Goal: Task Accomplishment & Management: Manage account settings

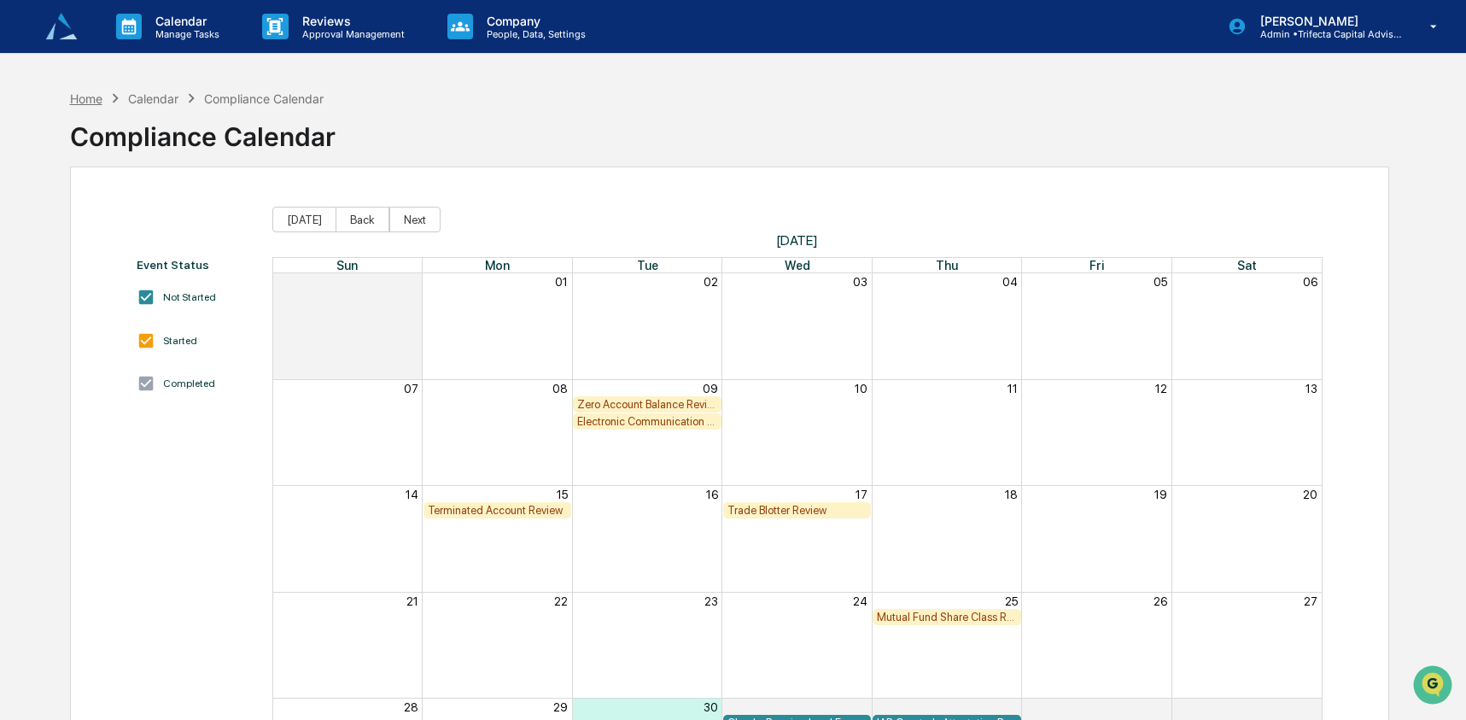
click at [89, 98] on div "Home" at bounding box center [86, 98] width 32 height 15
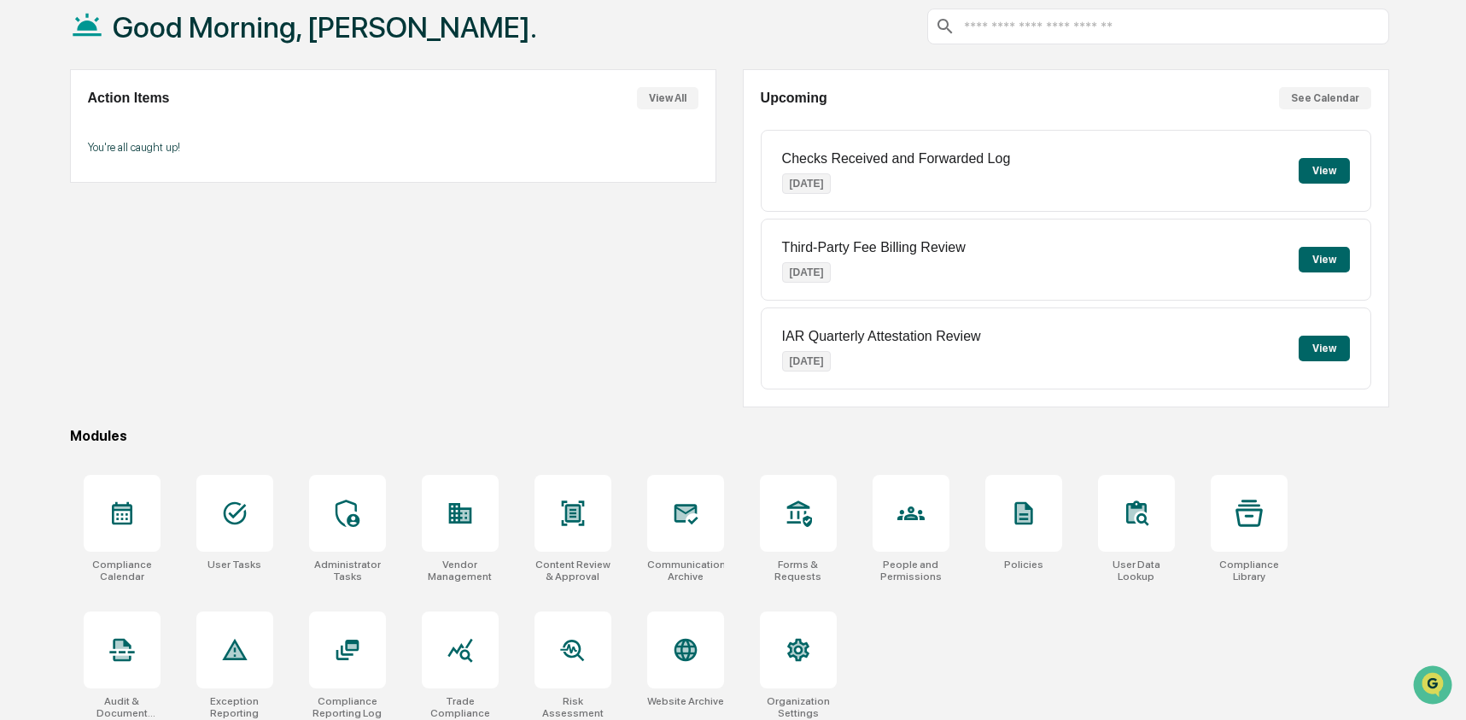
scroll to position [110, 0]
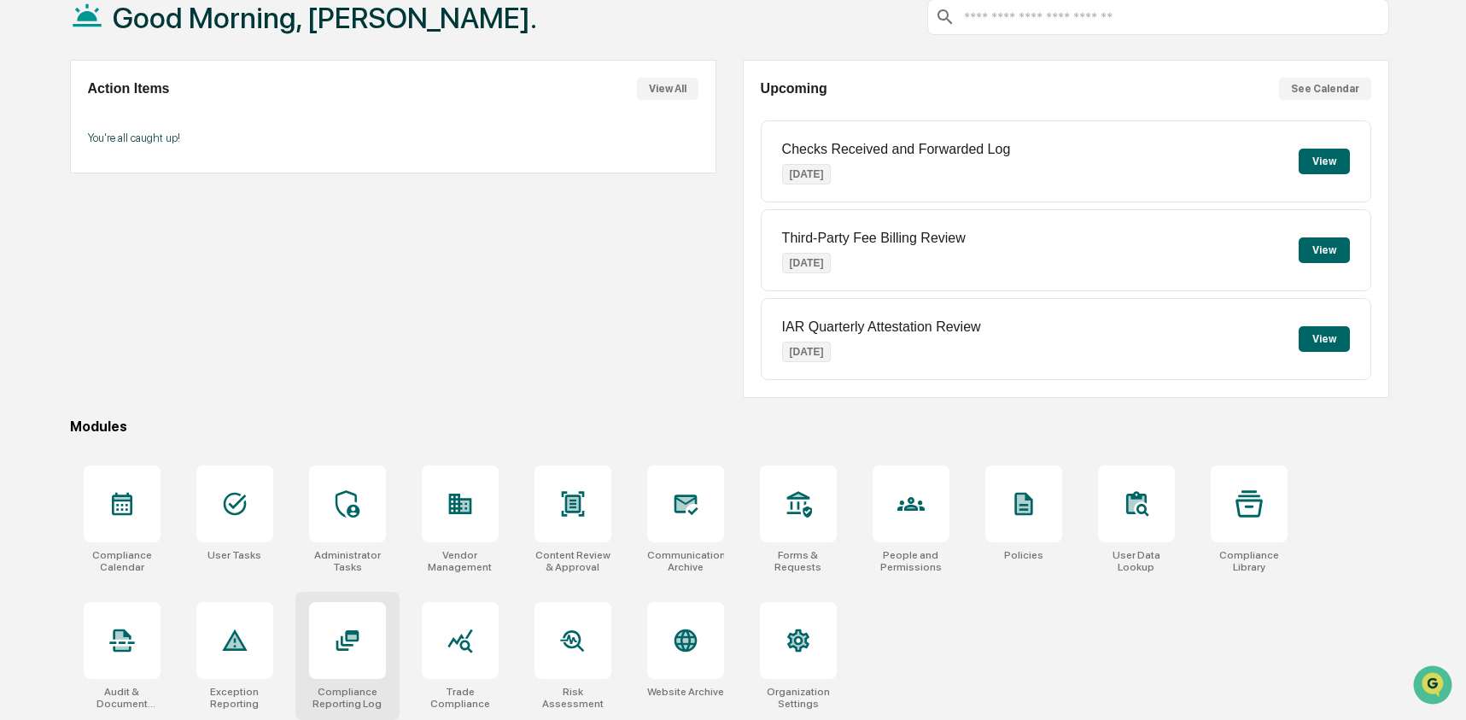
click at [330, 628] on div at bounding box center [347, 640] width 77 height 77
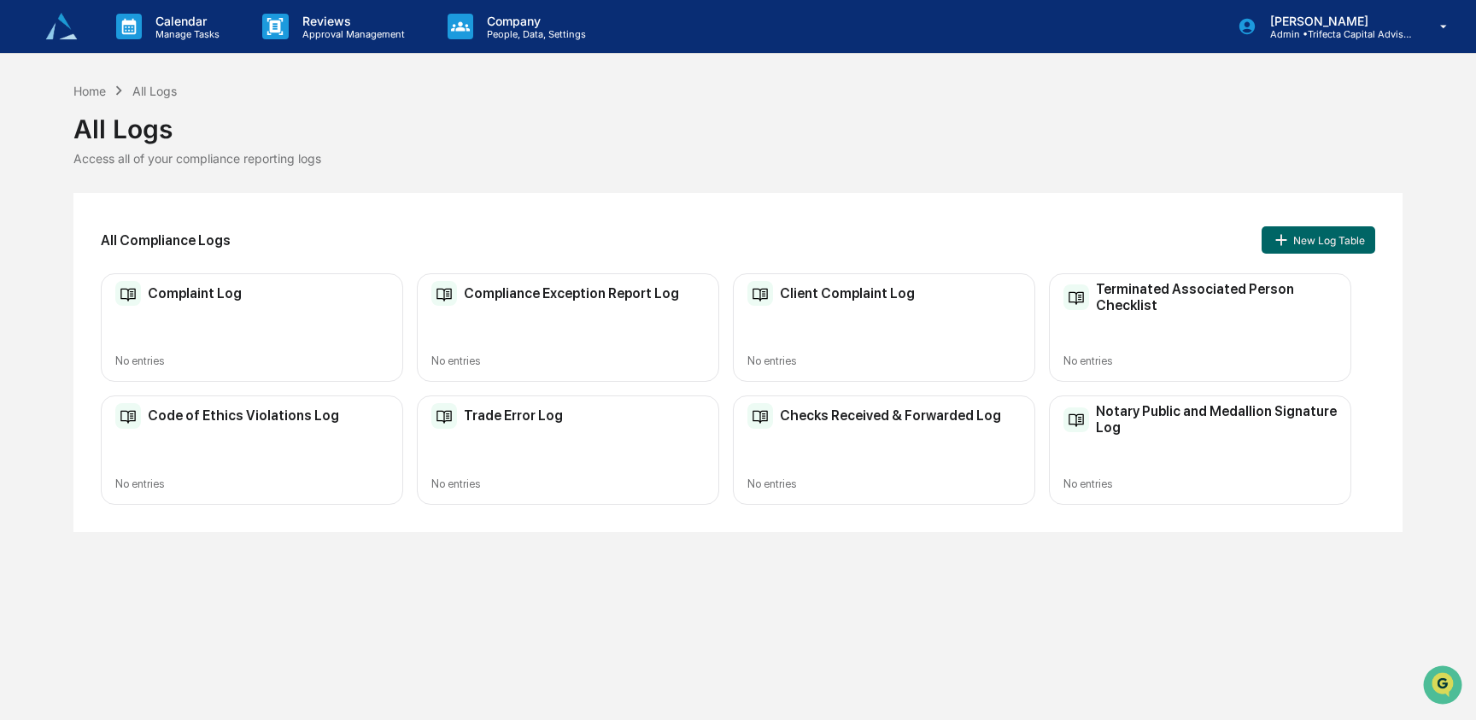
click at [325, 315] on div "Complaint Log No entries" at bounding box center [252, 327] width 302 height 108
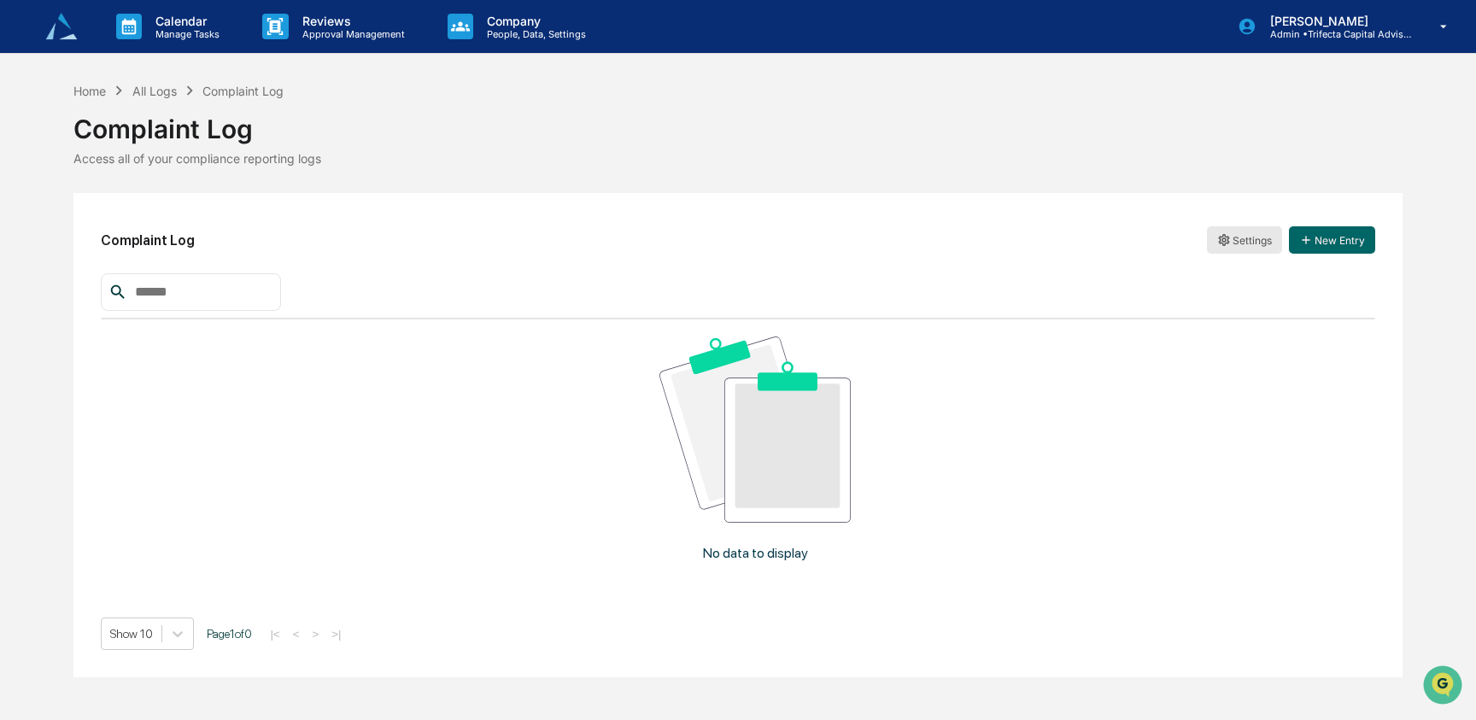
click at [1234, 249] on html "Calendar Manage Tasks Reviews Approval Management Company People, Data, Setting…" at bounding box center [738, 360] width 1476 height 720
click at [1234, 300] on div "Archive" at bounding box center [1244, 302] width 109 height 27
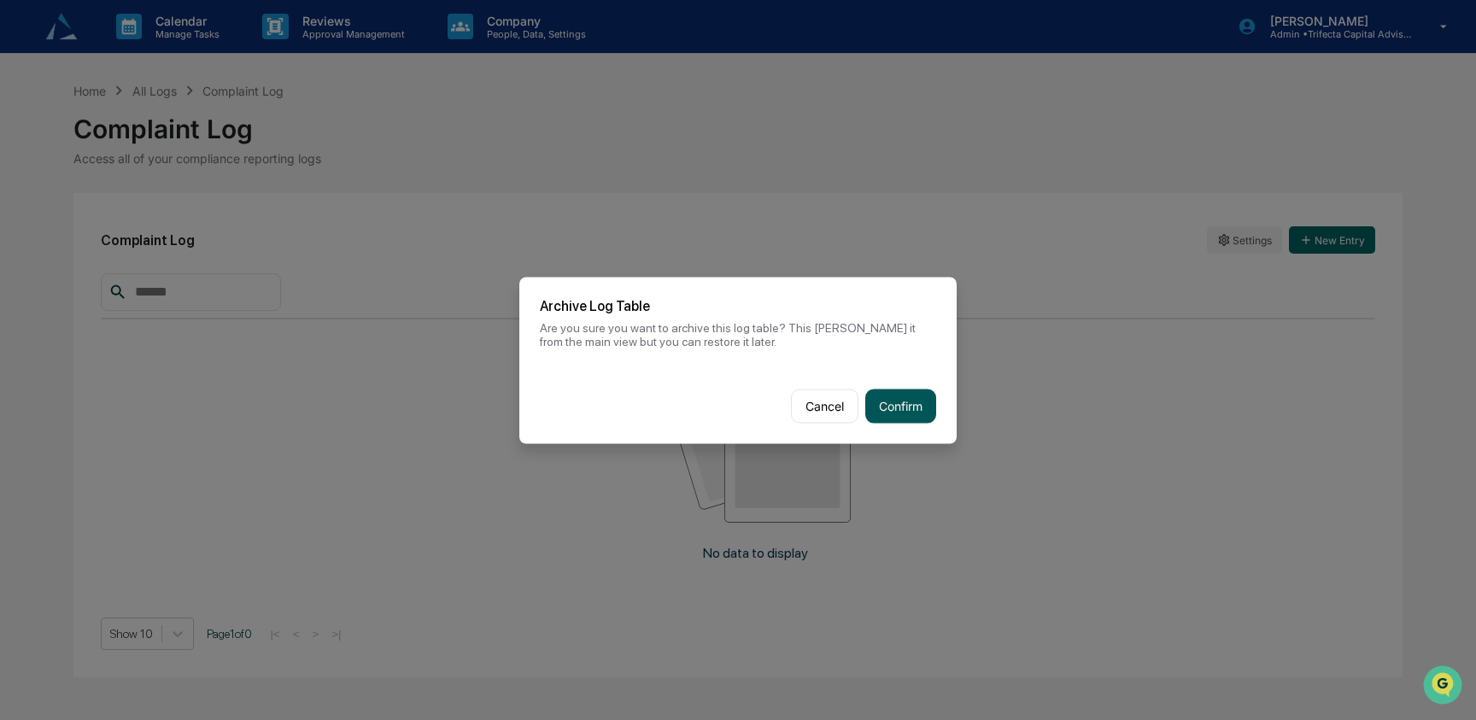
click at [908, 394] on button "Confirm" at bounding box center [900, 406] width 71 height 34
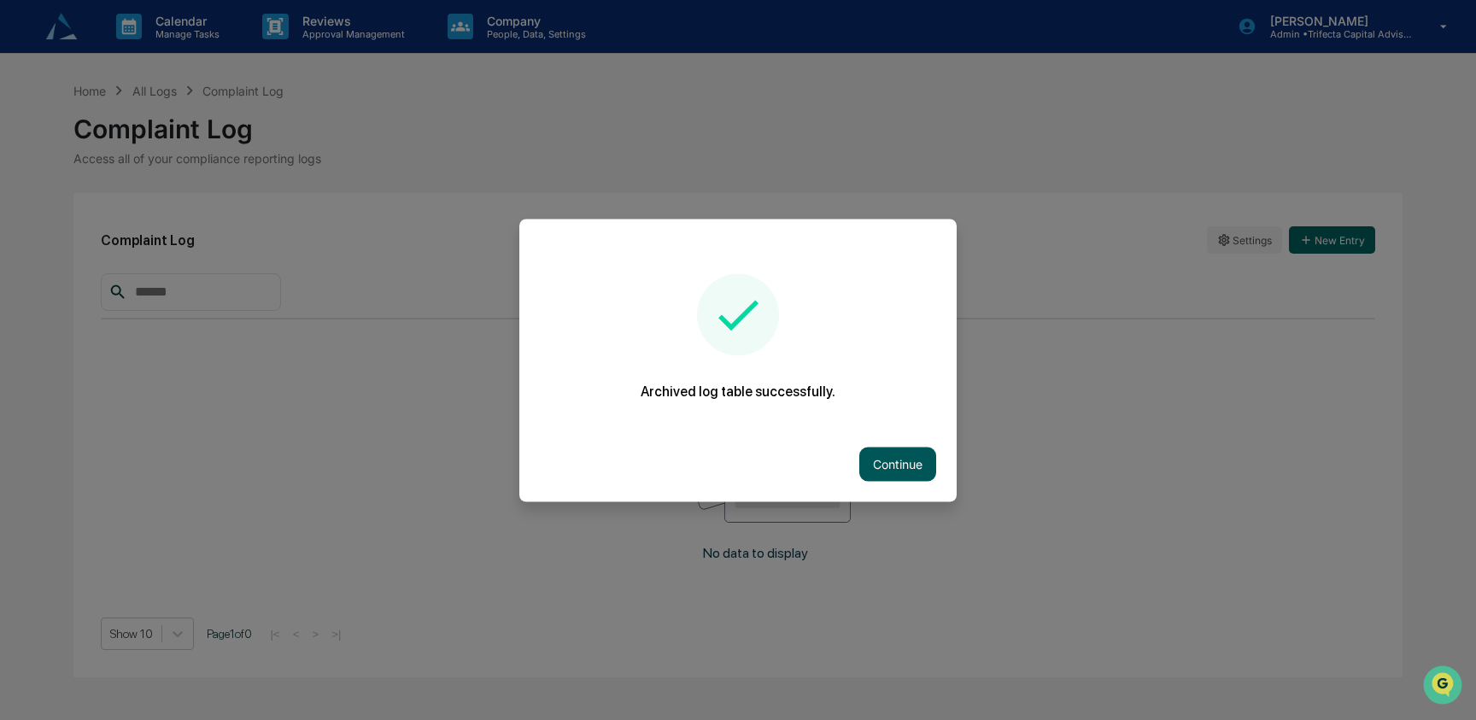
click at [892, 455] on button "Continue" at bounding box center [897, 464] width 77 height 34
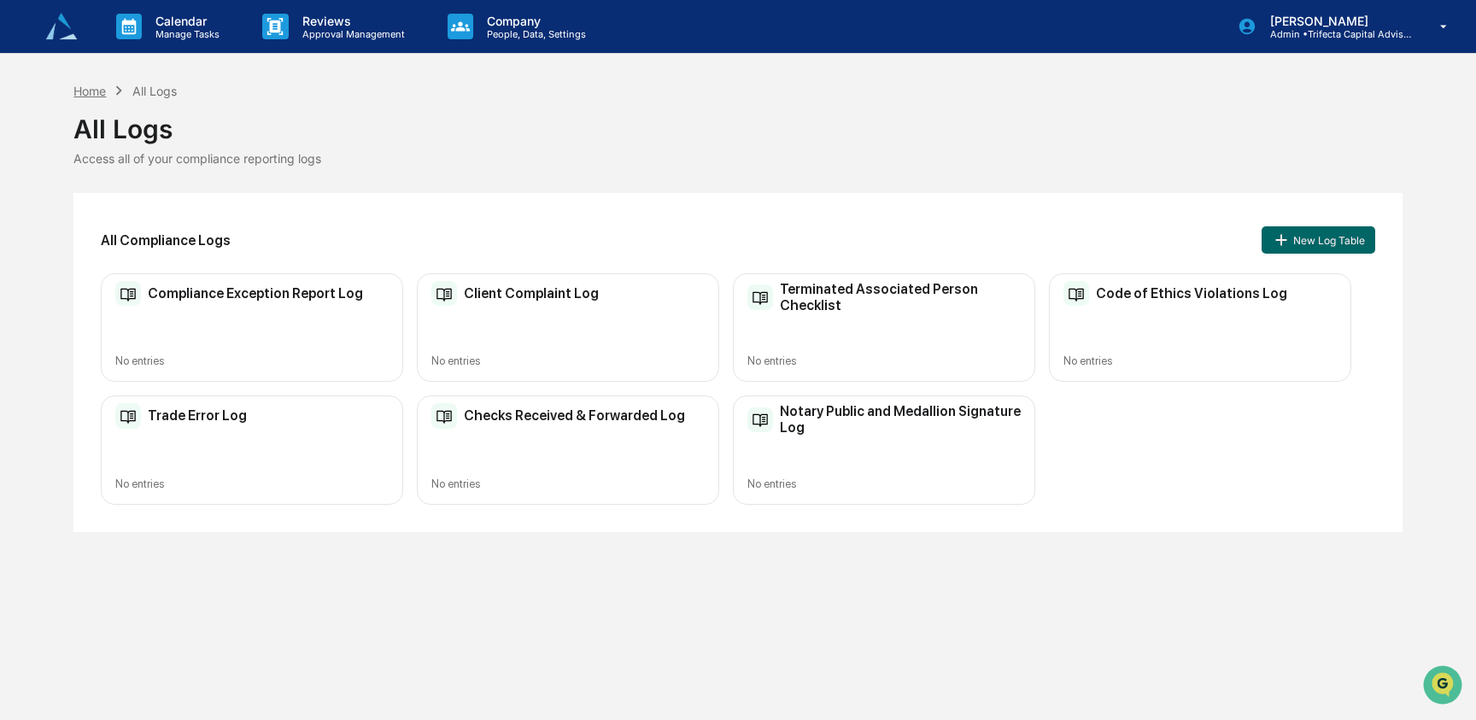
click at [102, 97] on div "Home" at bounding box center [89, 91] width 32 height 15
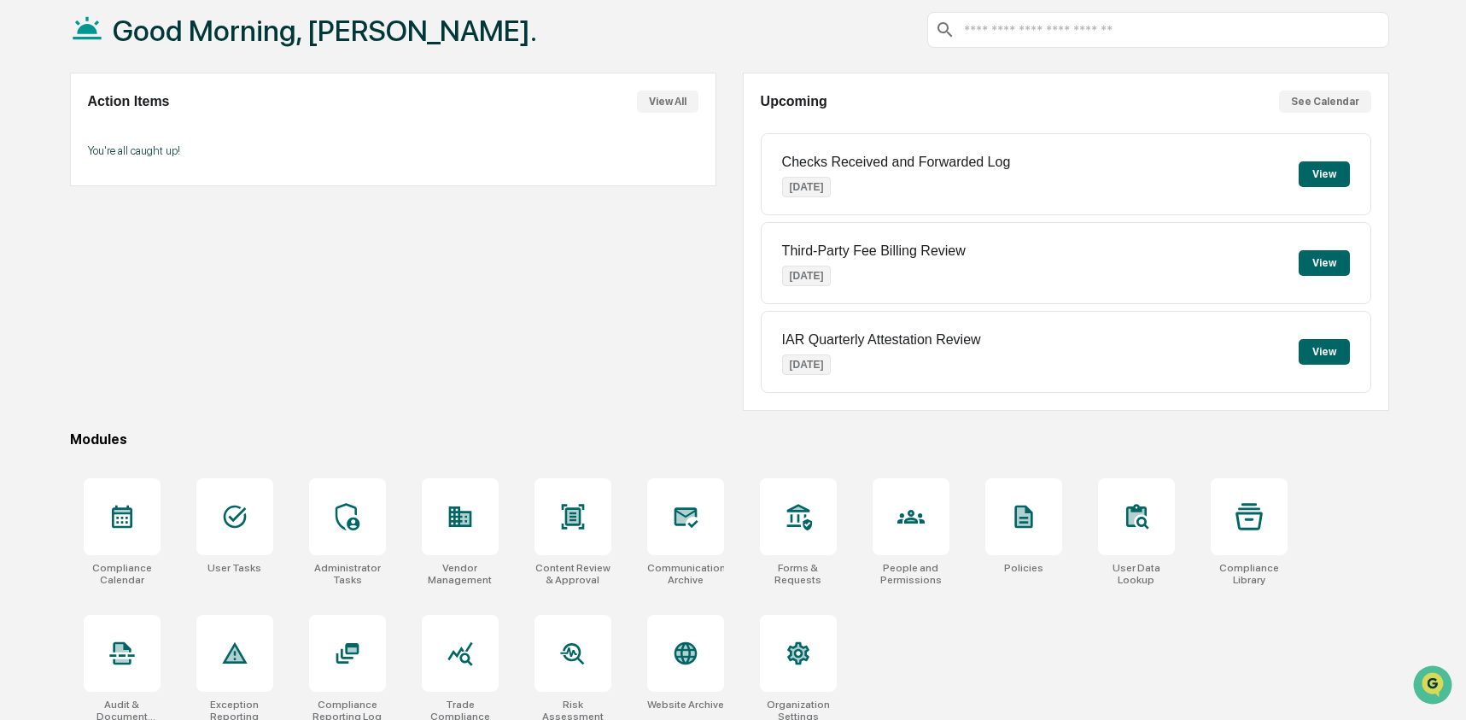
scroll to position [110, 0]
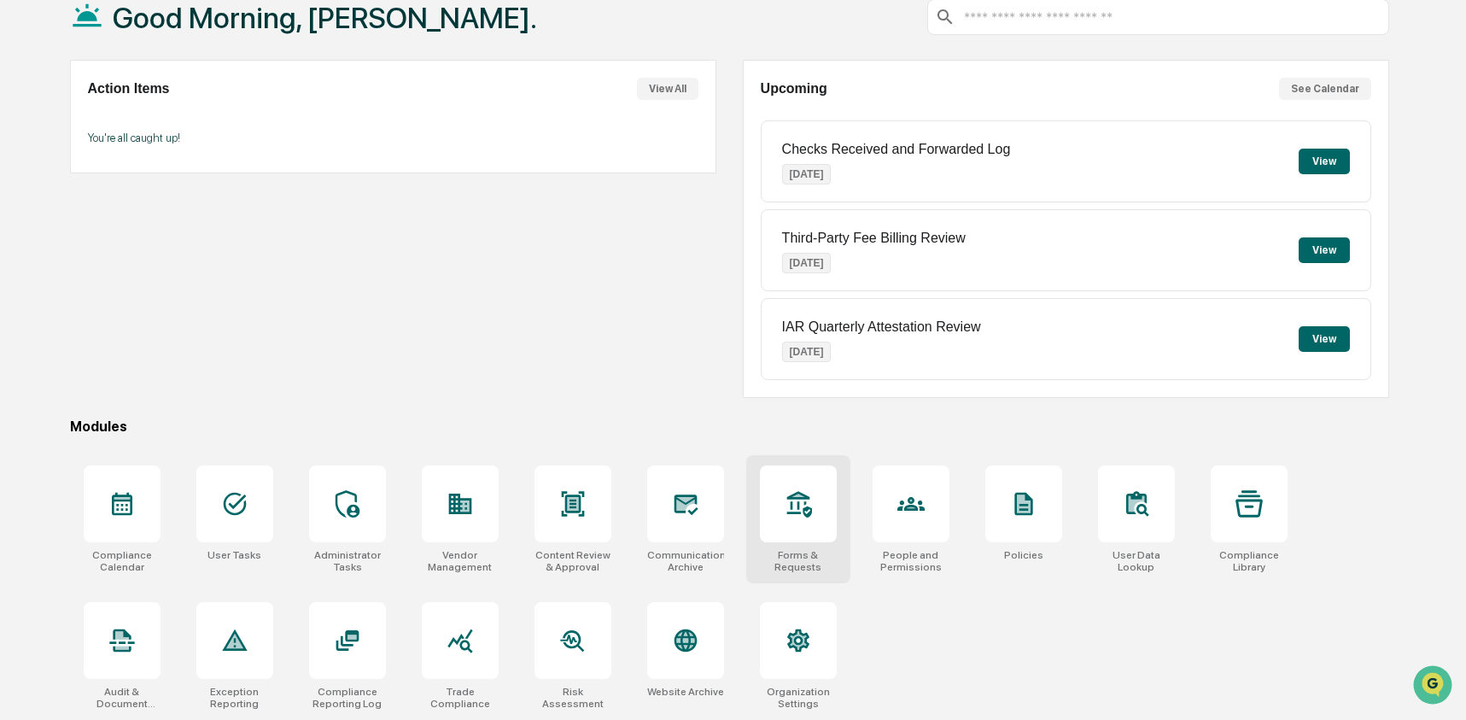
click at [775, 501] on div at bounding box center [798, 503] width 77 height 77
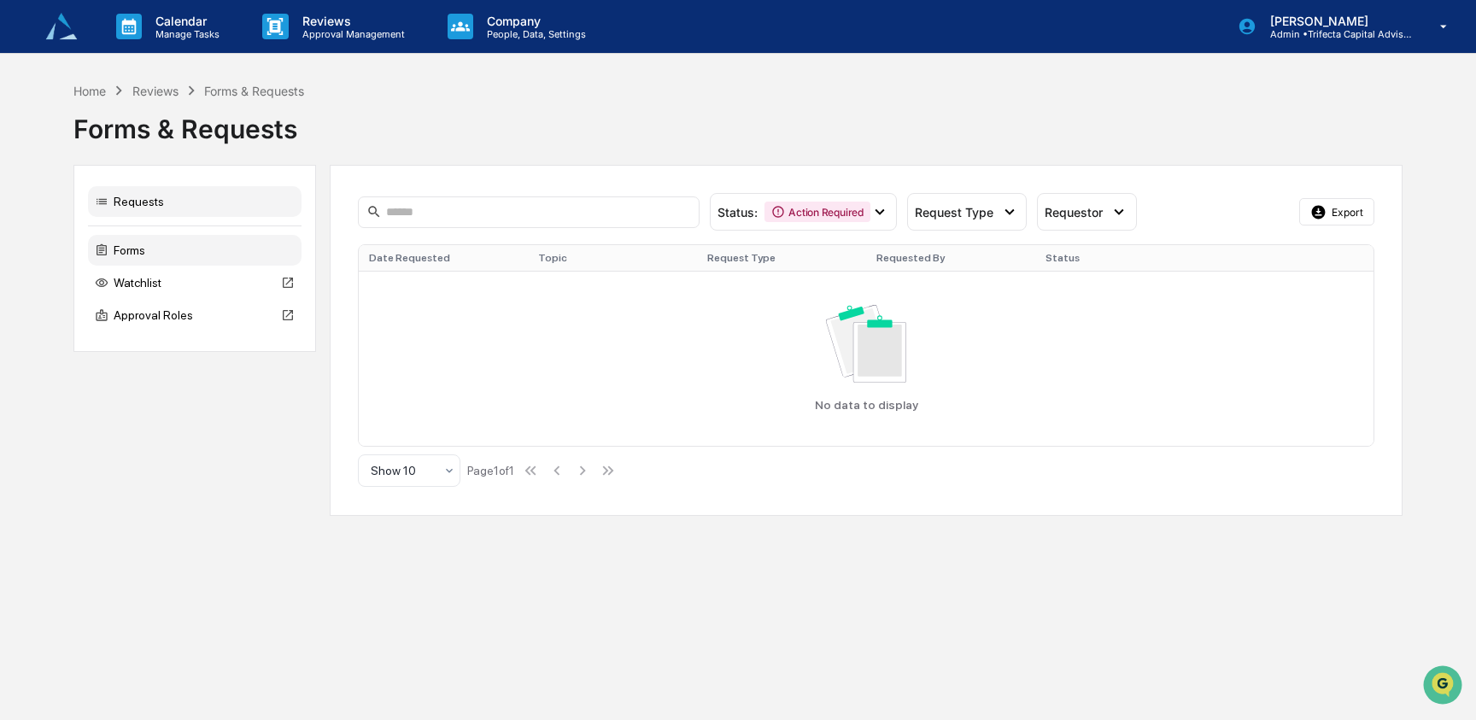
click at [116, 255] on div "Forms" at bounding box center [194, 250] width 213 height 31
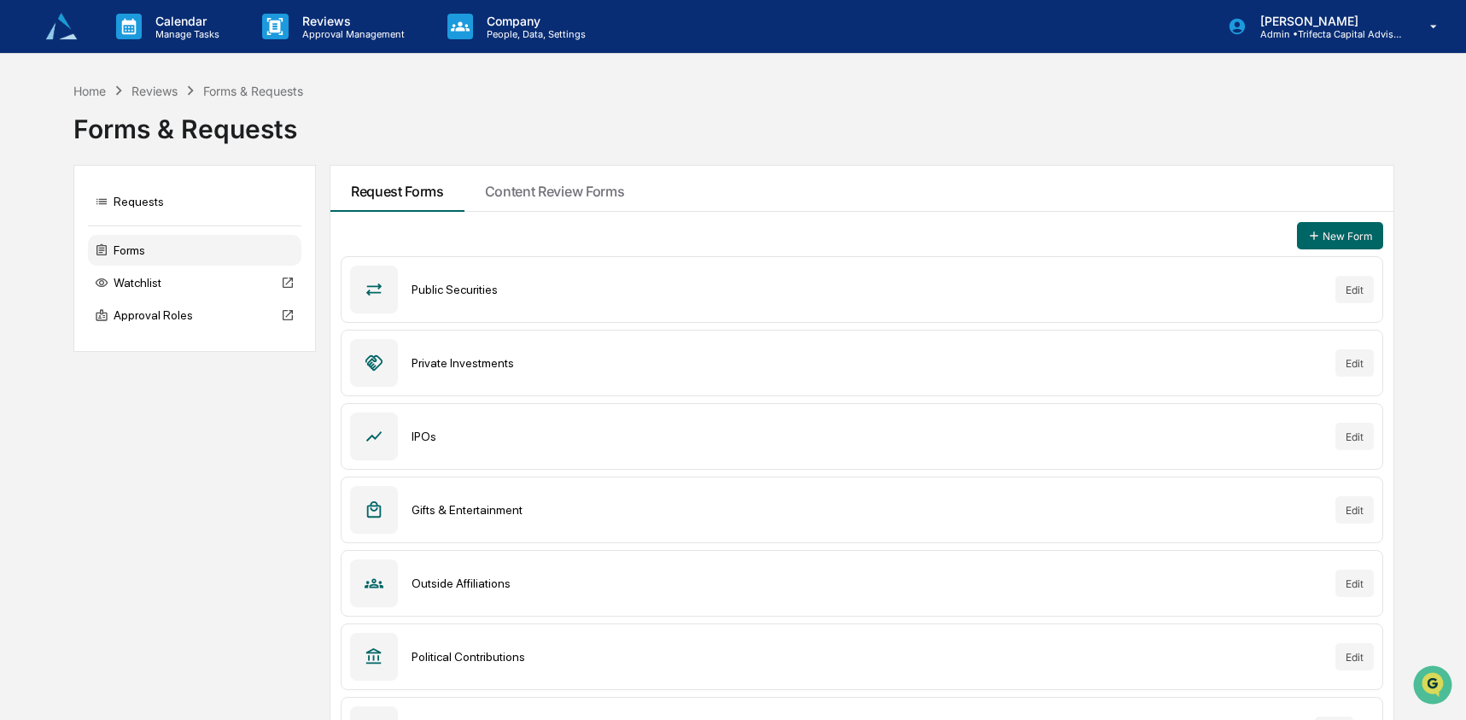
scroll to position [275, 0]
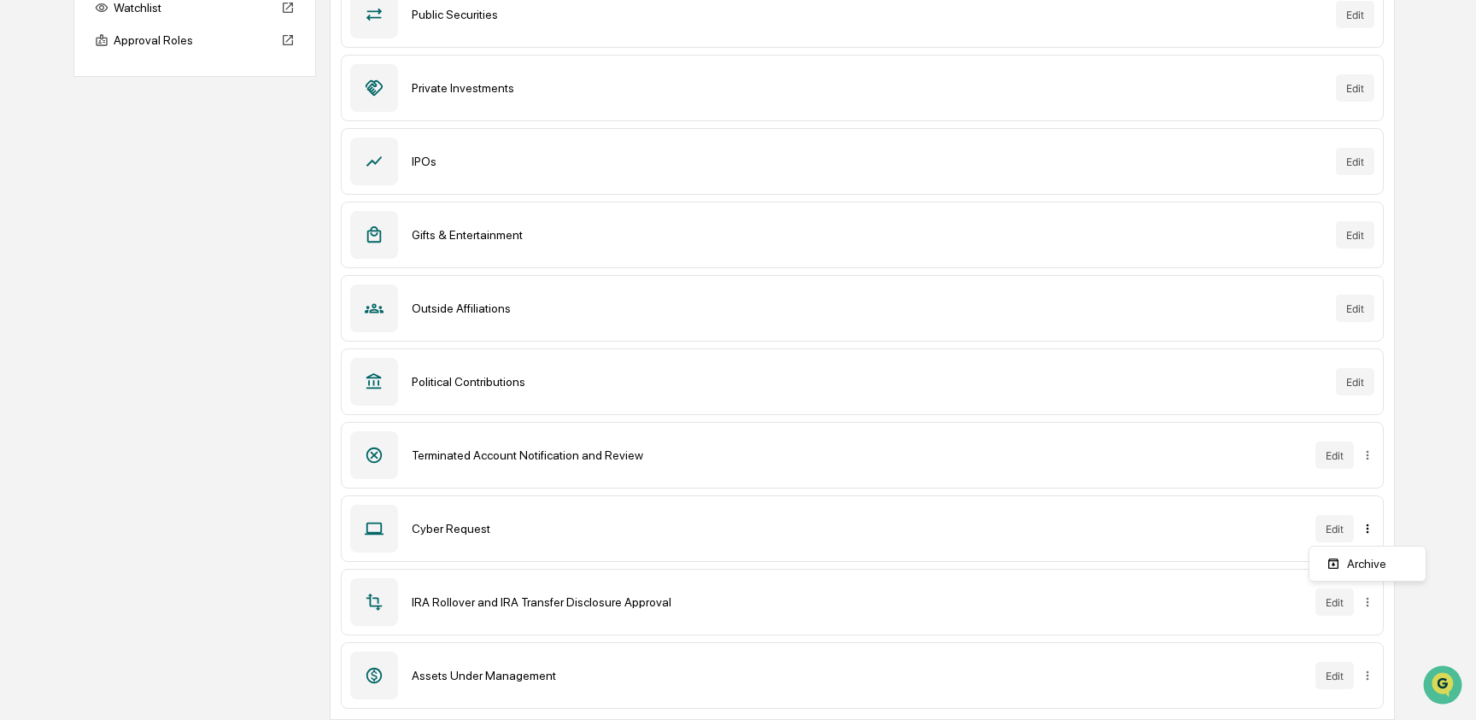
click at [1362, 445] on html "Calendar Manage Tasks Reviews Approval Management Company People, Data, Setting…" at bounding box center [738, 85] width 1476 height 720
click at [1367, 557] on div "Archive" at bounding box center [1367, 563] width 109 height 27
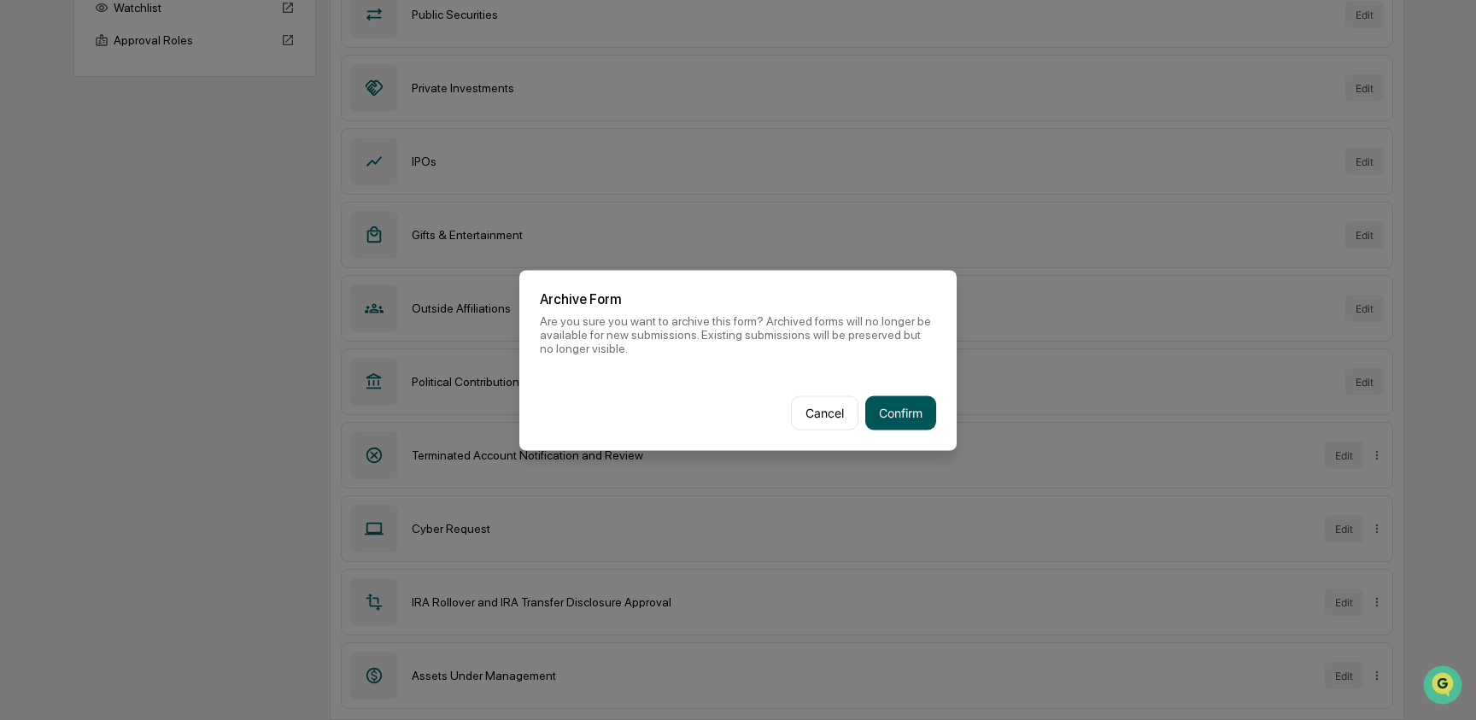
click at [909, 413] on button "Confirm" at bounding box center [900, 412] width 71 height 34
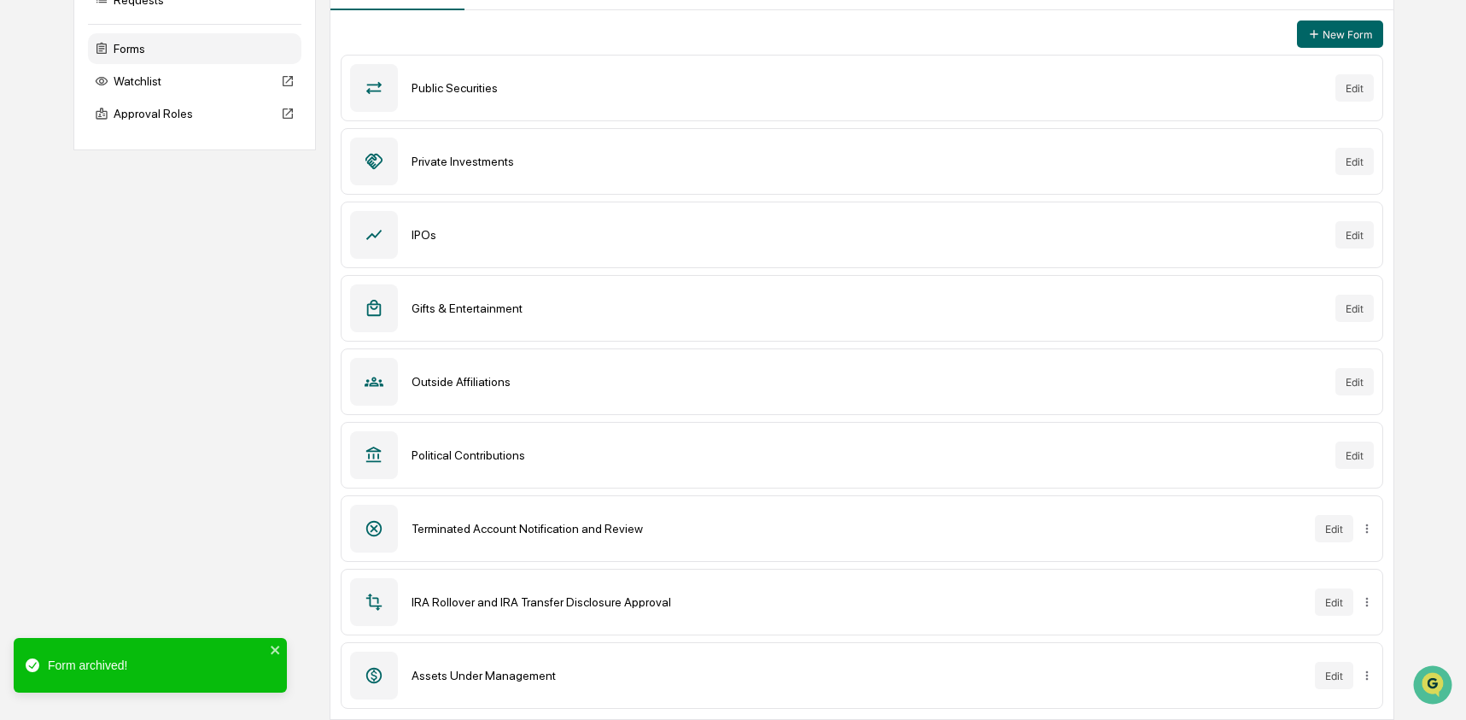
scroll to position [202, 0]
click at [1364, 518] on html "Calendar Manage Tasks Reviews Approval Management Company People, Data, Setting…" at bounding box center [733, 158] width 1466 height 720
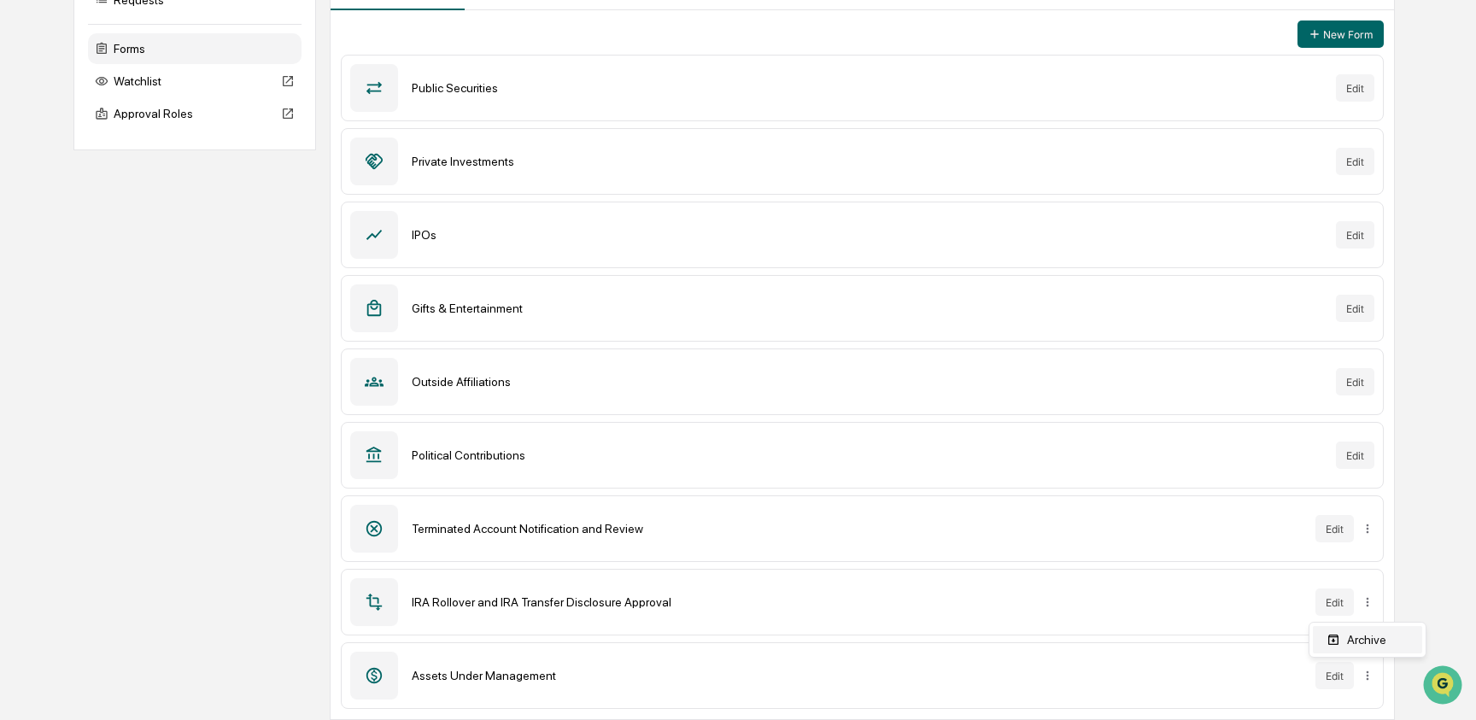
click at [1368, 629] on div "Archive" at bounding box center [1367, 639] width 109 height 27
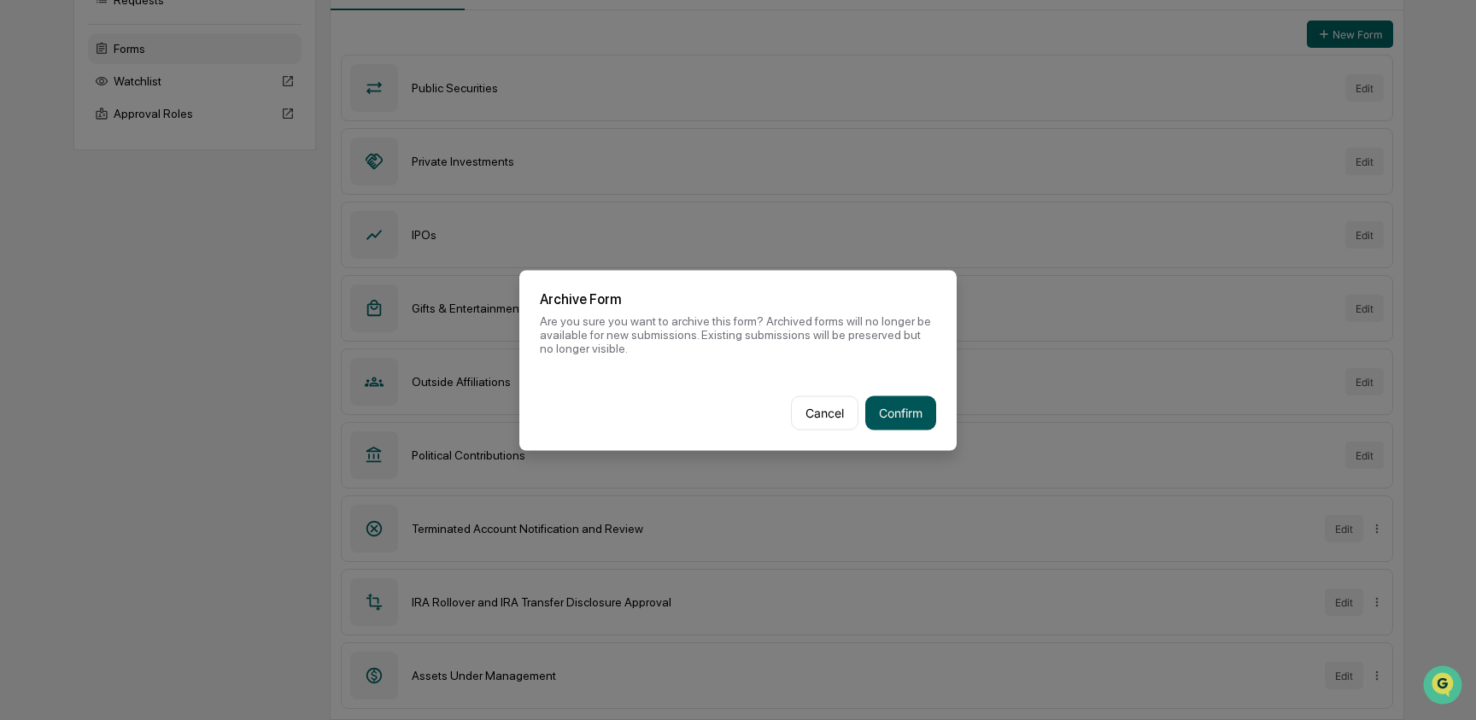
click at [906, 404] on button "Confirm" at bounding box center [900, 412] width 71 height 34
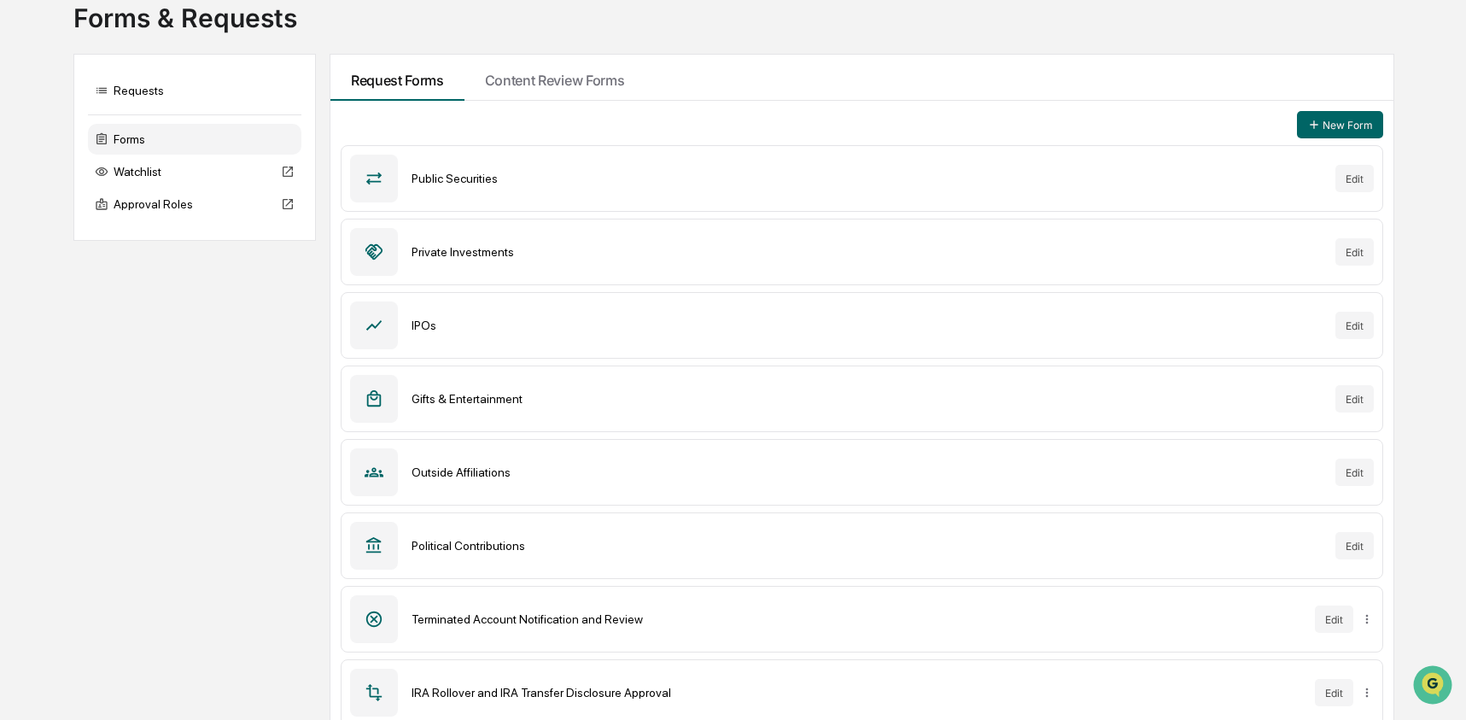
scroll to position [0, 0]
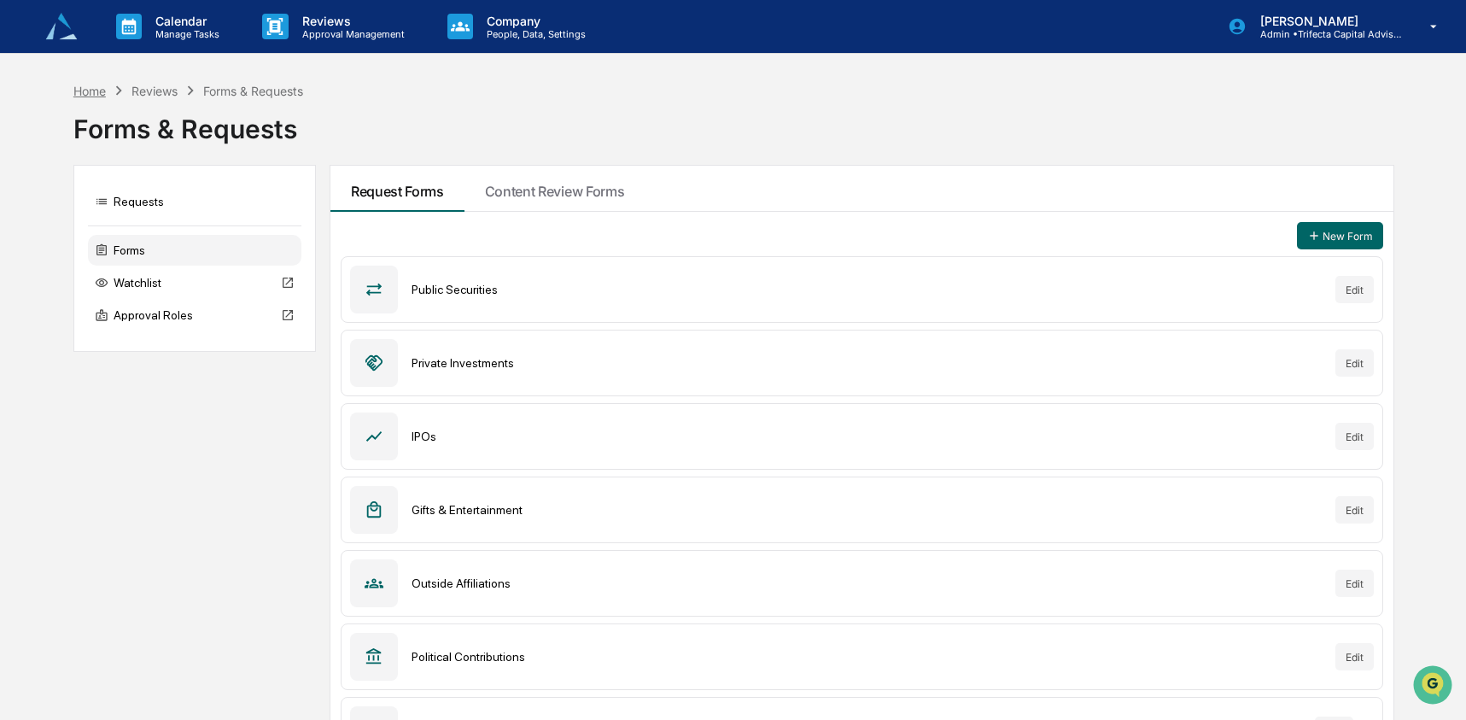
click at [91, 93] on div "Home" at bounding box center [89, 91] width 32 height 15
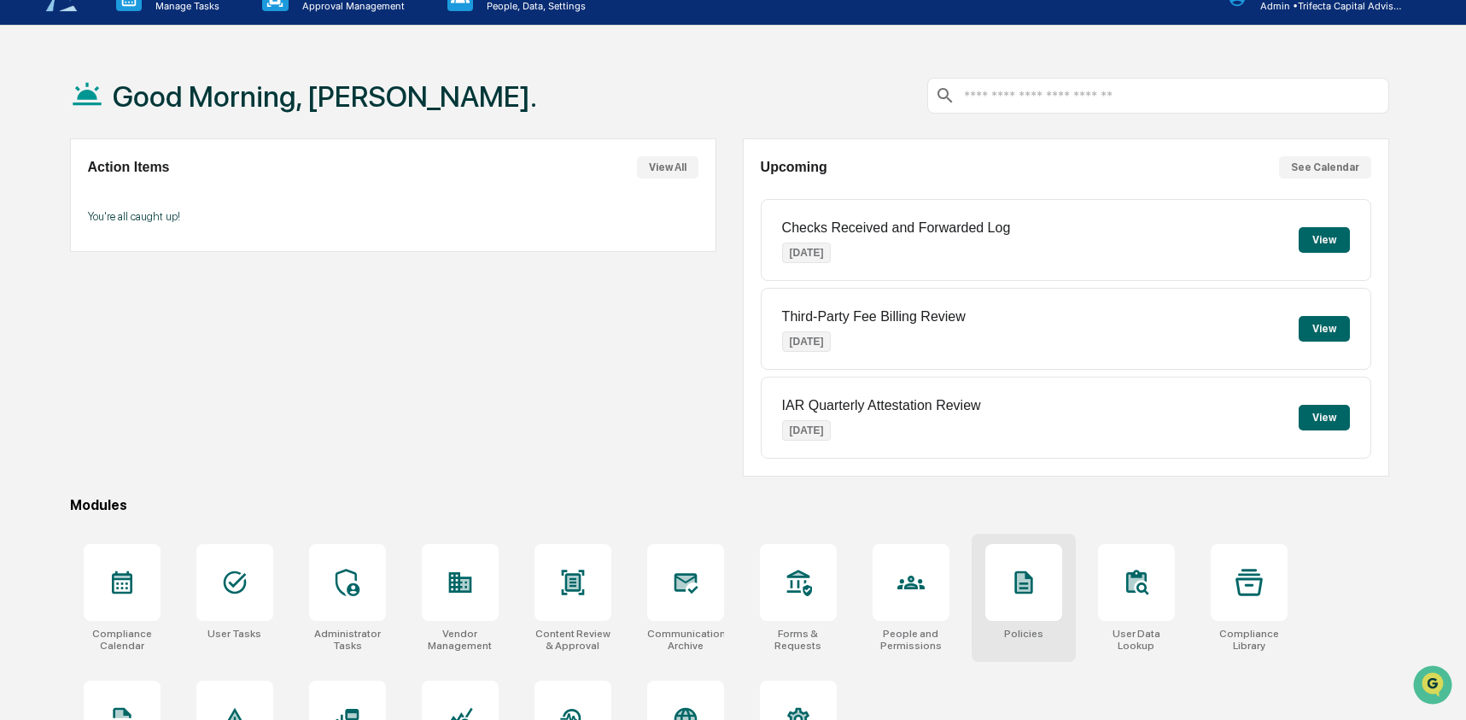
scroll to position [29, 0]
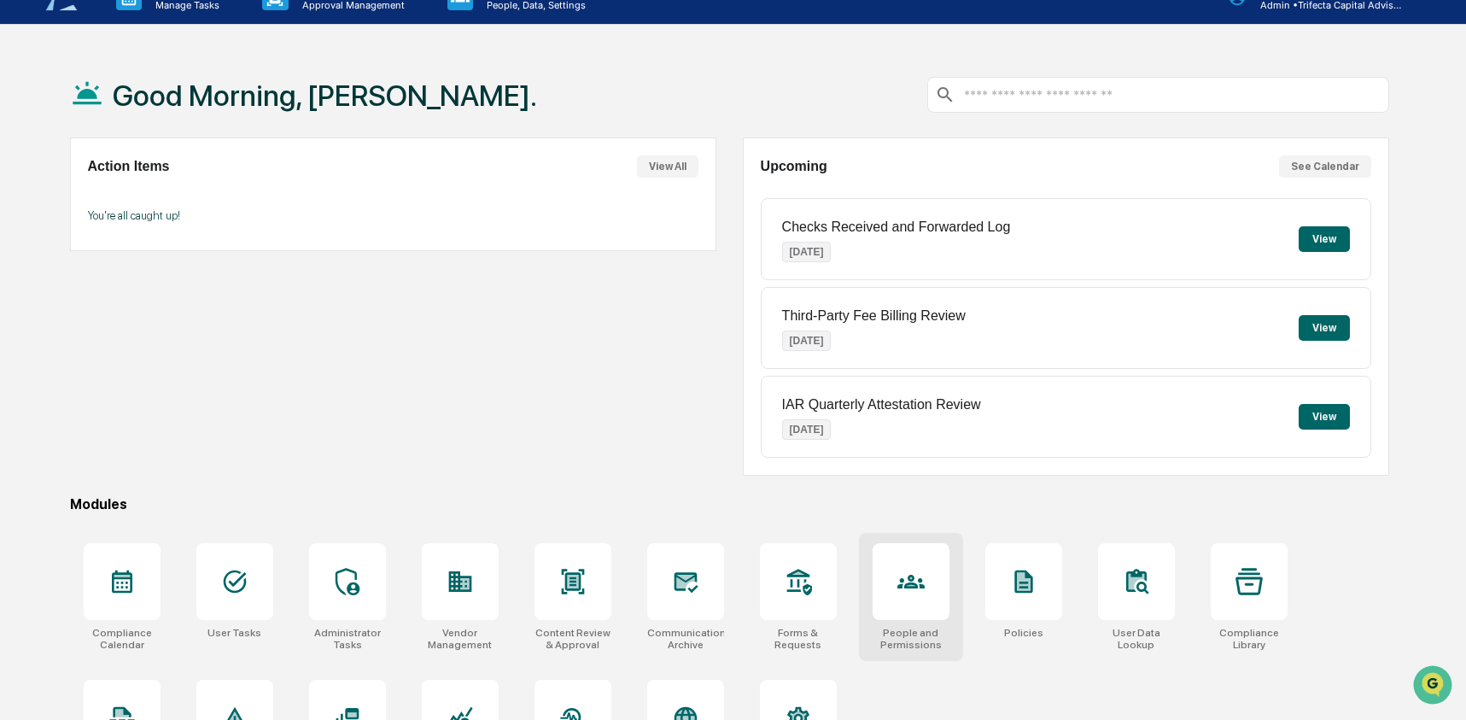
click at [943, 588] on div at bounding box center [911, 581] width 77 height 77
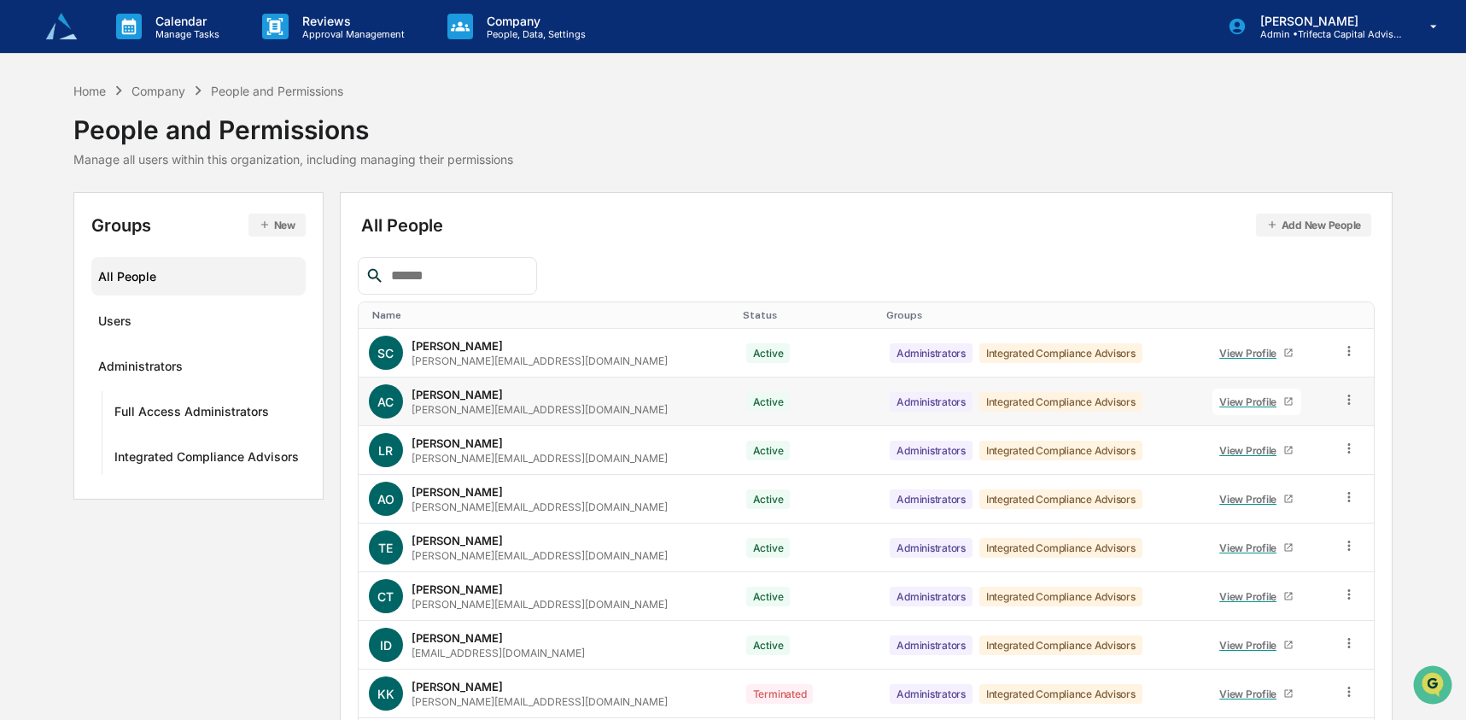
click at [1348, 393] on icon at bounding box center [1350, 400] width 16 height 16
click at [1327, 430] on div "Groups & Permissions" at bounding box center [1269, 428] width 147 height 20
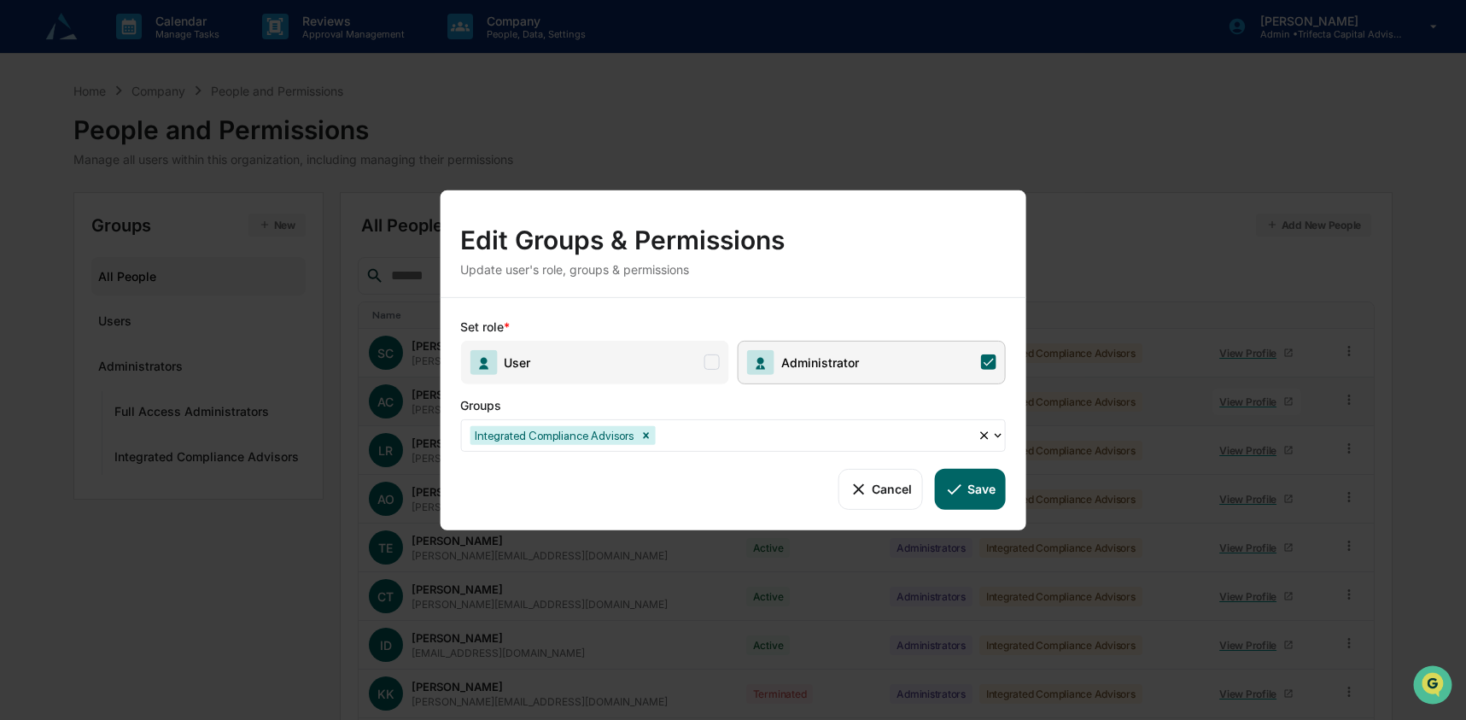
click at [596, 366] on span "User" at bounding box center [594, 362] width 268 height 44
click at [988, 476] on button "Save" at bounding box center [970, 488] width 71 height 41
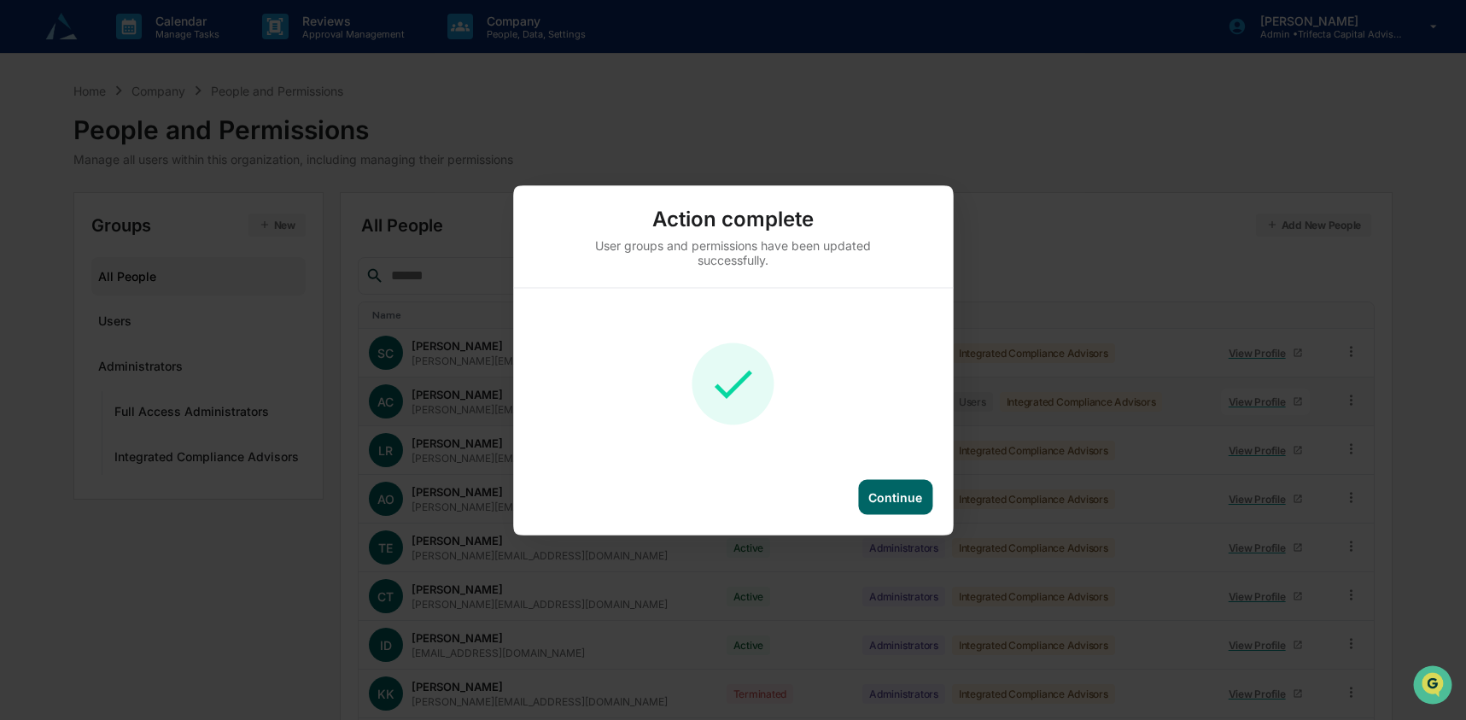
click at [891, 492] on div "Continue" at bounding box center [896, 496] width 54 height 15
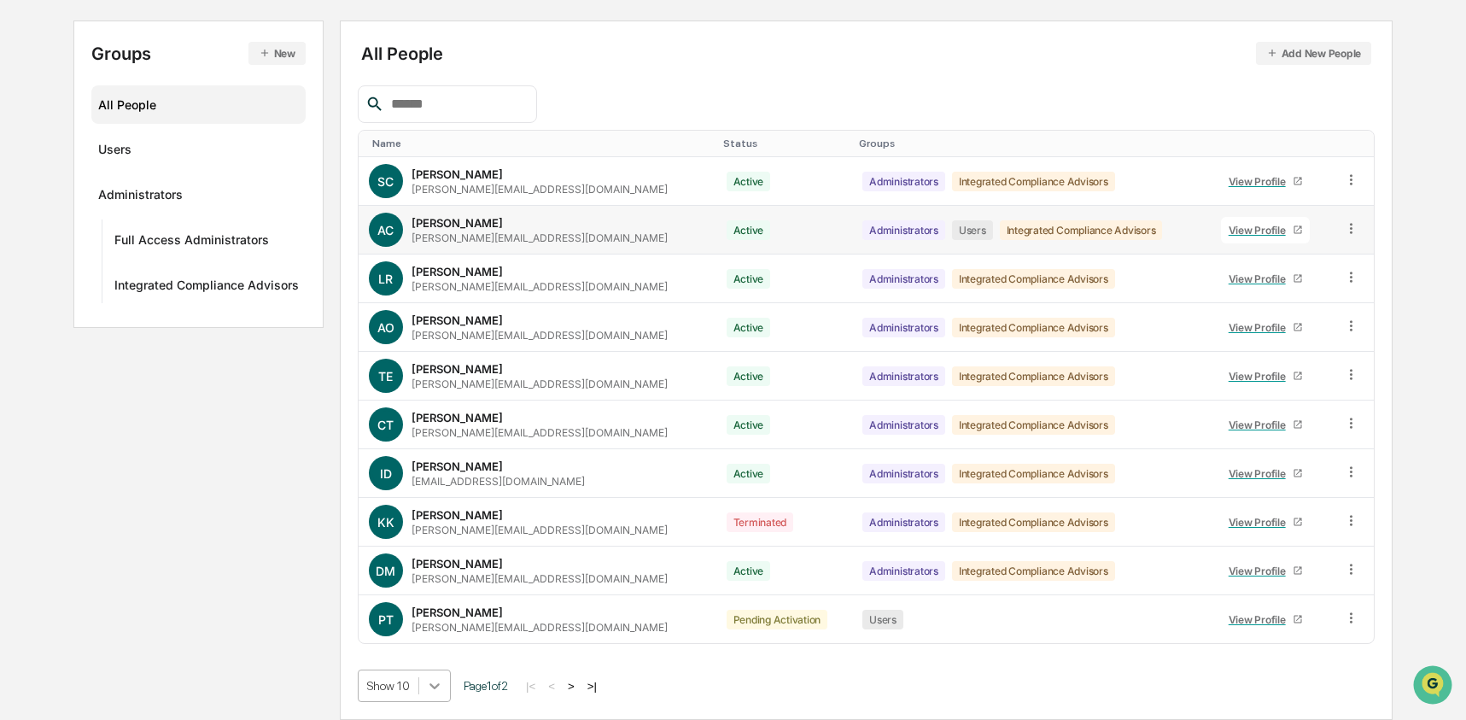
scroll to position [309, 0]
click at [443, 693] on body "Calendar Manage Tasks Reviews Approval Management Company People, Data, Setting…" at bounding box center [733, 274] width 1466 height 892
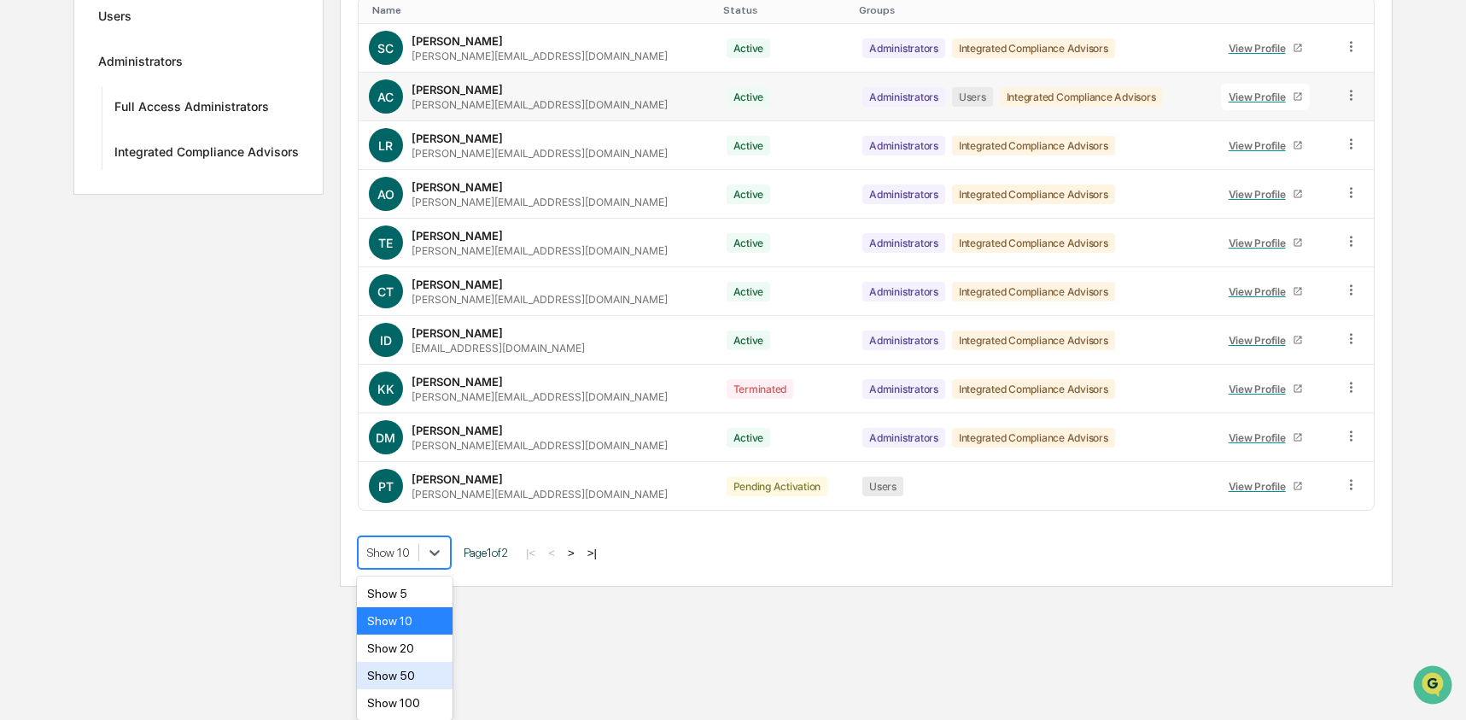
click at [437, 682] on div "Show 50" at bounding box center [405, 675] width 97 height 27
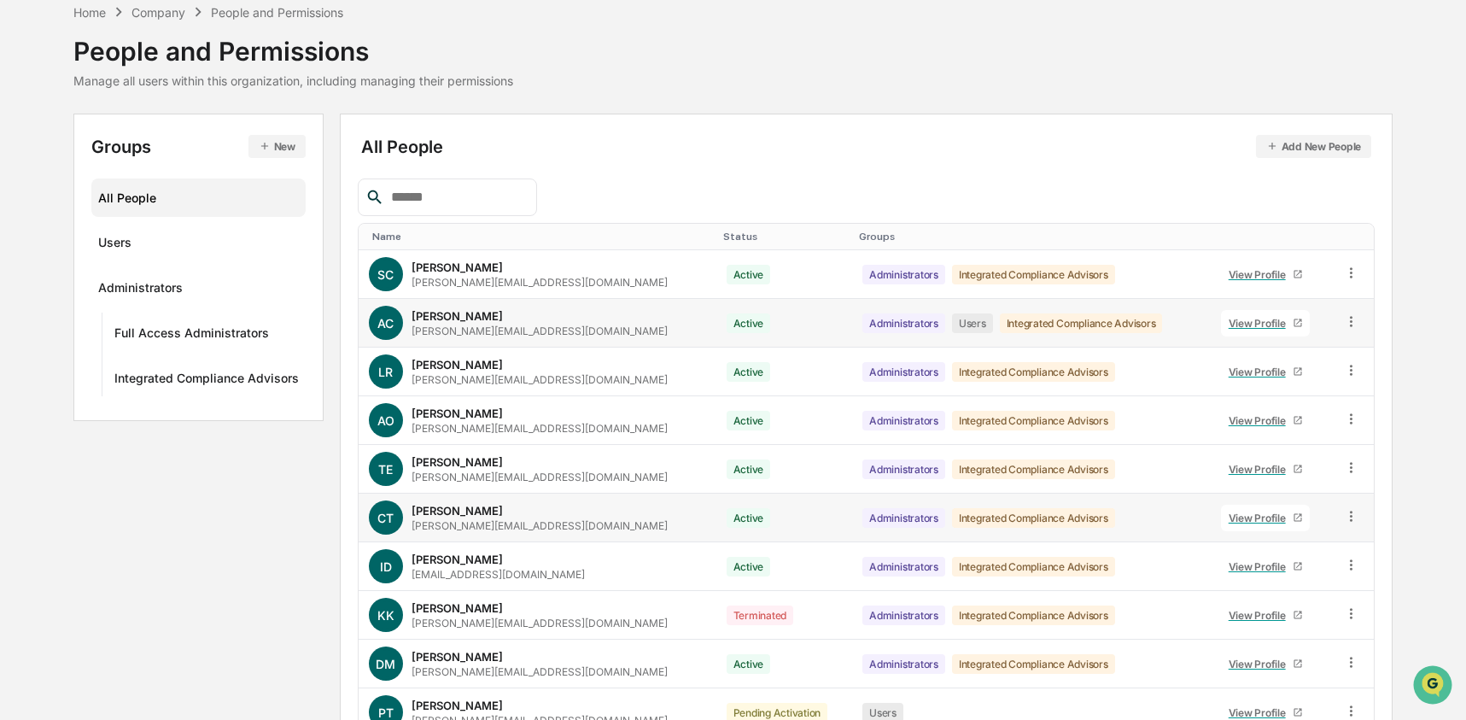
scroll to position [0, 0]
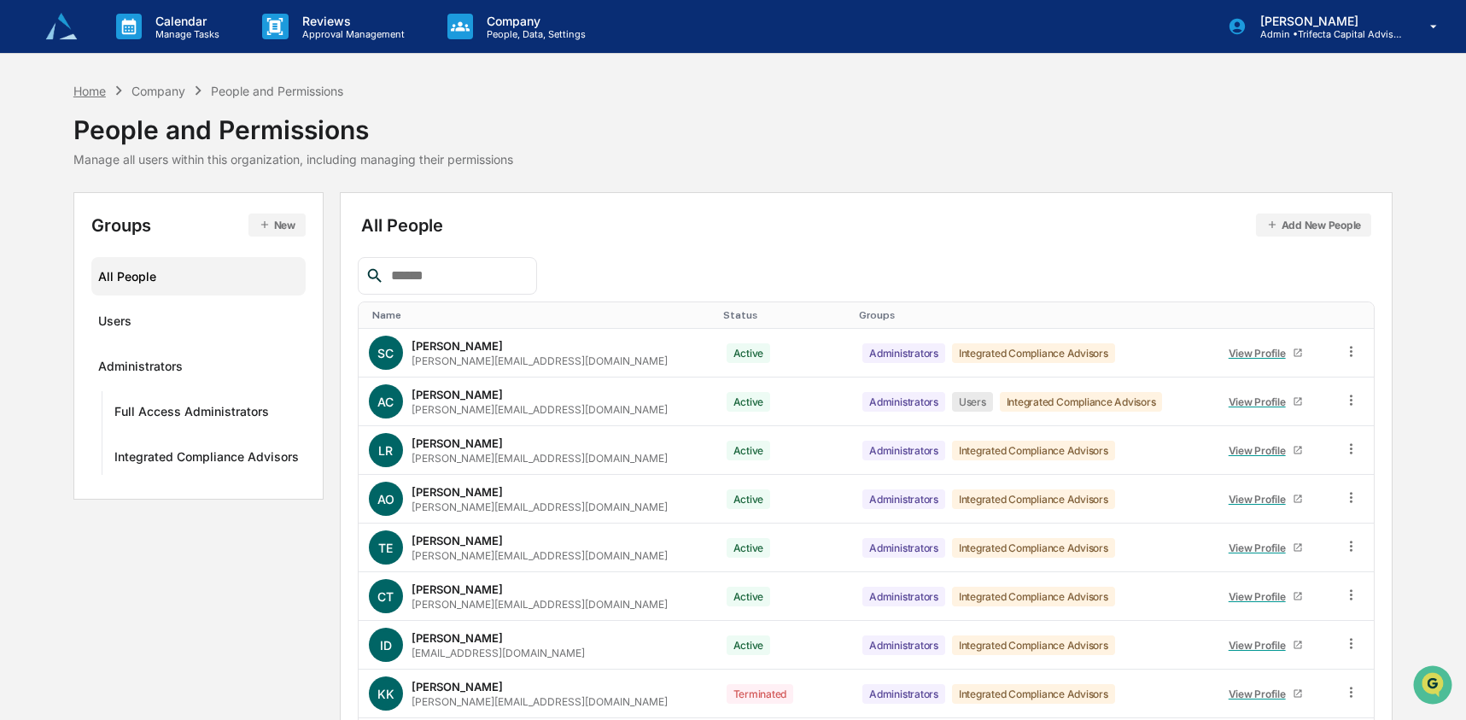
click at [75, 87] on div "Home" at bounding box center [89, 91] width 32 height 15
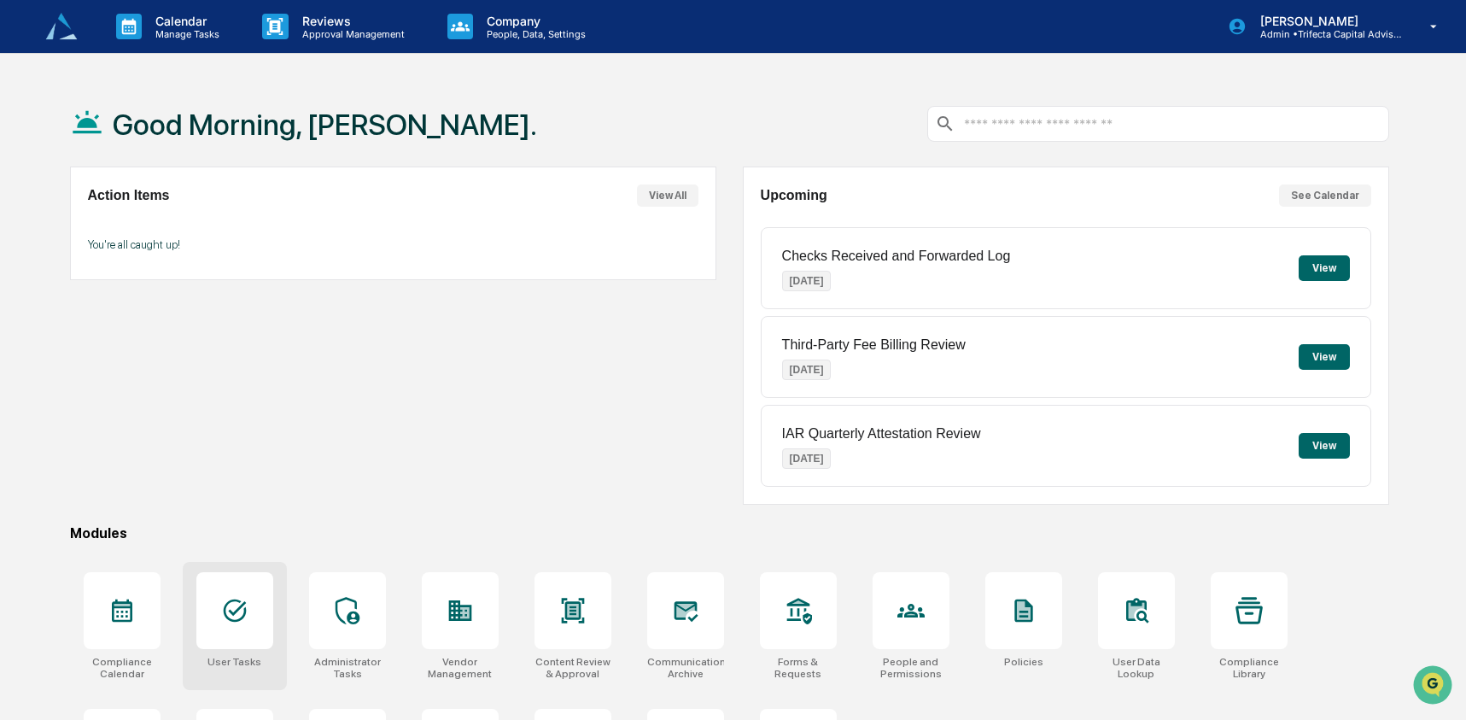
click at [237, 611] on icon at bounding box center [234, 610] width 27 height 27
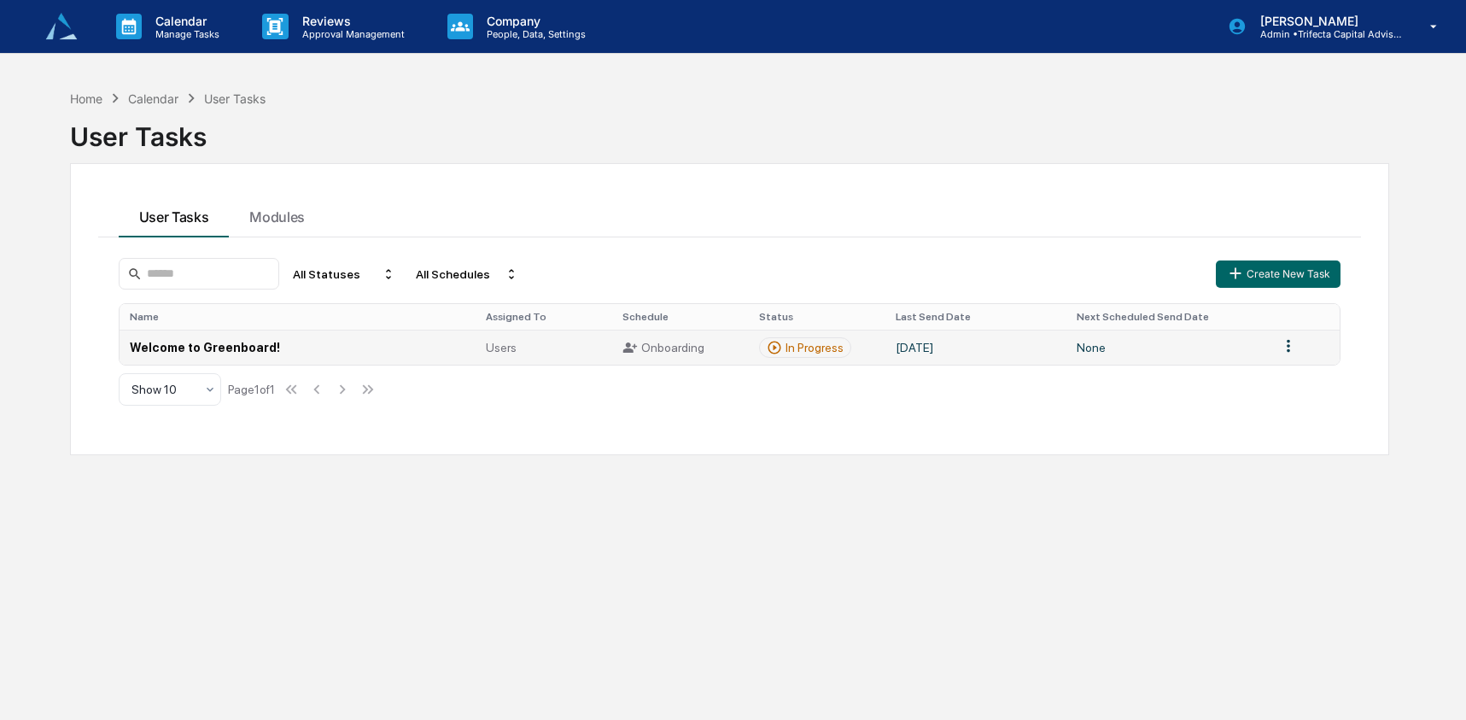
click at [386, 346] on td "Welcome to Greenboard!" at bounding box center [298, 347] width 357 height 35
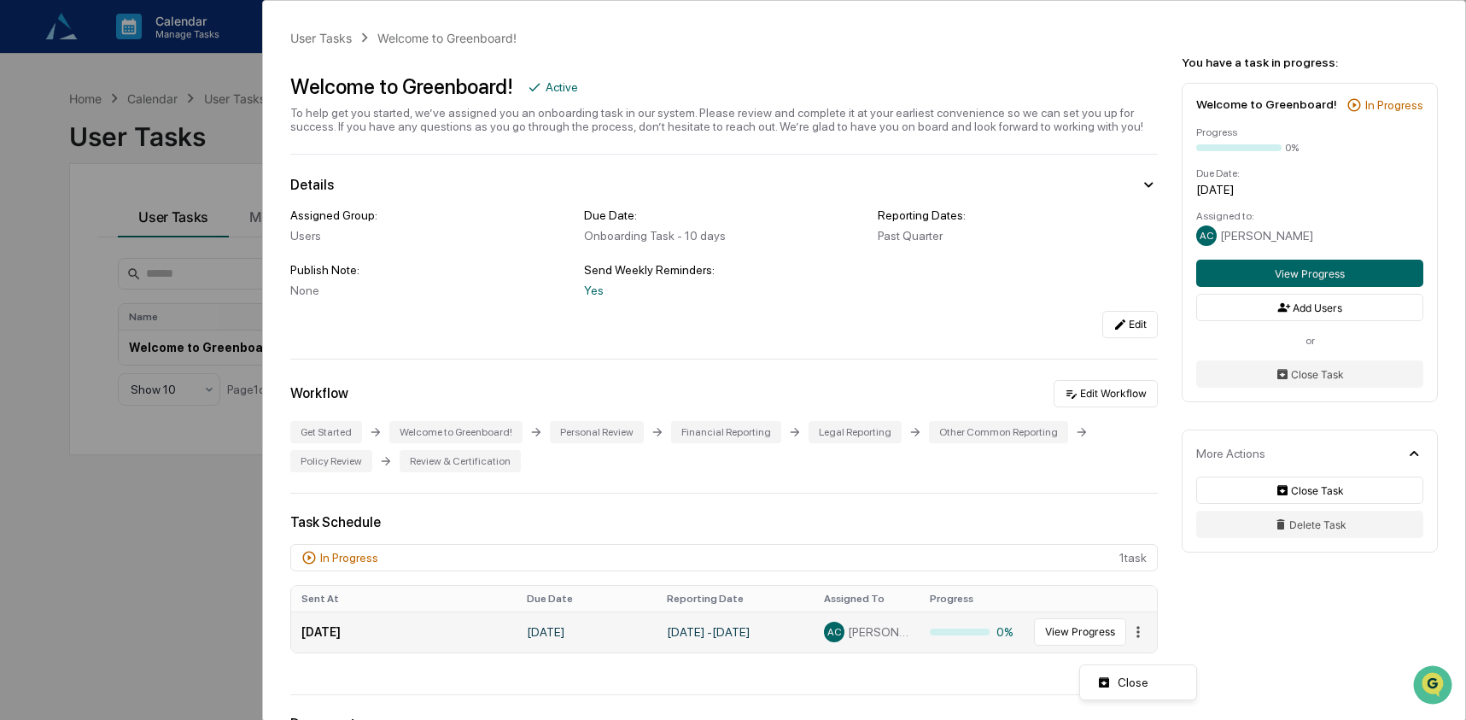
click at [1134, 657] on html "Calendar Manage Tasks Reviews Approval Management Company People, Data, Setting…" at bounding box center [733, 360] width 1466 height 720
click at [1119, 686] on div "Close" at bounding box center [1138, 682] width 109 height 27
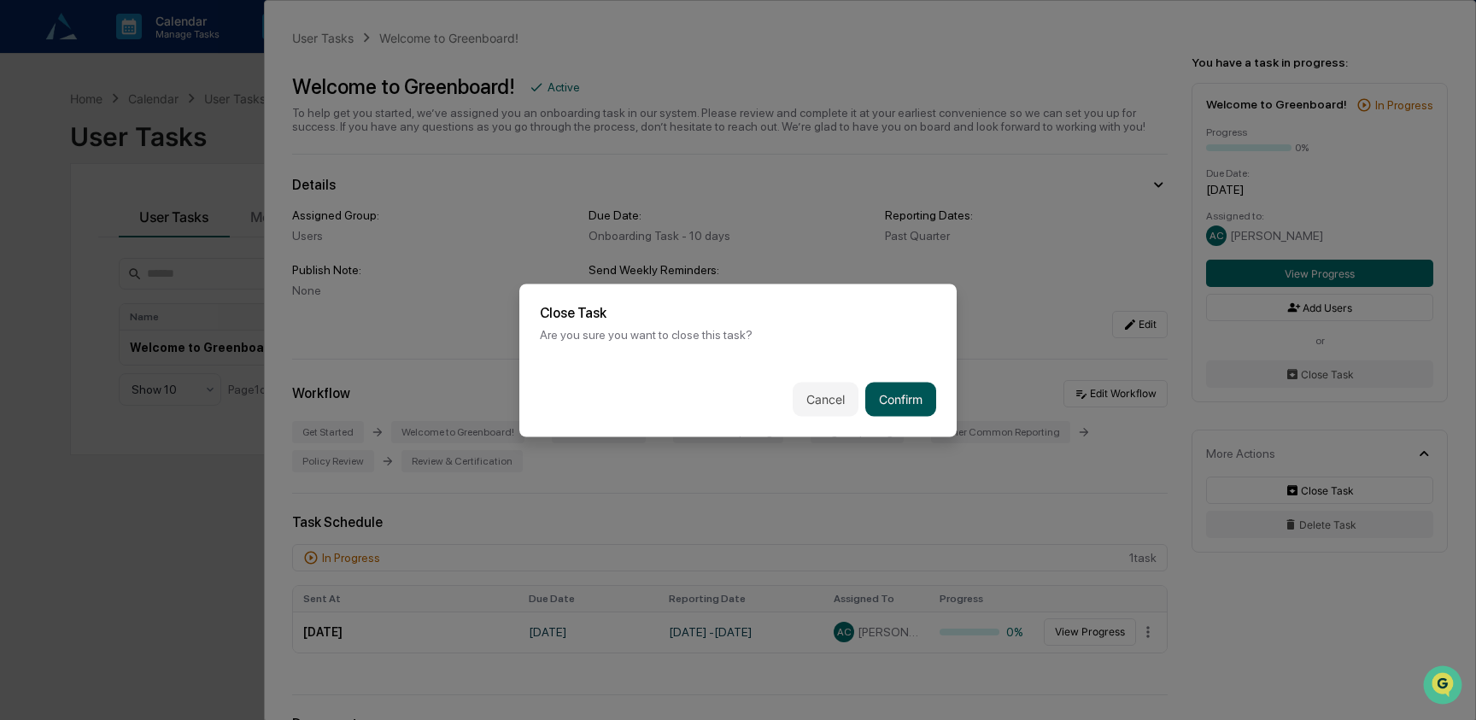
click at [903, 398] on button "Confirm" at bounding box center [900, 399] width 71 height 34
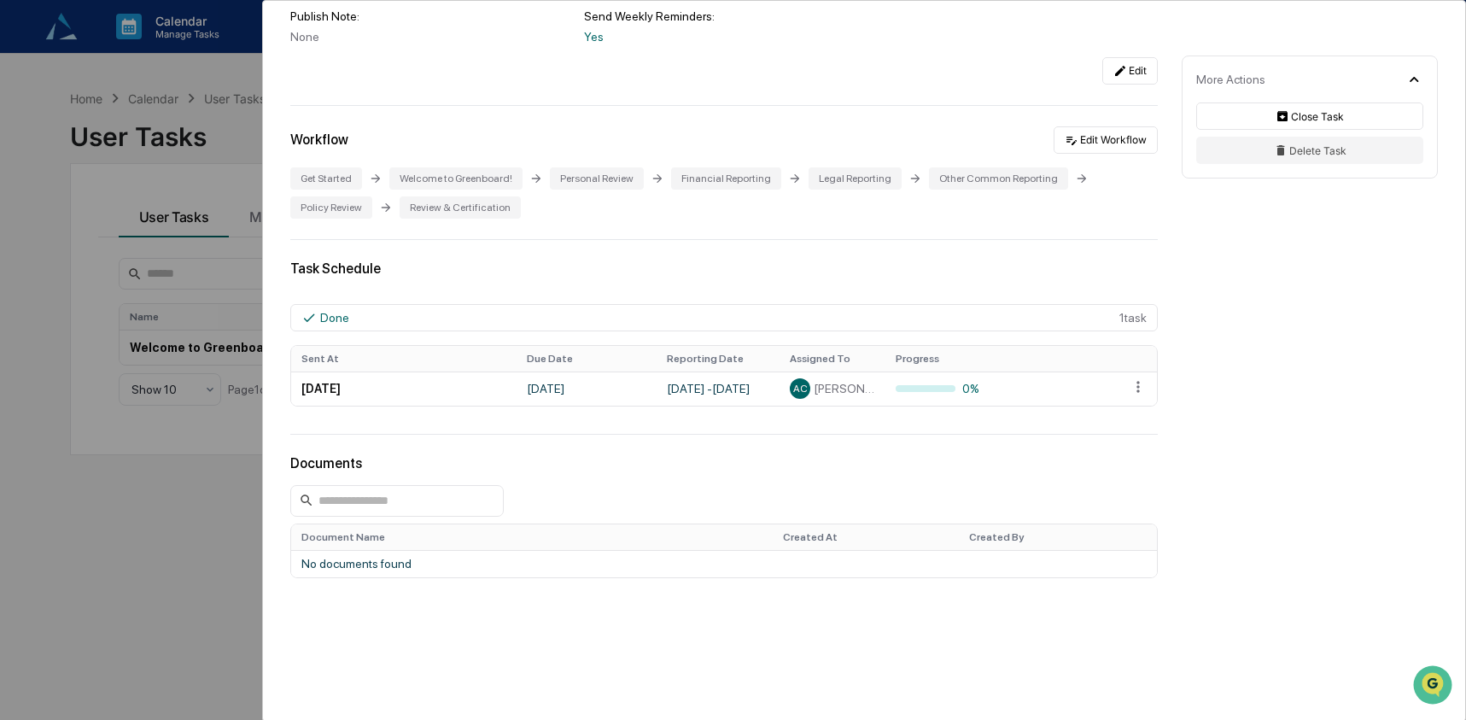
scroll to position [286, 0]
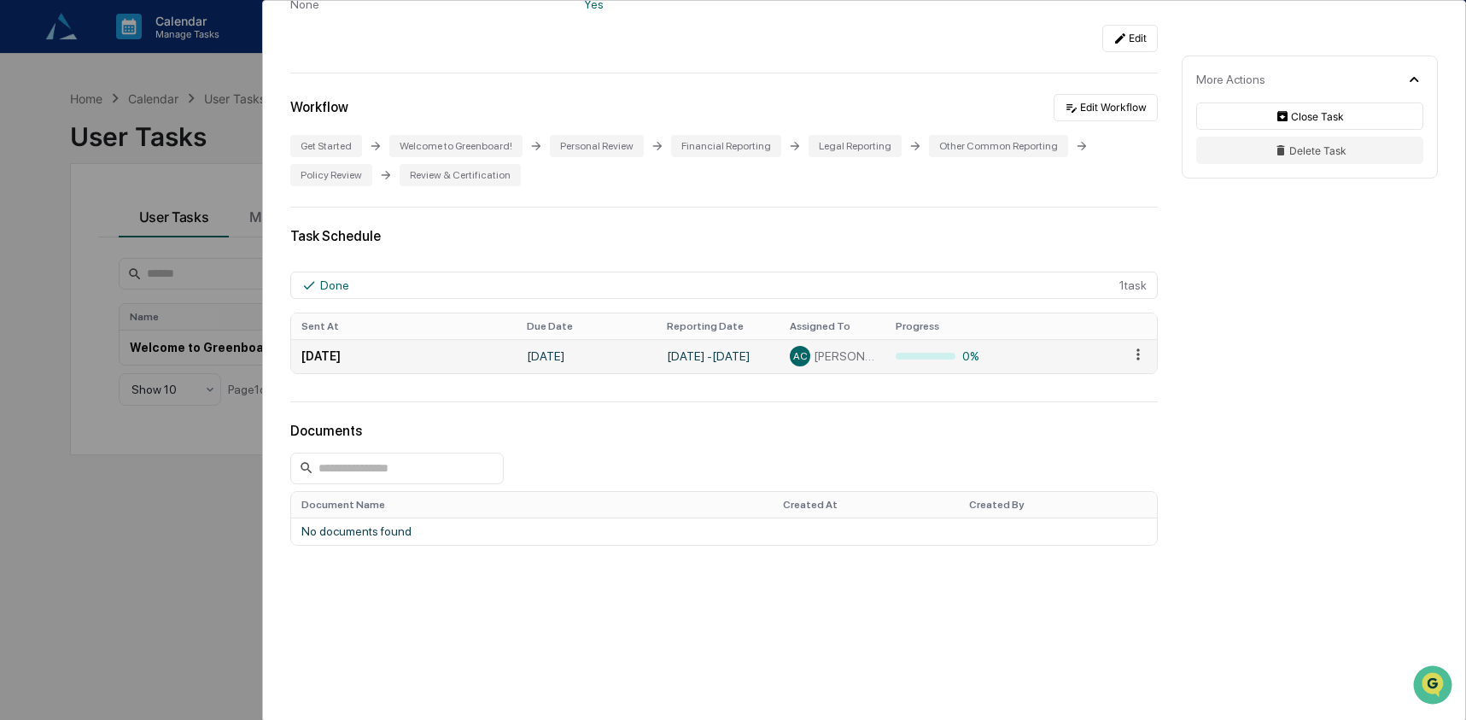
click at [1126, 376] on html "Calendar Manage Tasks Reviews Approval Management Company People, Data, Setting…" at bounding box center [733, 360] width 1466 height 720
click at [950, 465] on html "Calendar Manage Tasks Reviews Approval Management Company People, Data, Setting…" at bounding box center [738, 360] width 1476 height 720
click at [229, 569] on div "User Tasks Welcome to Greenboard! Welcome to Greenboard! Active To help get you…" at bounding box center [733, 360] width 1466 height 720
click at [32, 108] on div "User Tasks Welcome to Greenboard! Welcome to Greenboard! Active To help get you…" at bounding box center [733, 360] width 1466 height 720
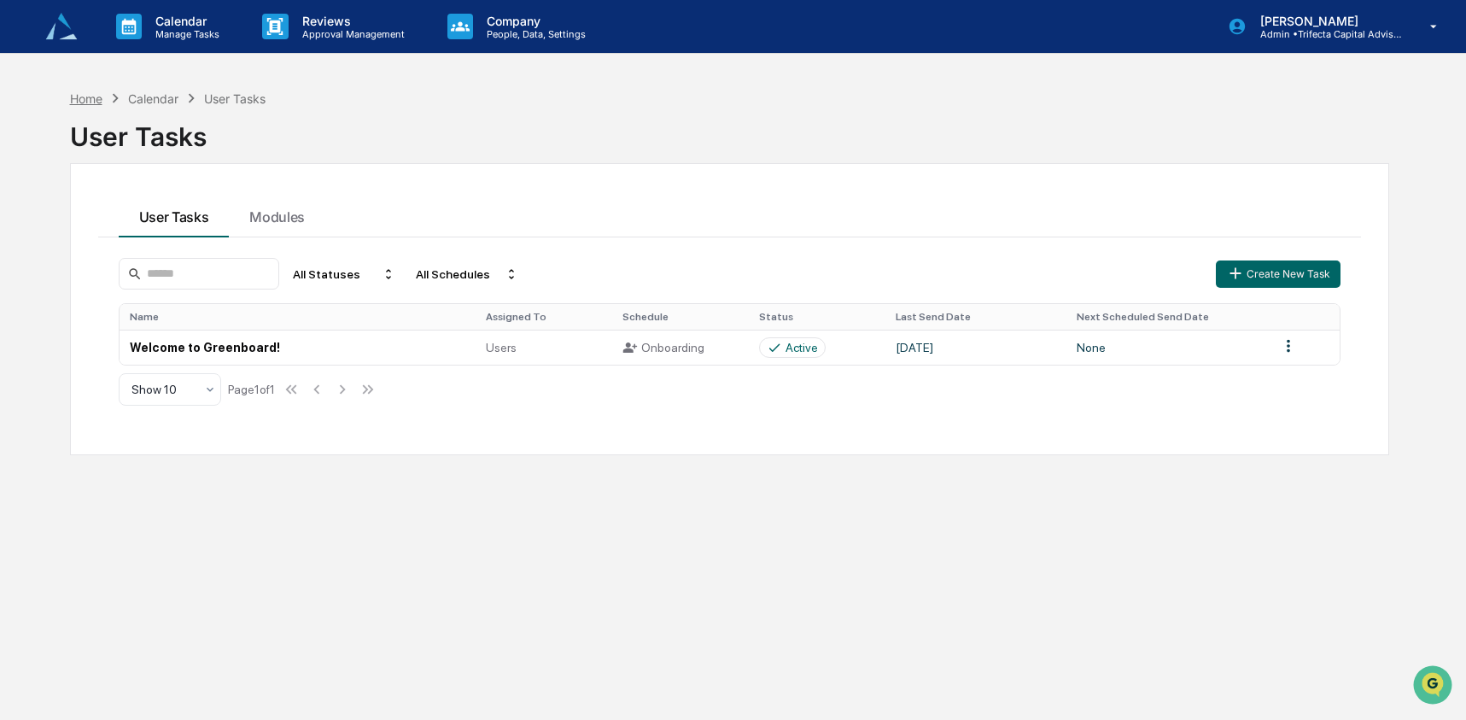
click at [75, 94] on div "Home" at bounding box center [86, 98] width 32 height 15
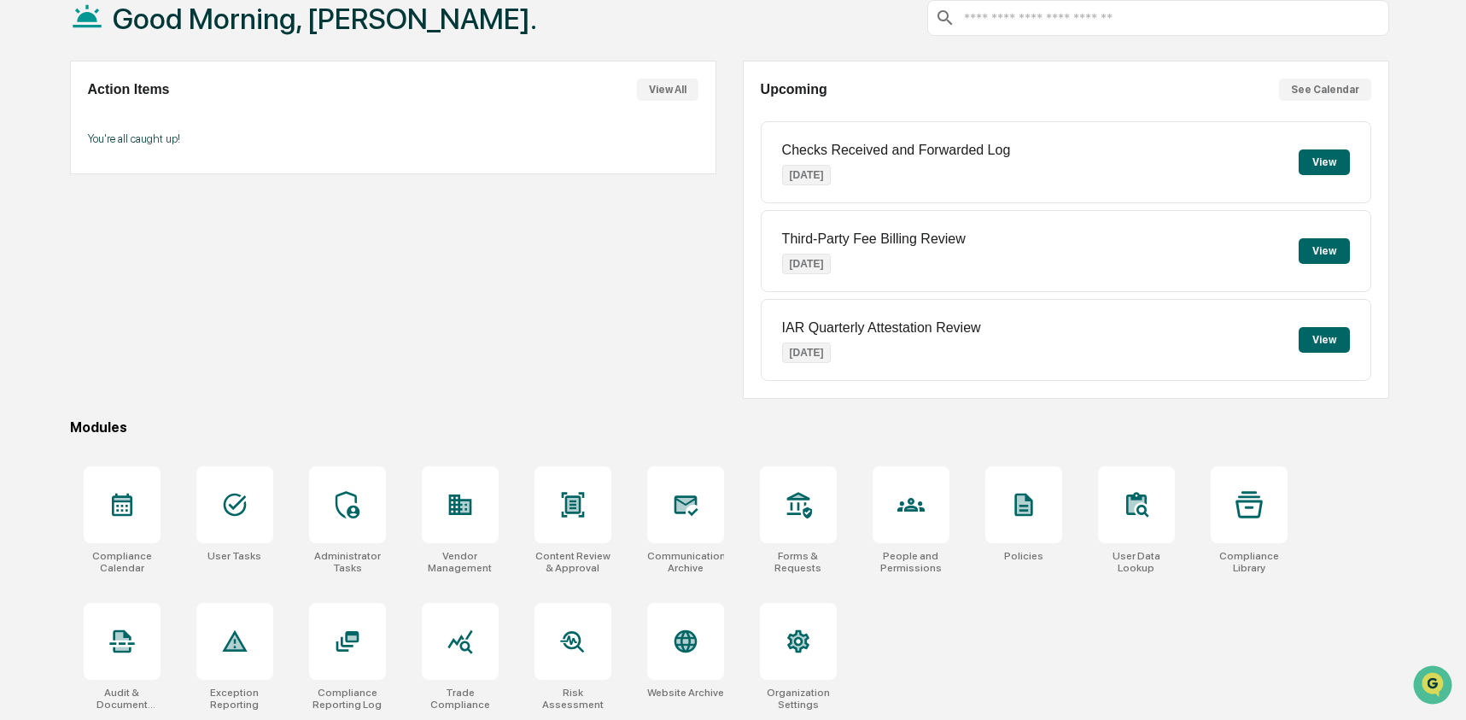
scroll to position [110, 0]
click at [886, 483] on div at bounding box center [911, 503] width 77 height 77
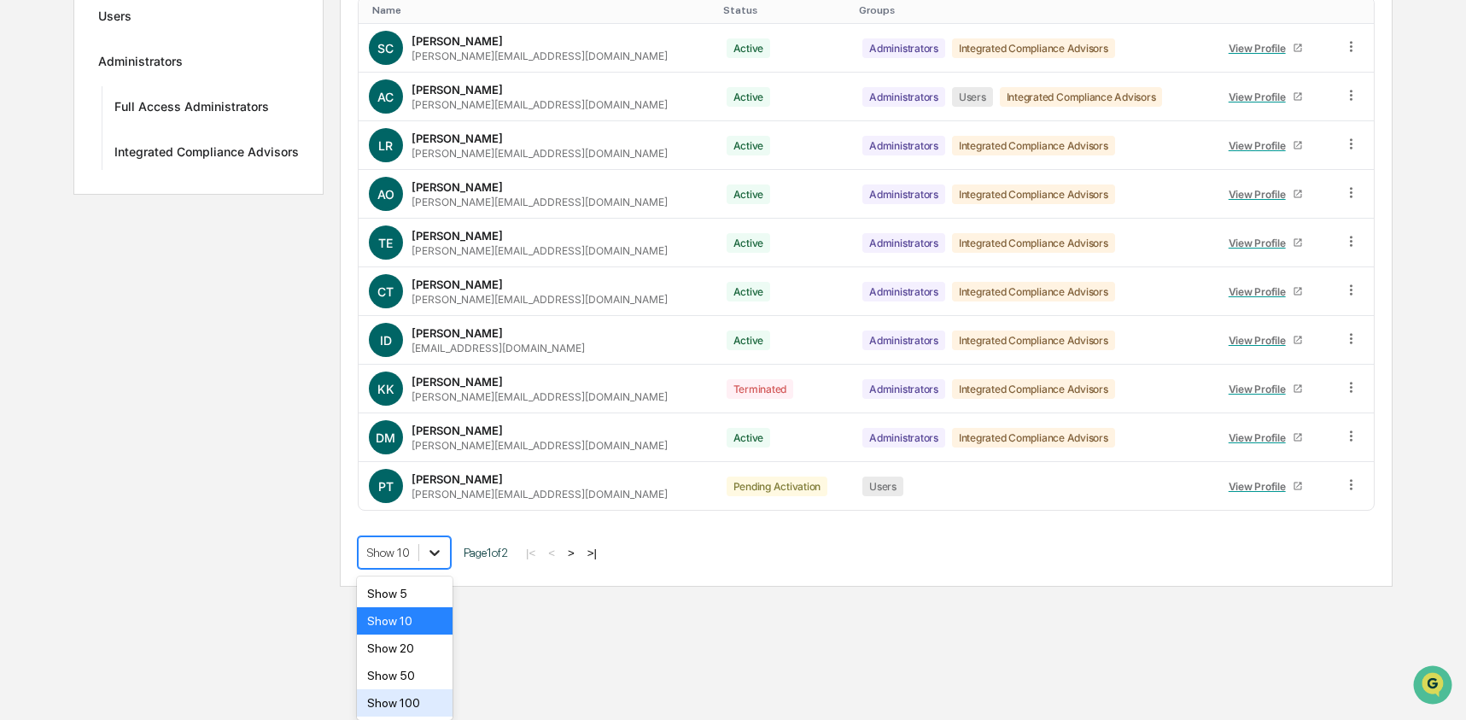
click at [430, 587] on body "Calendar Manage Tasks Reviews Approval Management Company People, Data, Setting…" at bounding box center [733, 141] width 1466 height 892
click at [430, 681] on div "Show 50" at bounding box center [405, 675] width 97 height 27
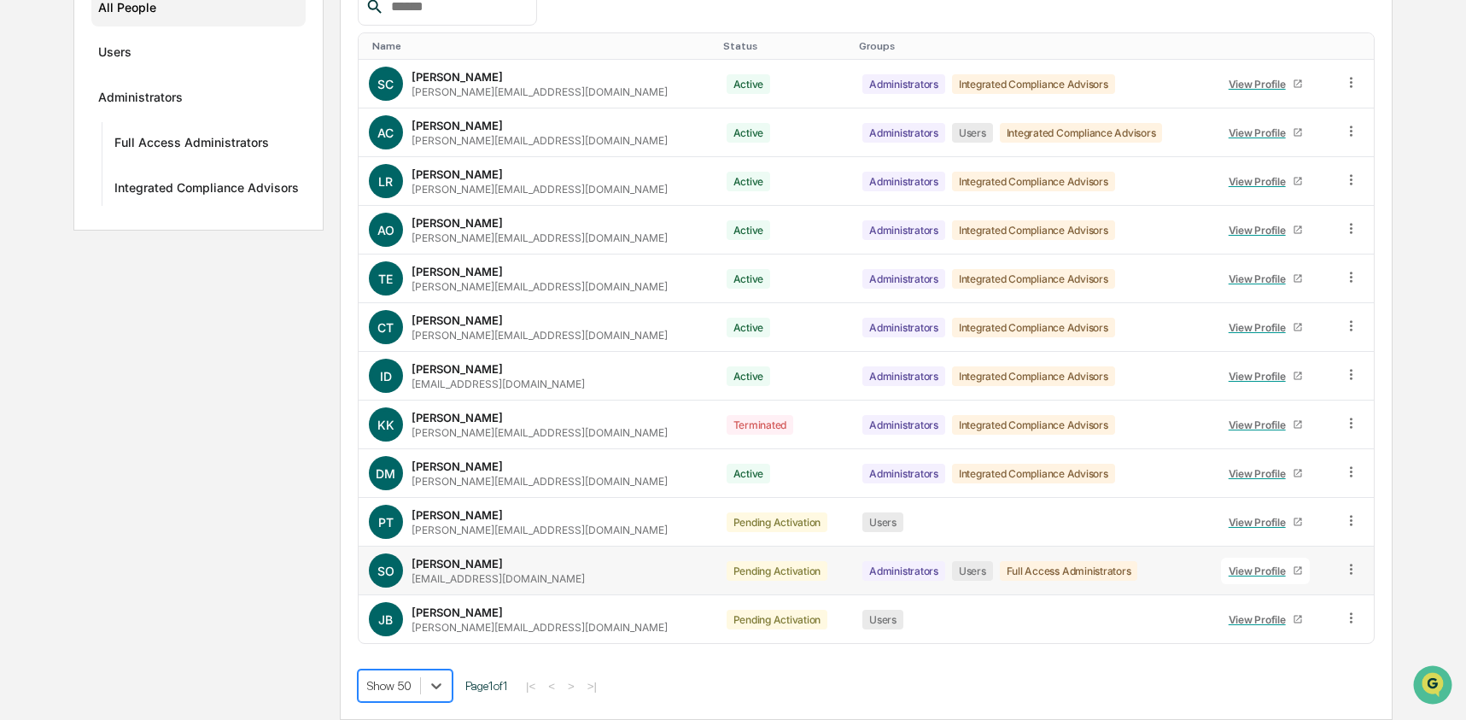
click at [1349, 566] on icon at bounding box center [1351, 569] width 16 height 16
click at [1279, 635] on div "Change Status" at bounding box center [1272, 631] width 147 height 20
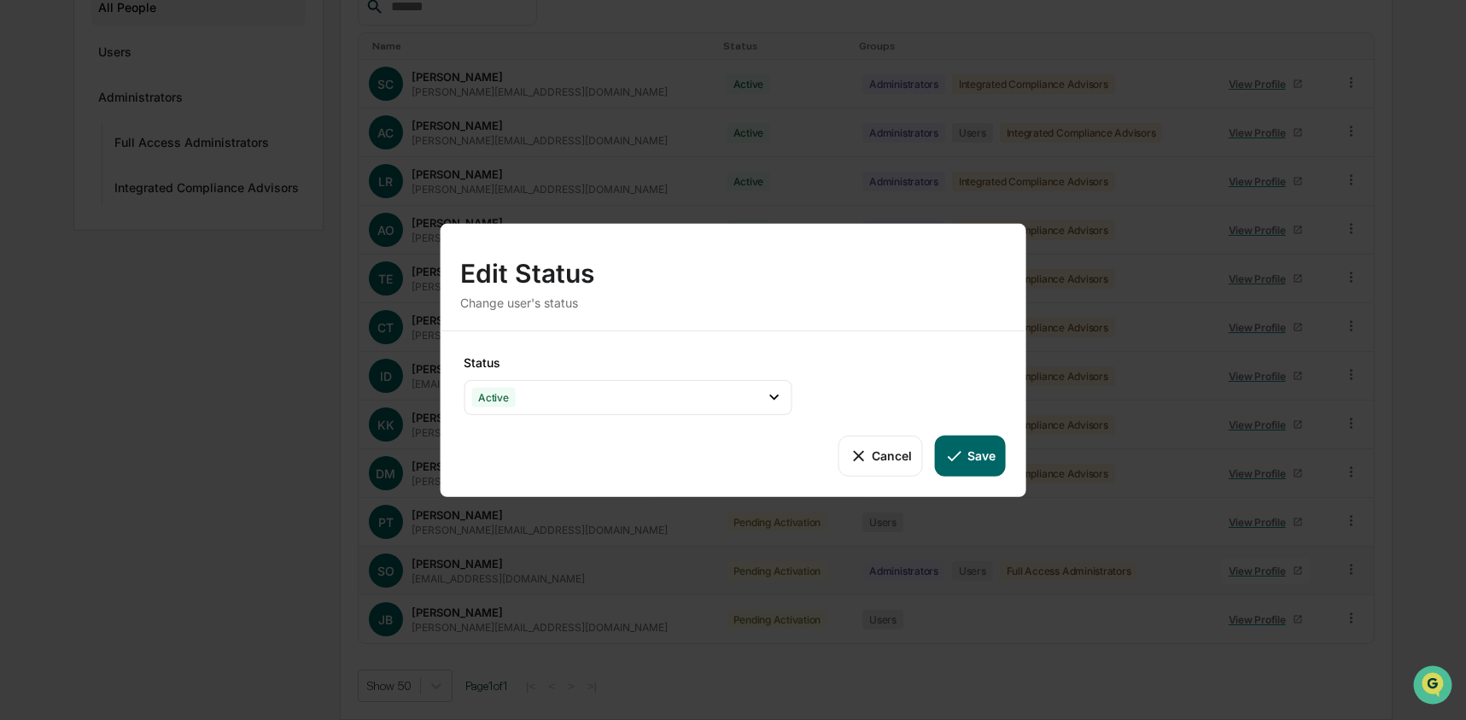
click at [949, 449] on icon at bounding box center [954, 455] width 19 height 19
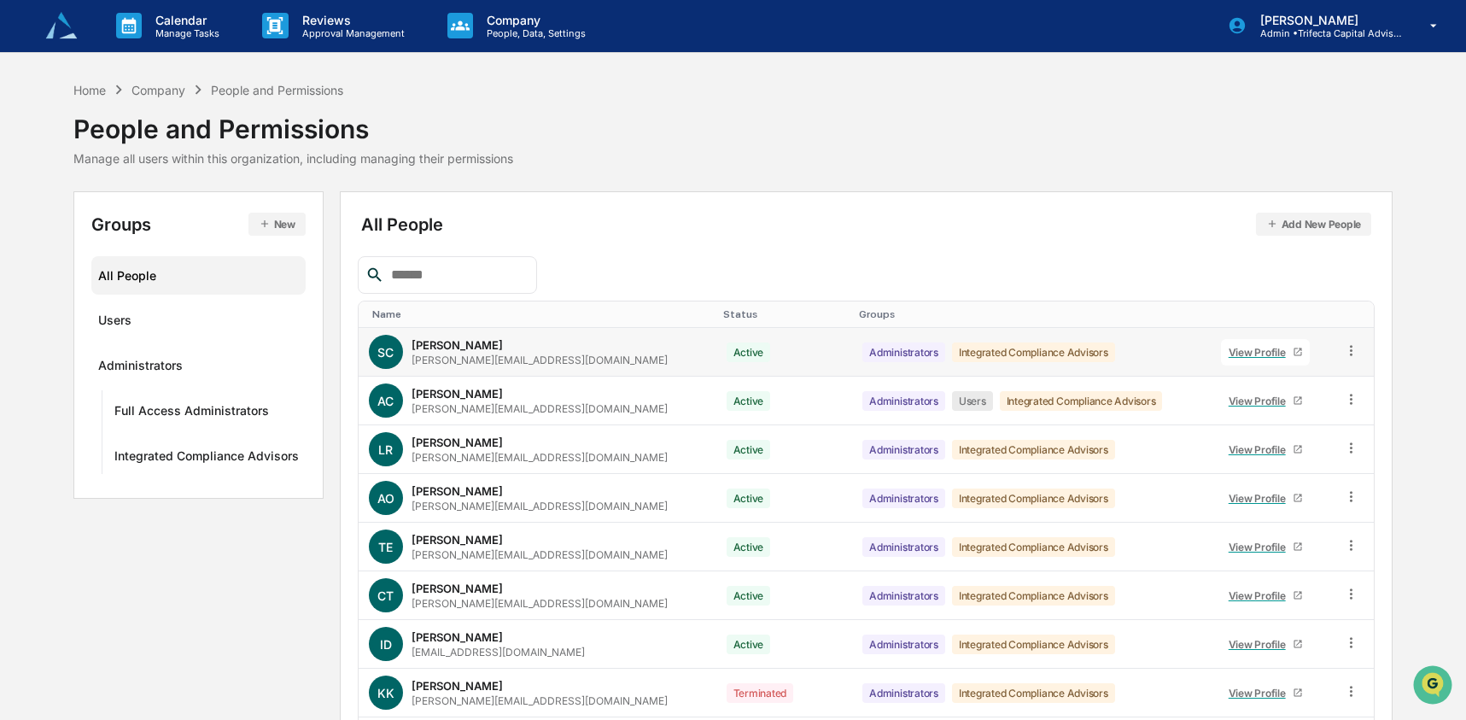
scroll to position [0, 0]
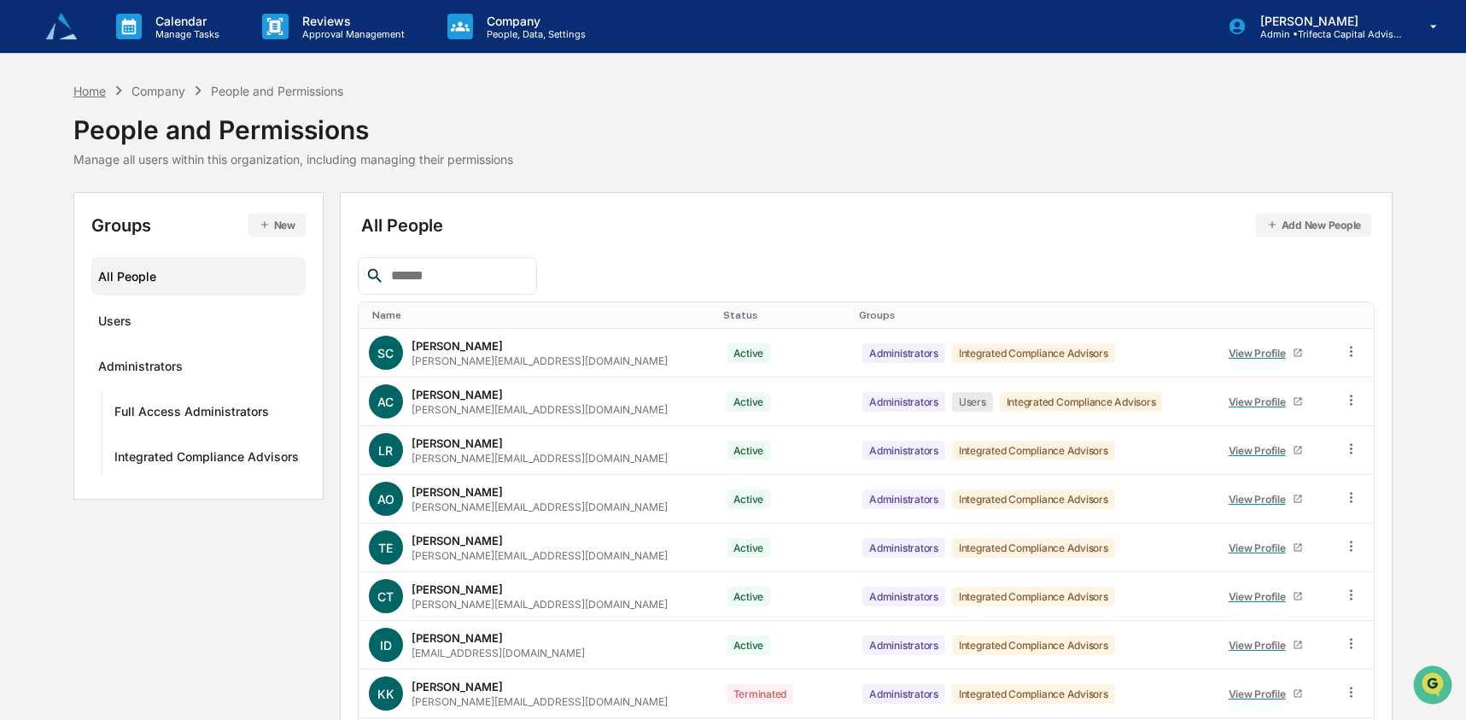
click at [96, 86] on div "Home" at bounding box center [89, 91] width 32 height 15
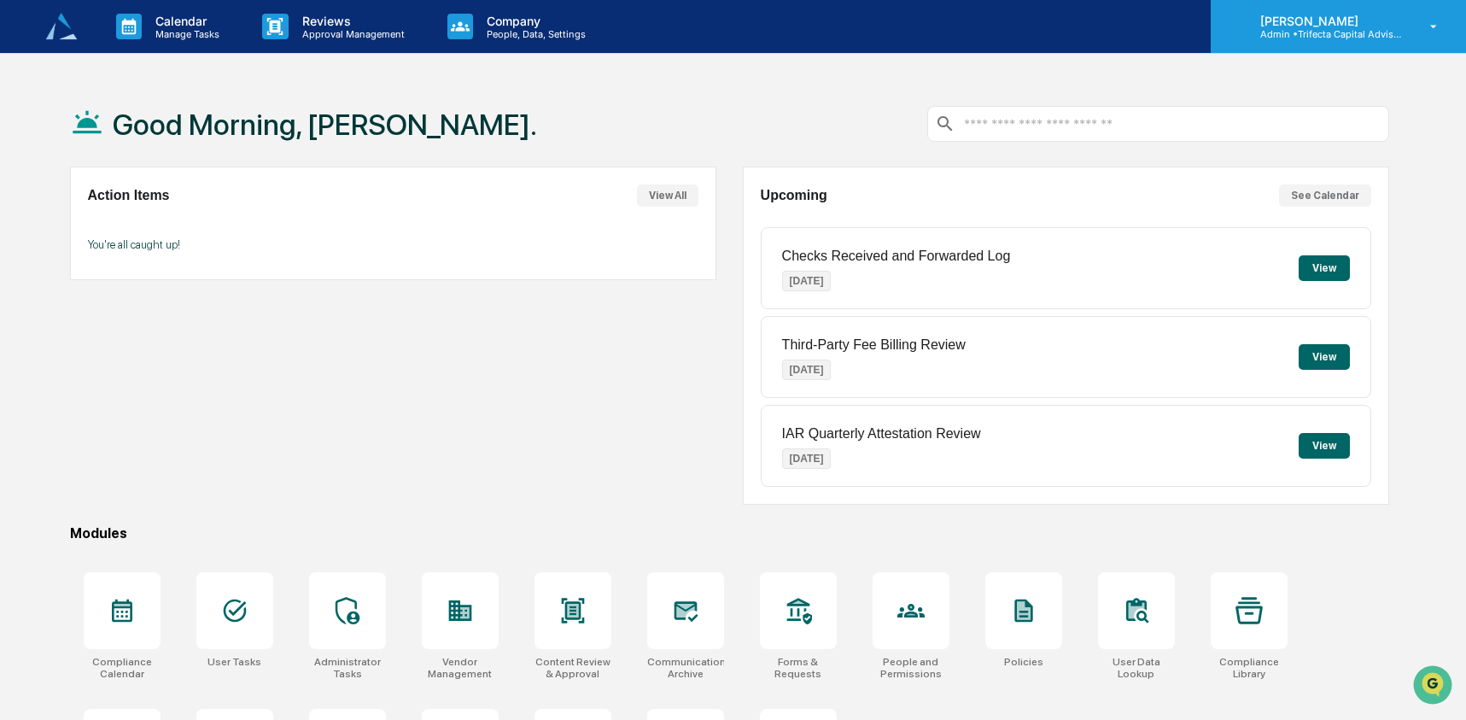
click at [1381, 31] on p "Admin • Trifecta Capital Advisors" at bounding box center [1326, 34] width 159 height 12
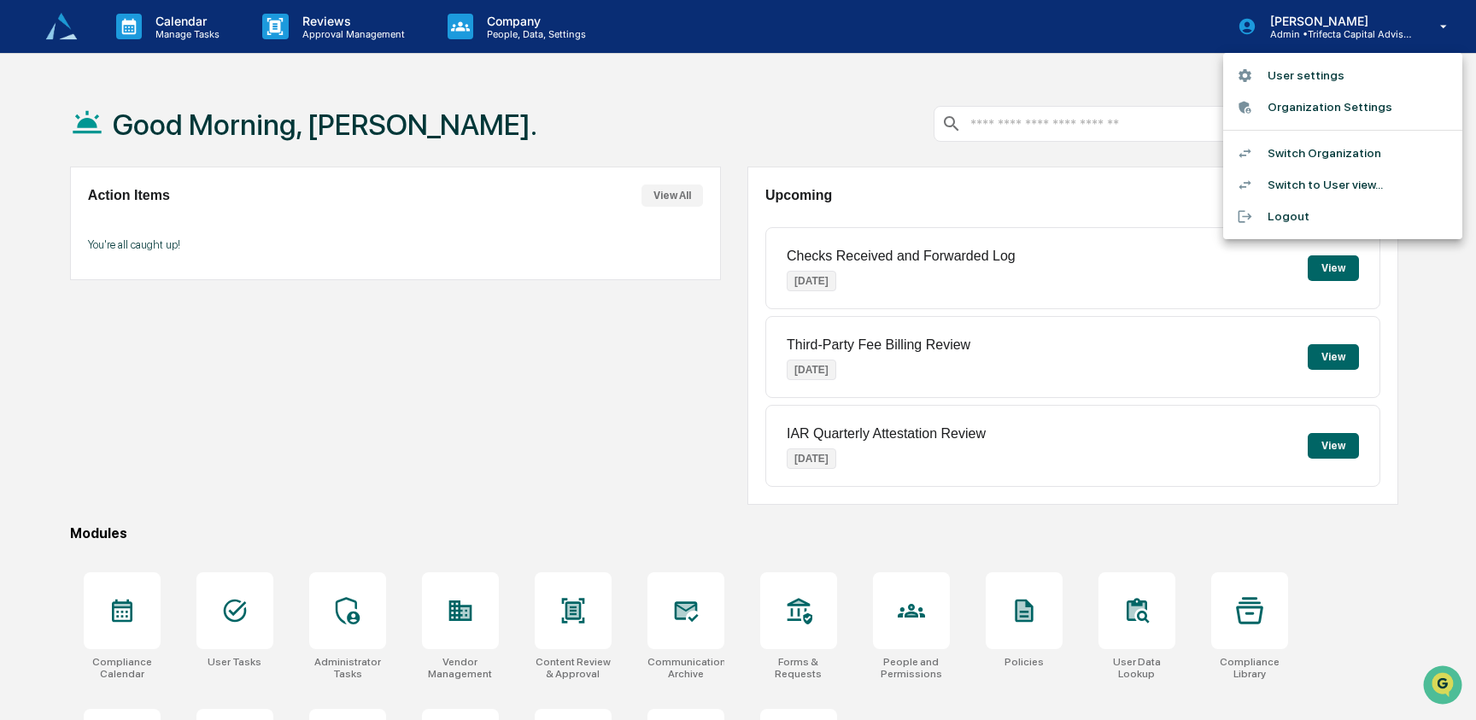
click at [1338, 196] on li "Switch to User view..." at bounding box center [1342, 185] width 239 height 32
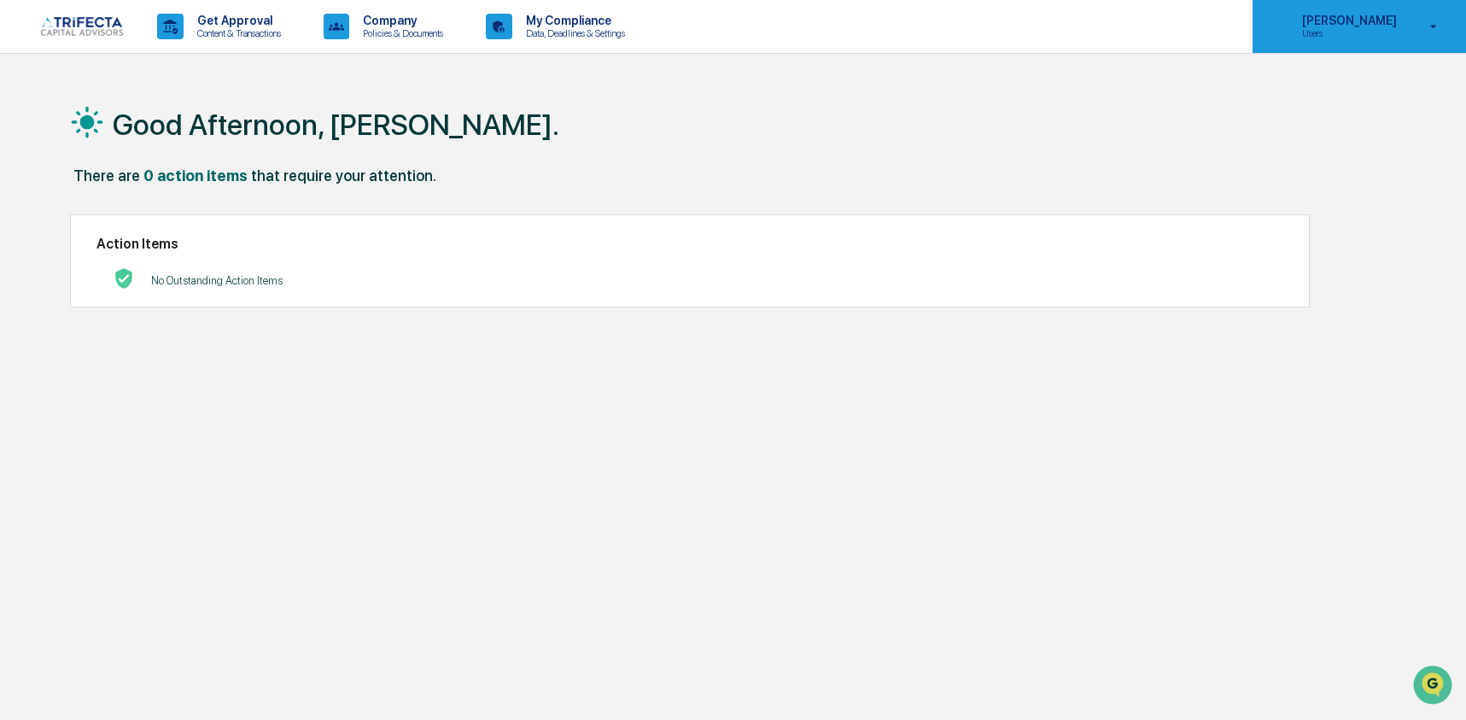
click at [1336, 22] on p "[PERSON_NAME]" at bounding box center [1347, 21] width 117 height 14
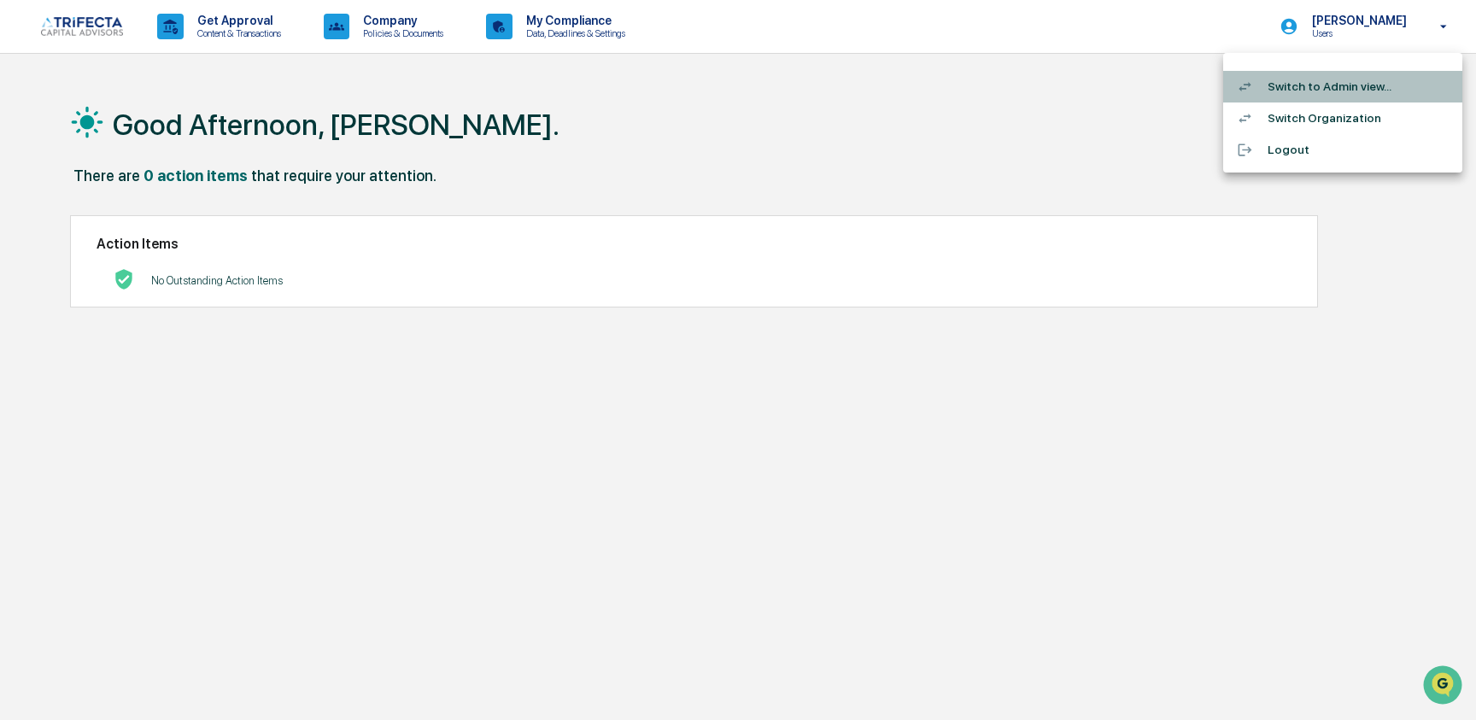
click at [1343, 92] on li "Switch to Admin view..." at bounding box center [1342, 87] width 239 height 32
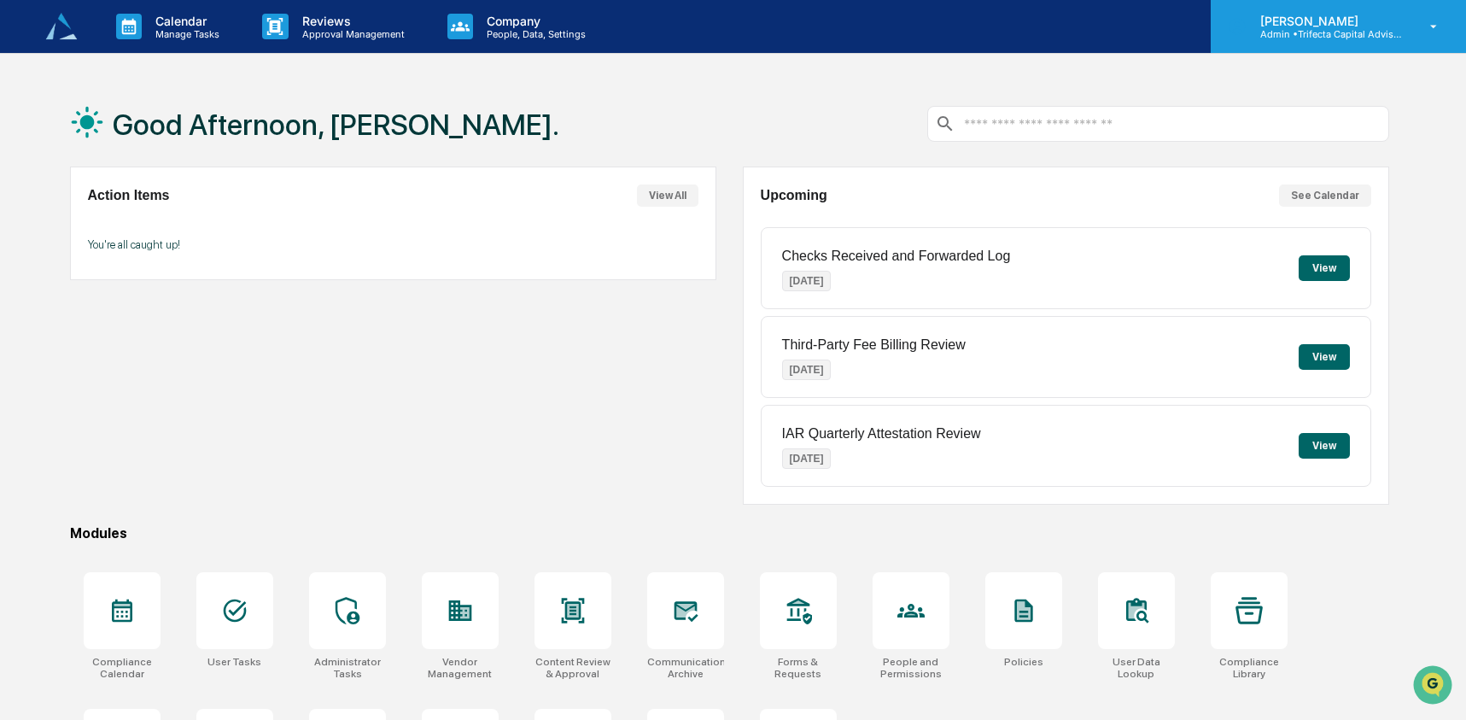
click at [1361, 32] on p "Admin • Trifecta Capital Advisors" at bounding box center [1326, 34] width 159 height 12
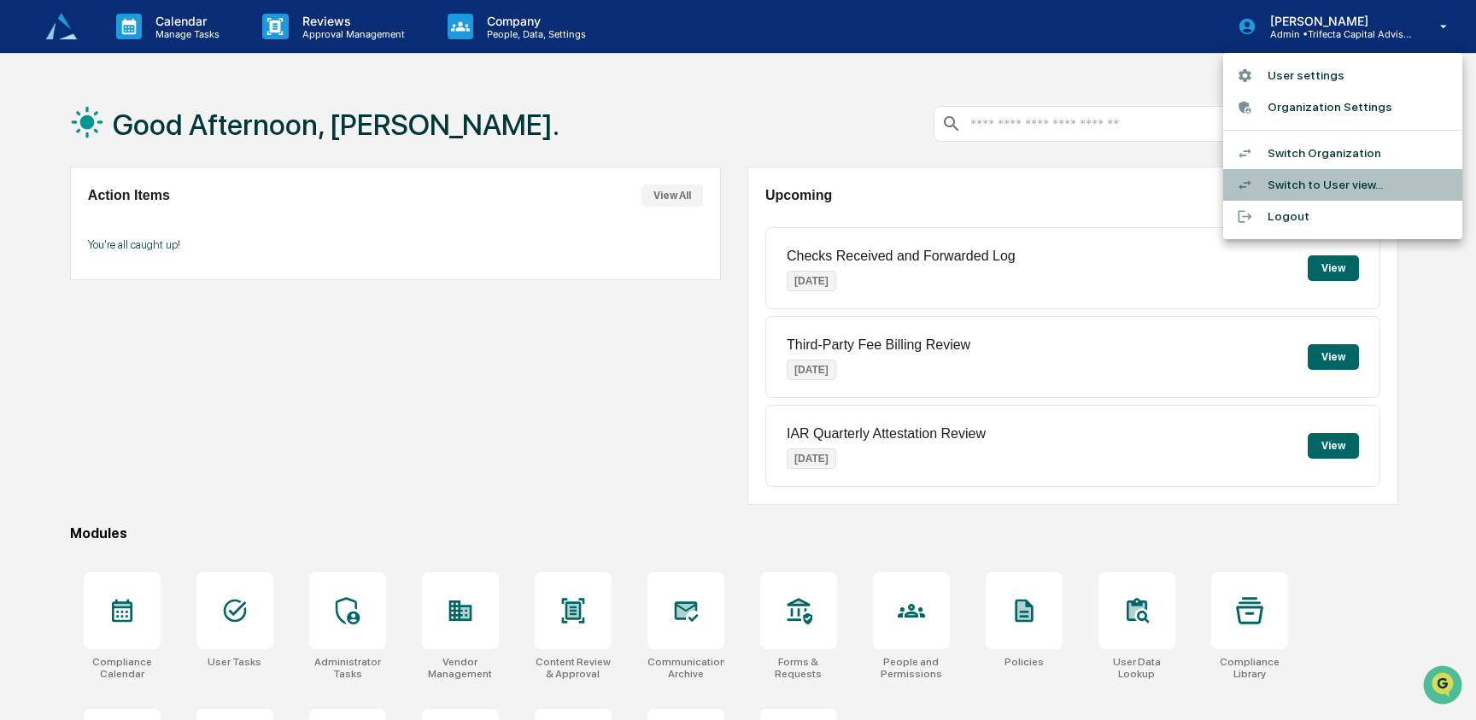
click at [1360, 178] on li "Switch to User view..." at bounding box center [1342, 185] width 239 height 32
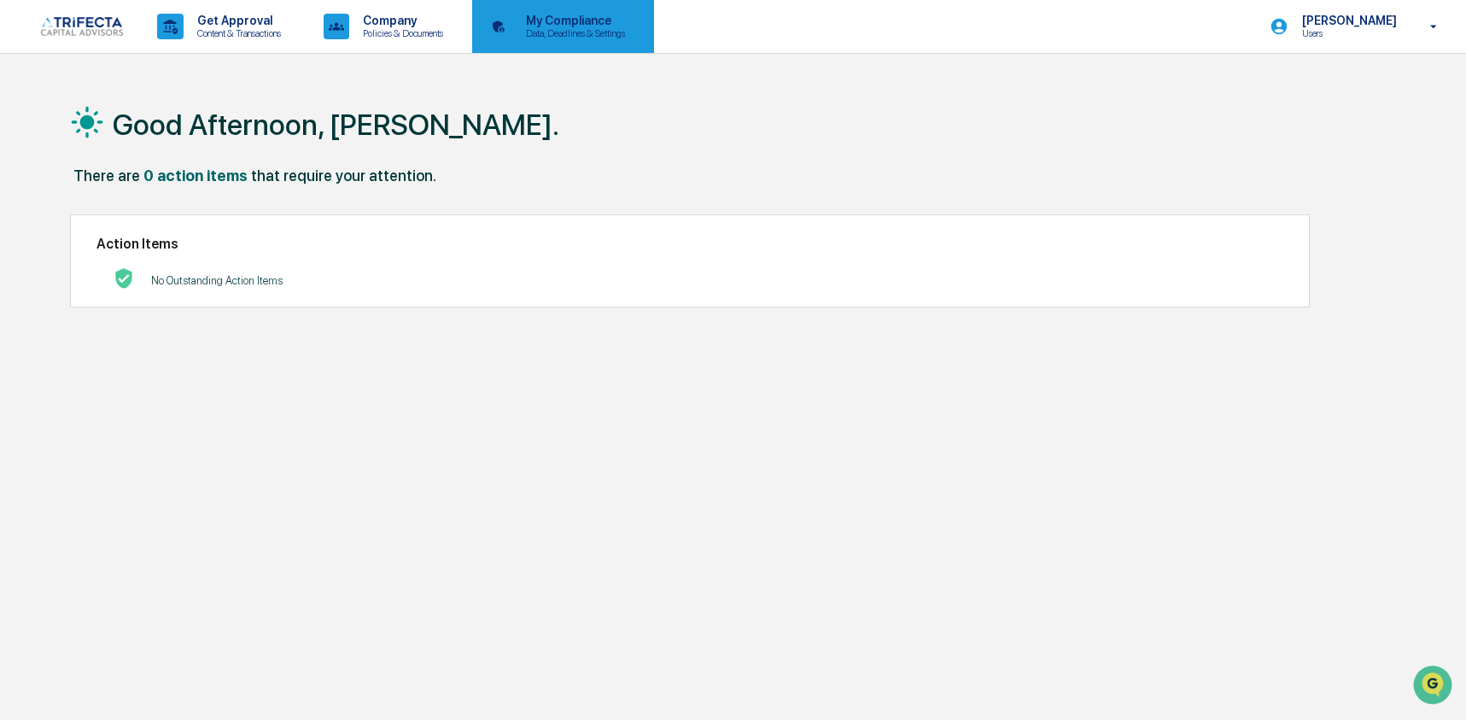
click at [577, 32] on p "Data, Deadlines & Settings" at bounding box center [572, 33] width 121 height 12
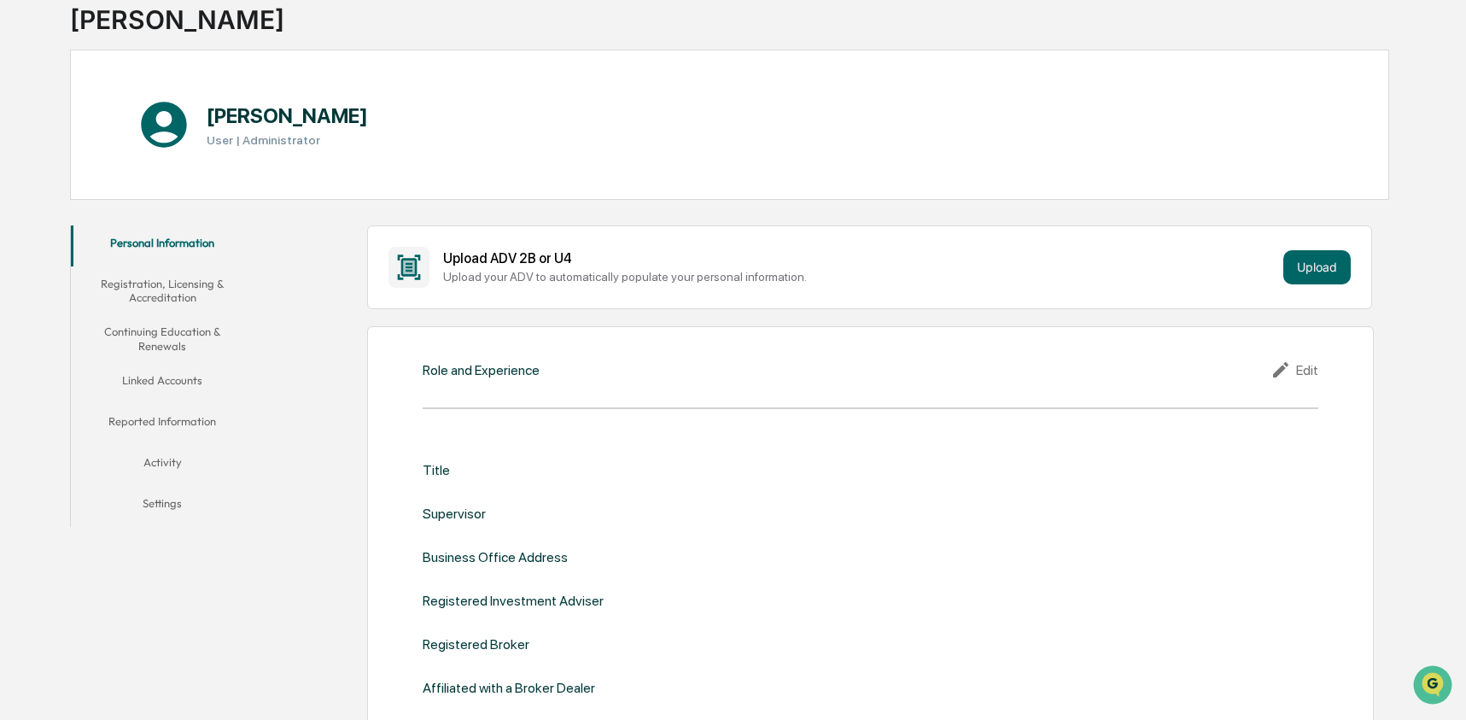
click at [172, 375] on button "Linked Accounts" at bounding box center [163, 383] width 184 height 41
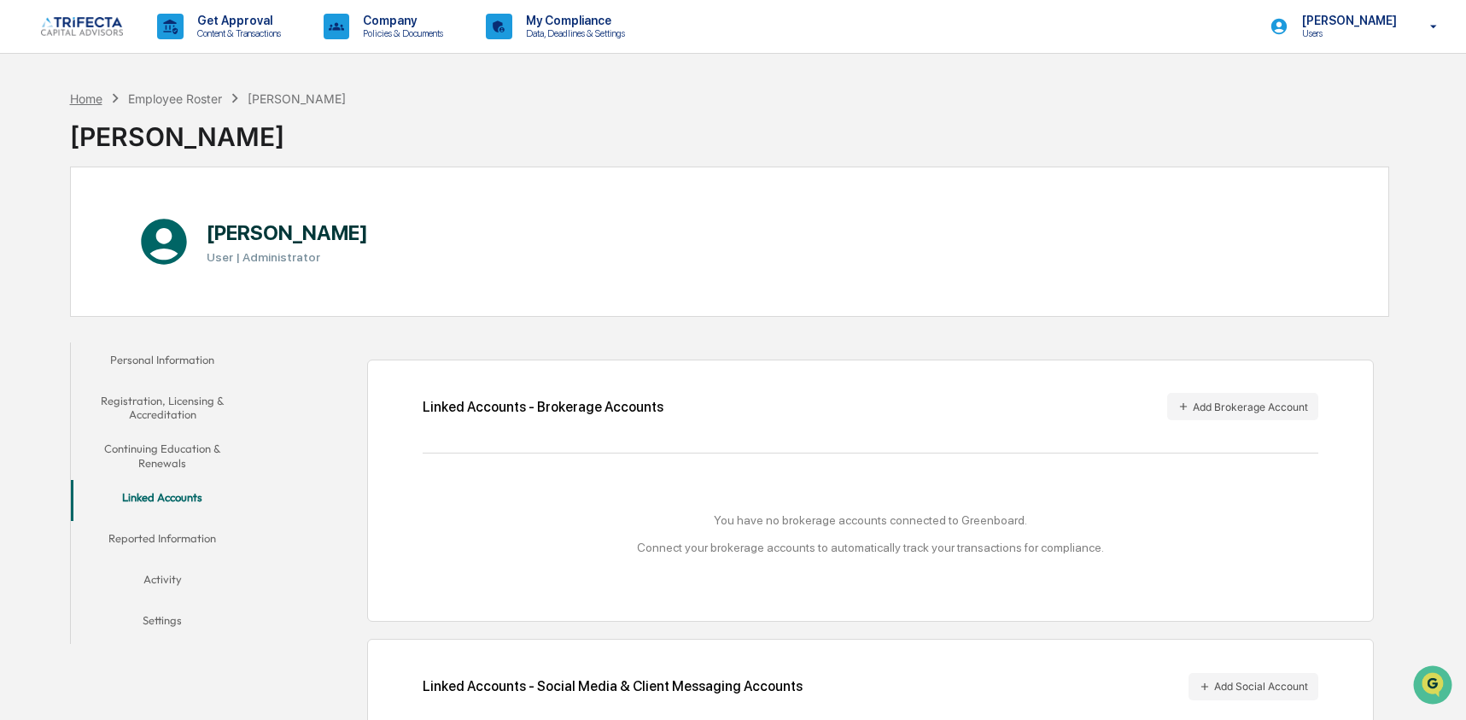
click at [87, 100] on div "Home" at bounding box center [86, 98] width 32 height 15
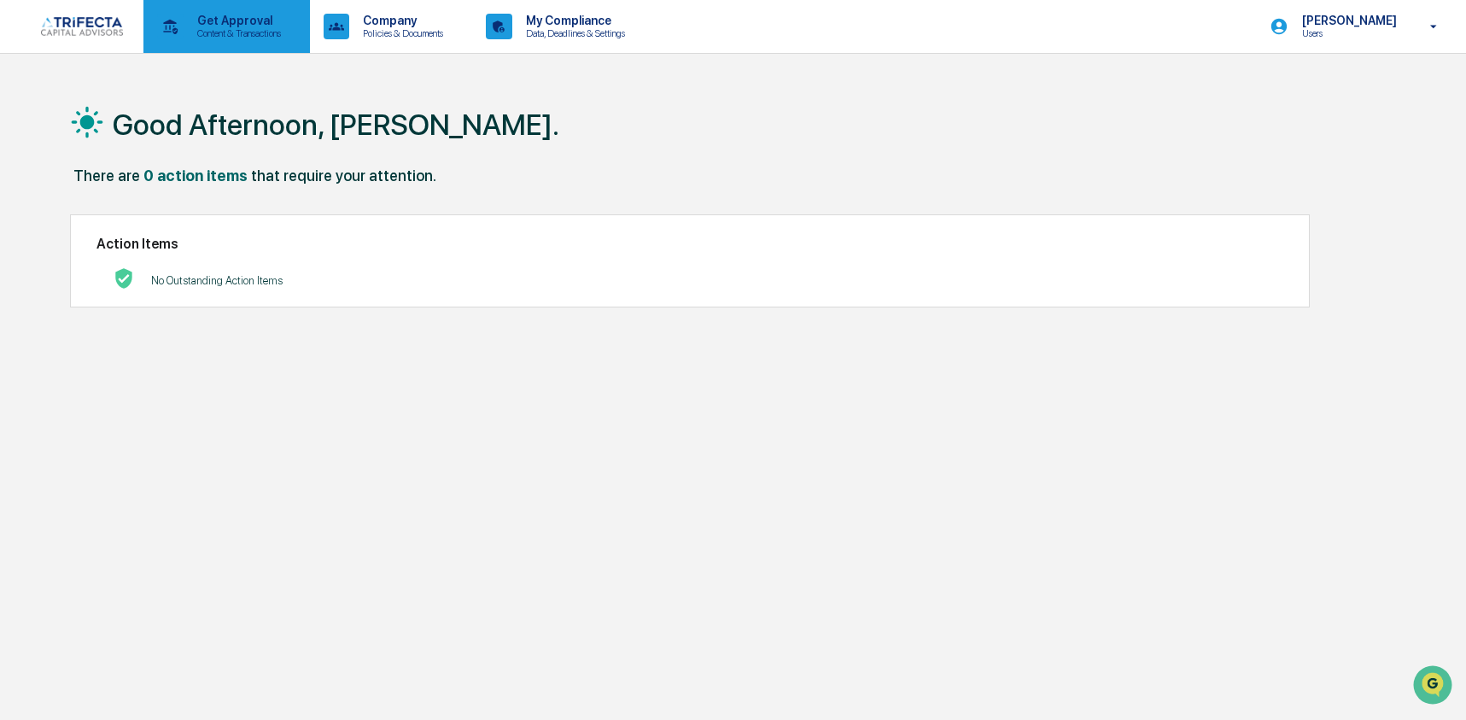
click at [216, 29] on p "Content & Transactions" at bounding box center [237, 33] width 106 height 12
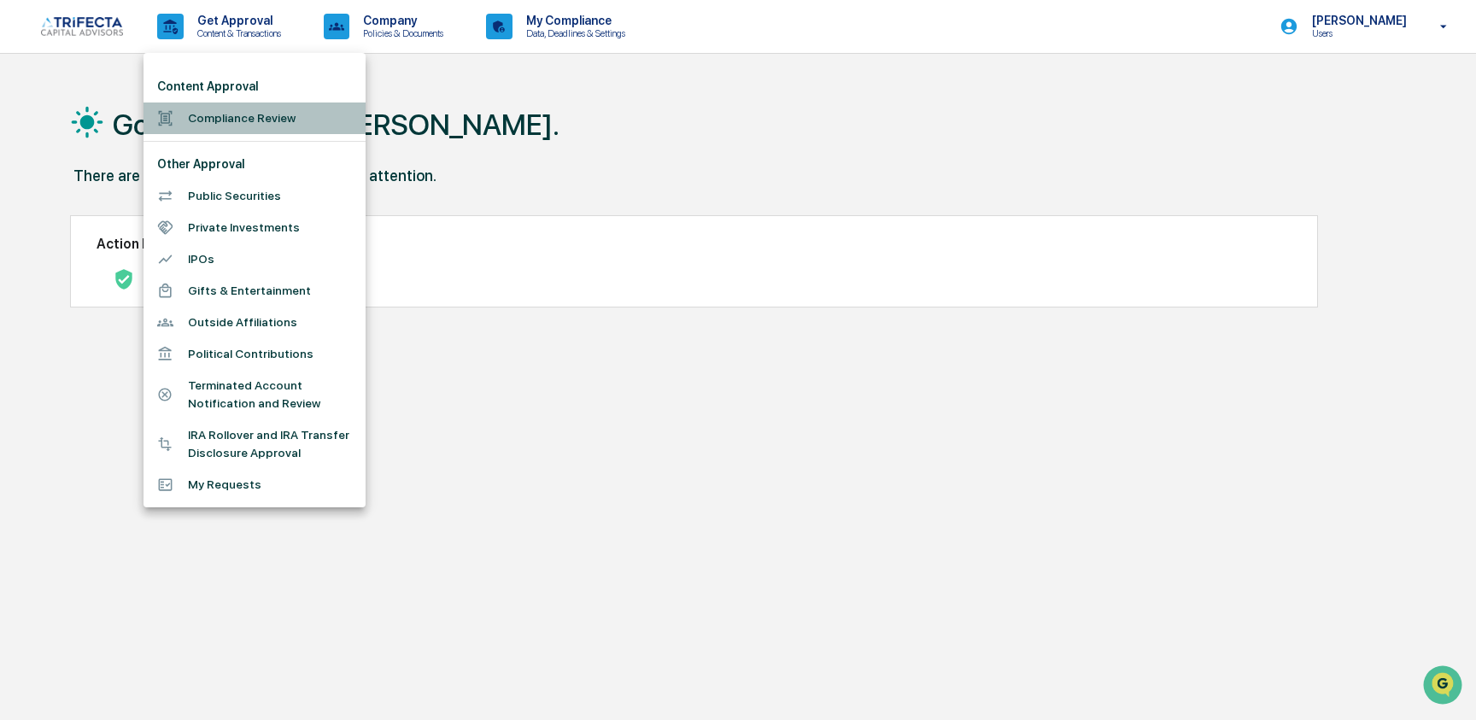
click at [237, 125] on li "Compliance Review" at bounding box center [254, 118] width 222 height 32
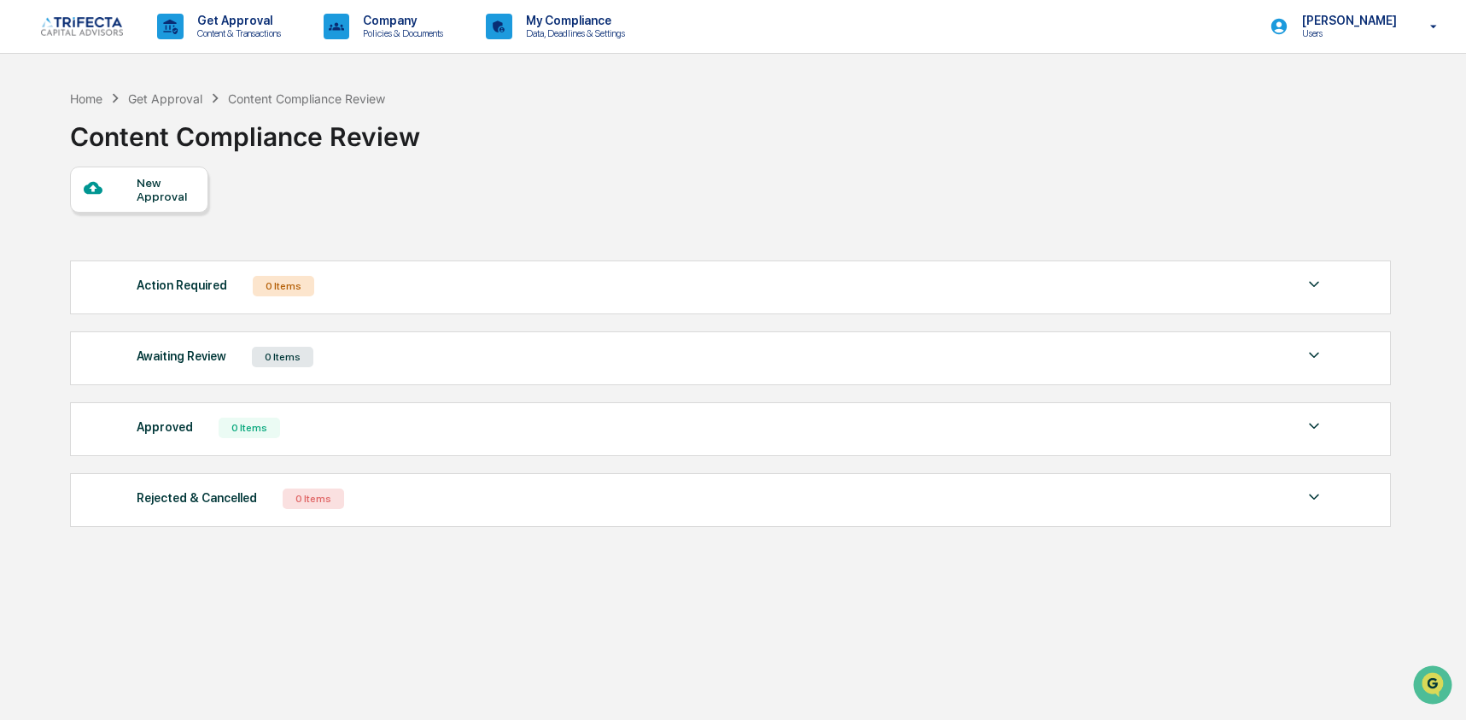
click at [186, 192] on div "New Approval" at bounding box center [165, 189] width 57 height 27
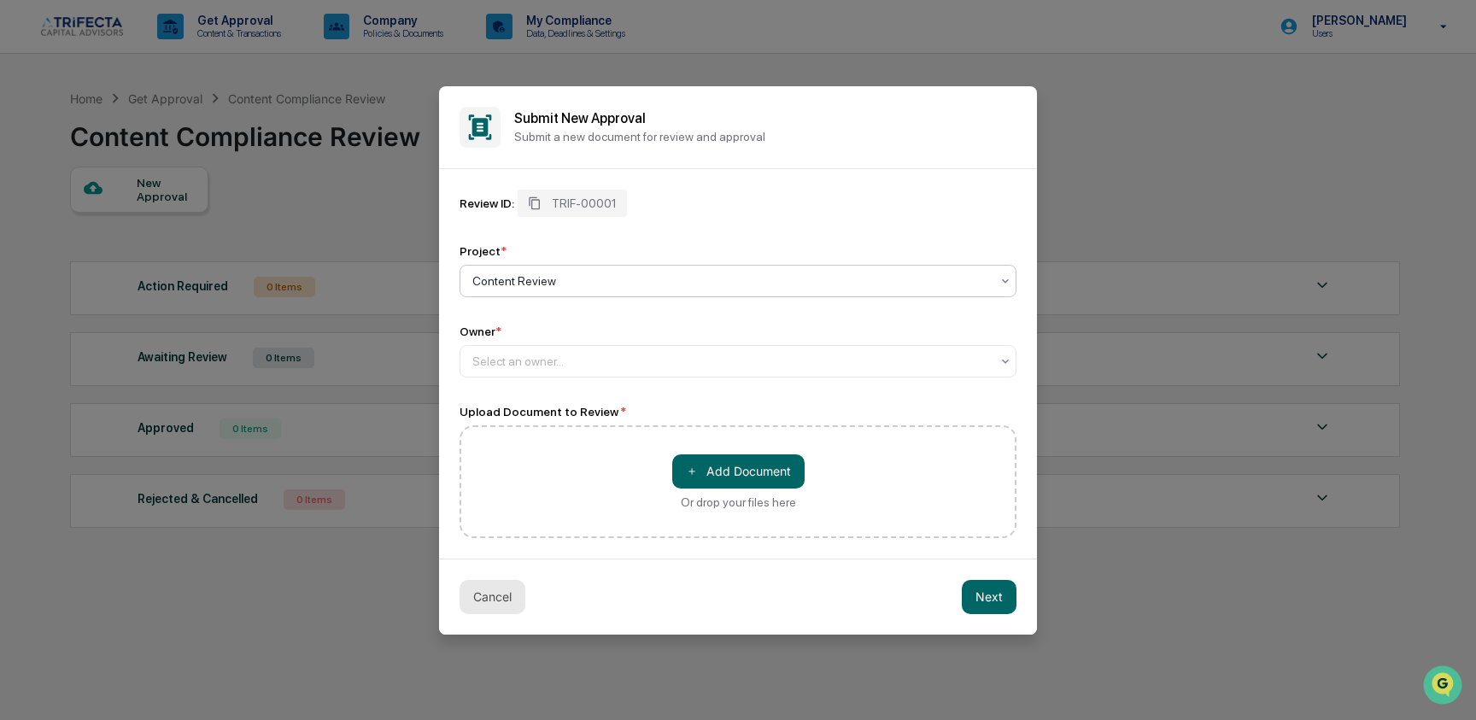
click at [488, 595] on button "Cancel" at bounding box center [492, 597] width 66 height 34
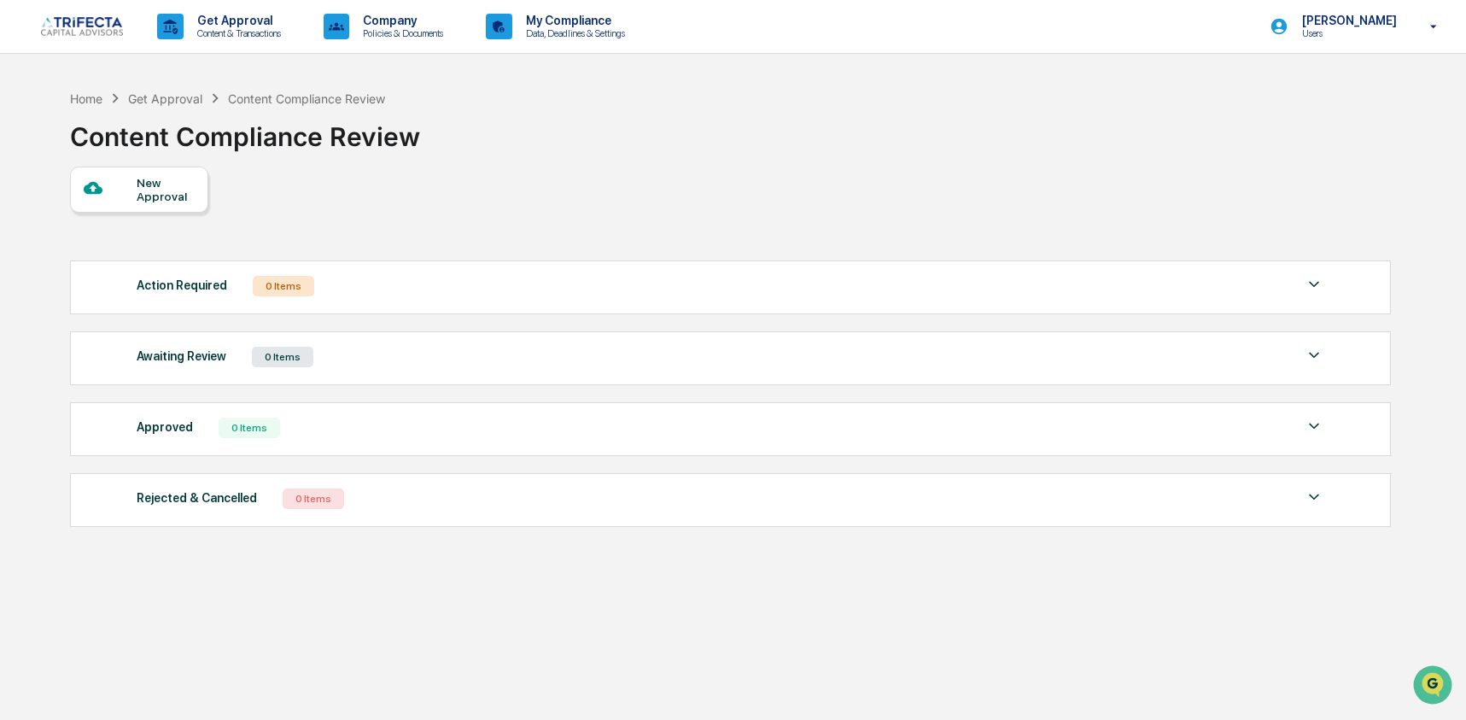
click at [280, 365] on div "0 Items" at bounding box center [282, 357] width 61 height 20
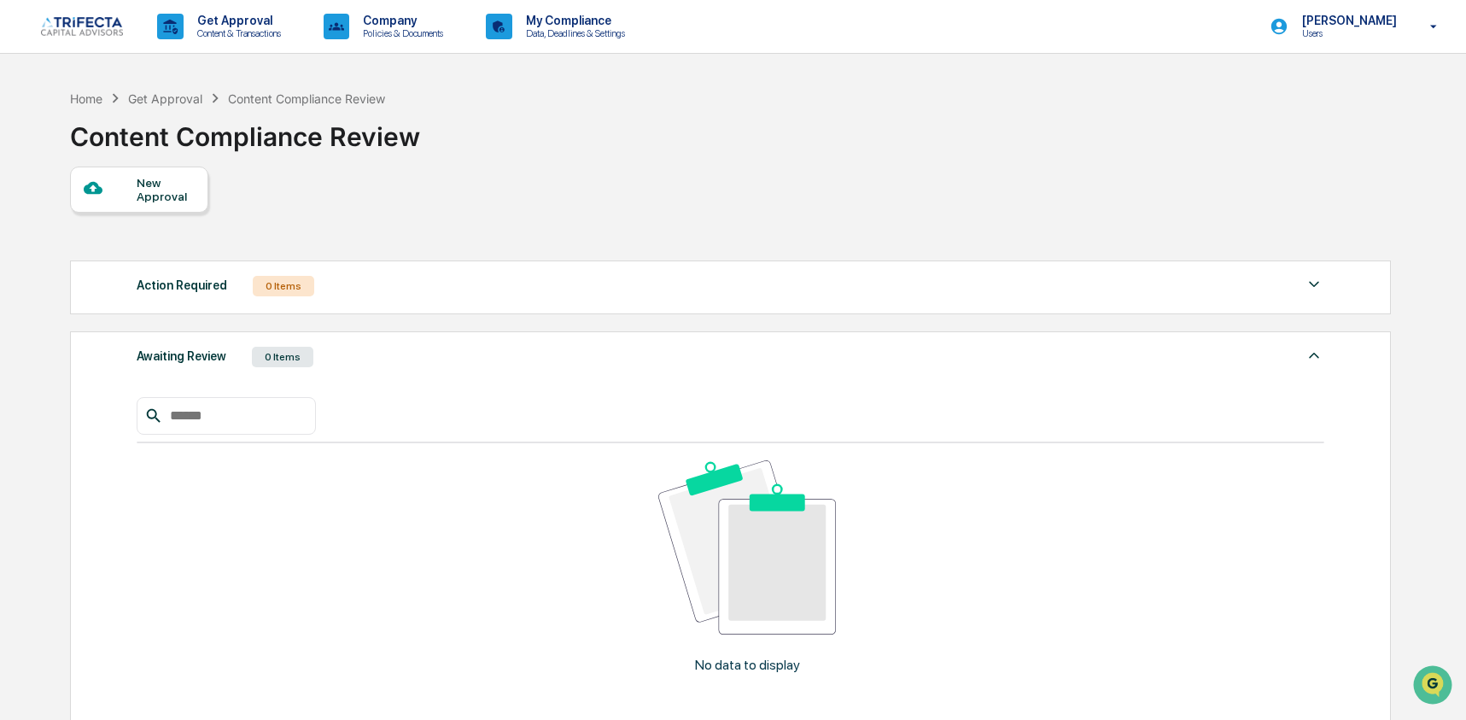
click at [341, 358] on div "Awaiting Review 0 Items" at bounding box center [731, 357] width 1188 height 24
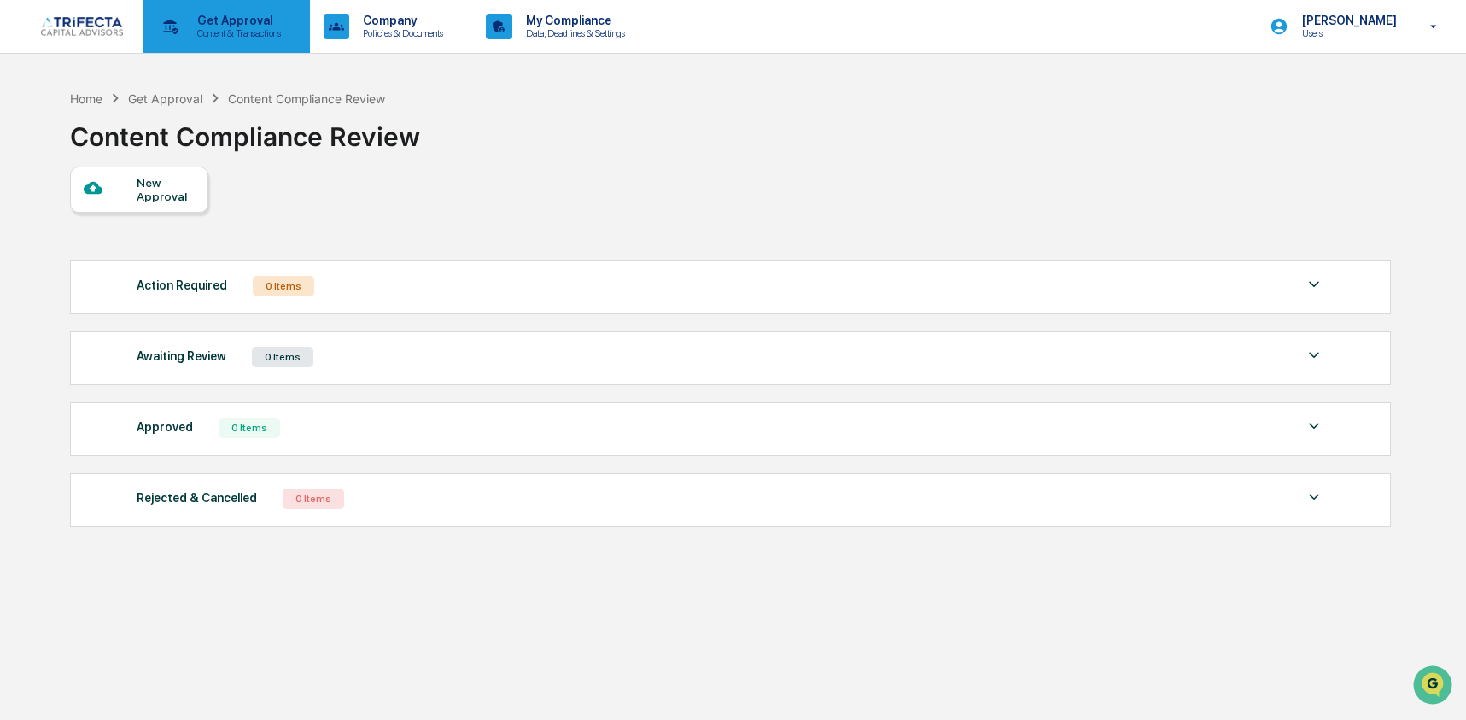
click at [225, 31] on p "Content & Transactions" at bounding box center [237, 33] width 106 height 12
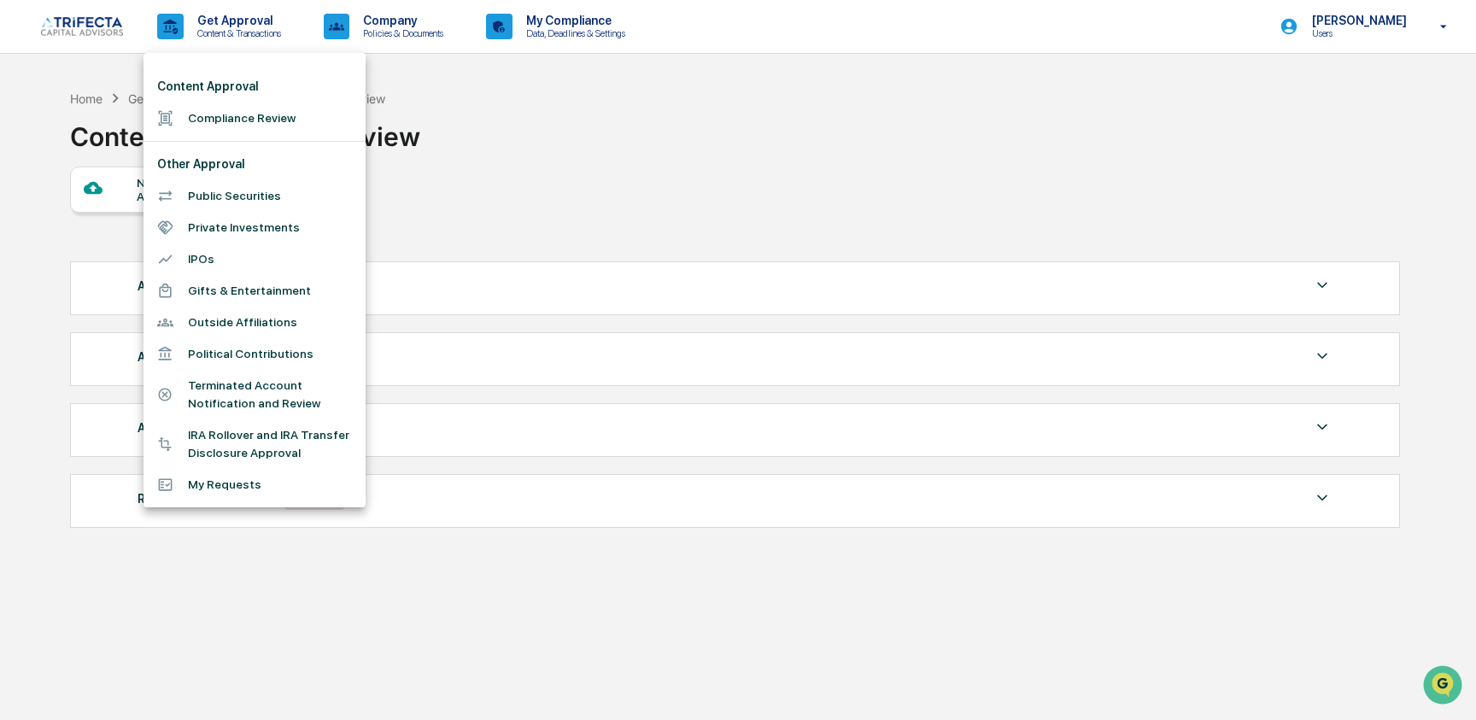
click at [676, 171] on div at bounding box center [738, 360] width 1476 height 720
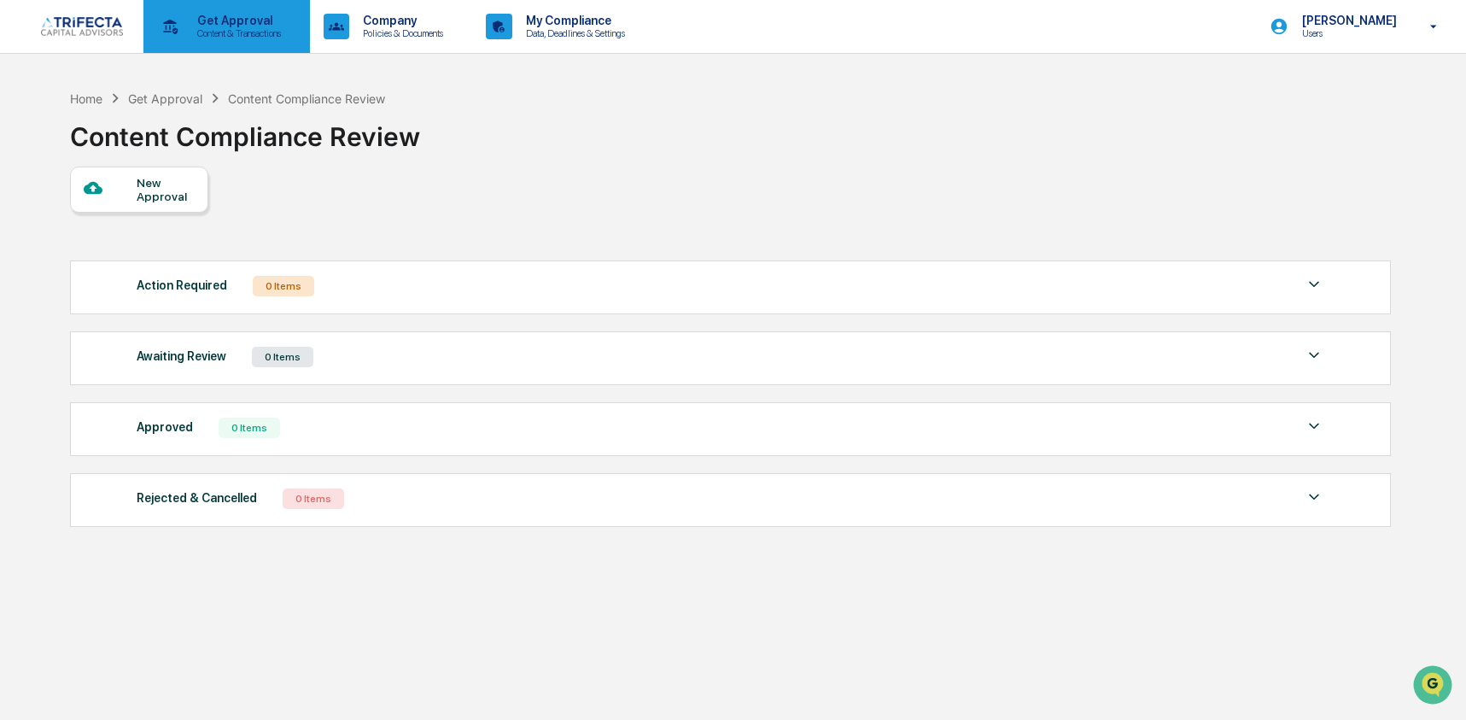
click at [243, 20] on p "Get Approval" at bounding box center [237, 21] width 106 height 14
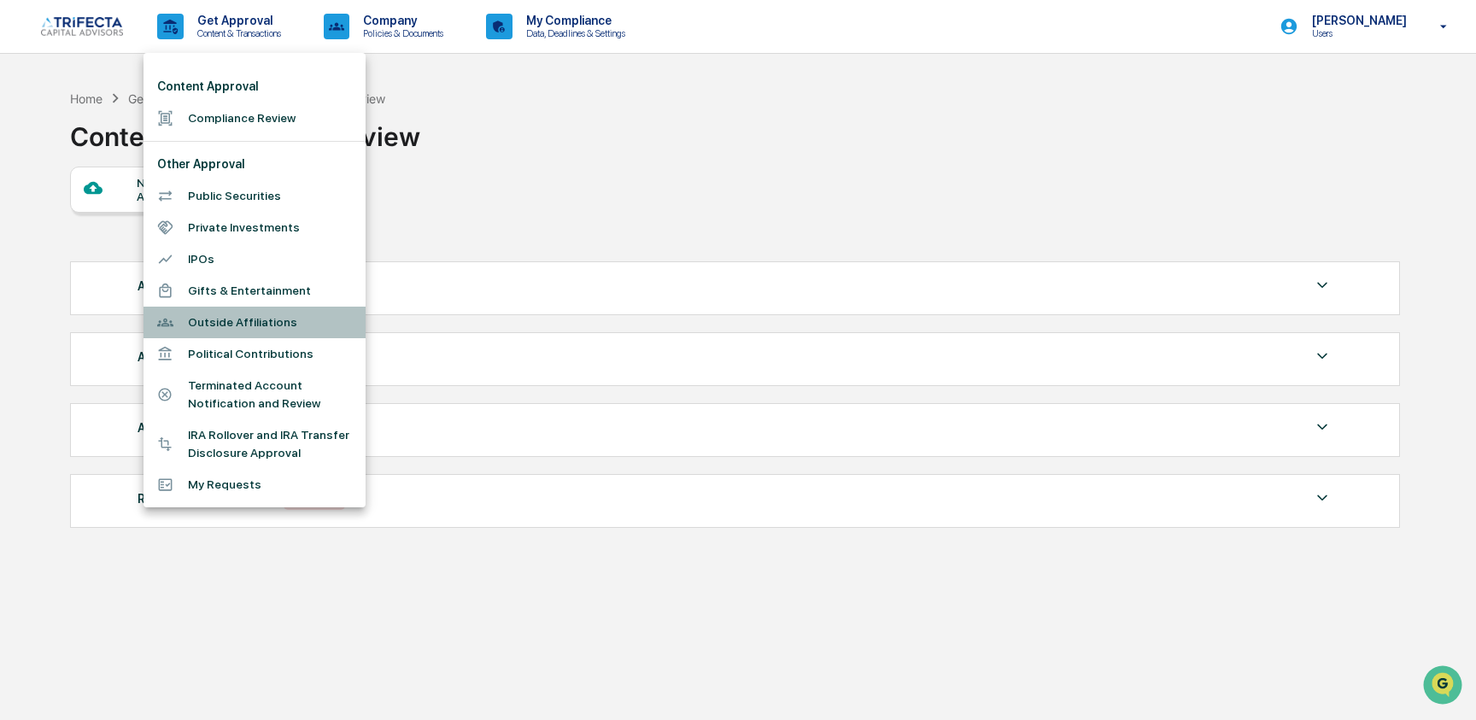
click at [254, 329] on li "Outside Affiliations" at bounding box center [254, 323] width 222 height 32
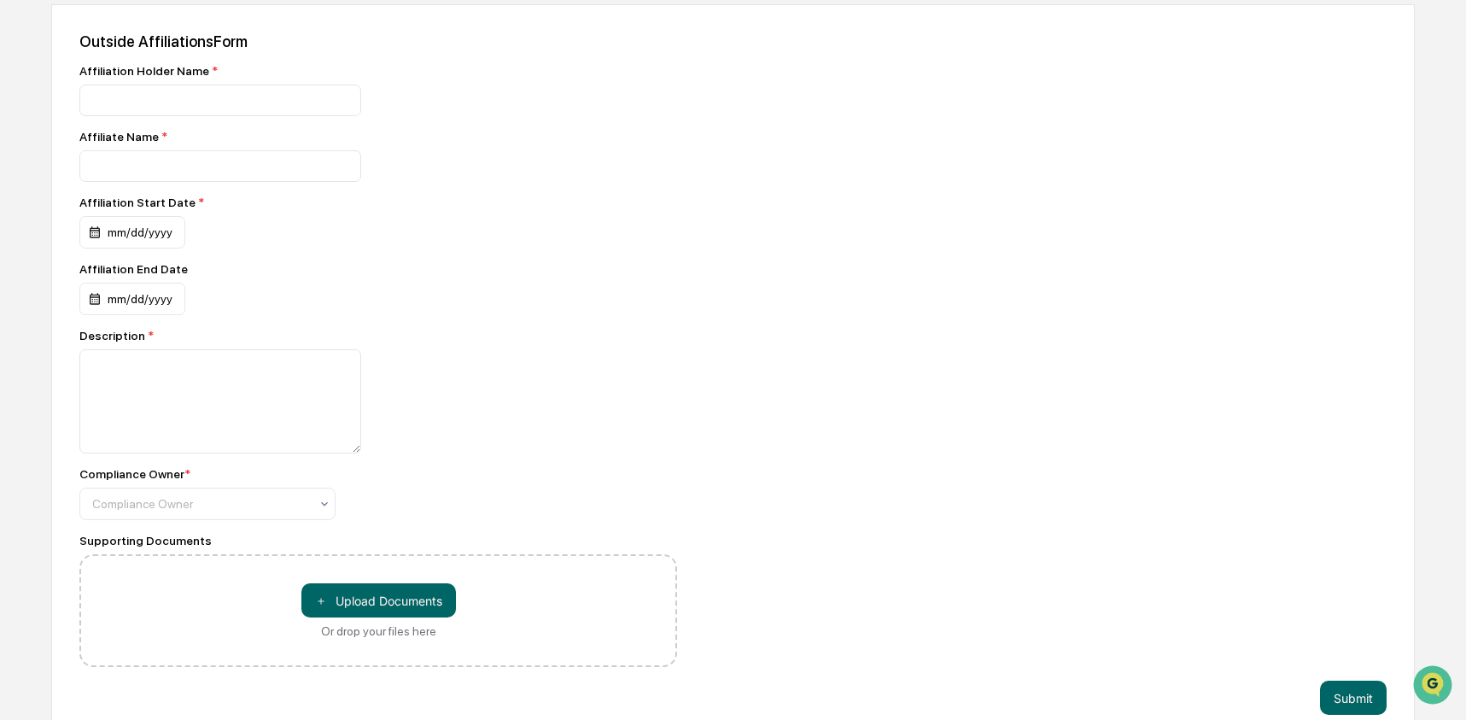
scroll to position [582, 0]
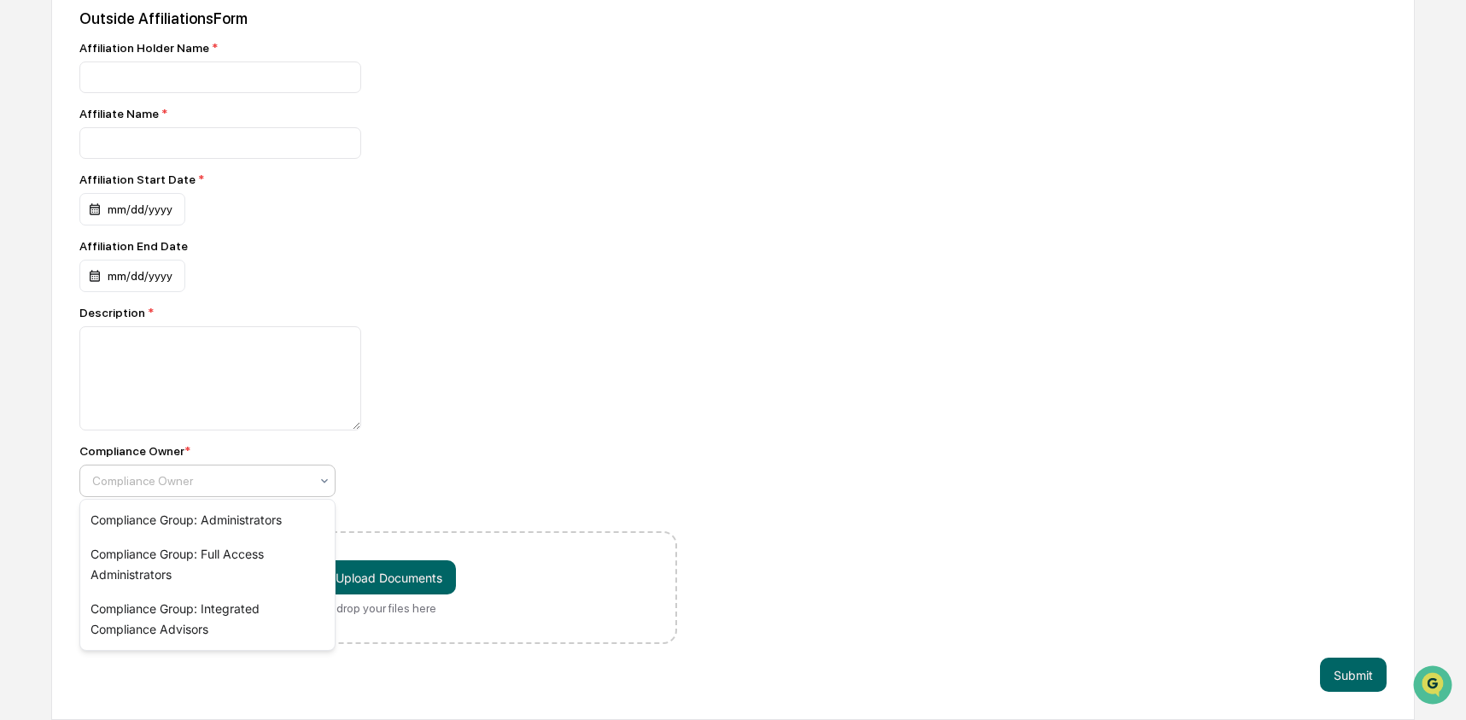
click at [295, 486] on div at bounding box center [200, 480] width 217 height 17
click at [394, 465] on div "Compliance Owner * Compliance Group: Administrators, 1 of 3. 3 results availabl…" at bounding box center [378, 470] width 598 height 53
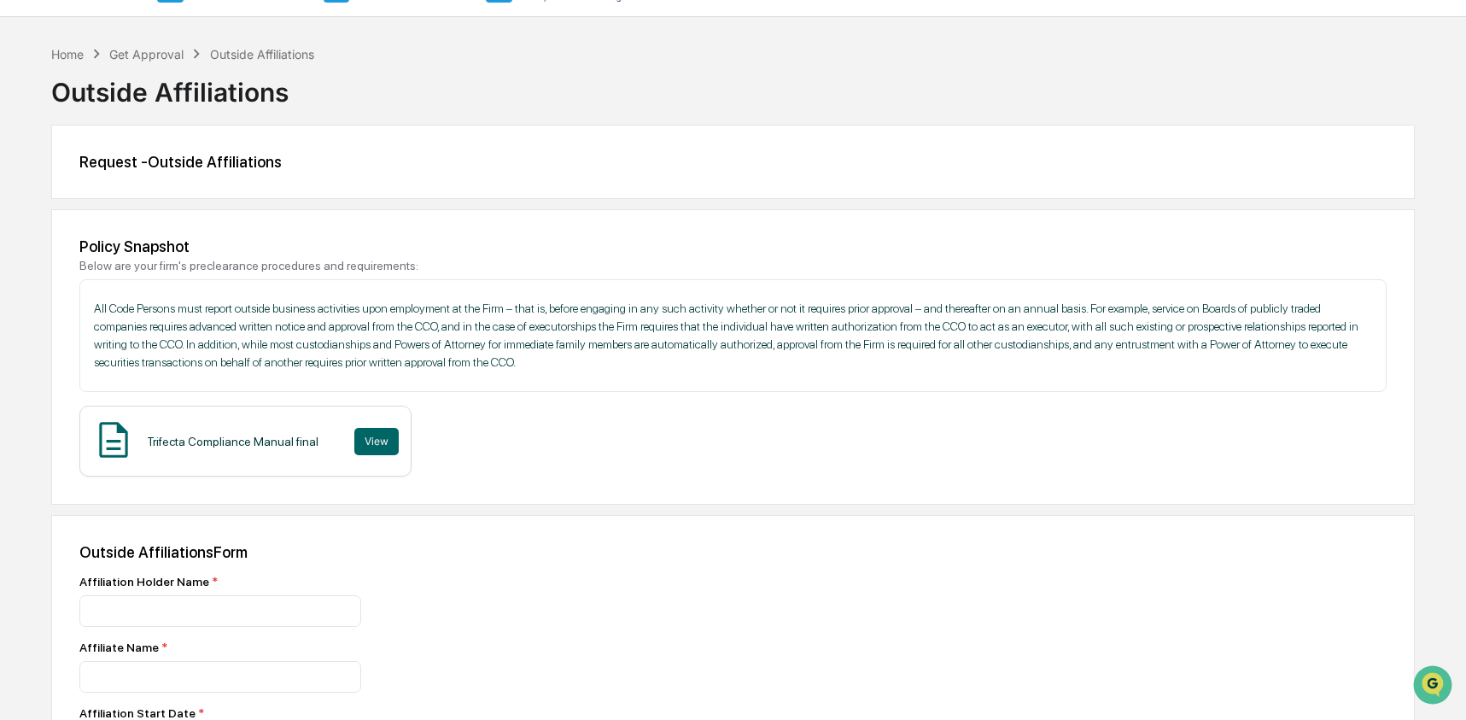
scroll to position [0, 0]
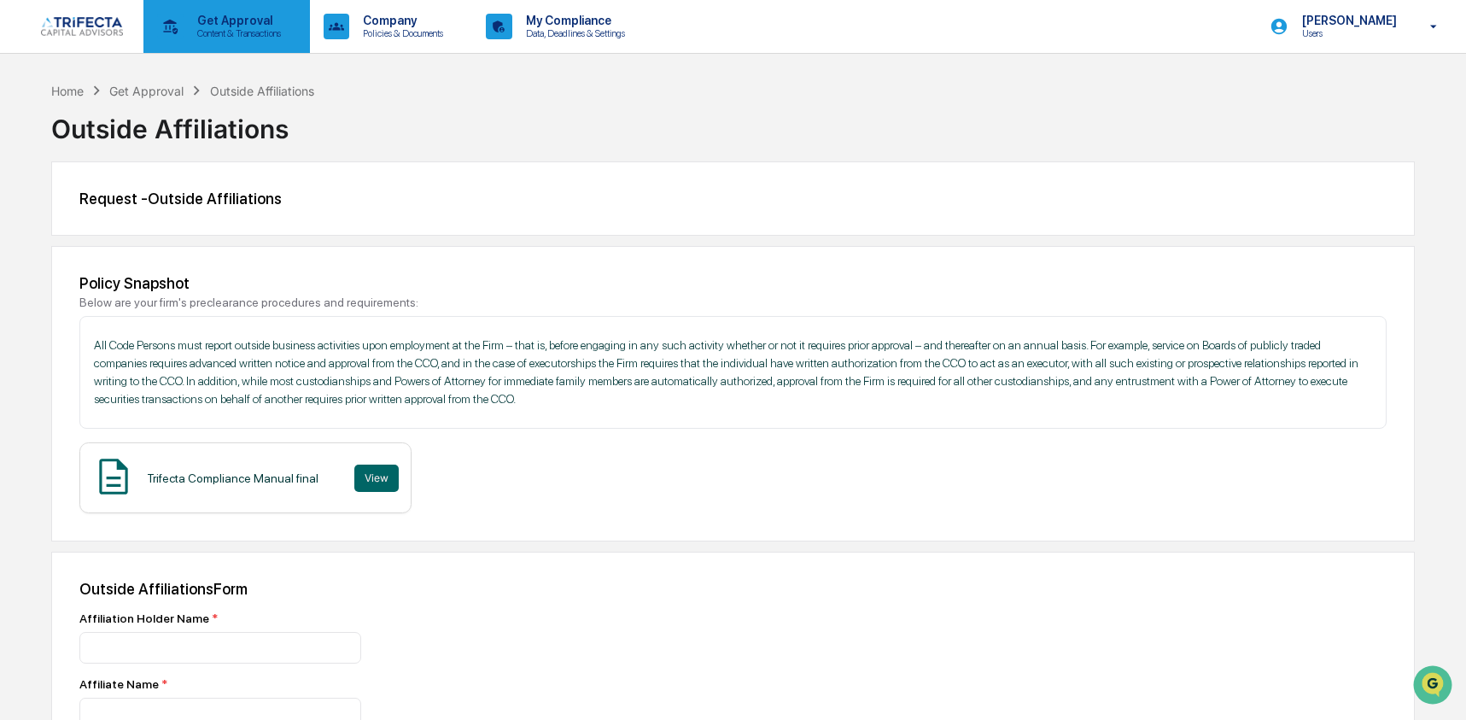
click at [229, 24] on p "Get Approval" at bounding box center [237, 21] width 106 height 14
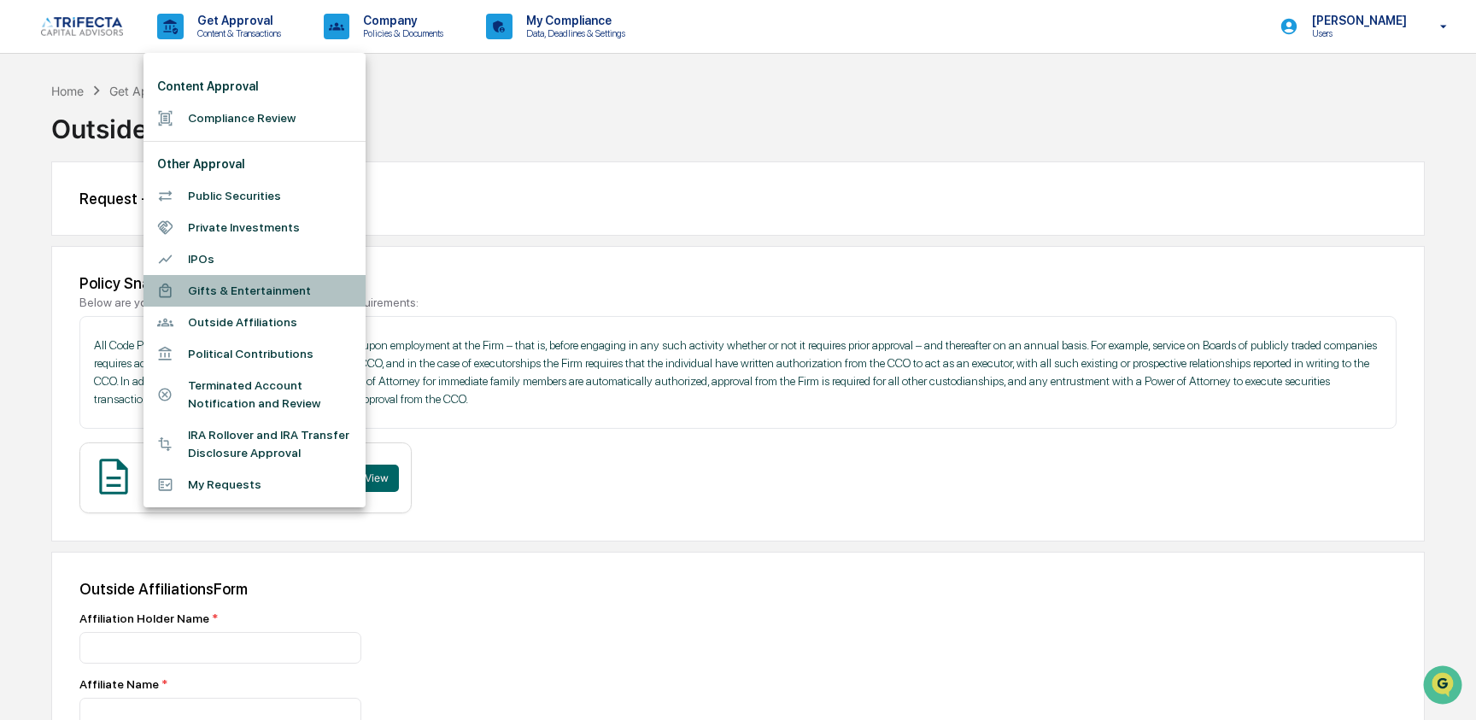
click at [254, 291] on li "Gifts & Entertainment" at bounding box center [254, 291] width 222 height 32
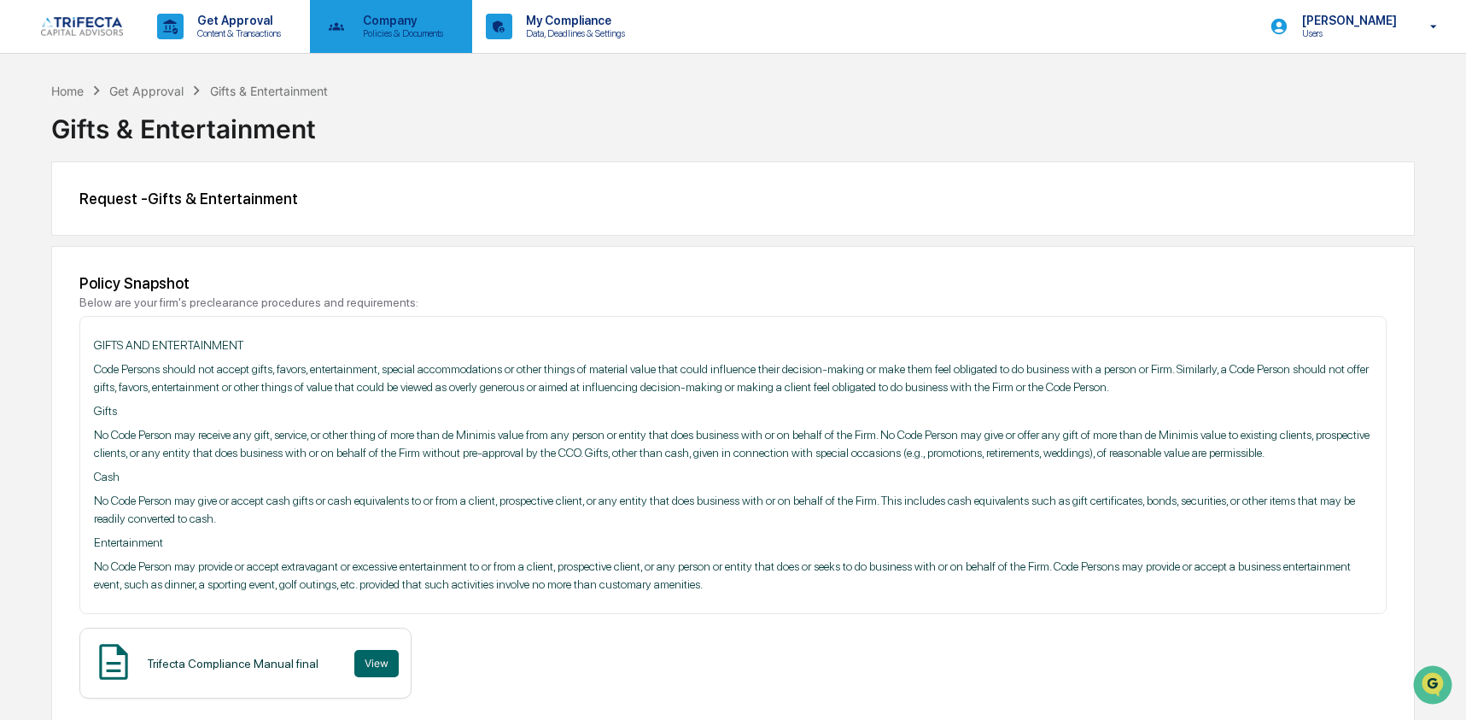
click at [401, 30] on p "Policies & Documents" at bounding box center [400, 33] width 102 height 12
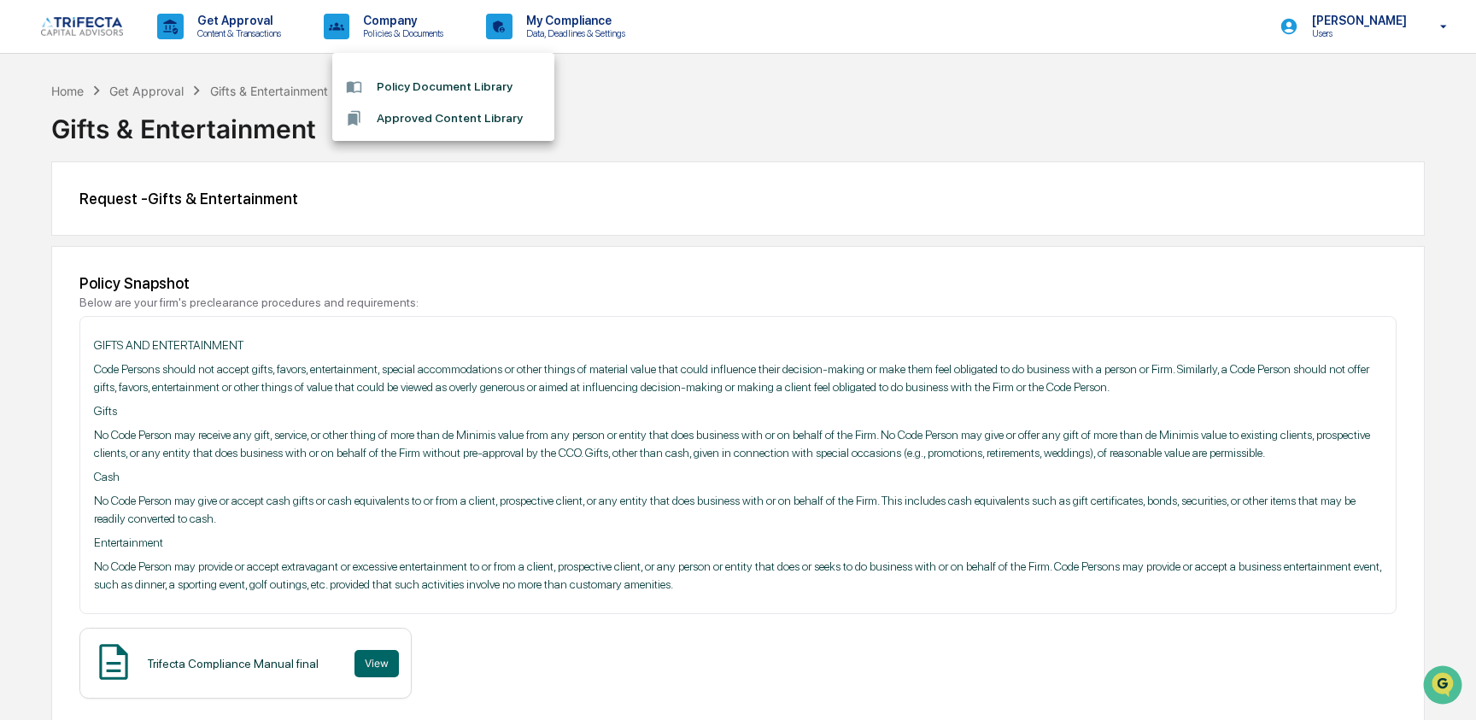
click at [429, 85] on li "Policy Document Library" at bounding box center [443, 87] width 222 height 32
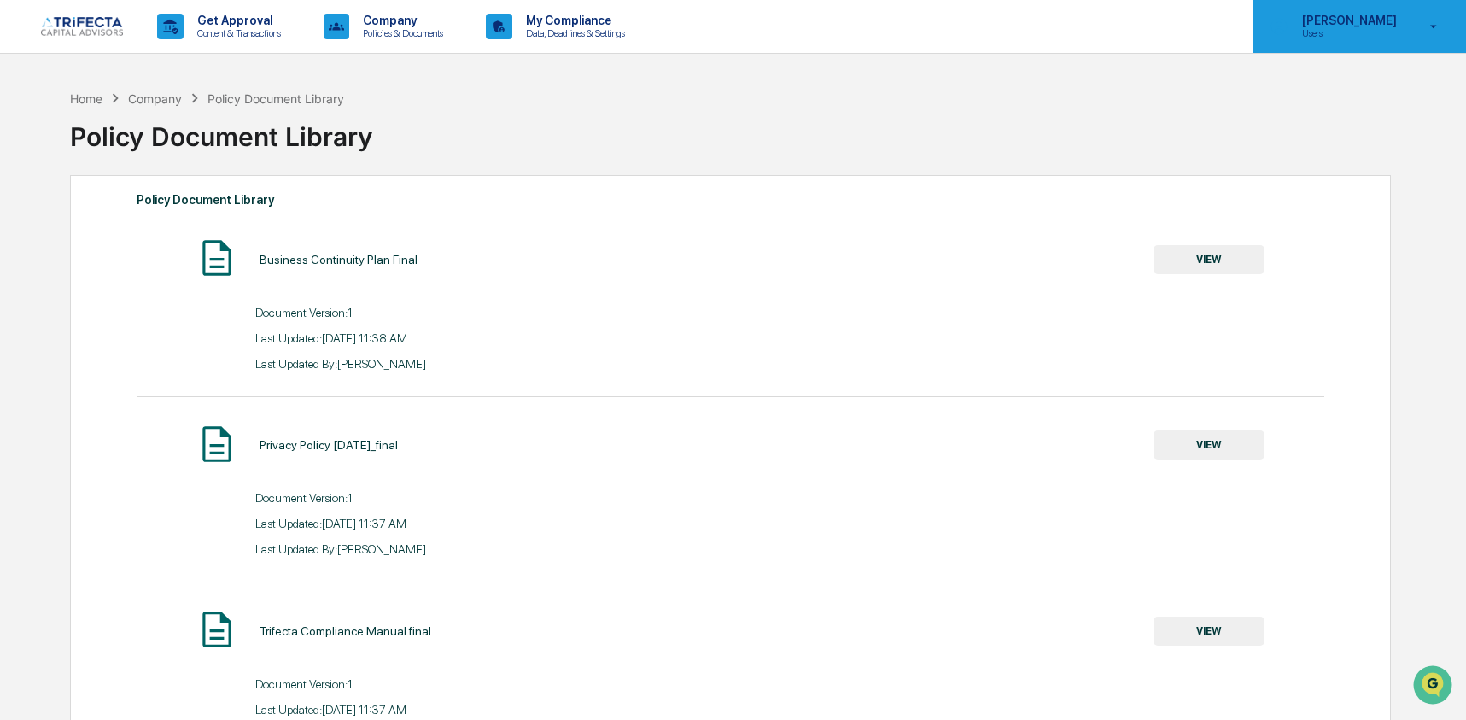
click at [1337, 32] on p "Users" at bounding box center [1347, 33] width 117 height 12
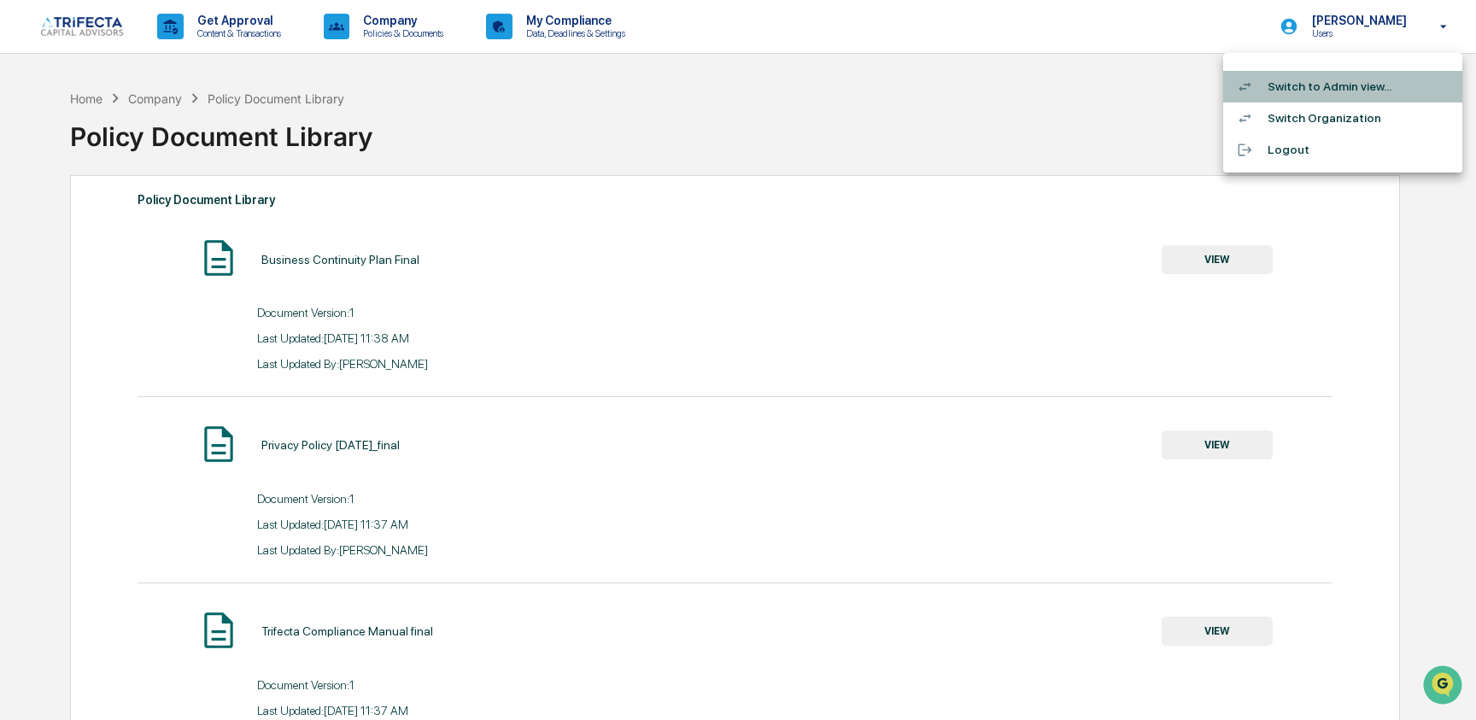
click at [1328, 91] on li "Switch to Admin view..." at bounding box center [1342, 87] width 239 height 32
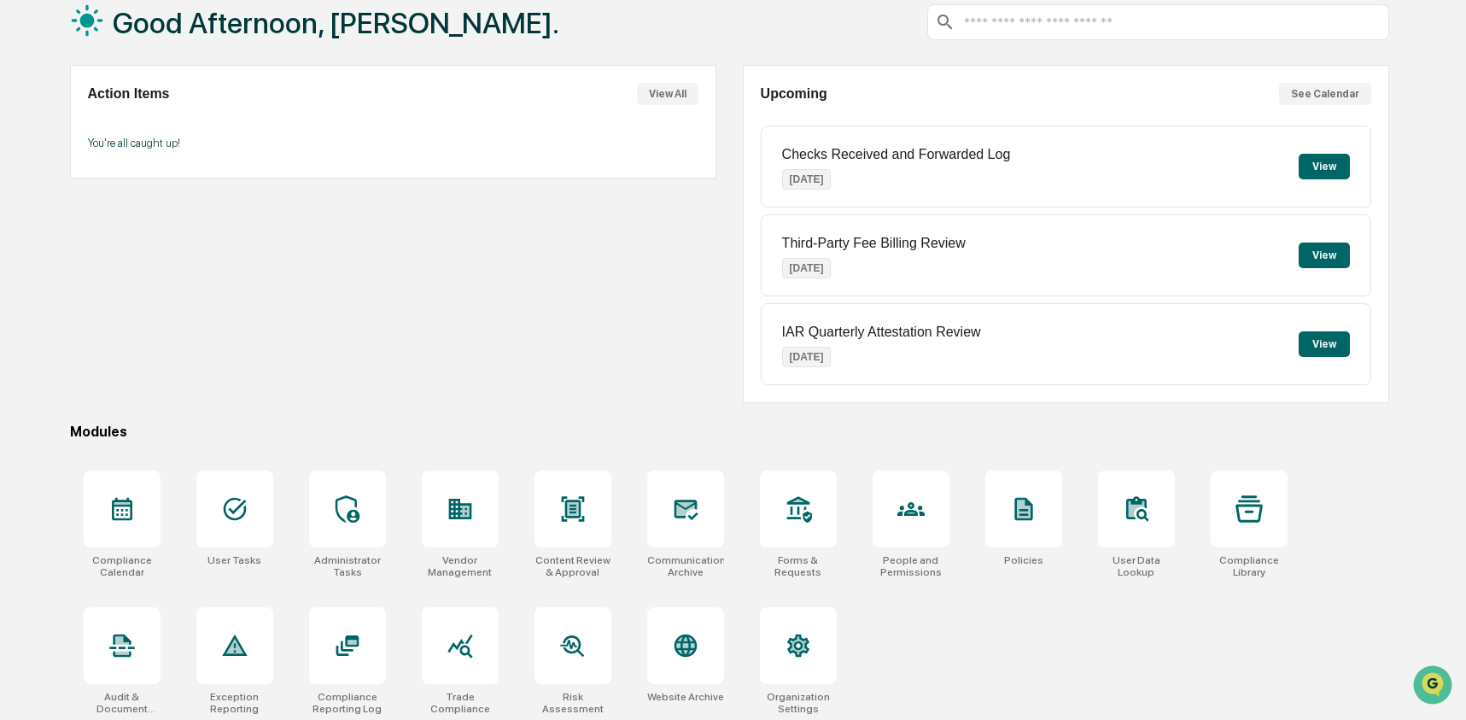
scroll to position [110, 0]
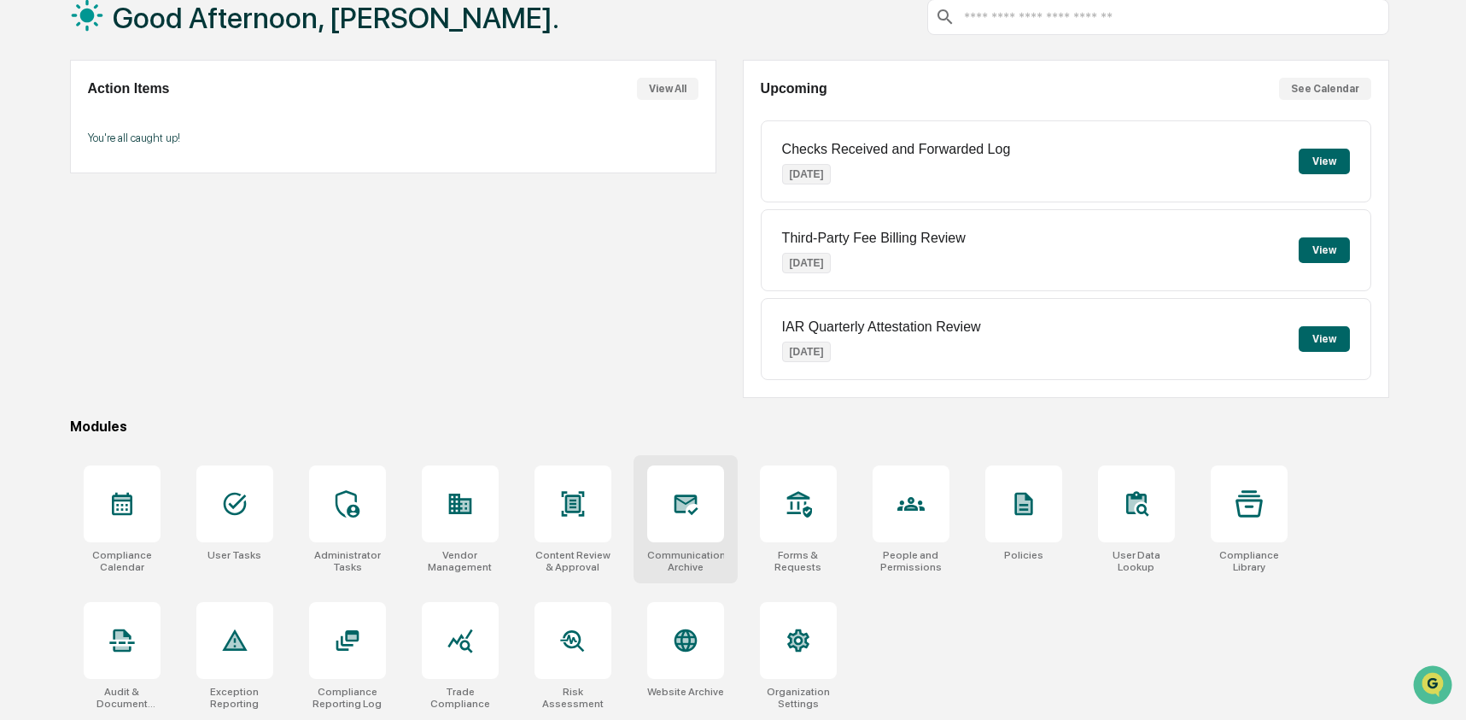
click at [693, 507] on icon at bounding box center [686, 504] width 24 height 20
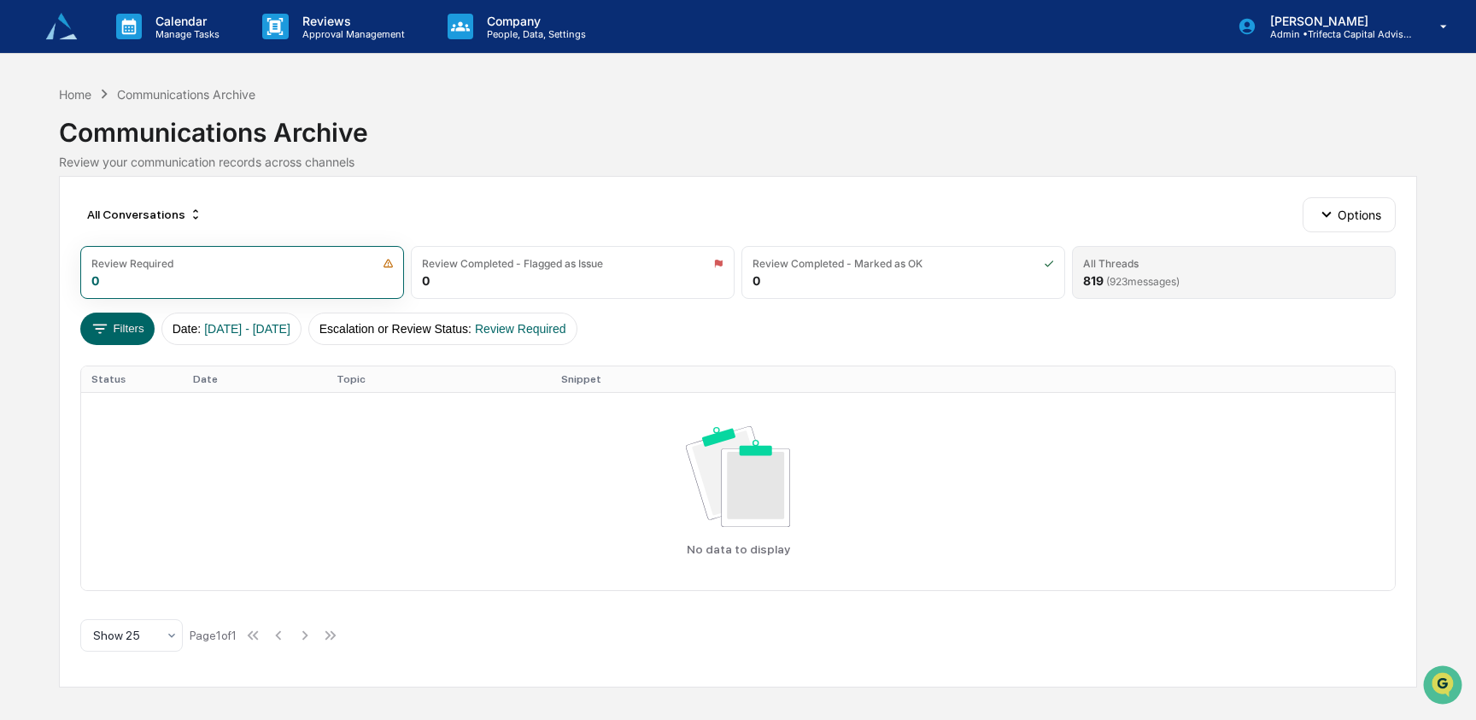
click at [1102, 260] on div "All Threads" at bounding box center [1111, 263] width 56 height 13
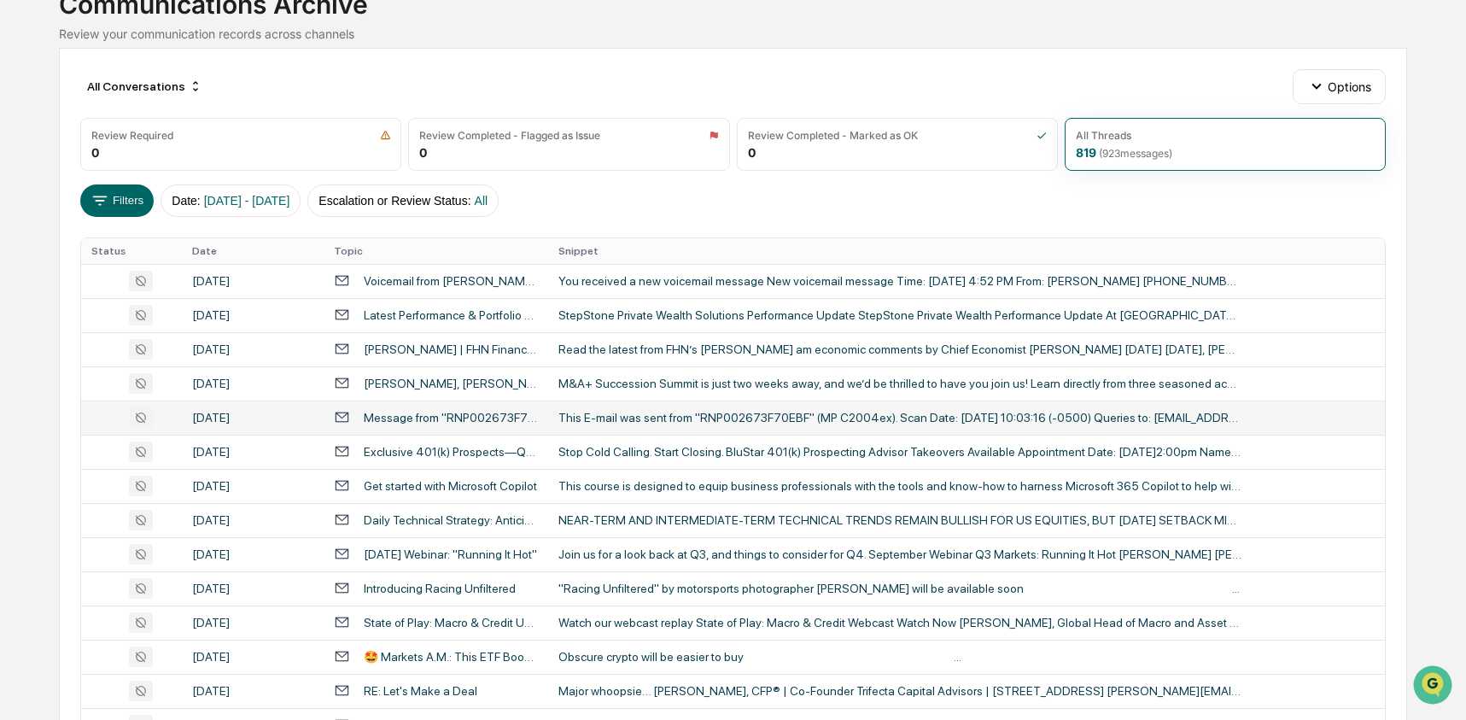
scroll to position [14, 0]
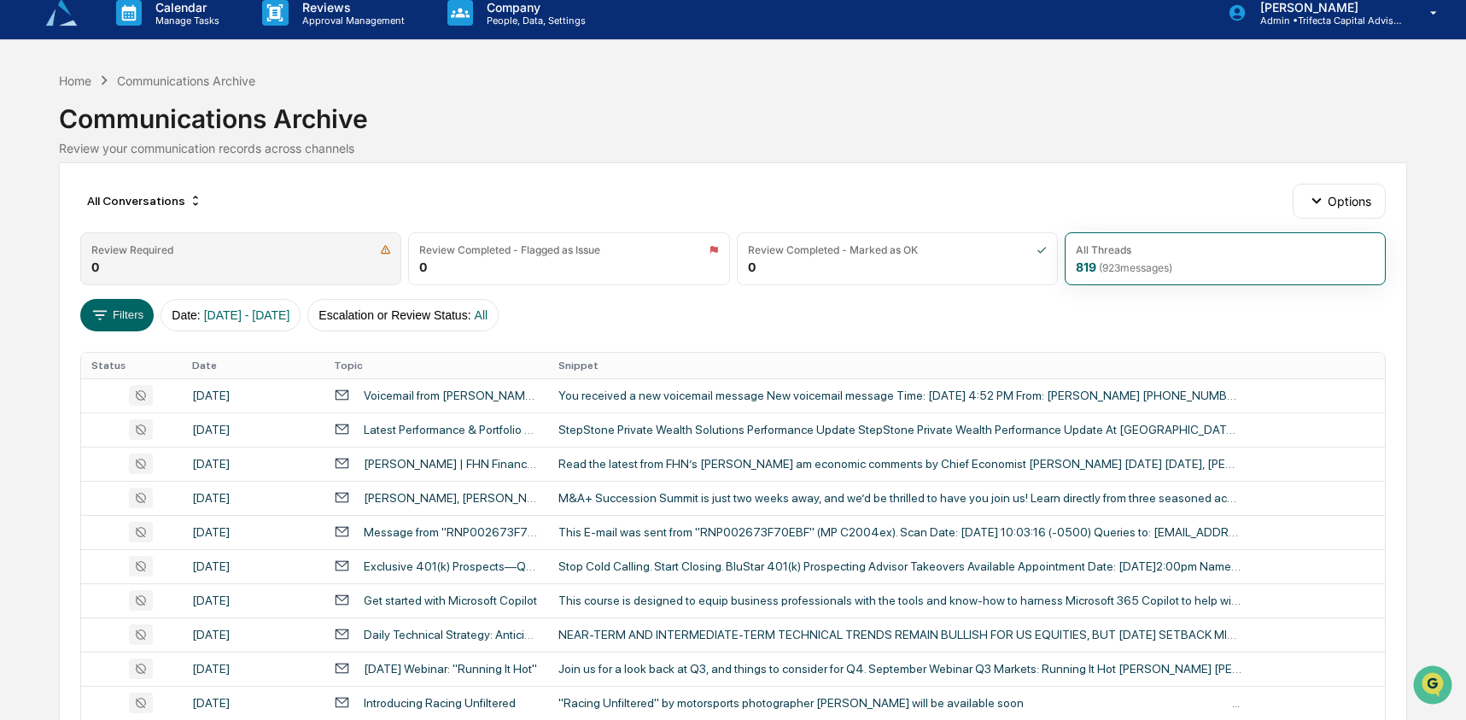
click at [246, 258] on div "Review Required 0" at bounding box center [240, 258] width 321 height 53
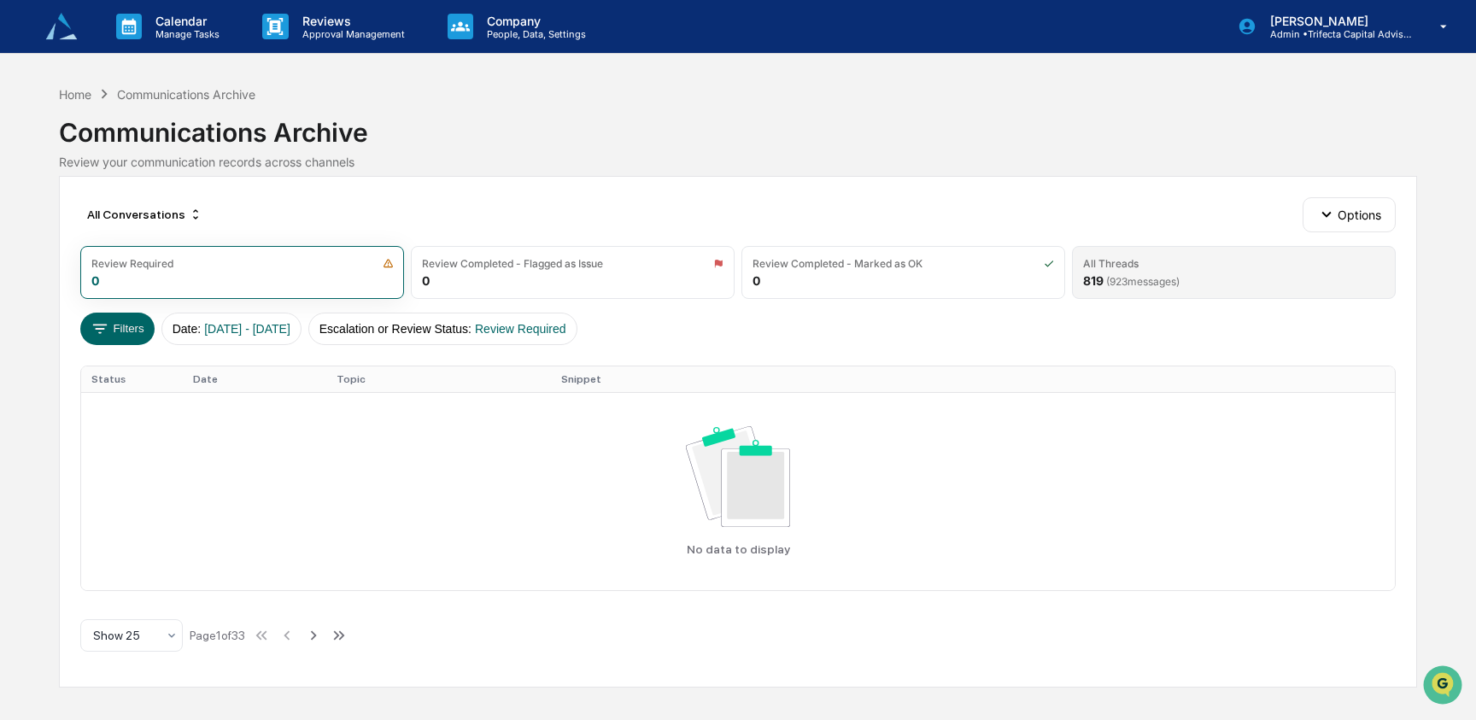
click at [1078, 281] on div "All Threads 819 ( 923 messages)" at bounding box center [1234, 272] width 324 height 53
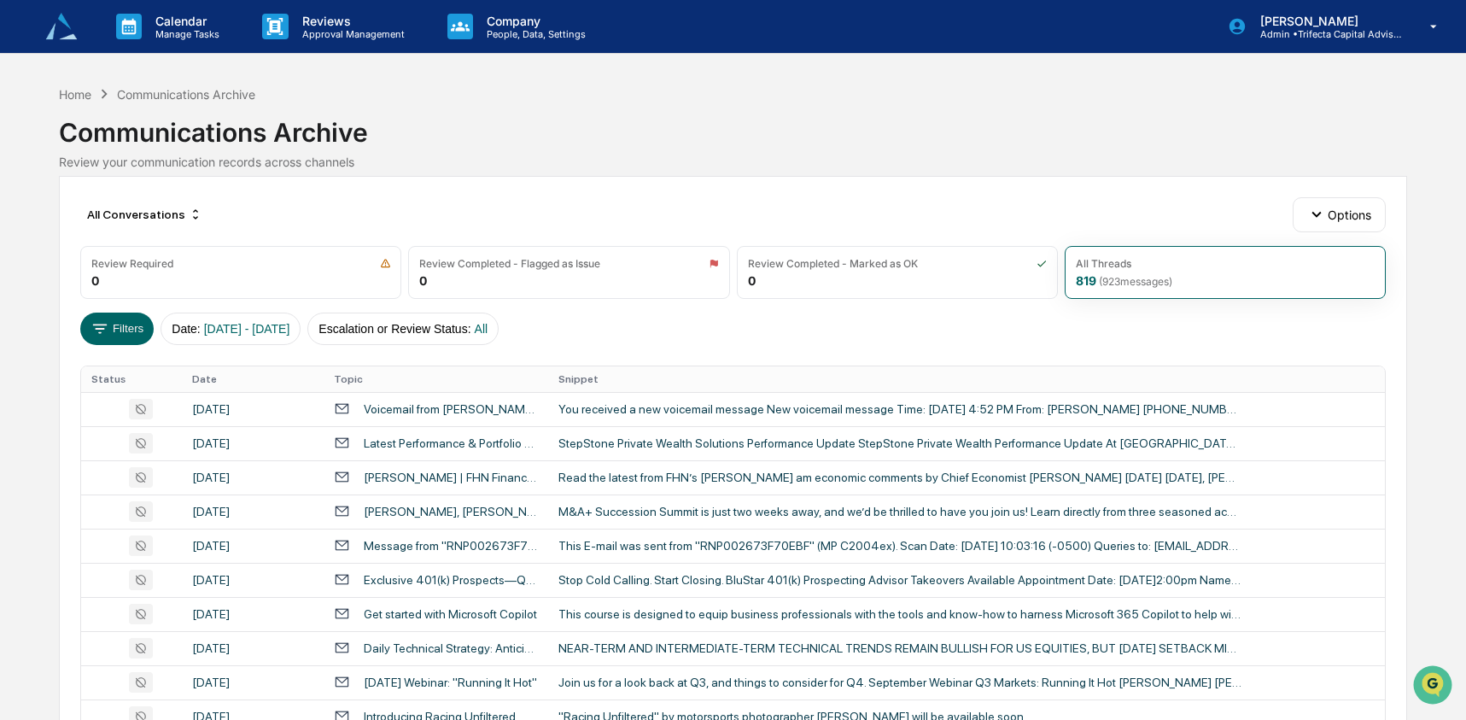
scroll to position [624, 0]
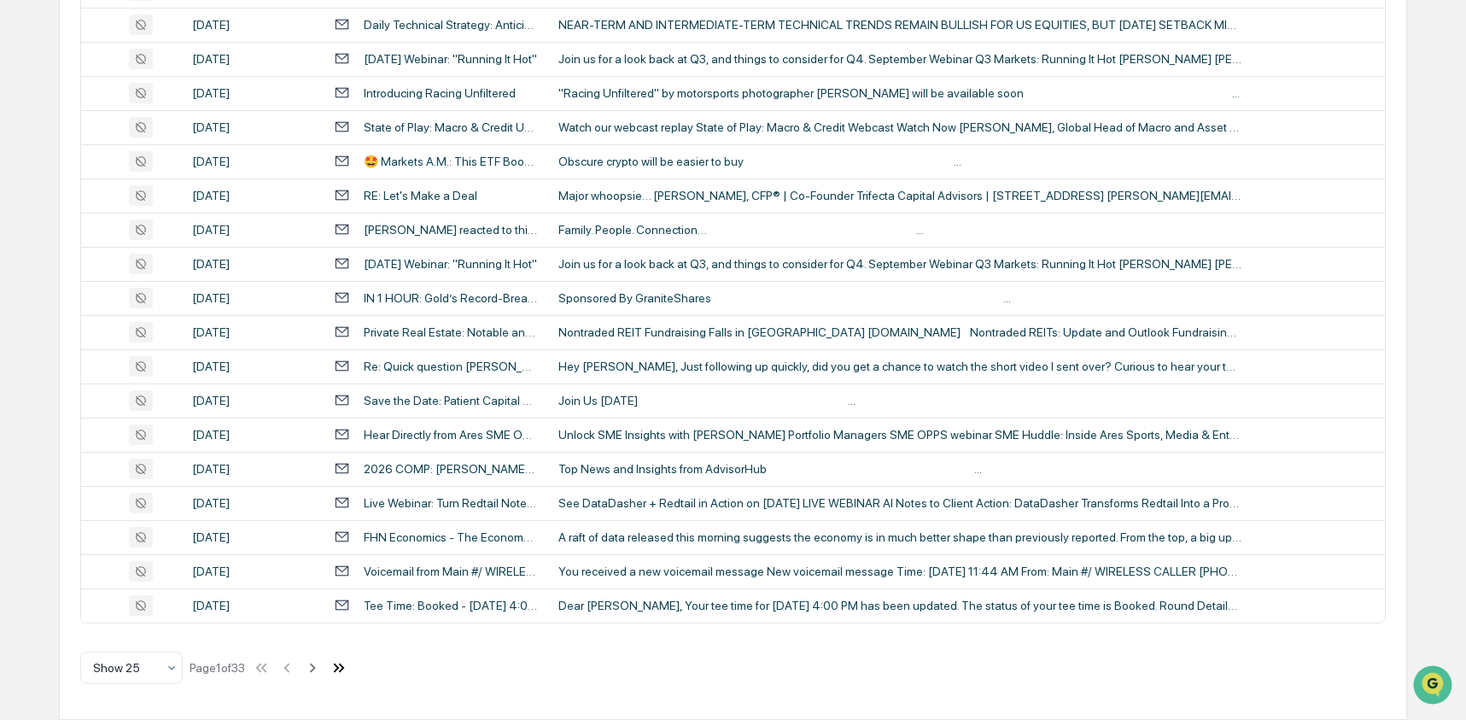
click at [348, 665] on icon at bounding box center [339, 667] width 19 height 19
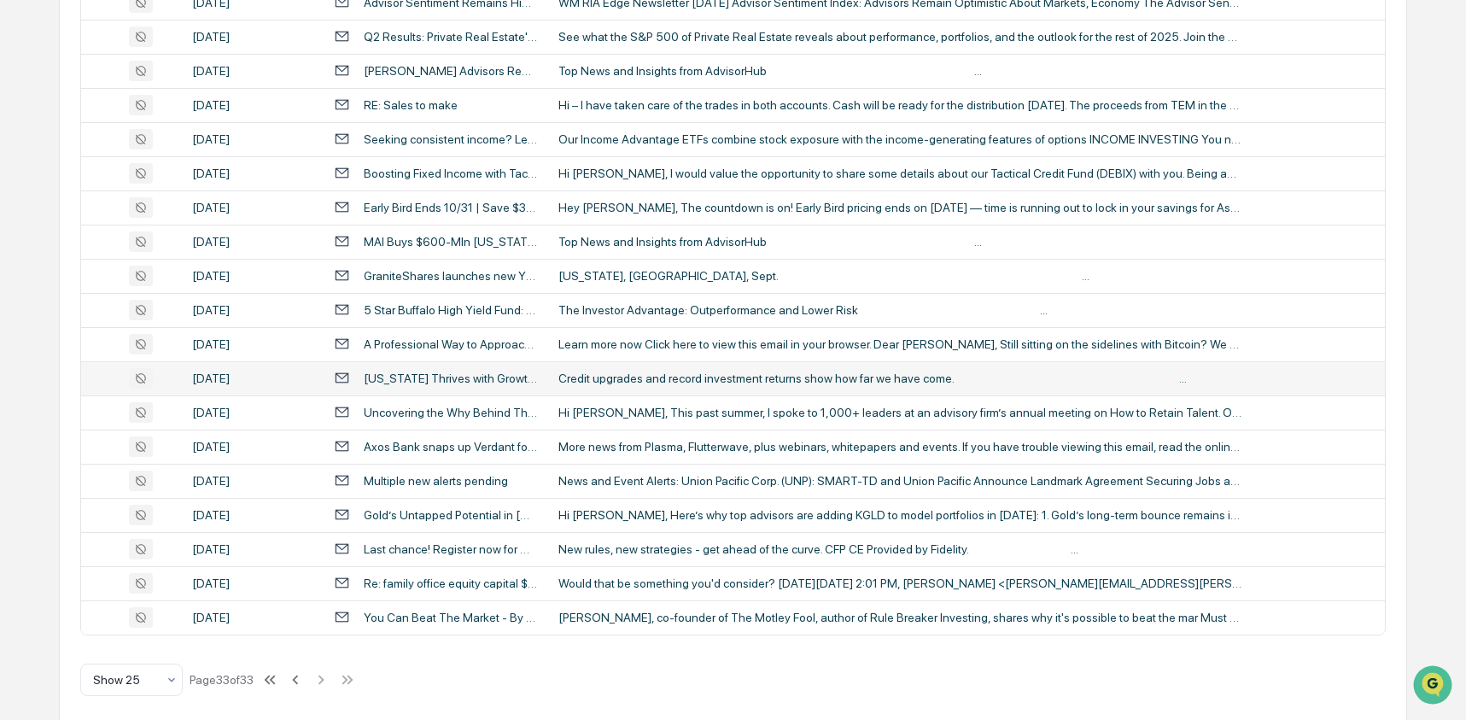
scroll to position [419, 0]
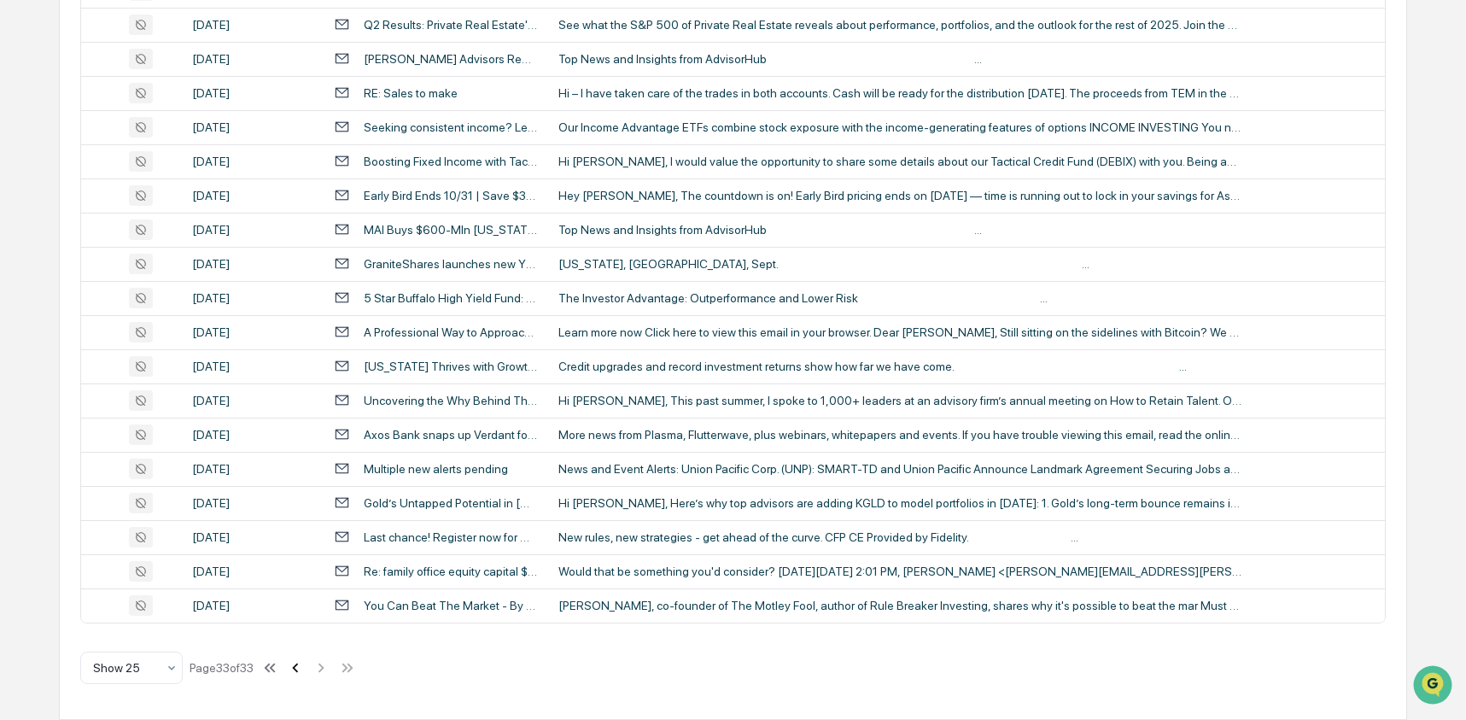
click at [304, 668] on icon at bounding box center [295, 667] width 19 height 19
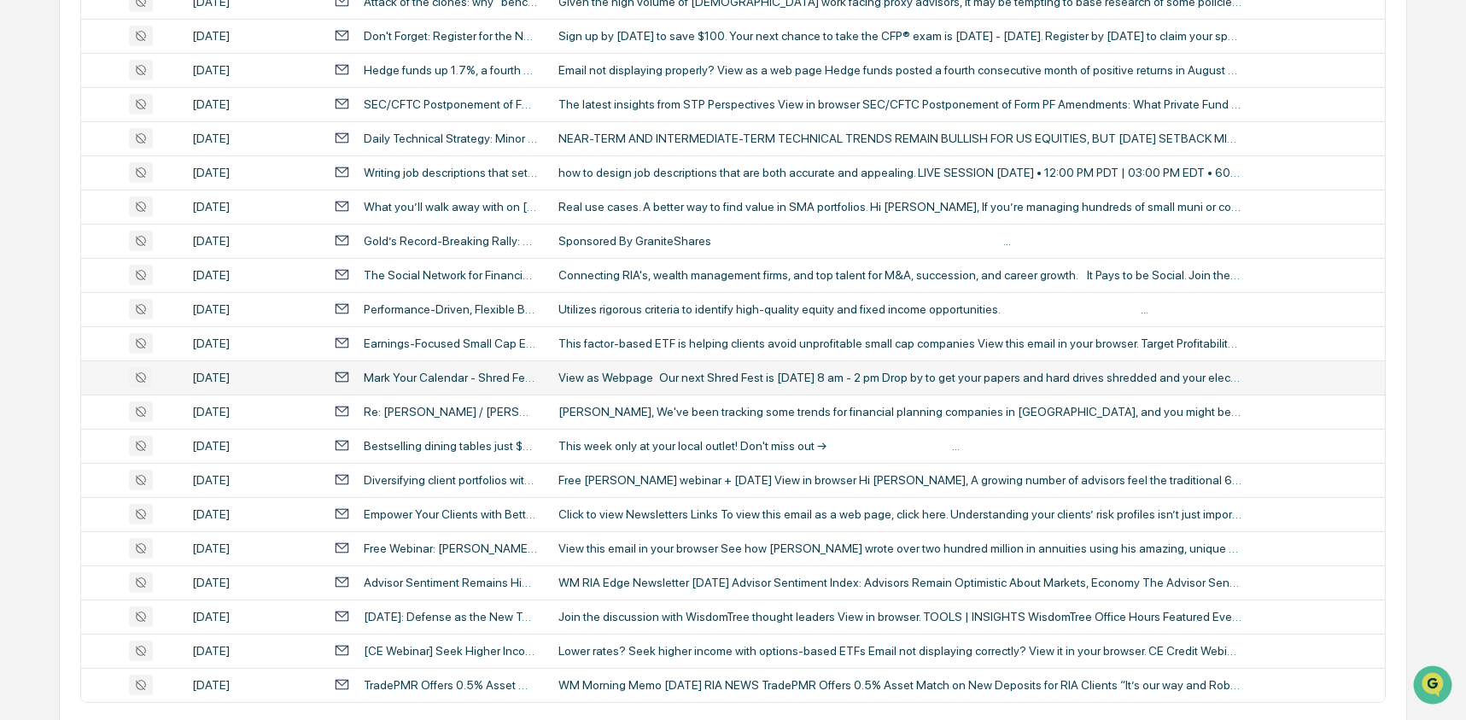
scroll to position [624, 0]
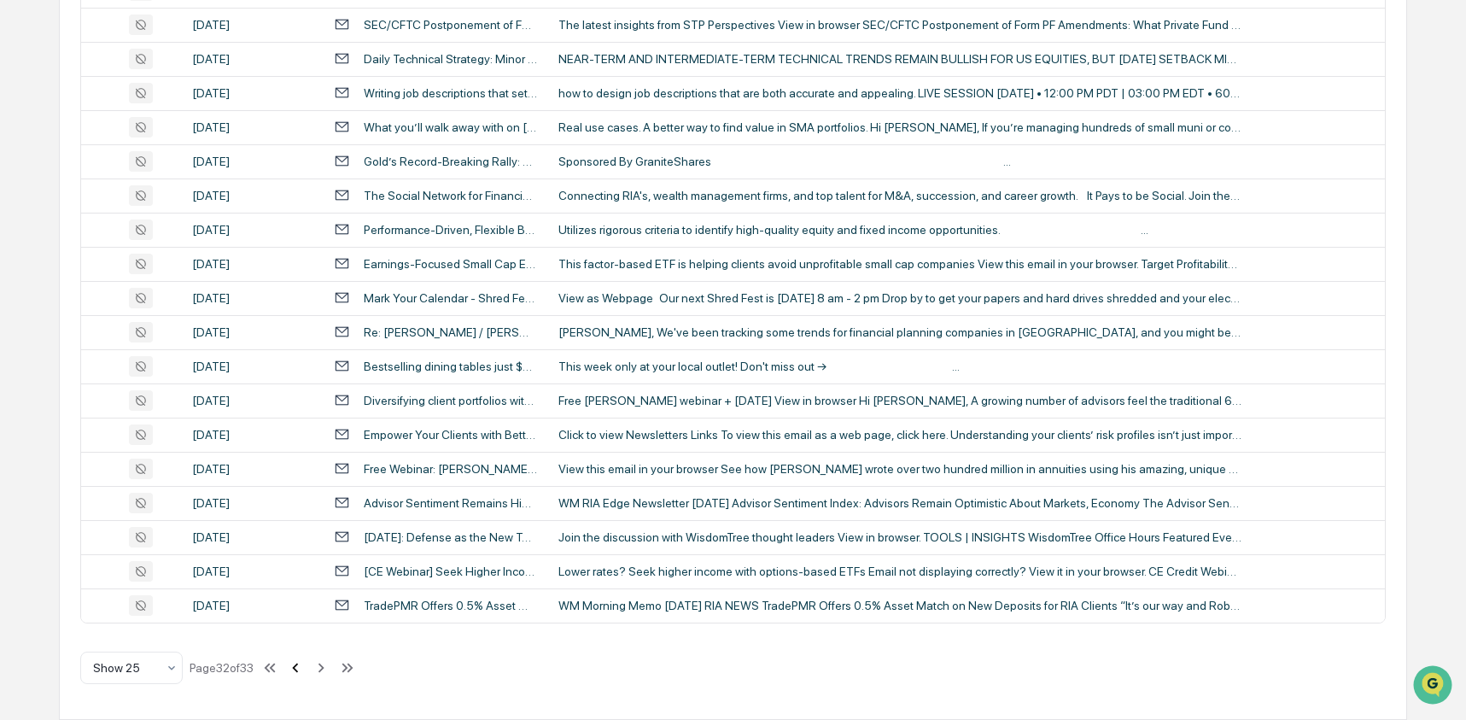
click at [304, 669] on icon at bounding box center [295, 667] width 19 height 19
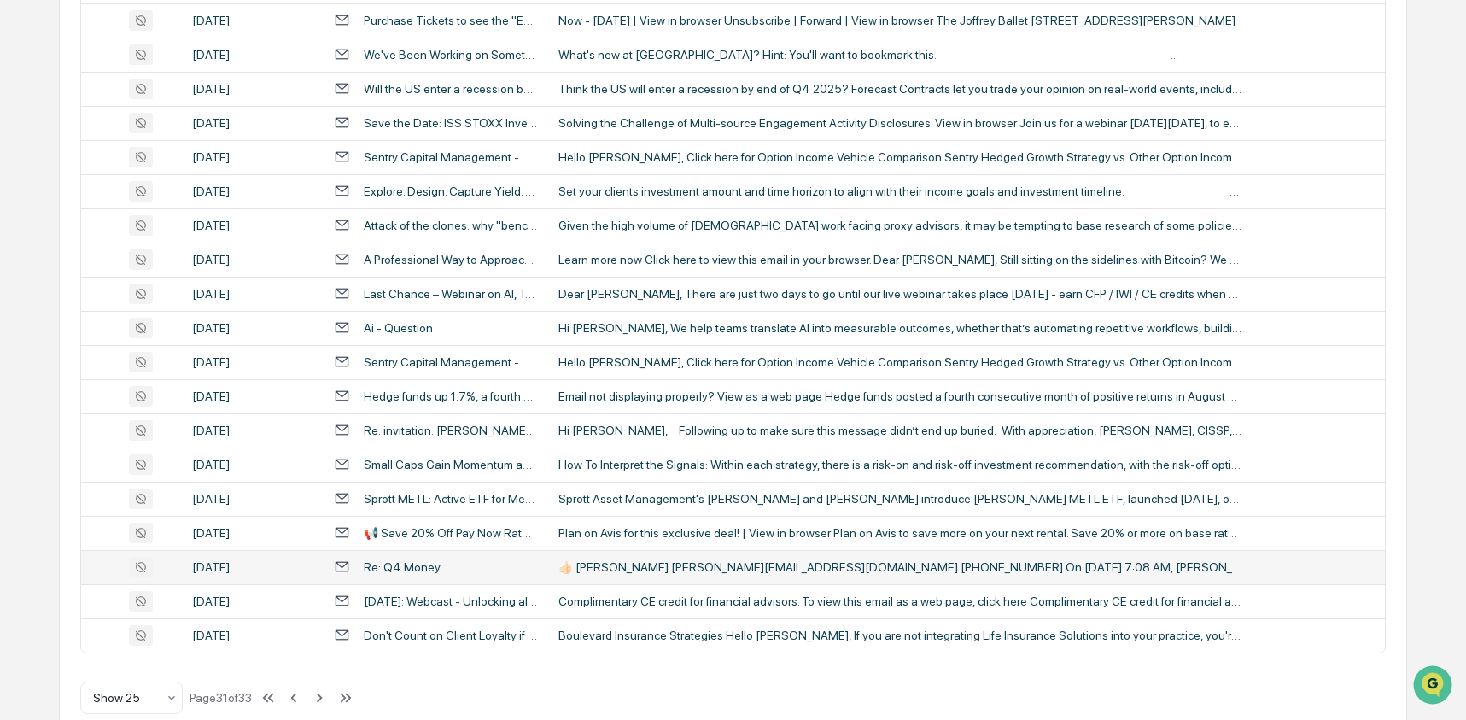
scroll to position [623, 0]
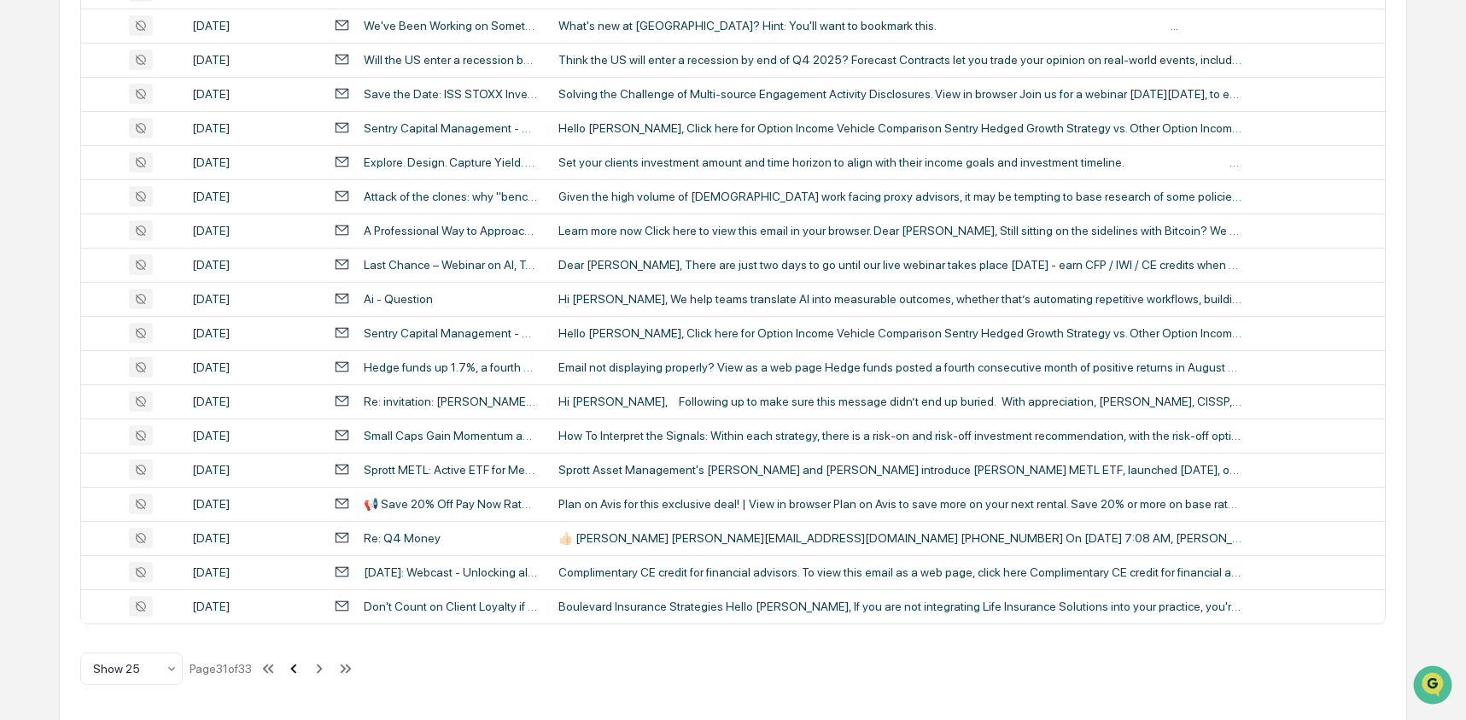
click at [303, 668] on icon at bounding box center [293, 668] width 19 height 19
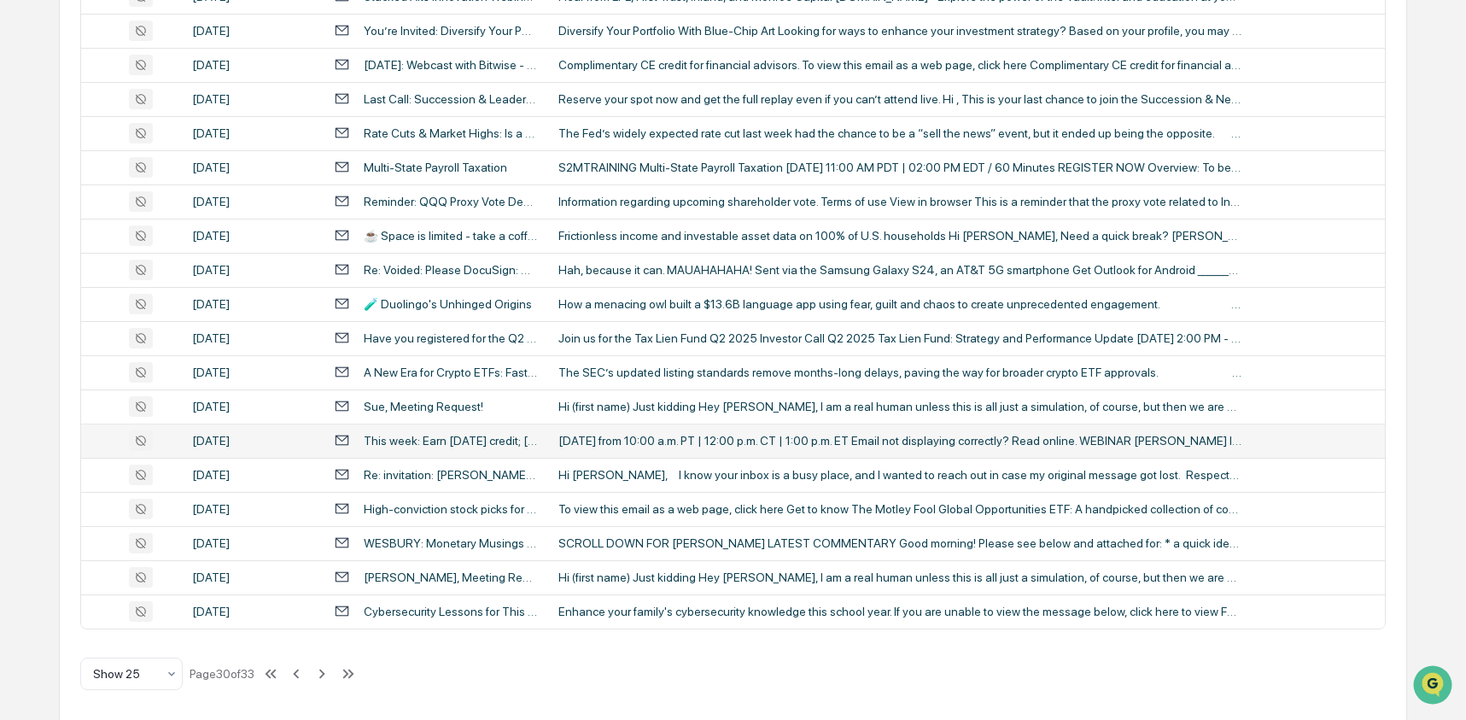
scroll to position [624, 0]
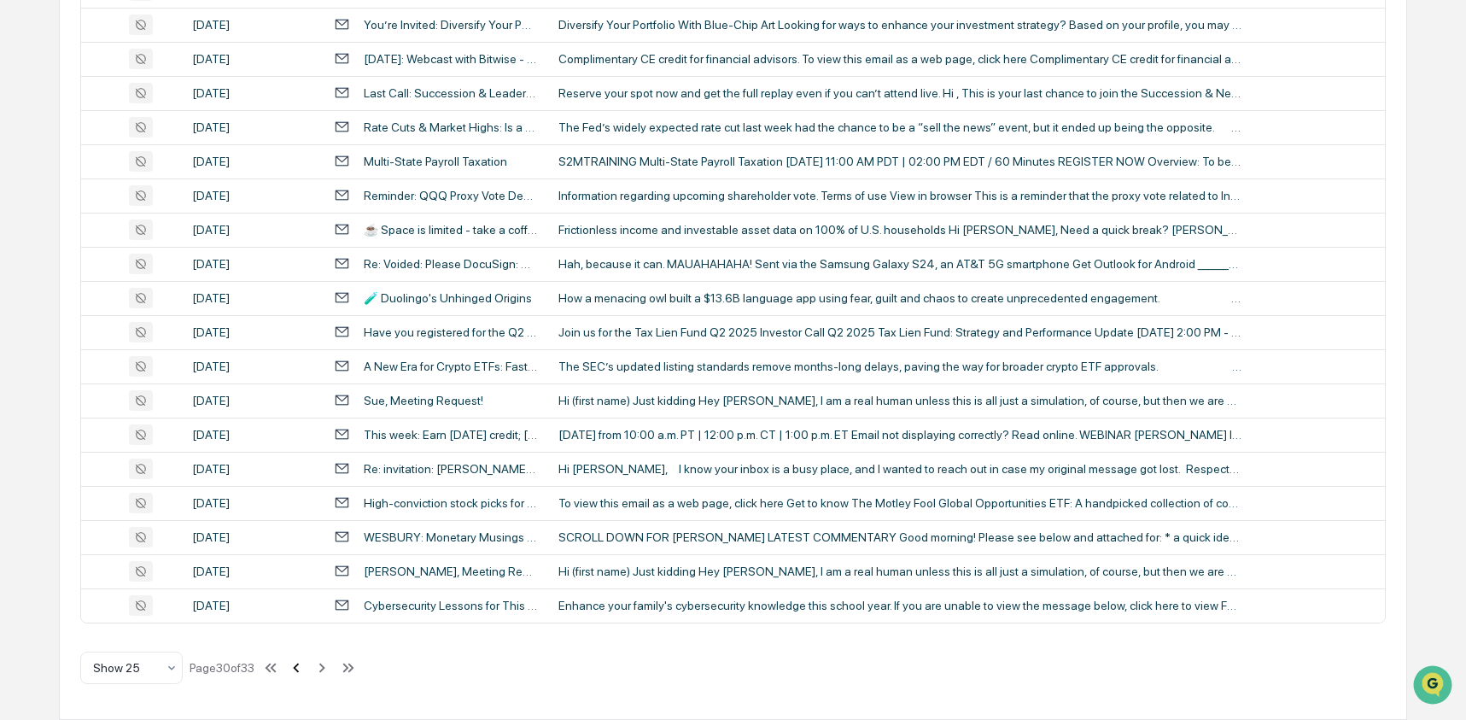
click at [305, 667] on icon at bounding box center [296, 667] width 19 height 19
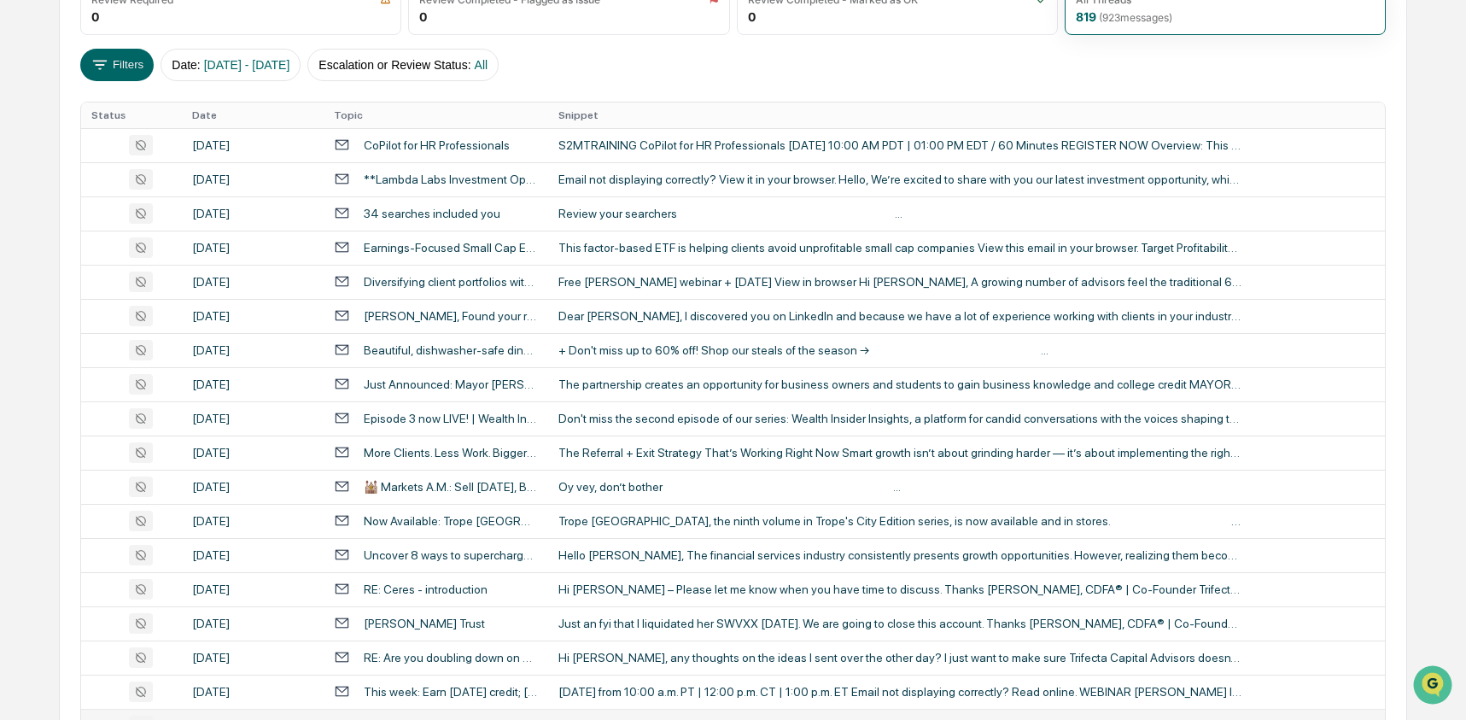
scroll to position [115, 0]
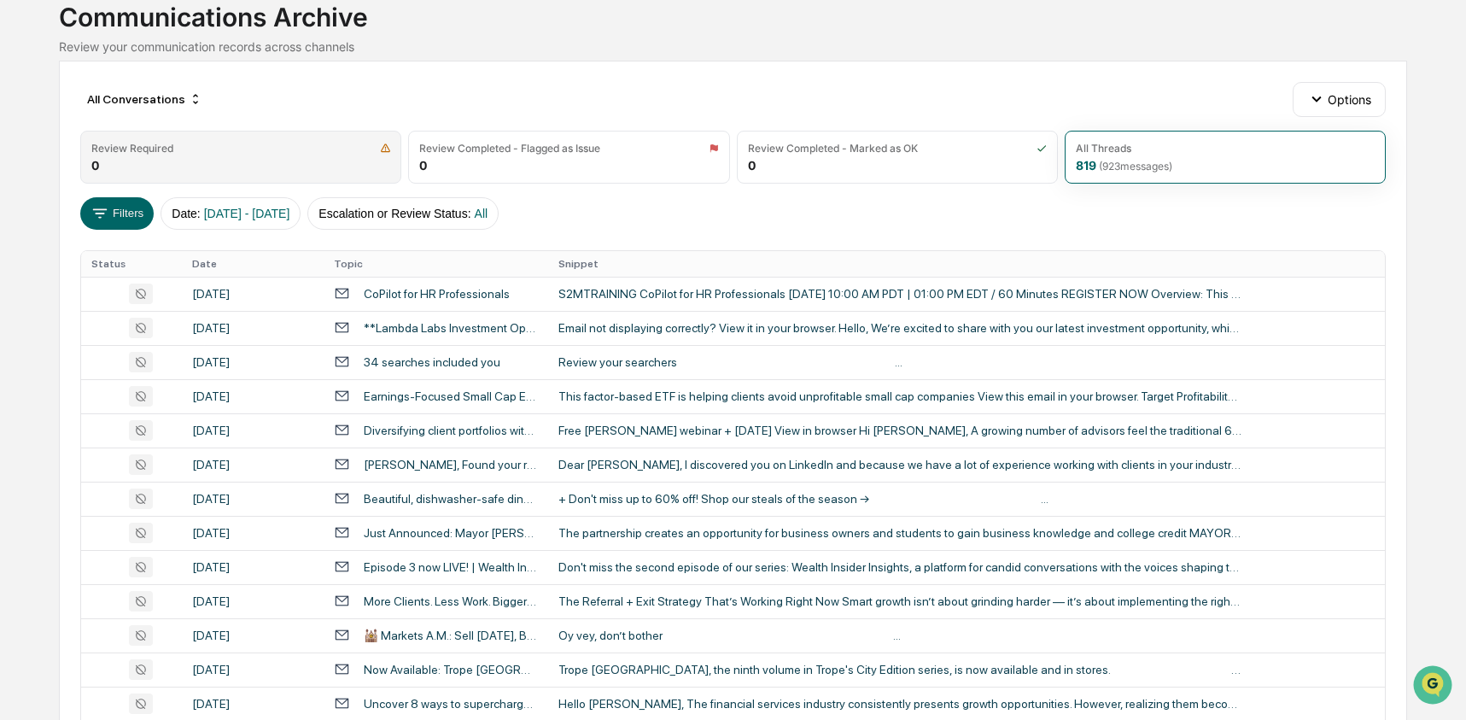
click at [313, 151] on div "Review Required" at bounding box center [240, 148] width 299 height 13
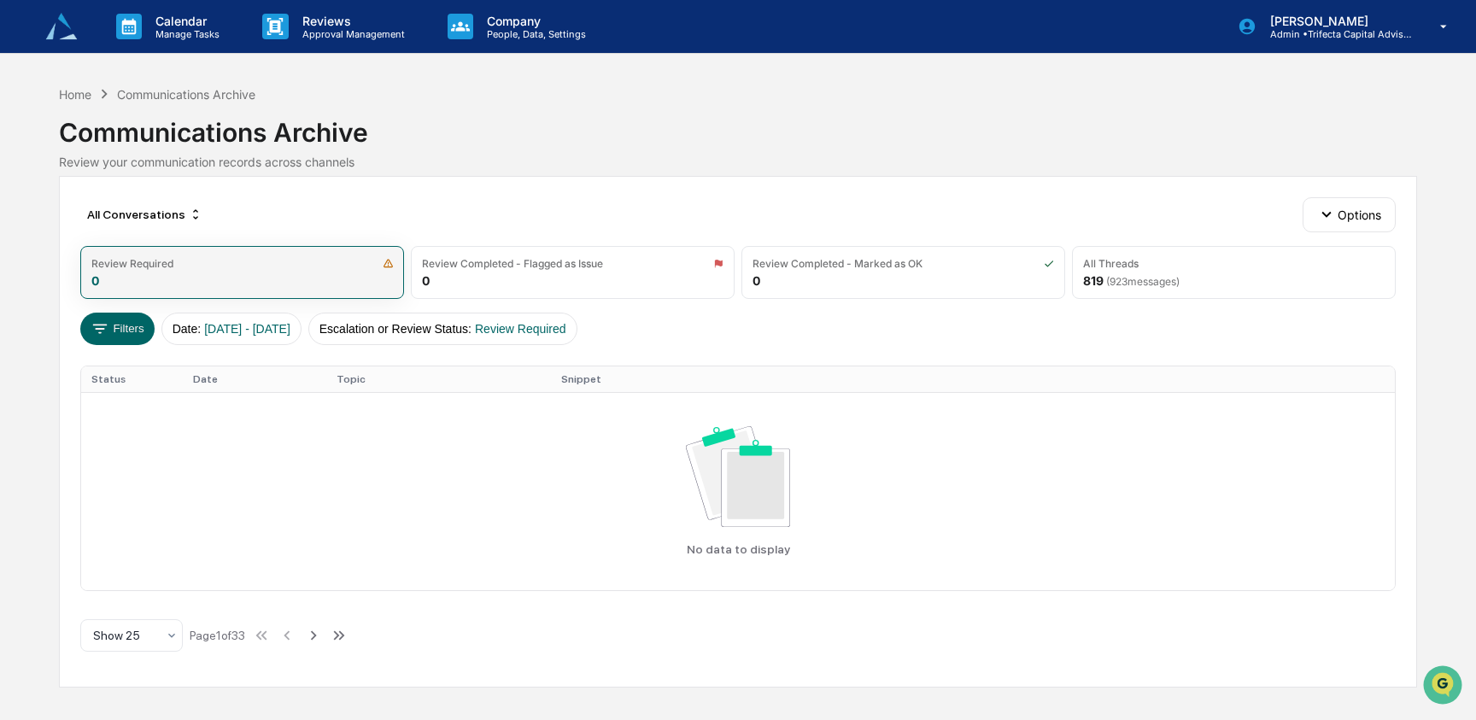
click at [189, 262] on div "Review Required" at bounding box center [241, 263] width 301 height 13
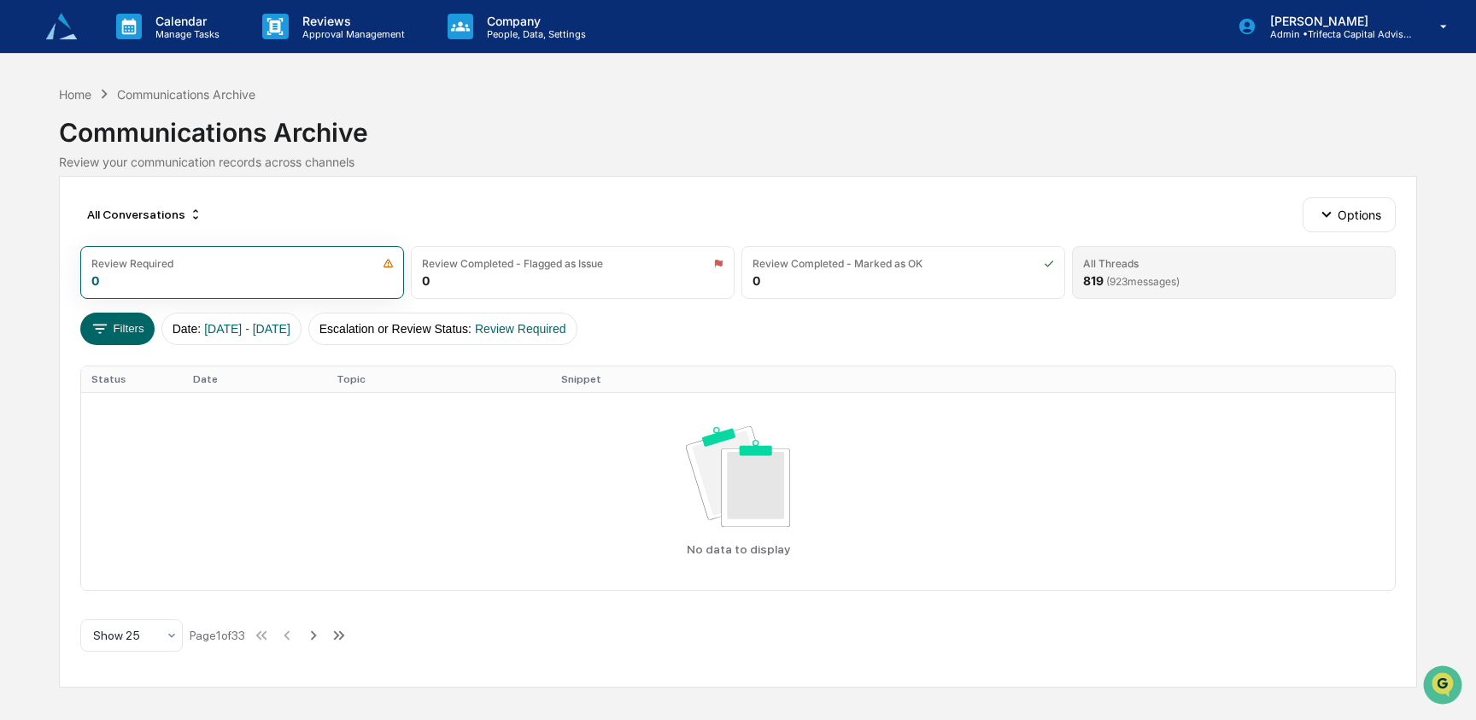
click at [1164, 260] on div "All Threads" at bounding box center [1233, 263] width 301 height 13
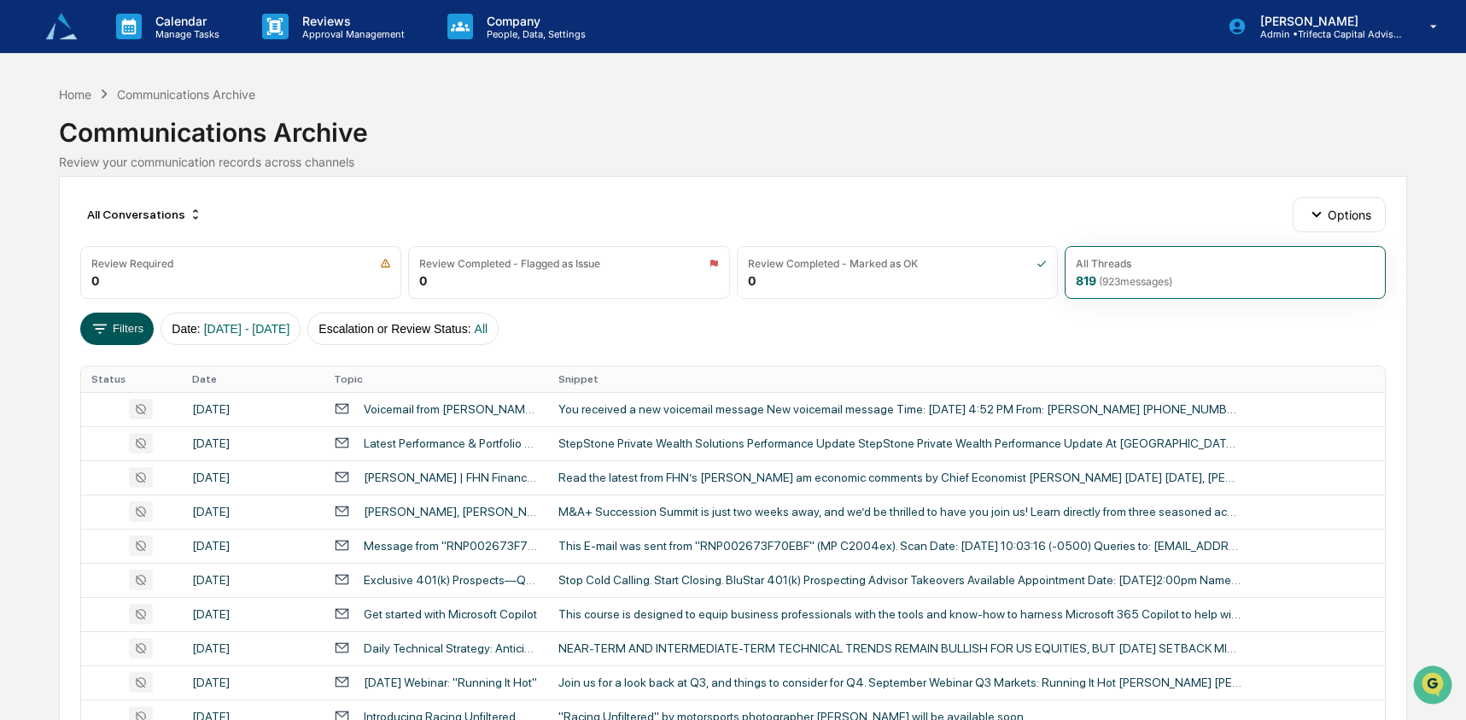
click at [122, 327] on button "Filters" at bounding box center [117, 329] width 74 height 32
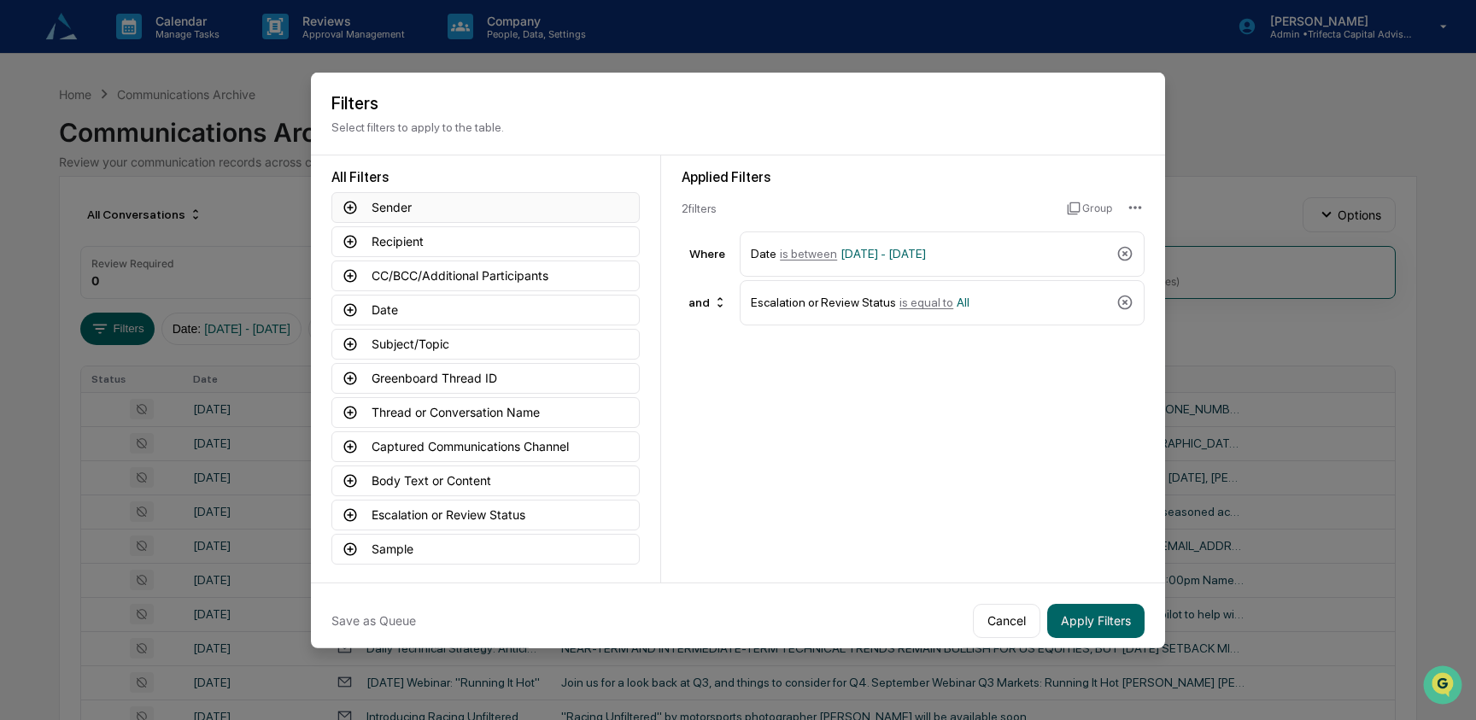
click at [439, 209] on button "Sender" at bounding box center [485, 206] width 308 height 31
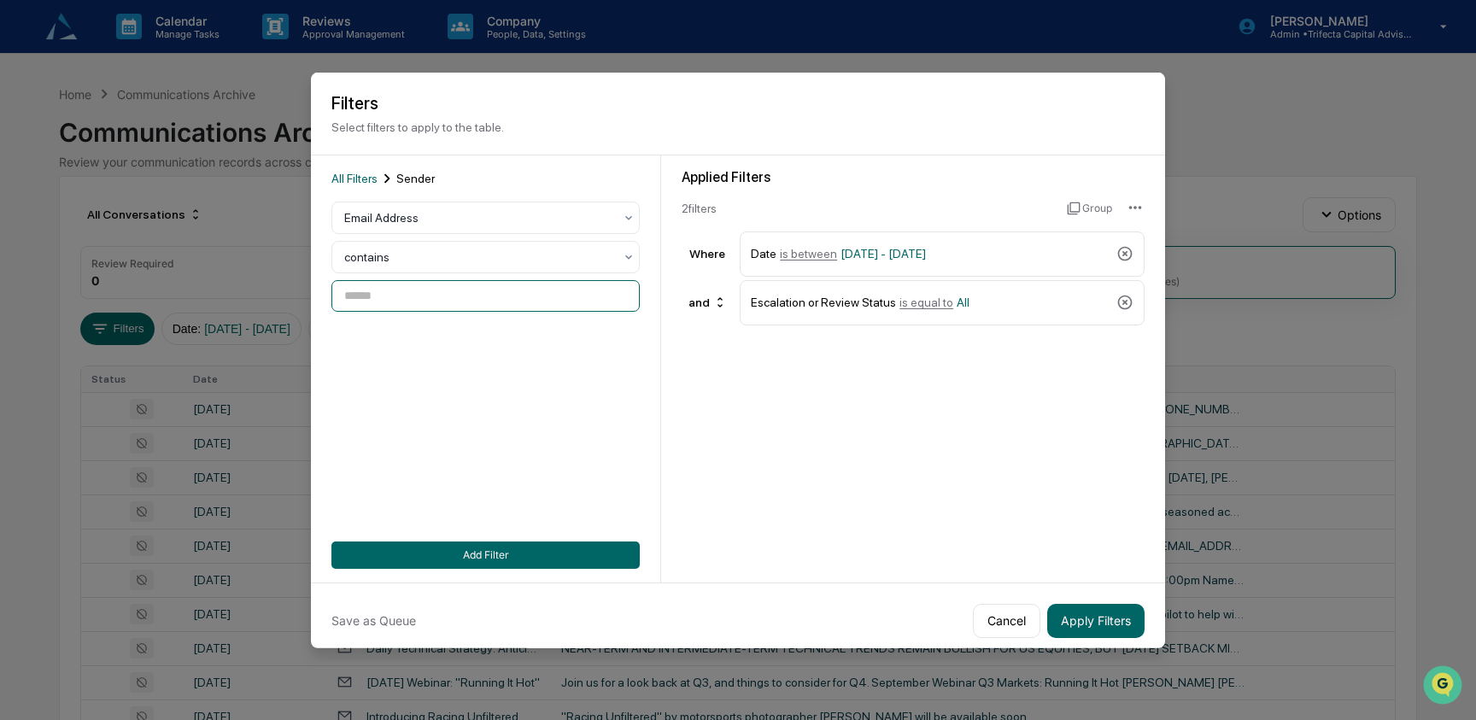
click at [475, 293] on input at bounding box center [485, 296] width 308 height 32
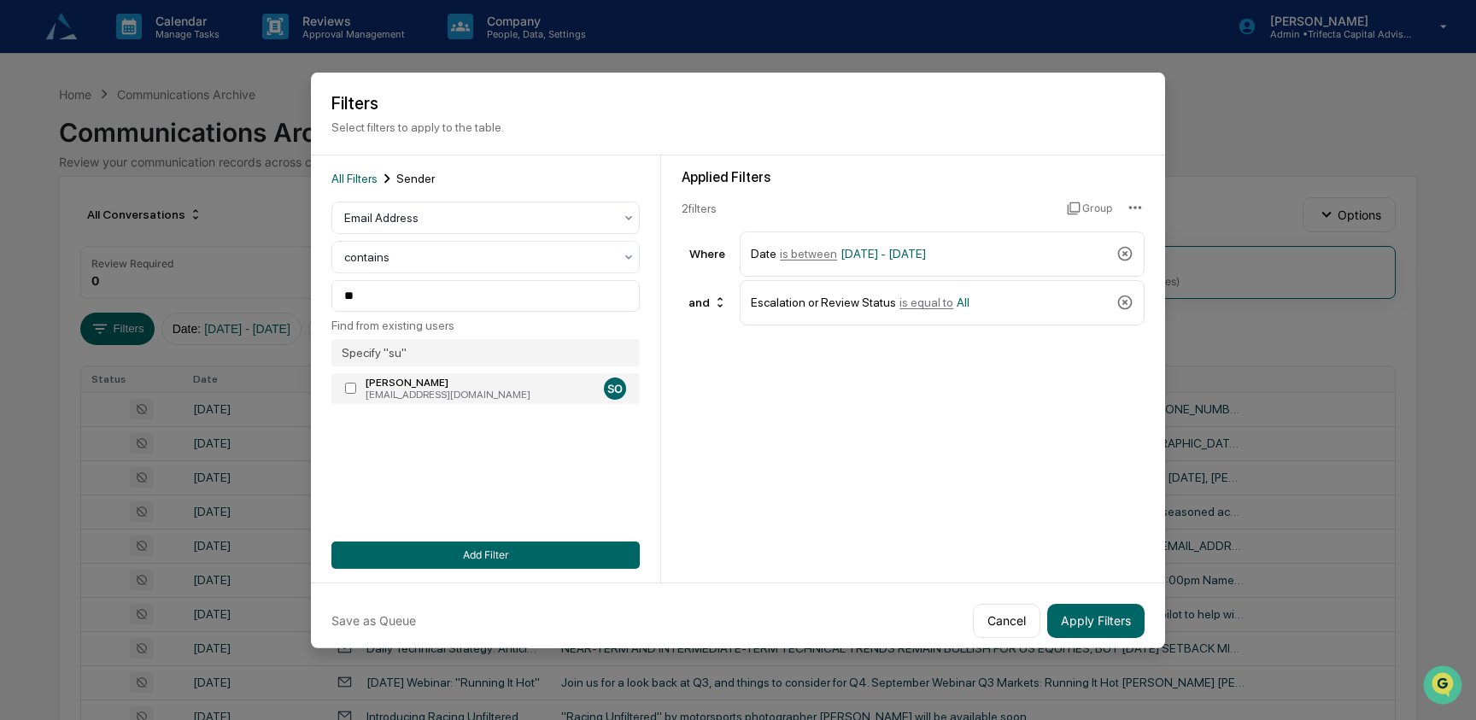
click at [369, 388] on div "Sue Oleari" at bounding box center [481, 383] width 231 height 12
type input "**********"
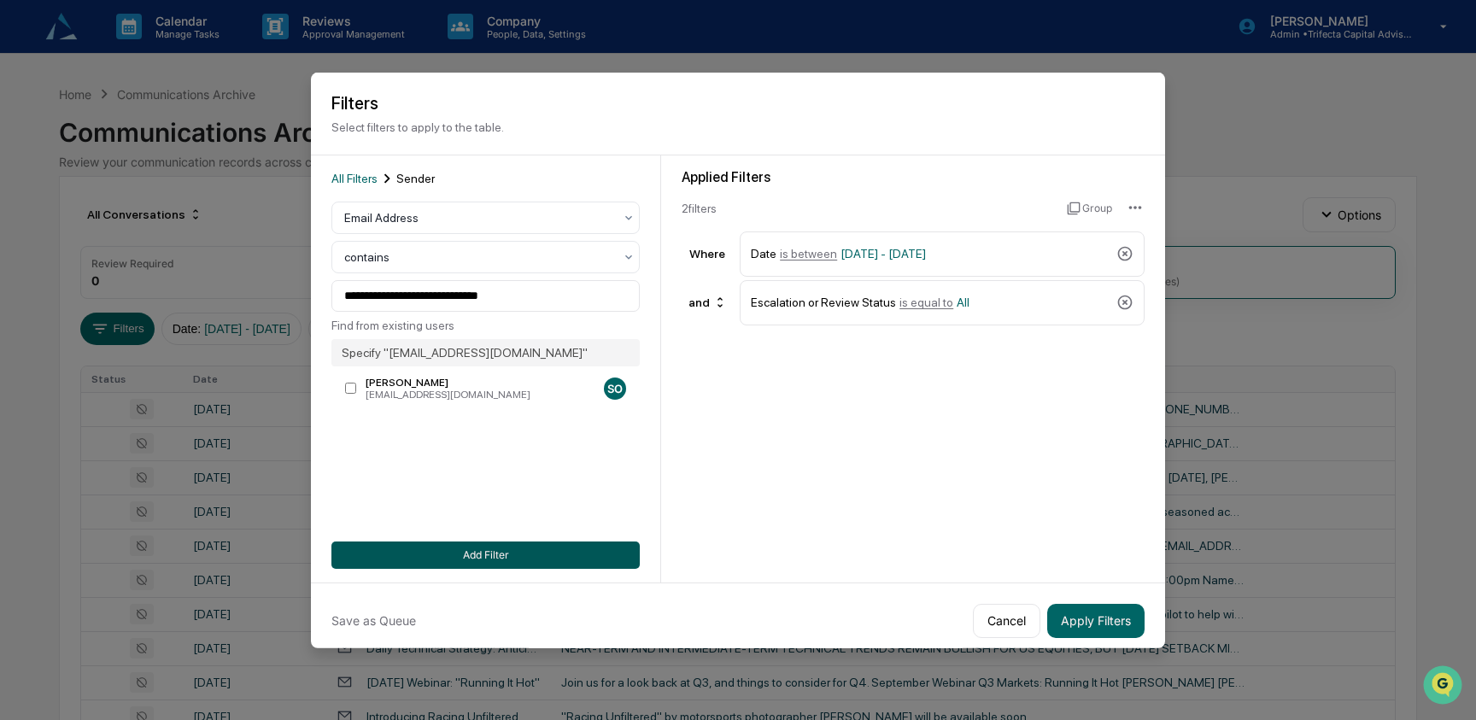
click at [442, 549] on button "Add Filter" at bounding box center [485, 554] width 308 height 27
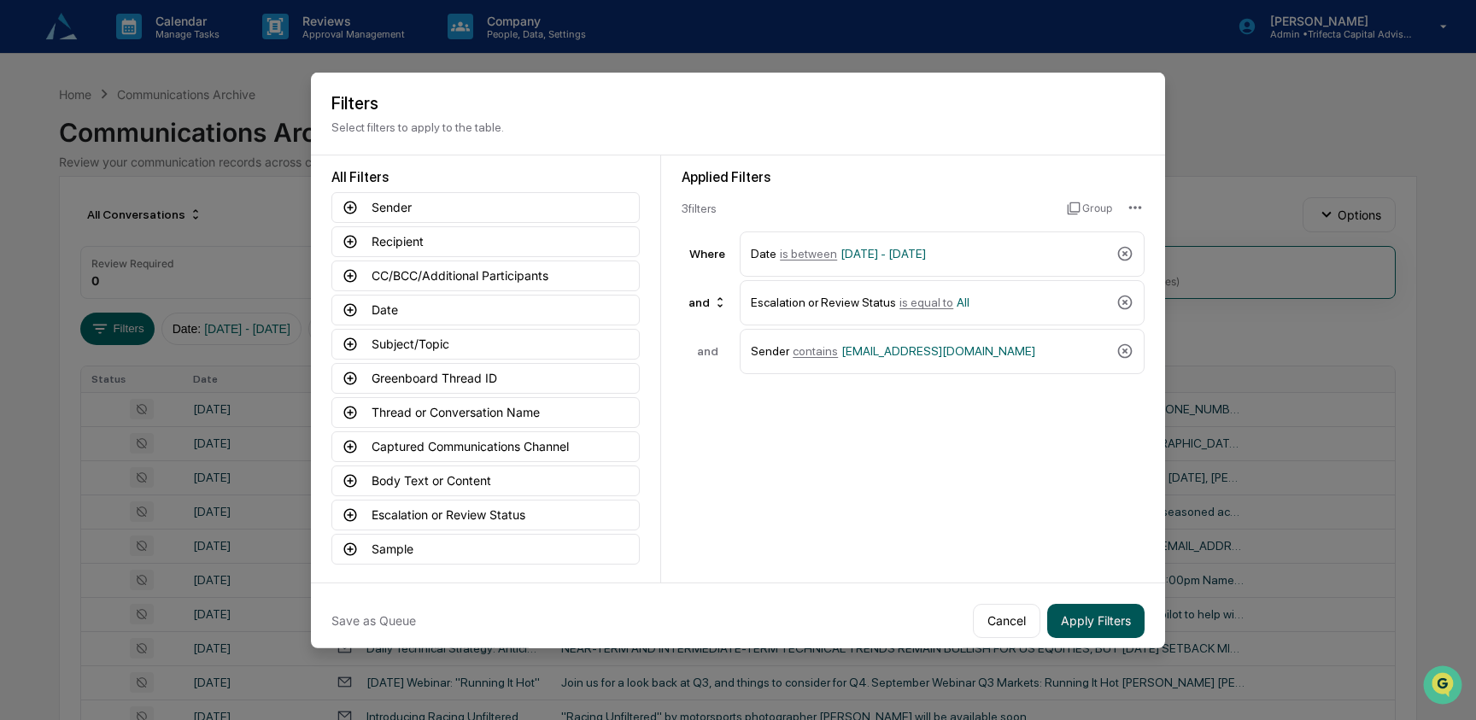
click at [1114, 627] on button "Apply Filters" at bounding box center [1095, 620] width 97 height 34
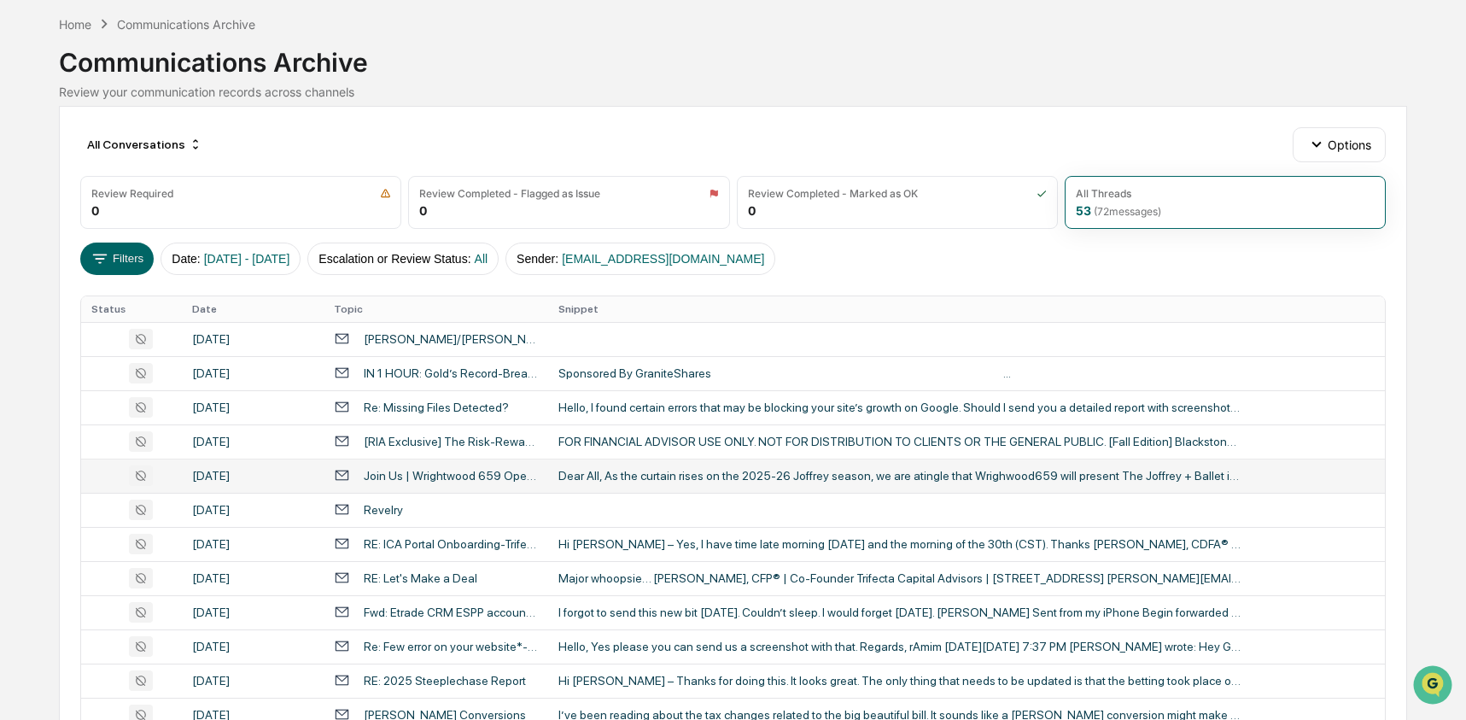
scroll to position [84, 0]
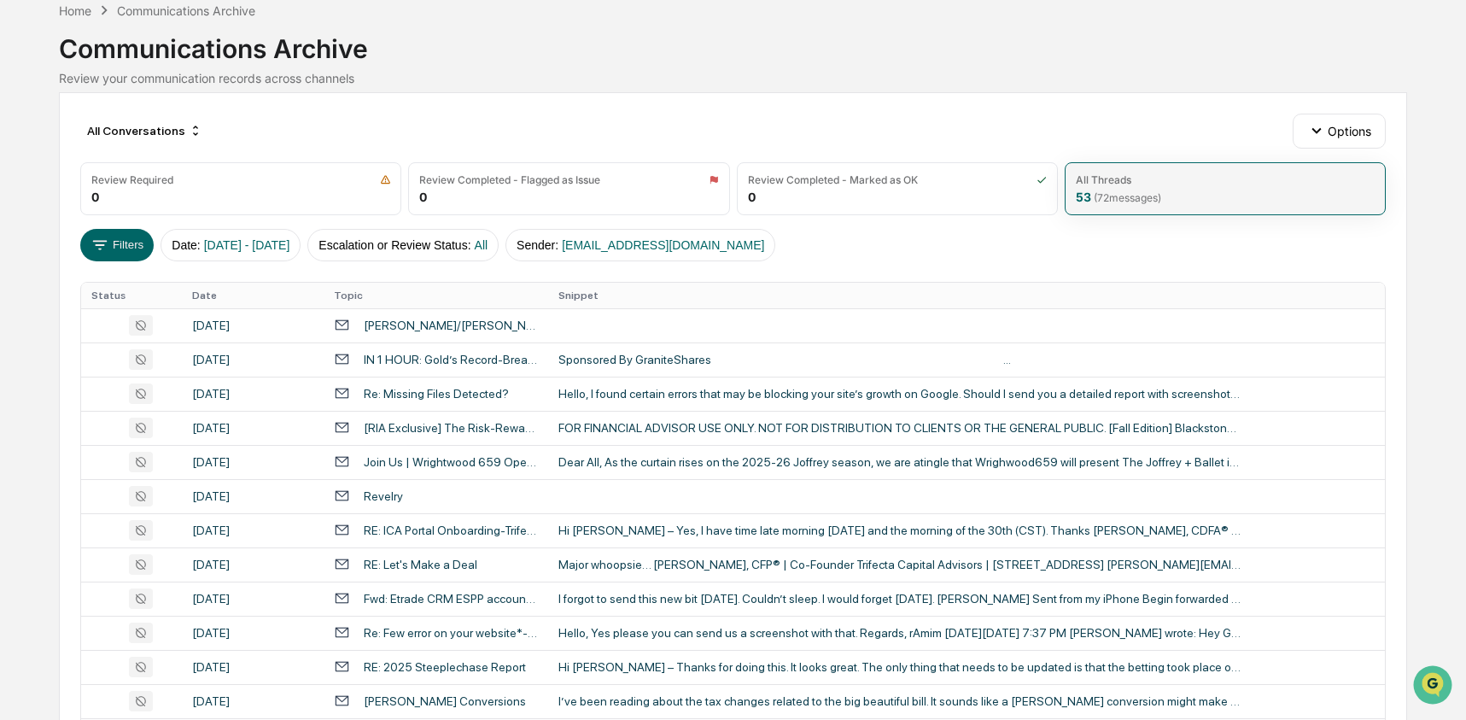
click at [1146, 191] on span "( 72 messages)" at bounding box center [1127, 197] width 67 height 13
click at [128, 241] on button "Filters" at bounding box center [117, 245] width 74 height 32
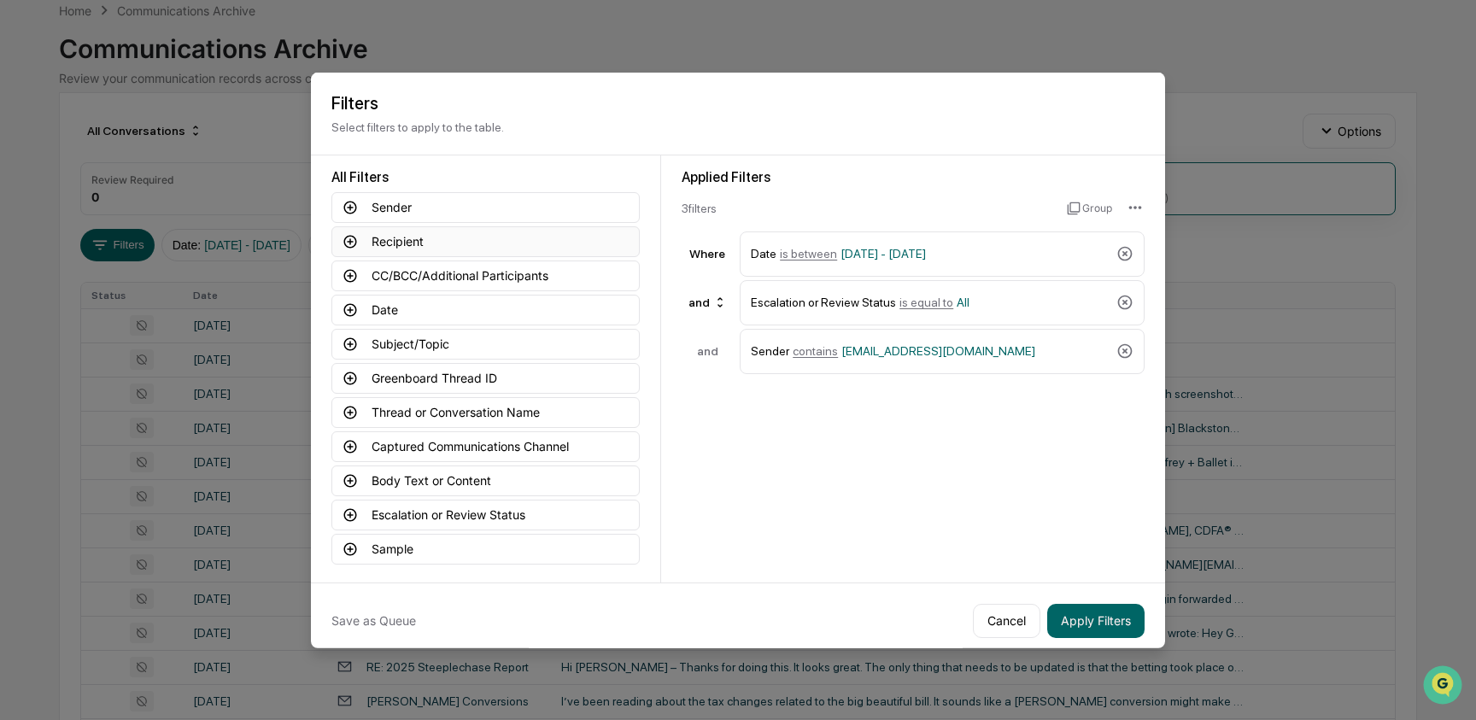
click at [393, 235] on button "Recipient" at bounding box center [485, 240] width 308 height 31
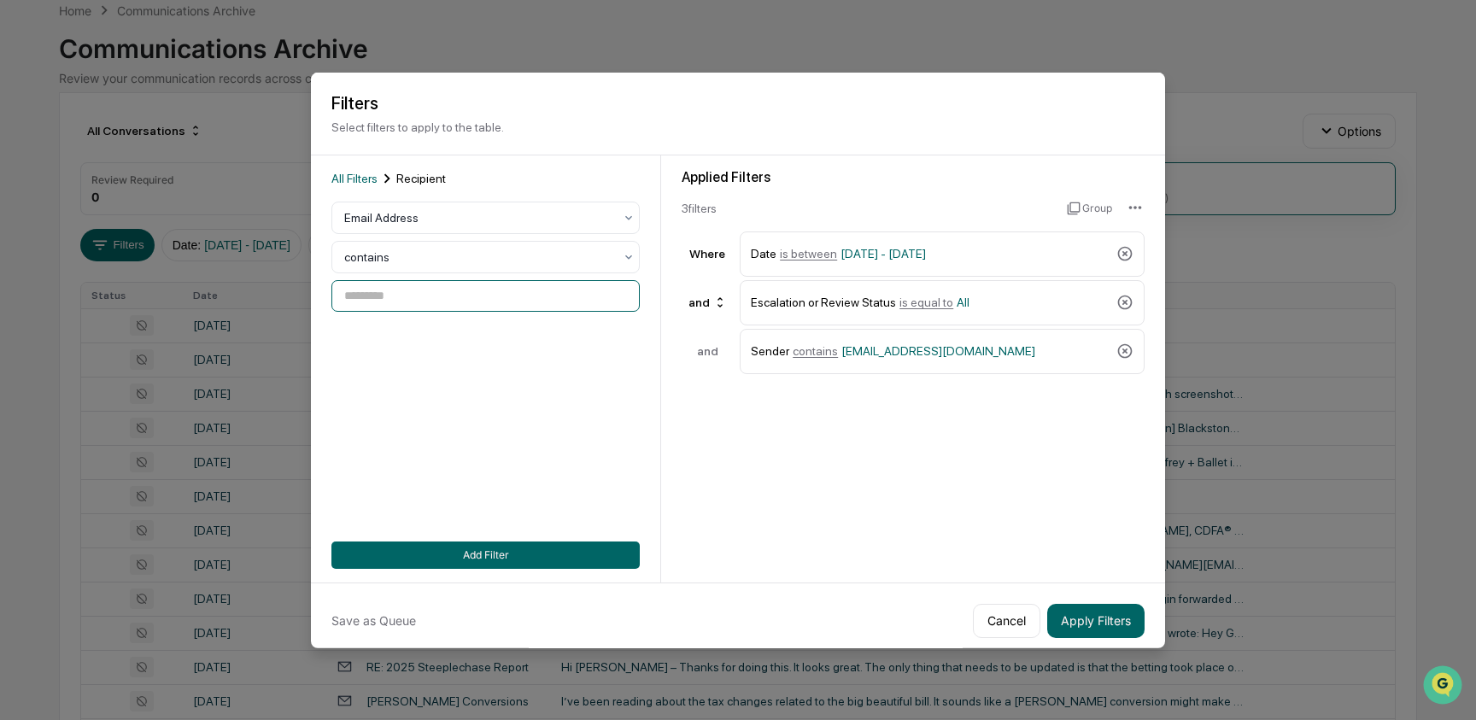
click at [400, 291] on input at bounding box center [485, 296] width 308 height 32
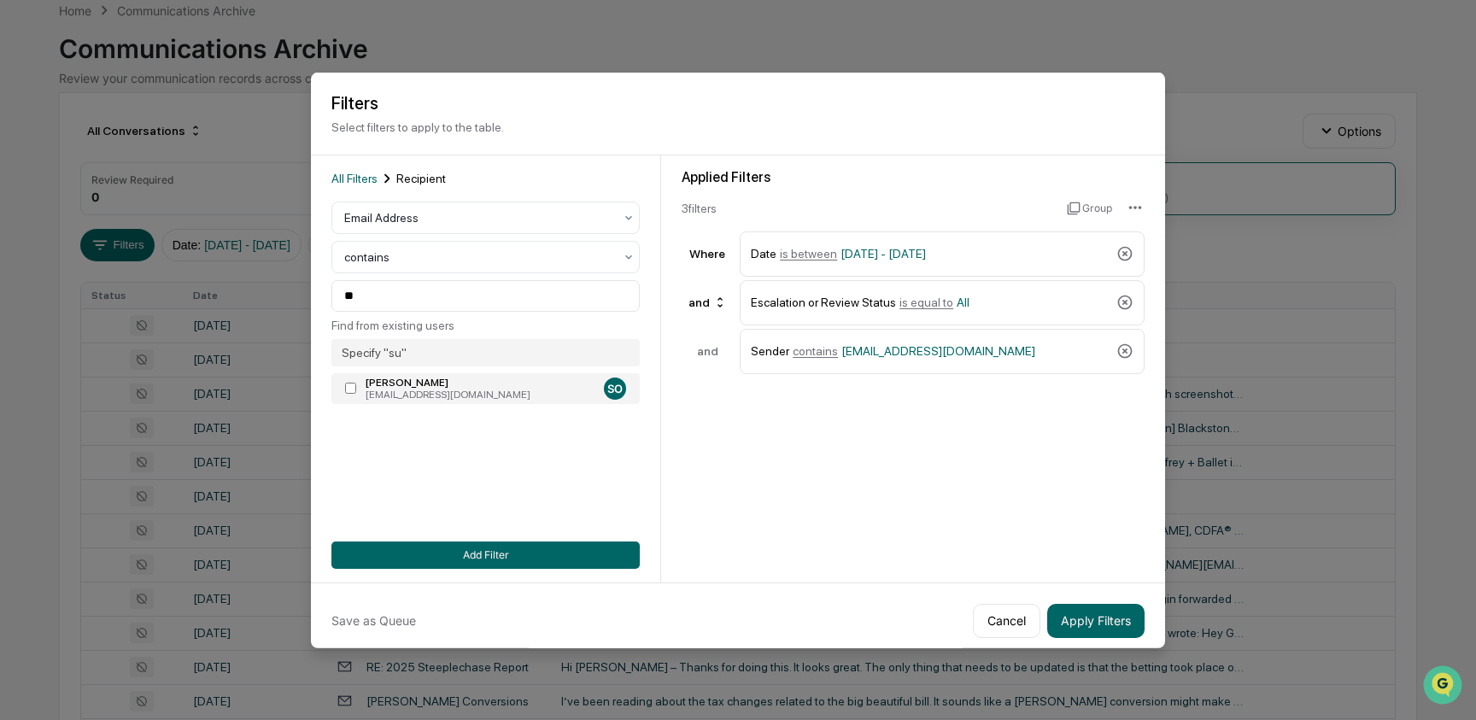
click at [357, 389] on label "Sue Oleari sue@trifectacapitaladvisors.com SO" at bounding box center [485, 388] width 308 height 31
type input "**********"
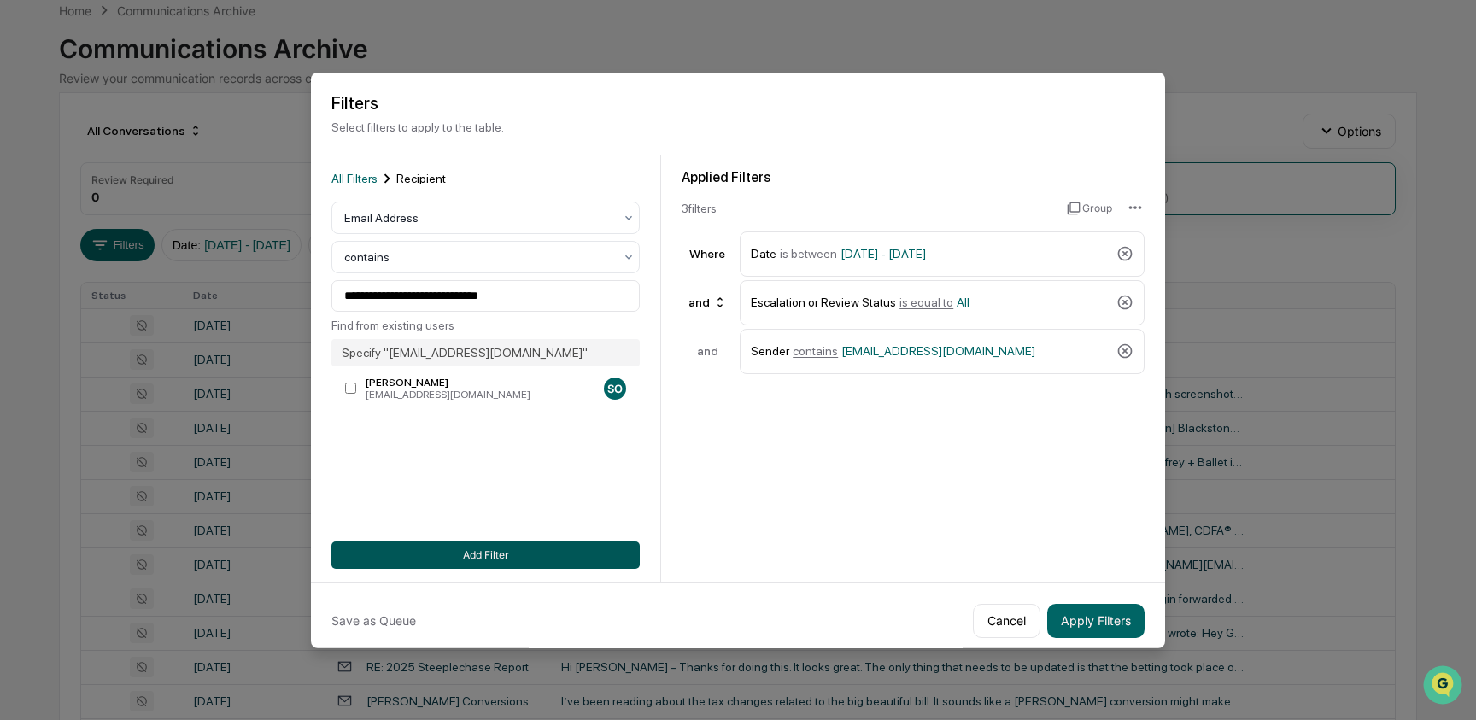
click at [472, 551] on button "Add Filter" at bounding box center [485, 554] width 308 height 27
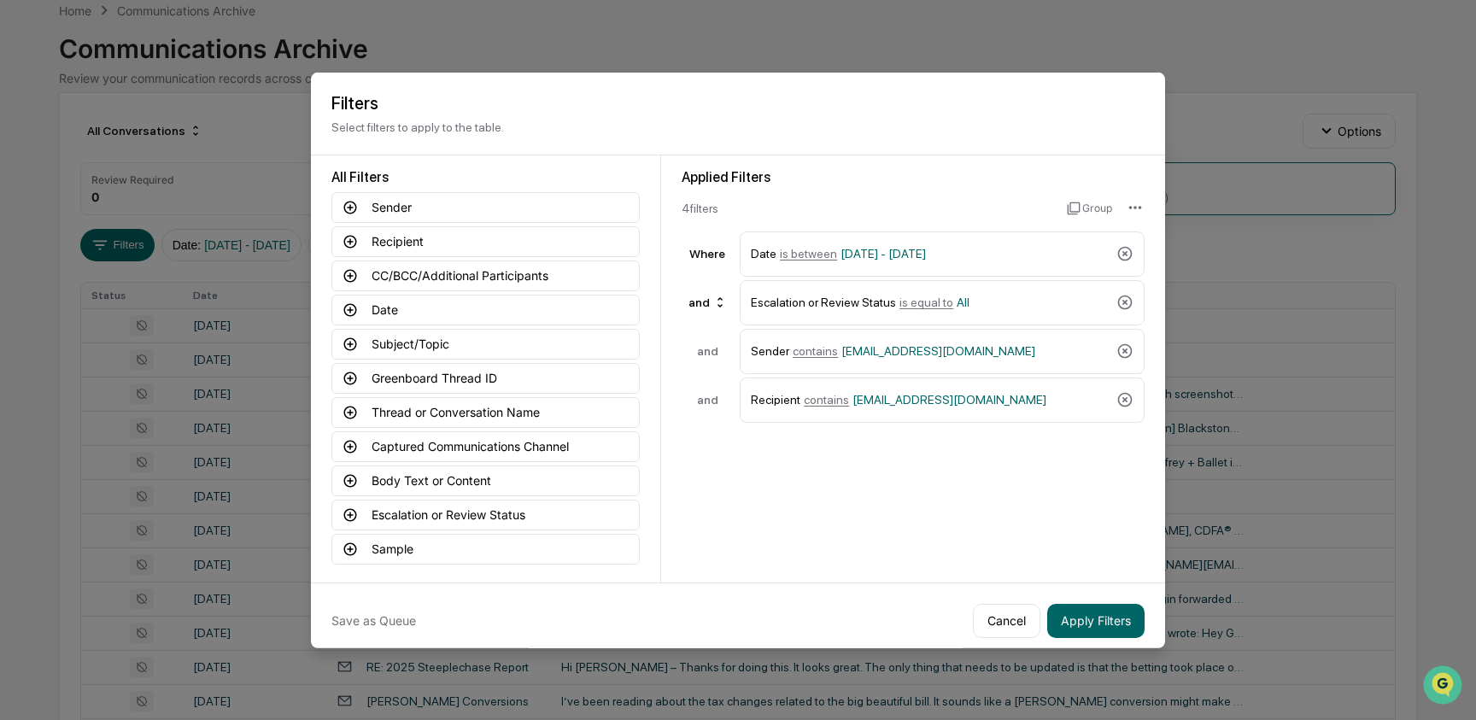
click at [1155, 589] on div "Save as Queue Cancel Apply Filters" at bounding box center [738, 620] width 854 height 76
click at [1075, 624] on button "Apply Filters" at bounding box center [1095, 620] width 97 height 34
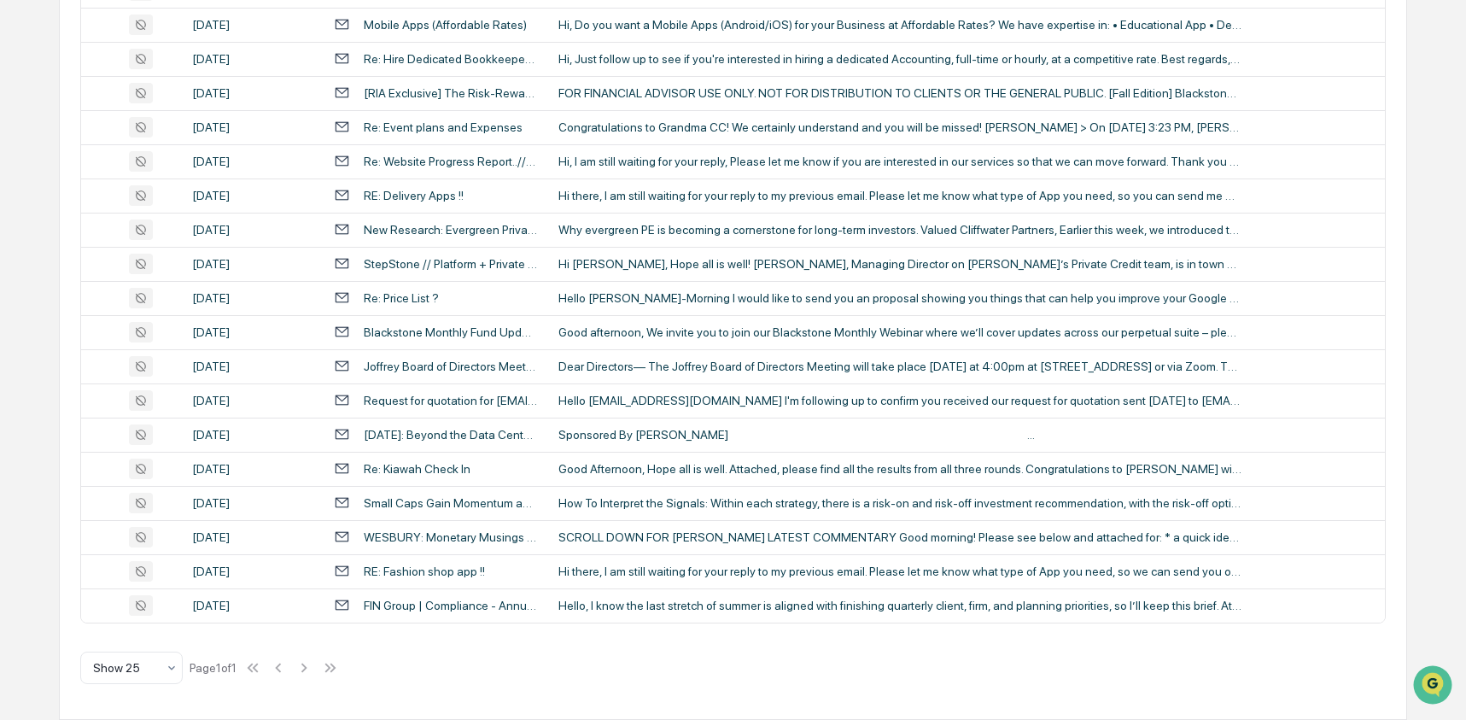
scroll to position [0, 0]
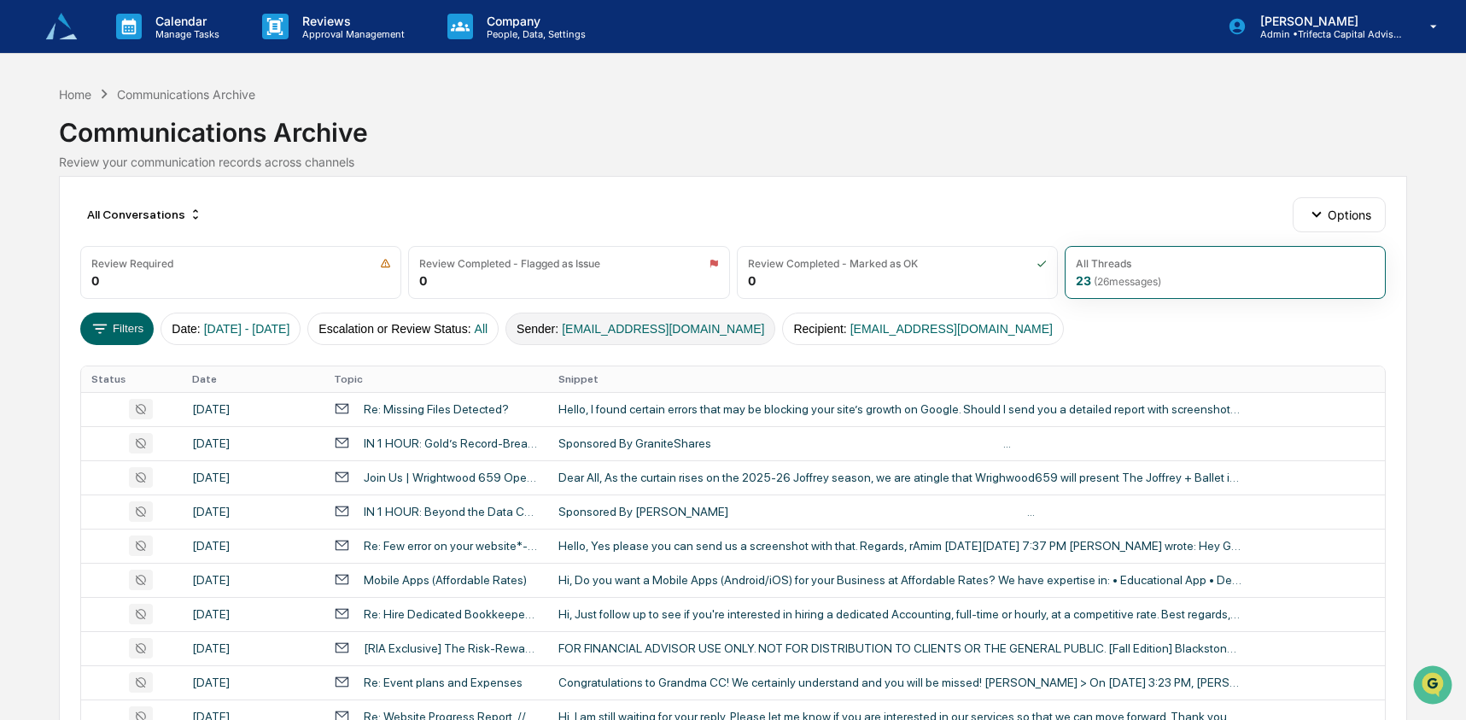
click at [746, 320] on button "Sender : sue@trifectacapitaladvisors.com" at bounding box center [641, 329] width 270 height 32
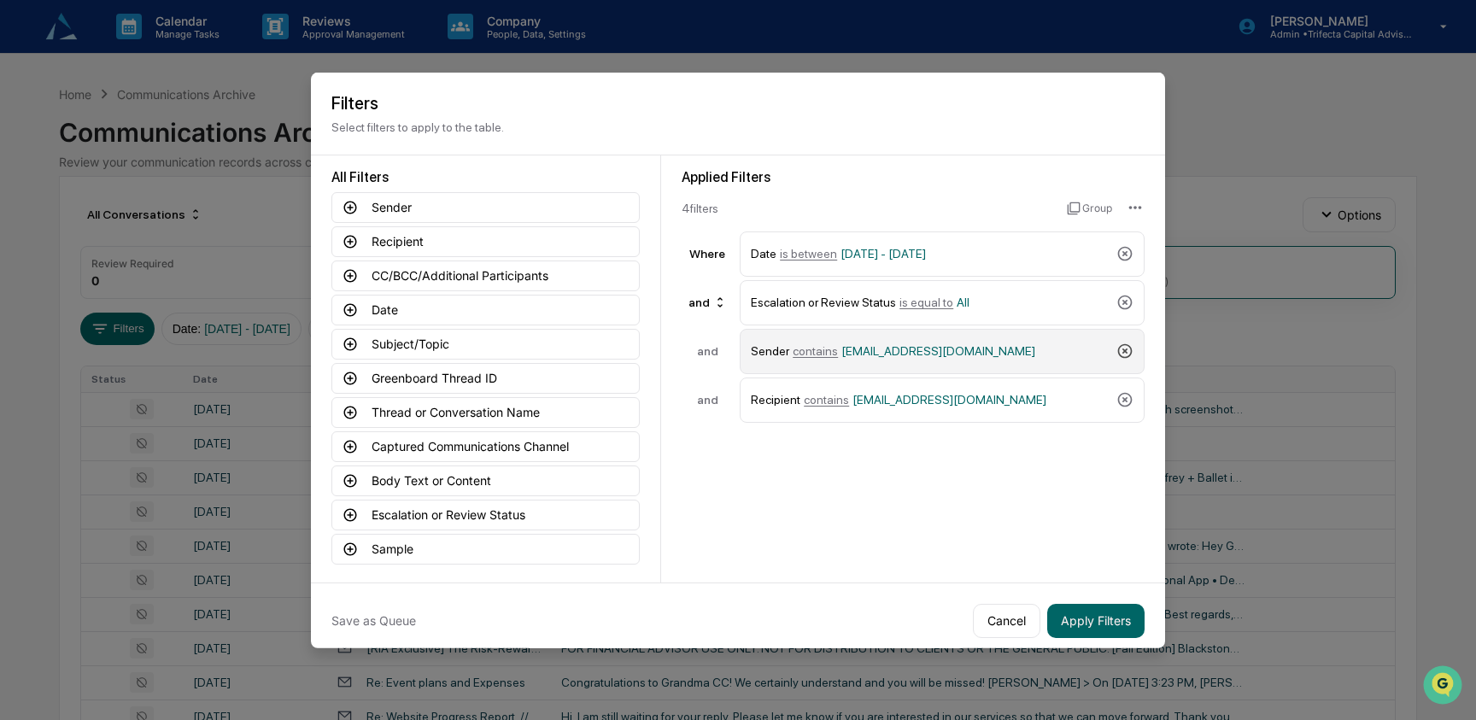
click at [1125, 353] on icon at bounding box center [1125, 350] width 15 height 15
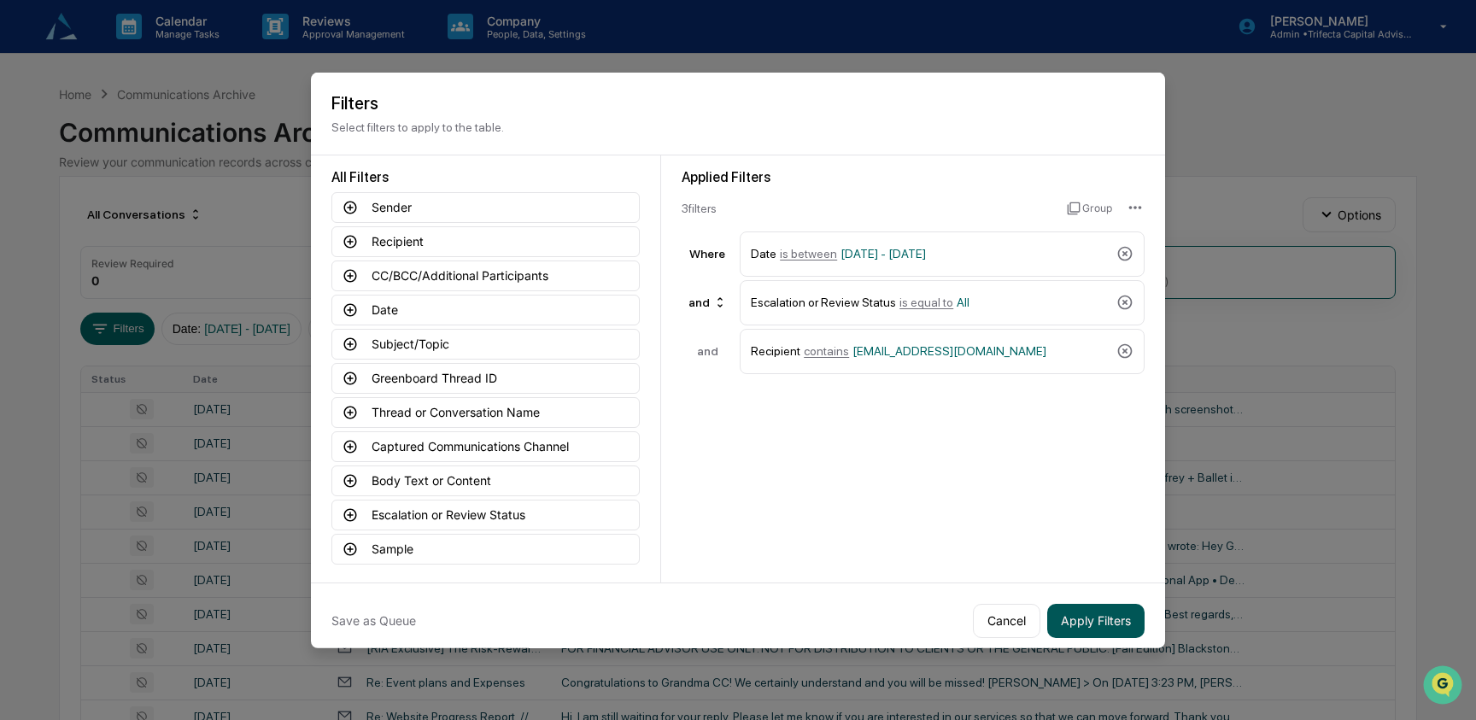
click at [1106, 620] on button "Apply Filters" at bounding box center [1095, 620] width 97 height 34
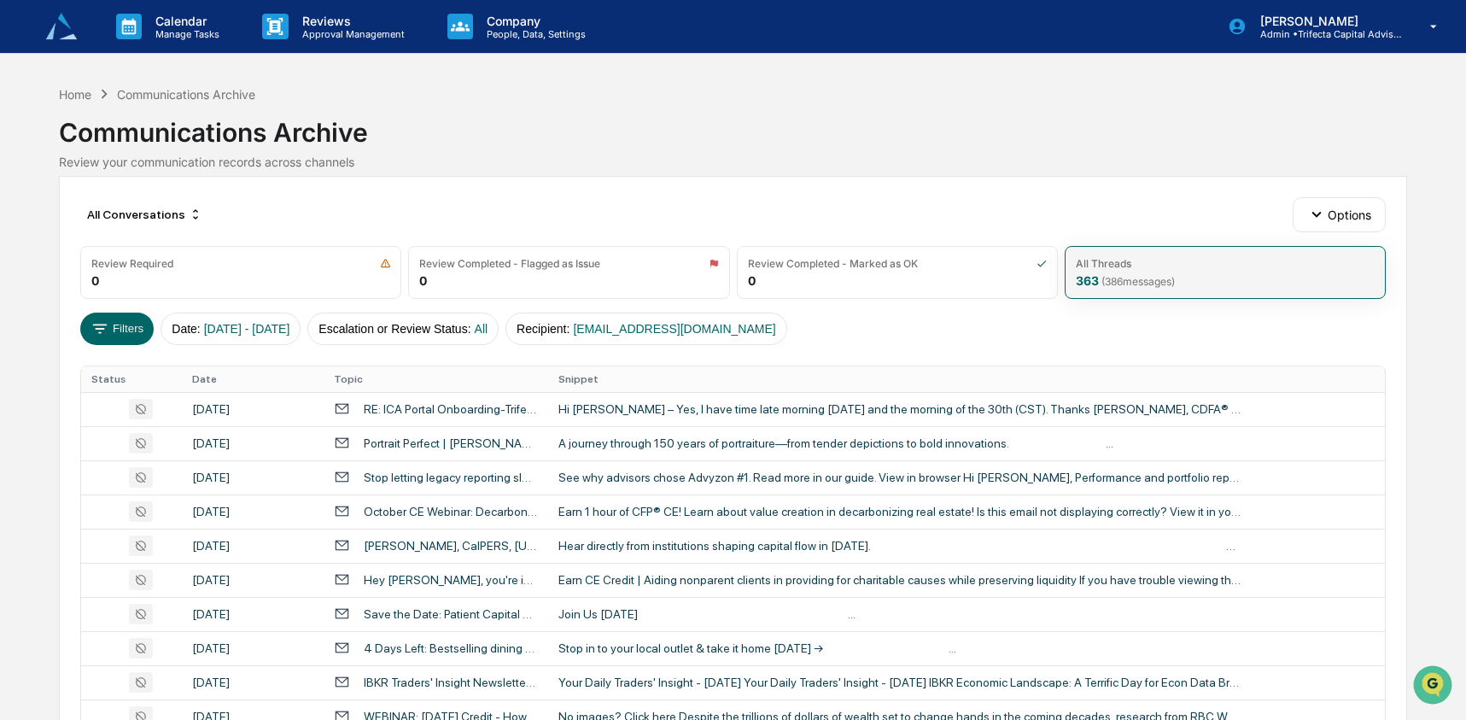
click at [1123, 283] on span "( 386 messages)" at bounding box center [1138, 281] width 73 height 13
click at [645, 326] on span "sue@trifectacapitaladvisors.com" at bounding box center [674, 329] width 202 height 14
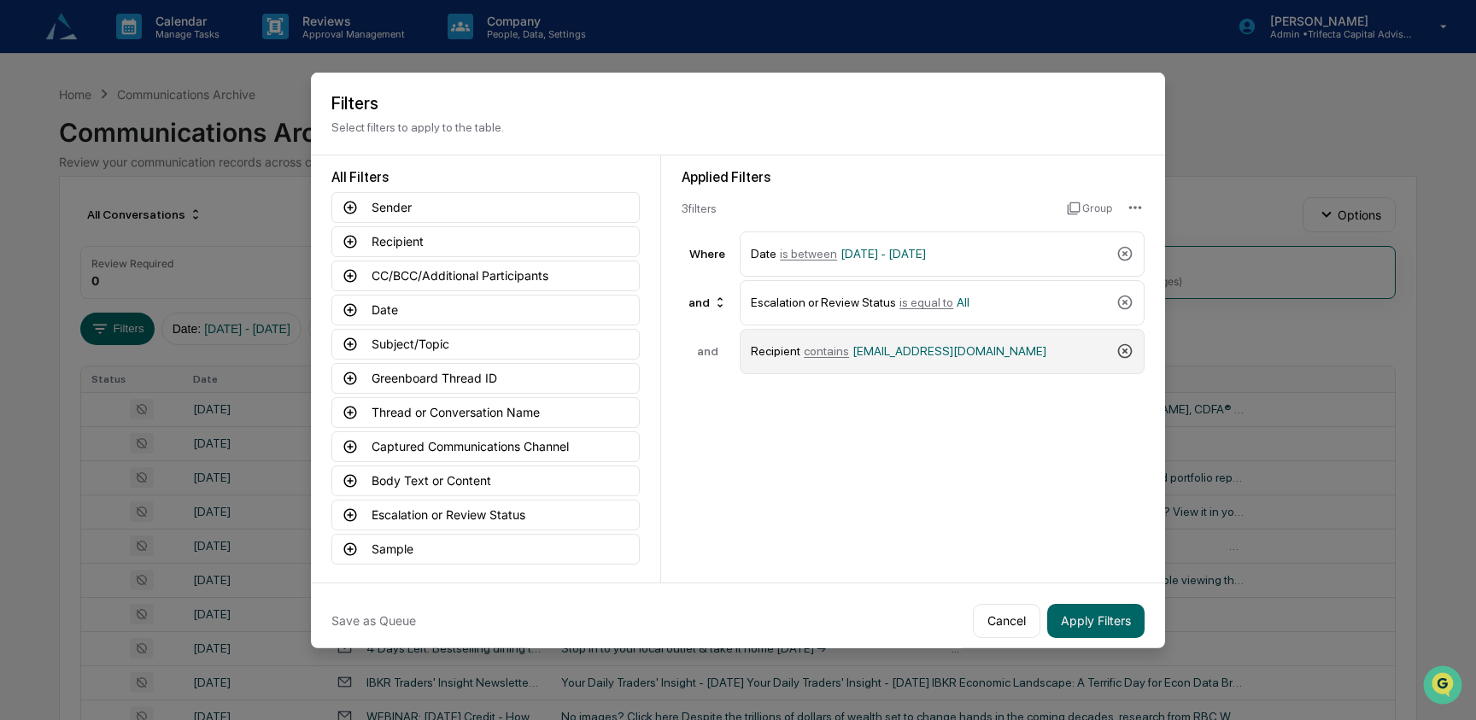
click at [1120, 347] on icon at bounding box center [1124, 350] width 17 height 17
click at [1107, 630] on button "Apply Filters" at bounding box center [1095, 620] width 97 height 34
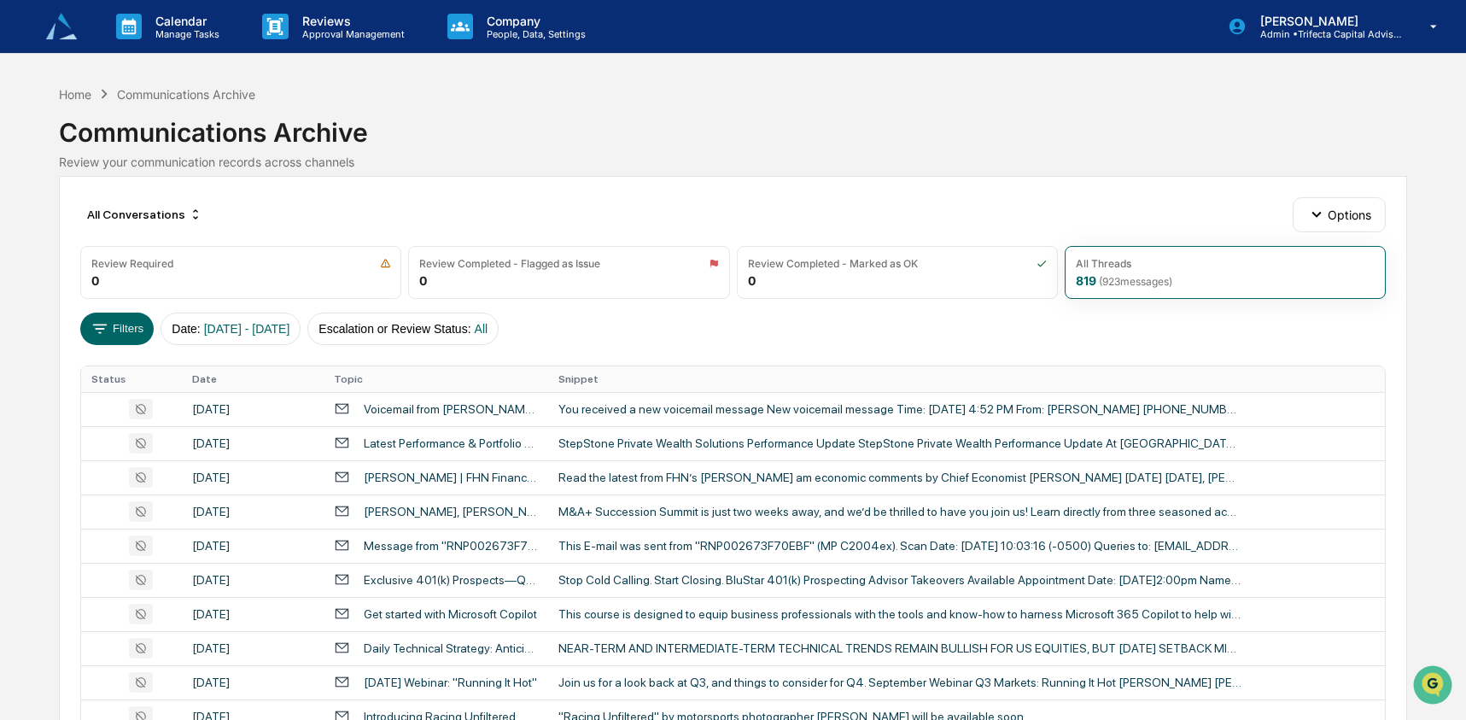
click at [1123, 246] on div "Review Required 0 Review Completed - Flagged as Issue 0 Review Completed - Mark…" at bounding box center [733, 272] width 1307 height 53
click at [1126, 272] on div "All Threads 819 ( 923 messages)" at bounding box center [1225, 272] width 321 height 53
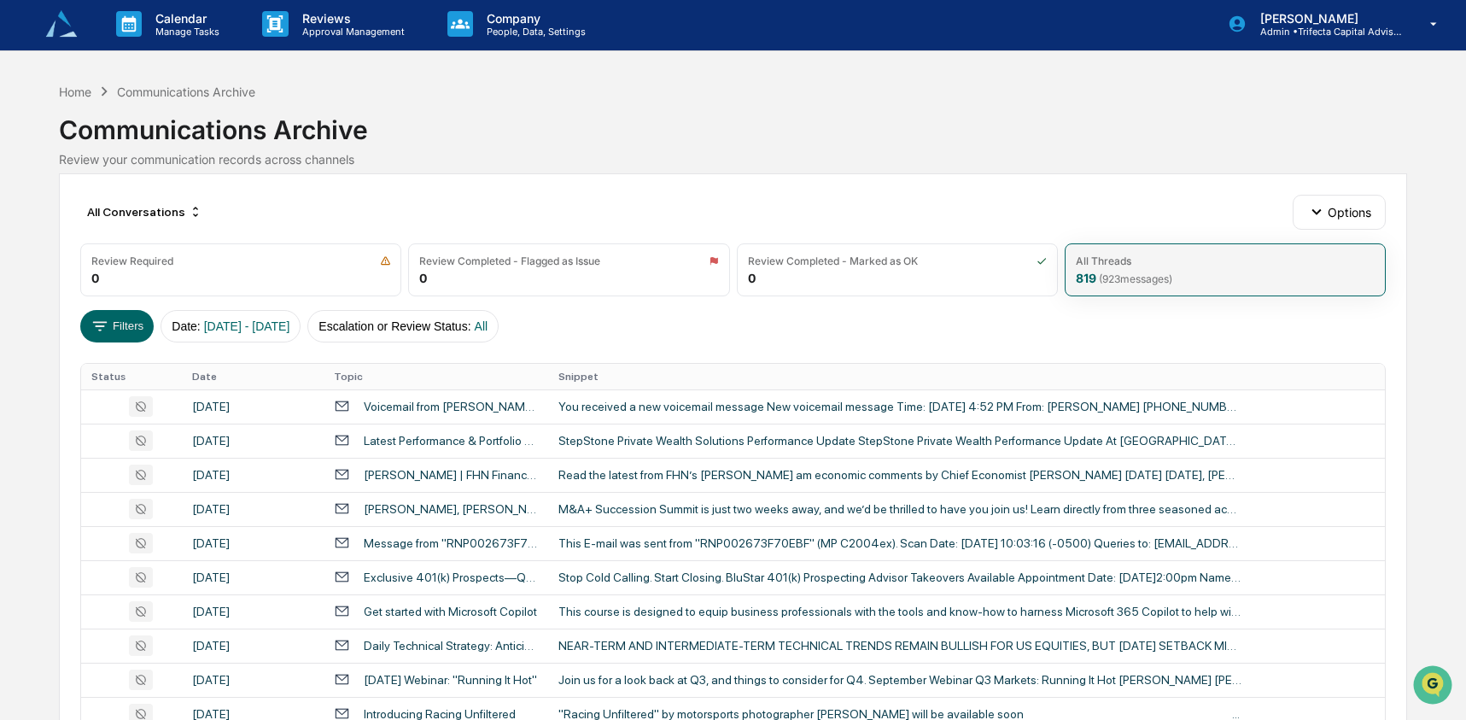
scroll to position [3, 0]
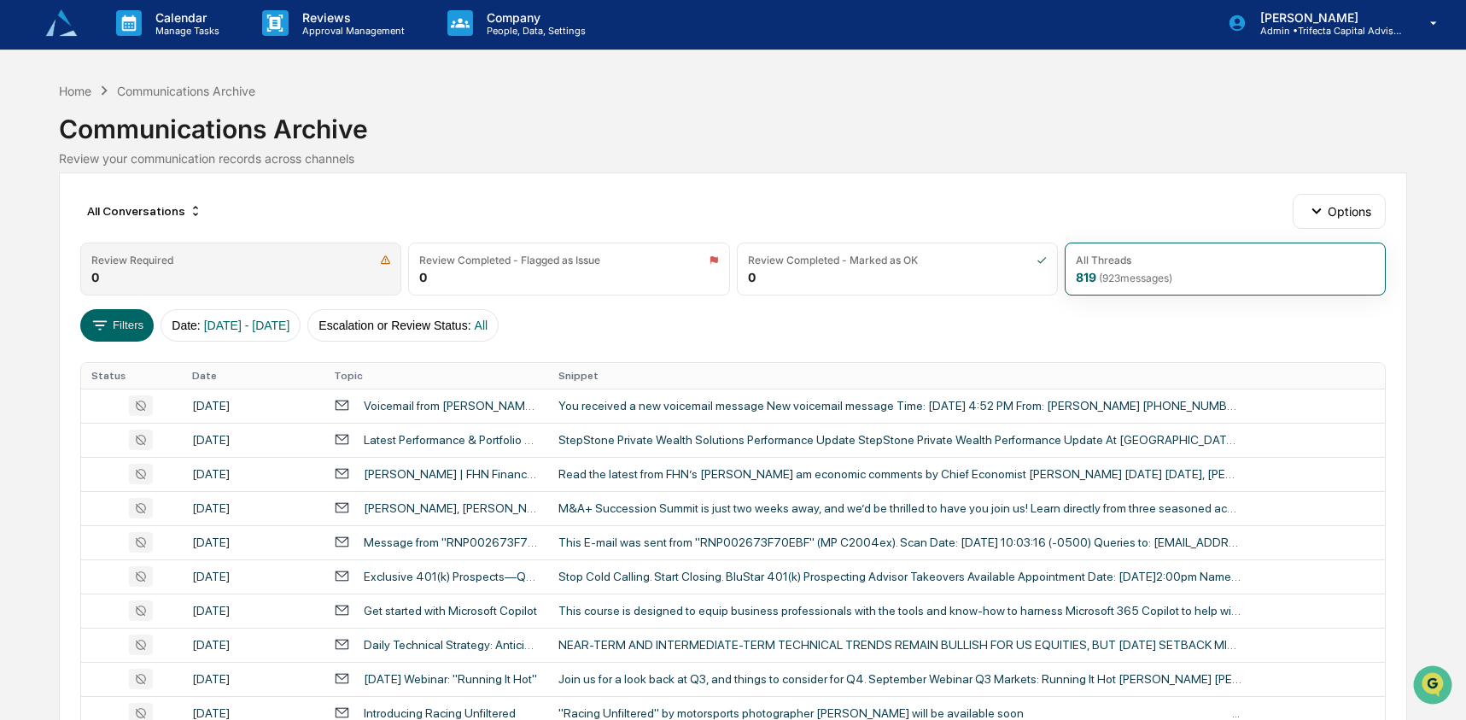
click at [159, 278] on div "Review Required 0" at bounding box center [240, 269] width 321 height 53
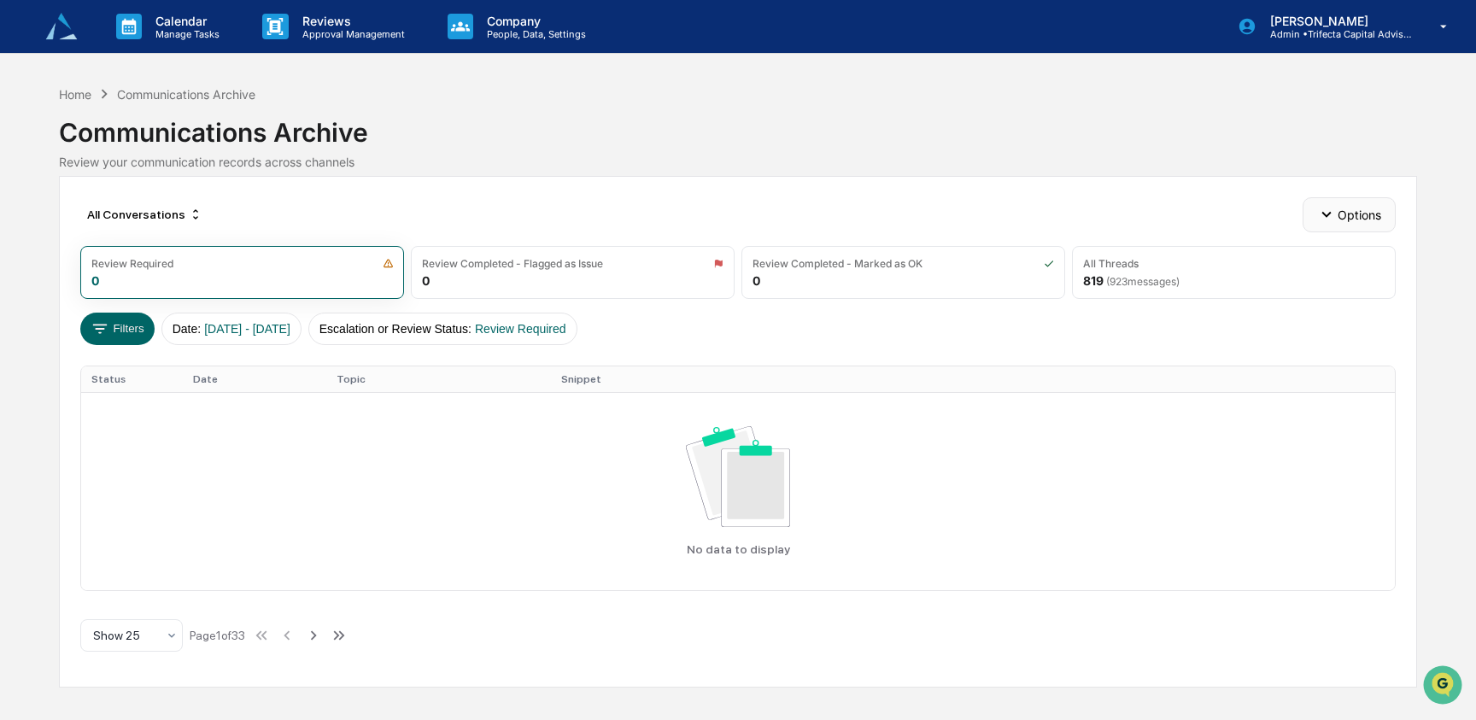
click at [1331, 219] on icon "button" at bounding box center [1326, 214] width 19 height 19
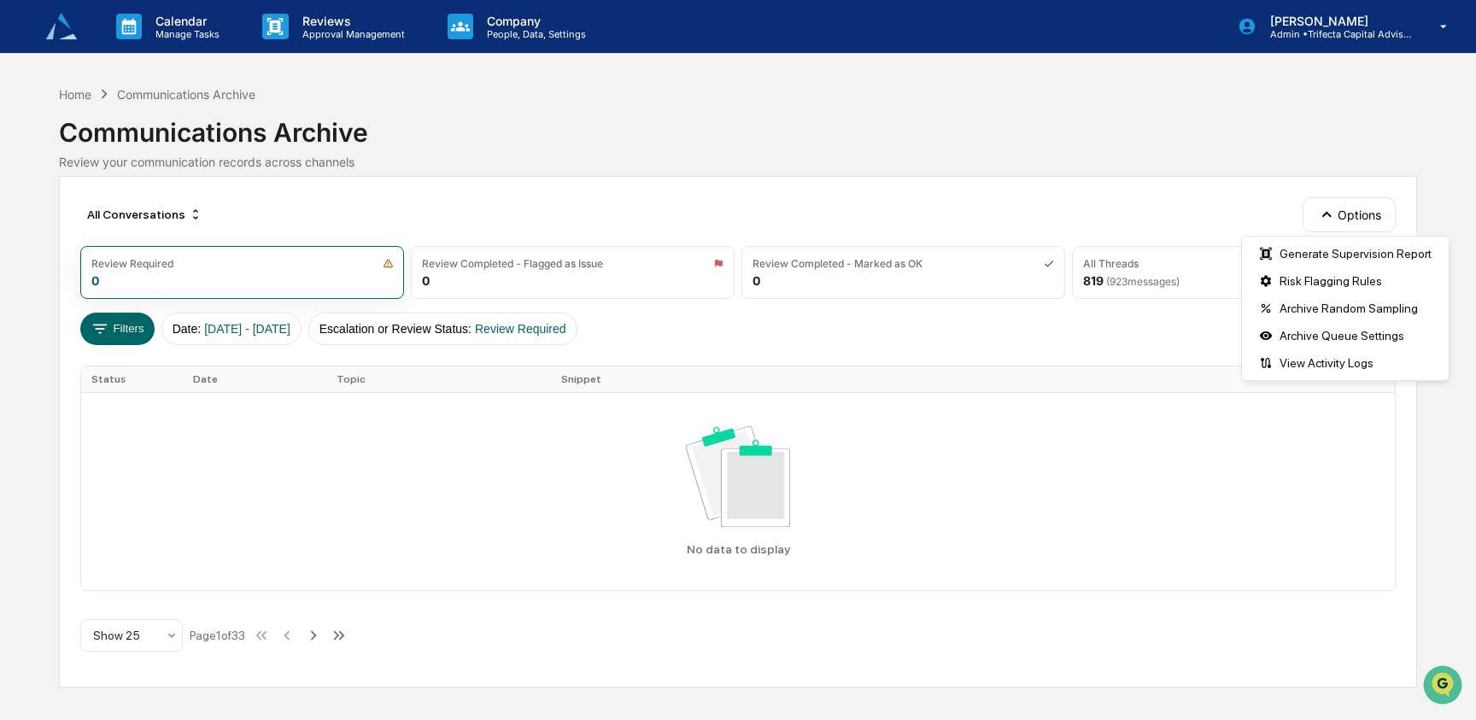
click at [1282, 143] on div "Communications Archive" at bounding box center [738, 125] width 1358 height 44
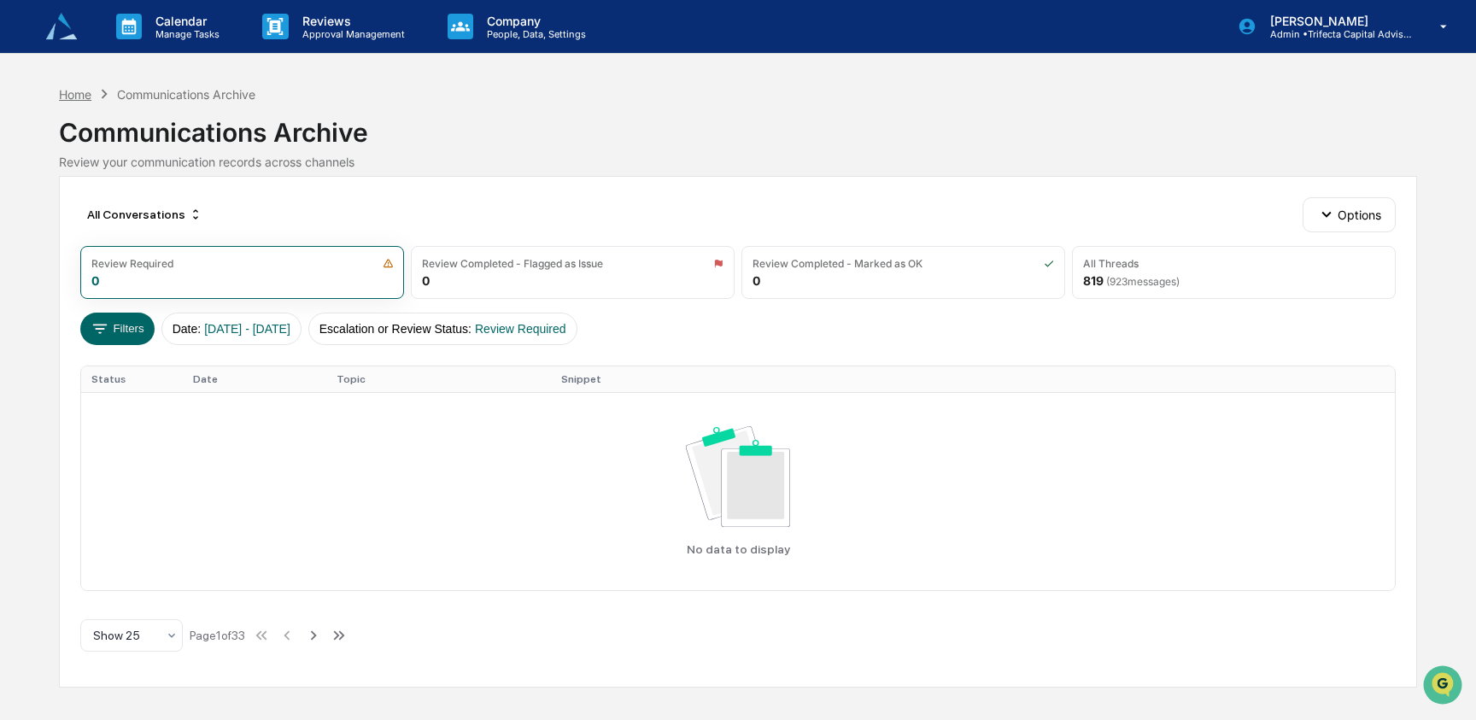
click at [77, 96] on div "Home" at bounding box center [75, 94] width 32 height 15
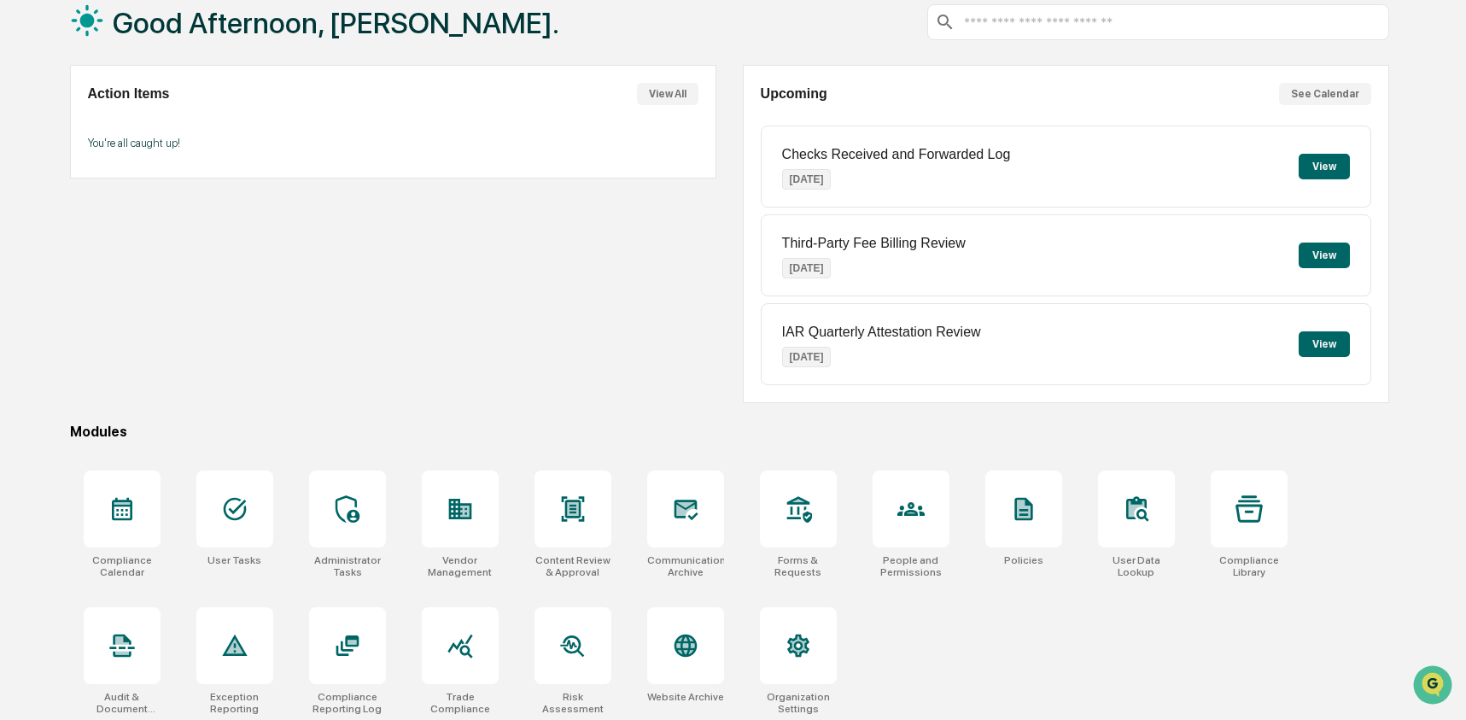
scroll to position [110, 0]
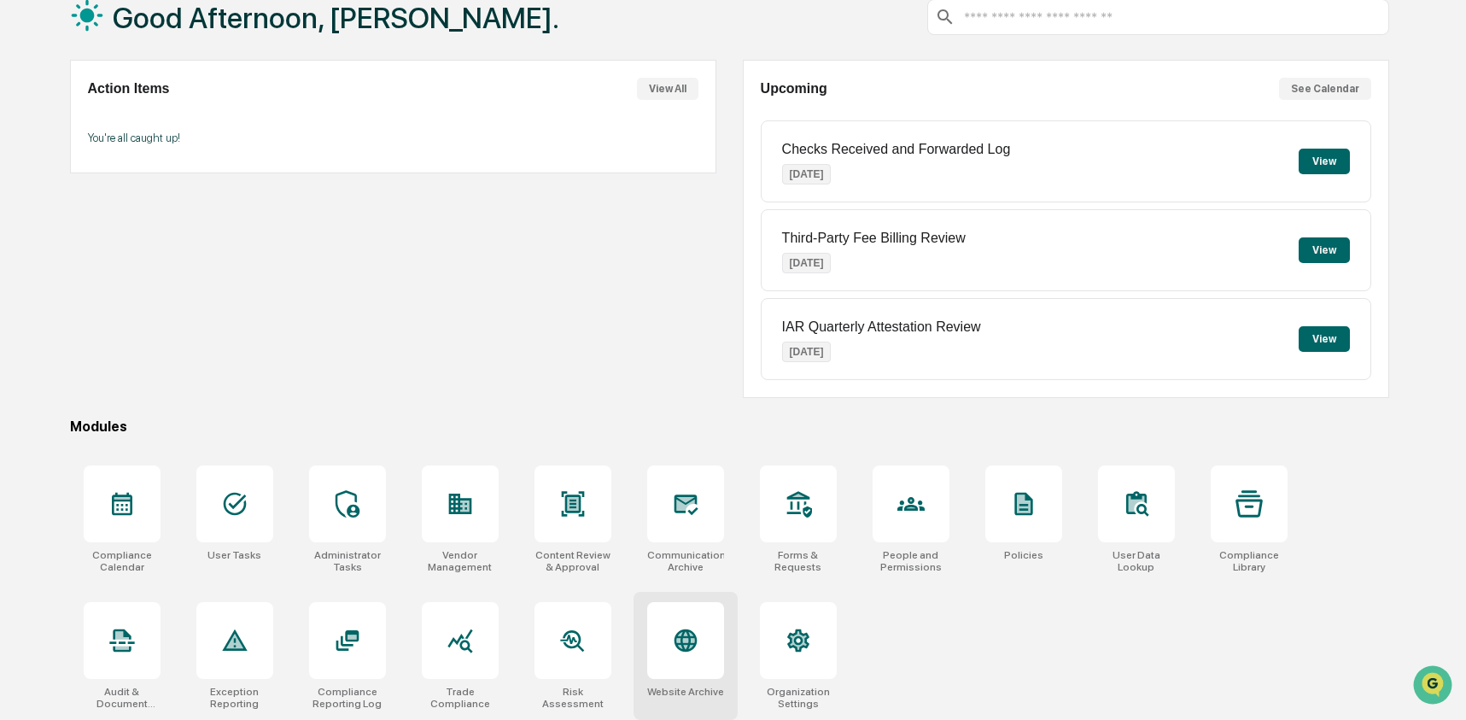
click at [682, 646] on icon at bounding box center [685, 640] width 23 height 23
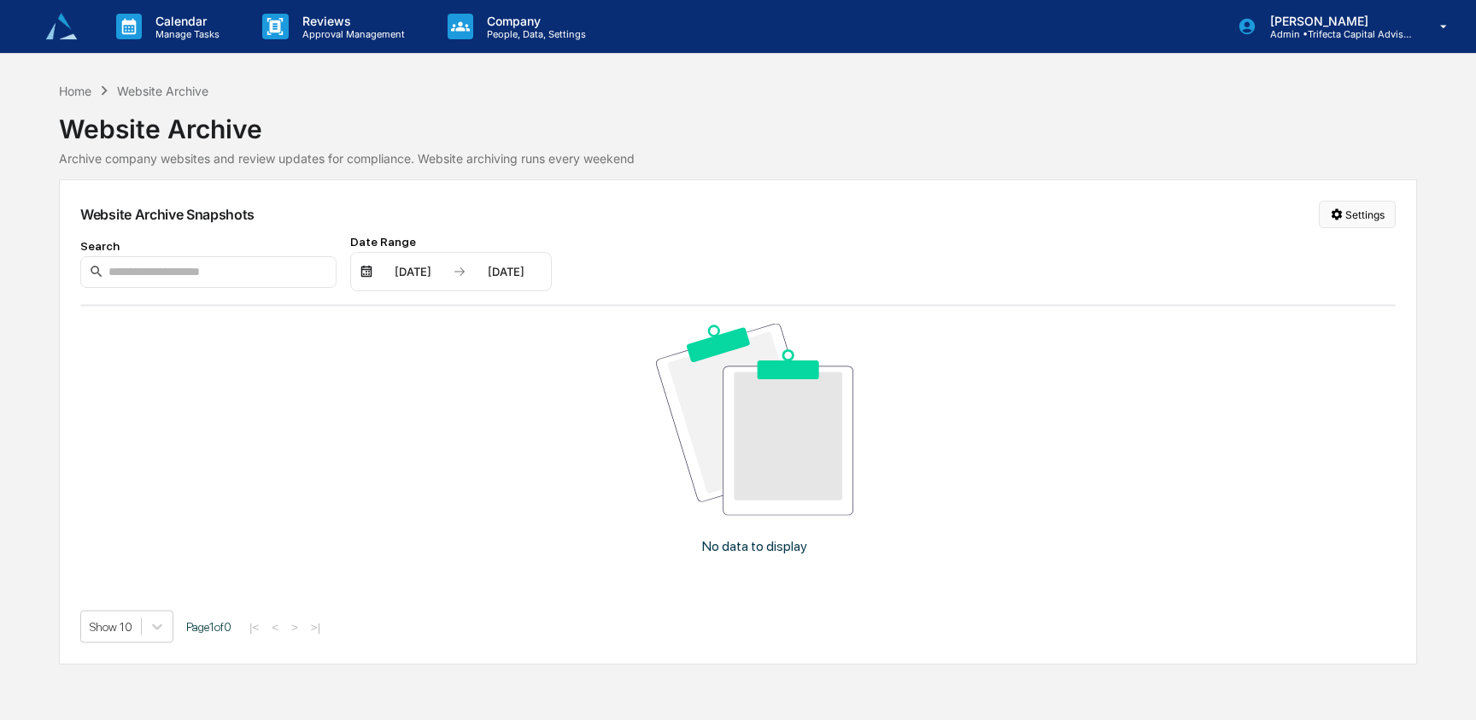
click at [1338, 225] on html "Calendar Manage Tasks Reviews Approval Management Company People, Data, Setting…" at bounding box center [738, 360] width 1476 height 720
click at [1332, 251] on div "Manage Archived Websites" at bounding box center [1354, 249] width 192 height 27
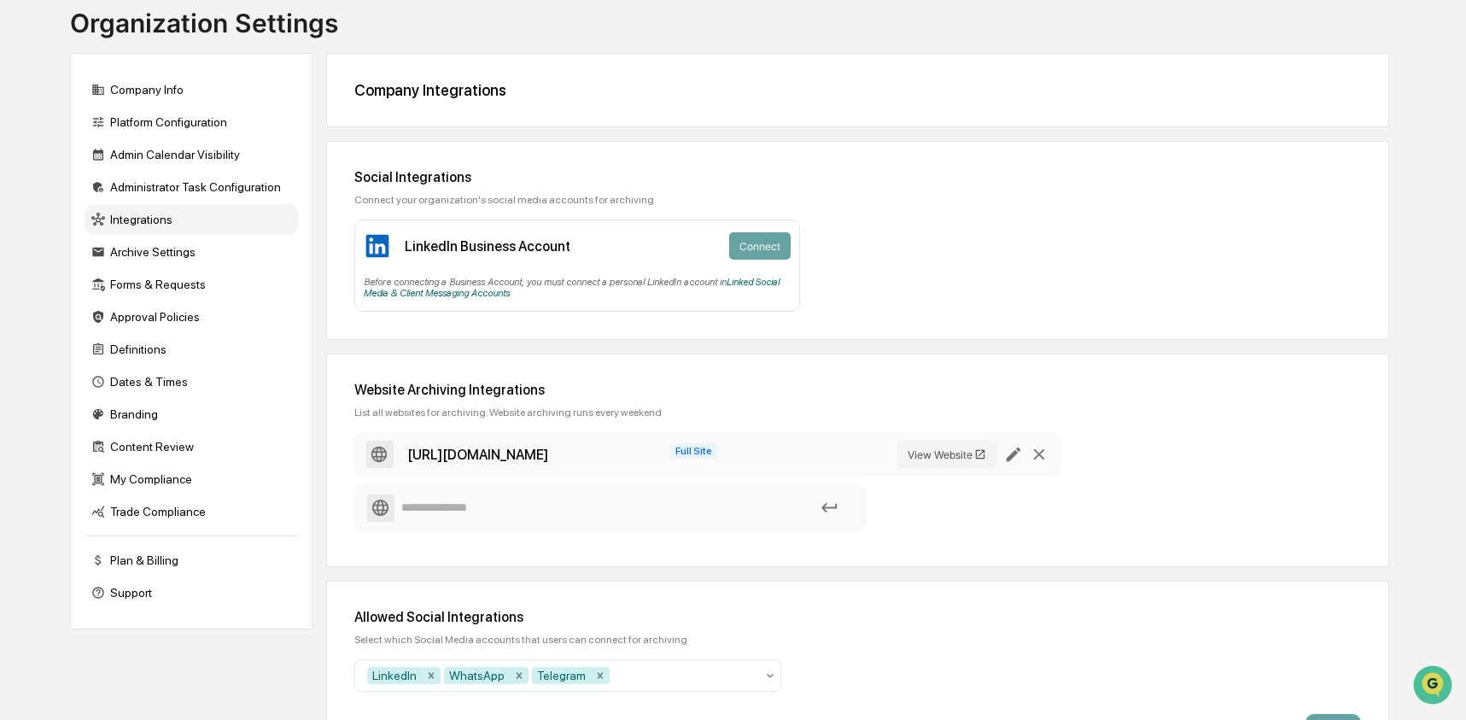
scroll to position [140, 0]
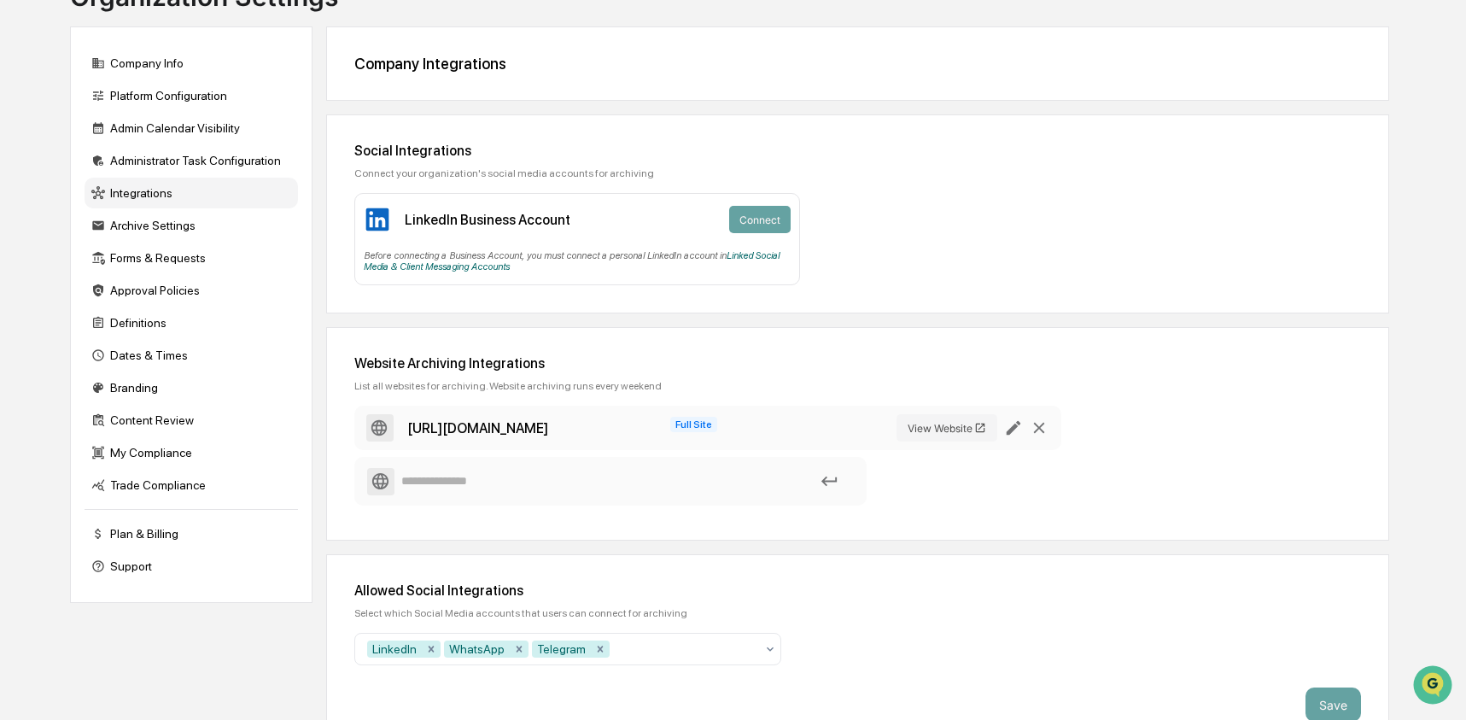
drag, startPoint x: 518, startPoint y: 436, endPoint x: 610, endPoint y: 436, distance: 92.2
click at [610, 436] on div "[URL][DOMAIN_NAME]" at bounding box center [518, 427] width 304 height 27
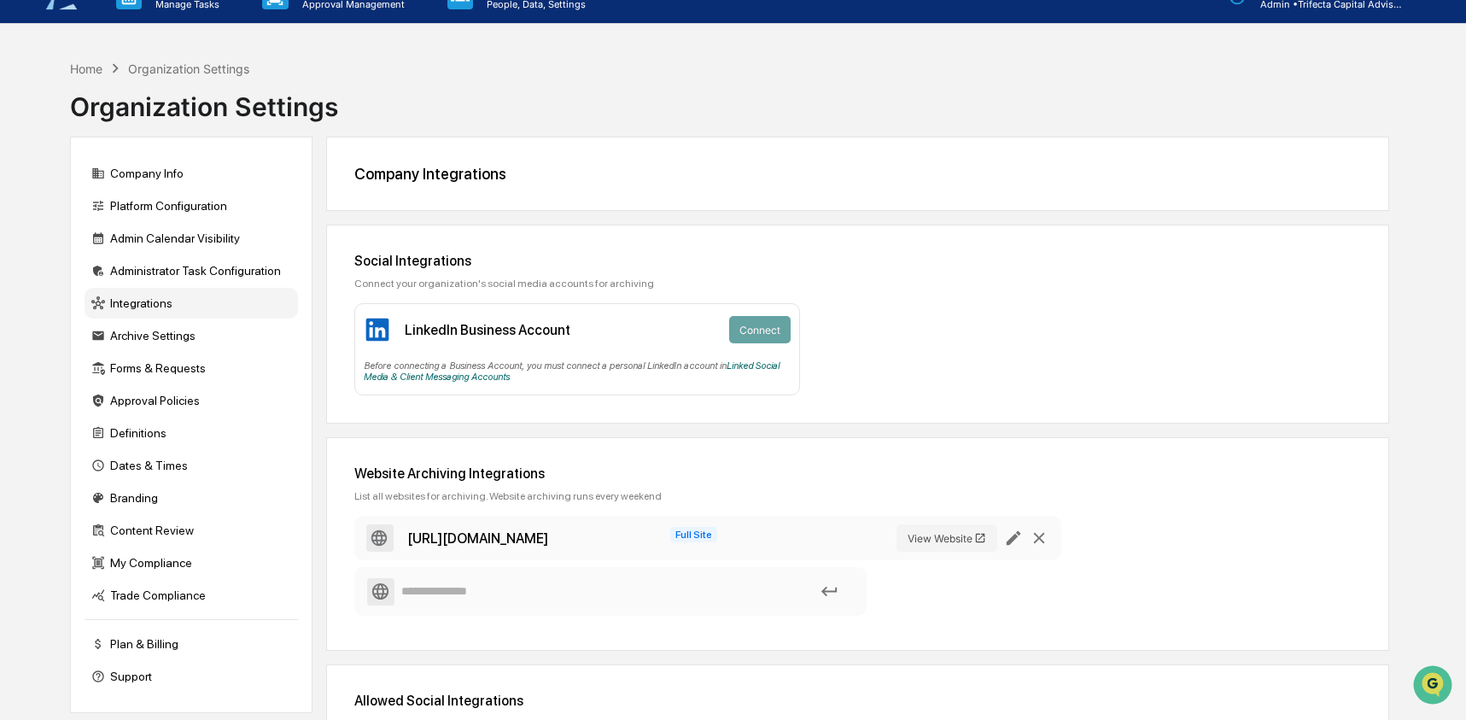
scroll to position [0, 0]
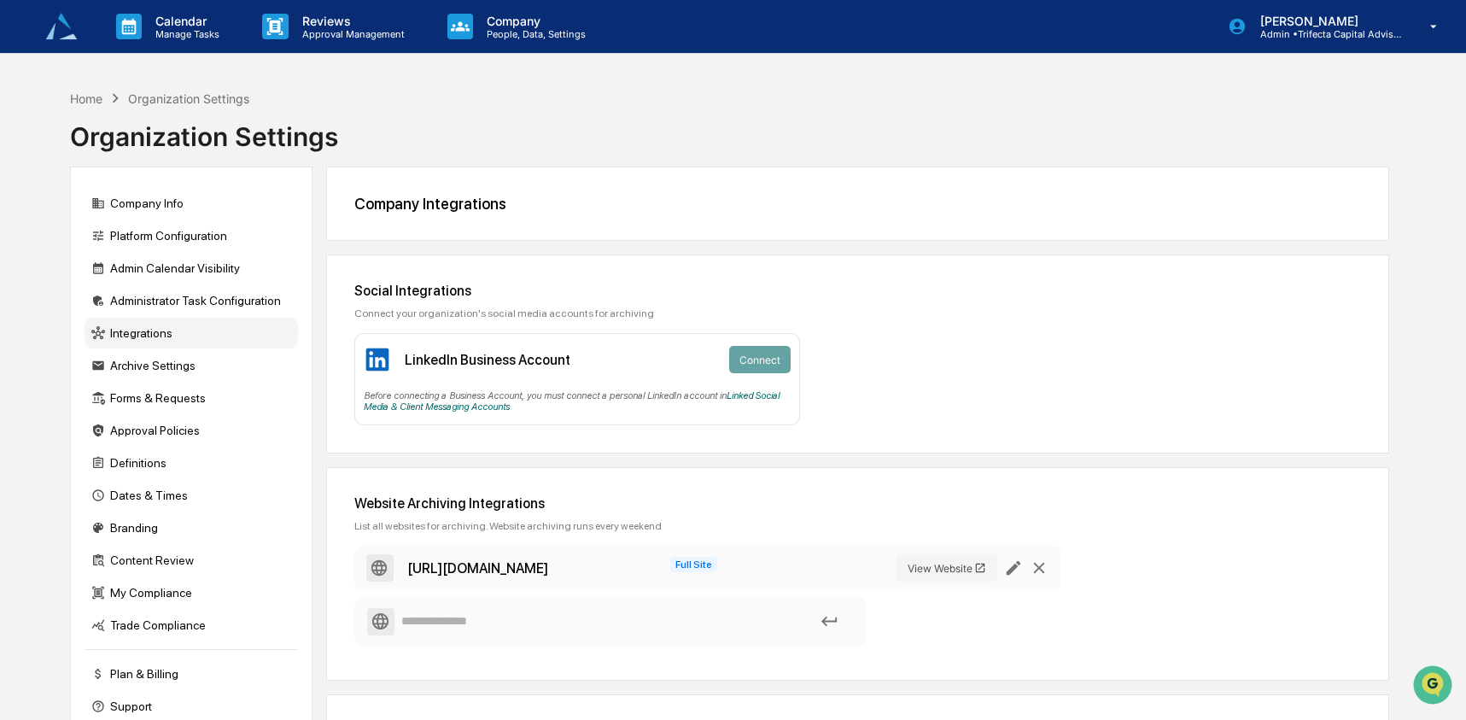
click at [73, 27] on img at bounding box center [61, 26] width 41 height 41
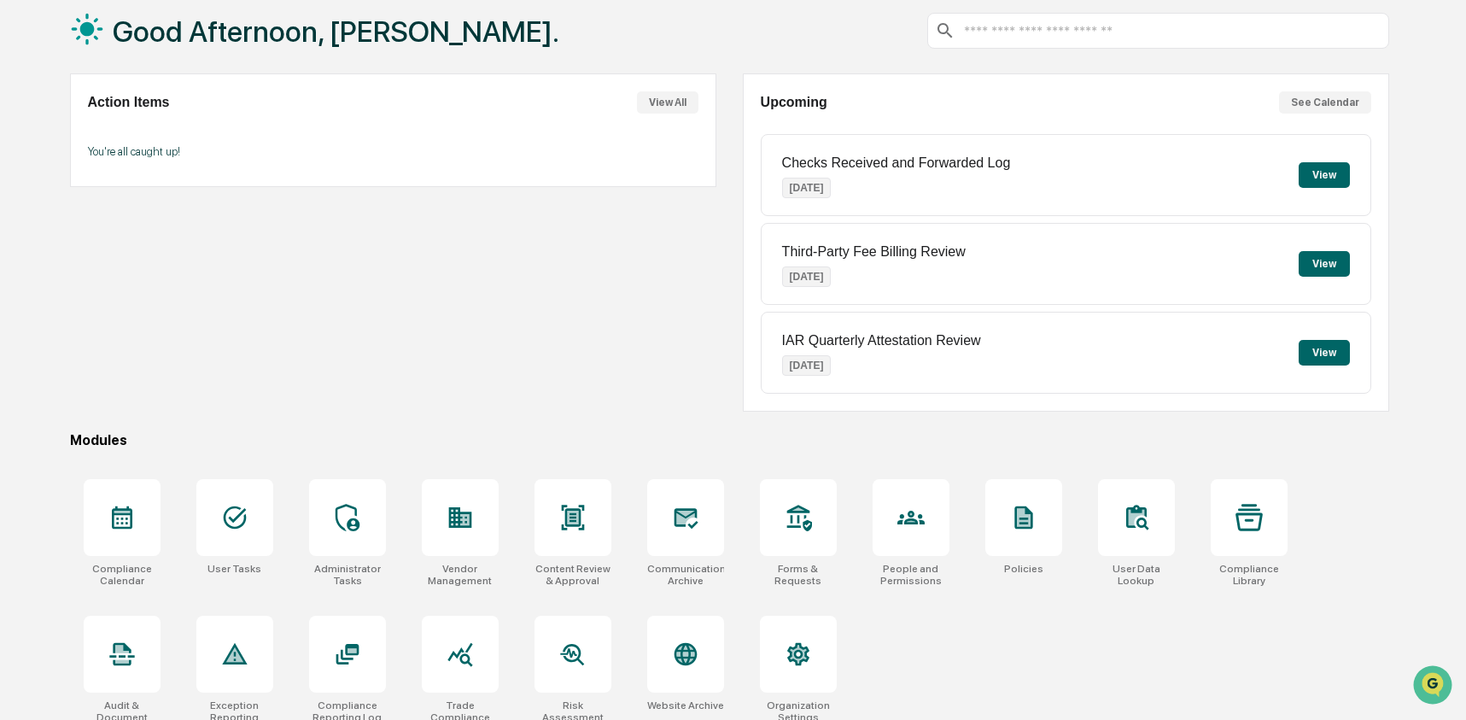
scroll to position [110, 0]
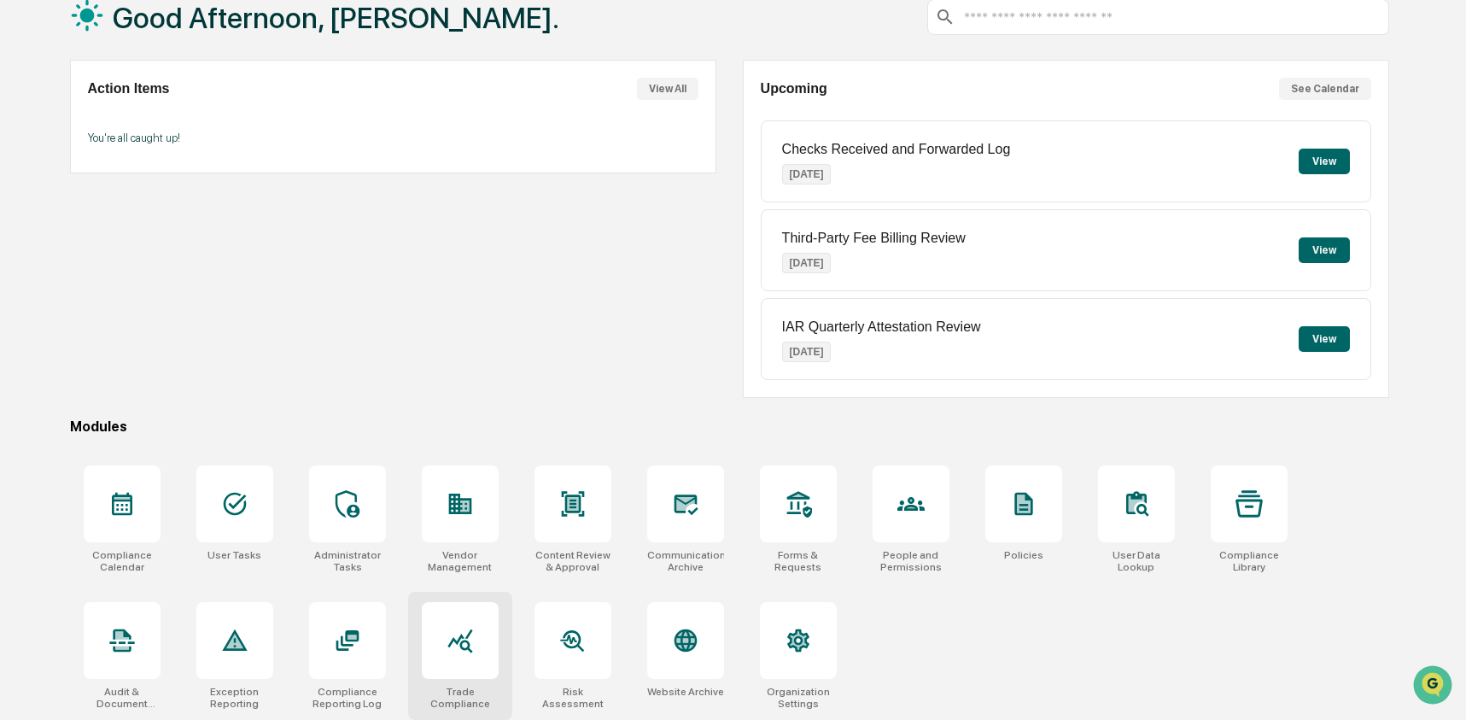
click at [458, 640] on icon at bounding box center [459, 641] width 25 height 24
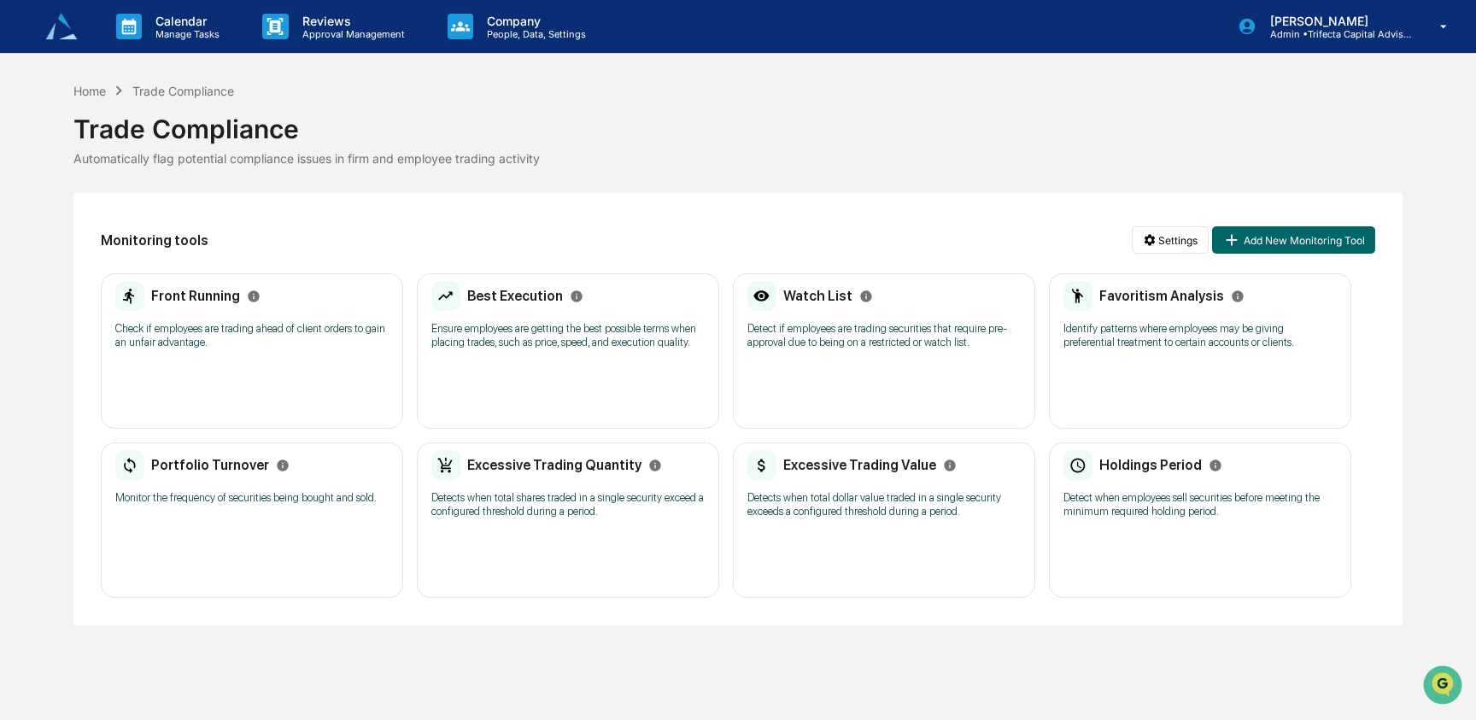
click at [900, 348] on p "Detect if employees are trading securities that require pre-approval due to bei…" at bounding box center [883, 335] width 273 height 27
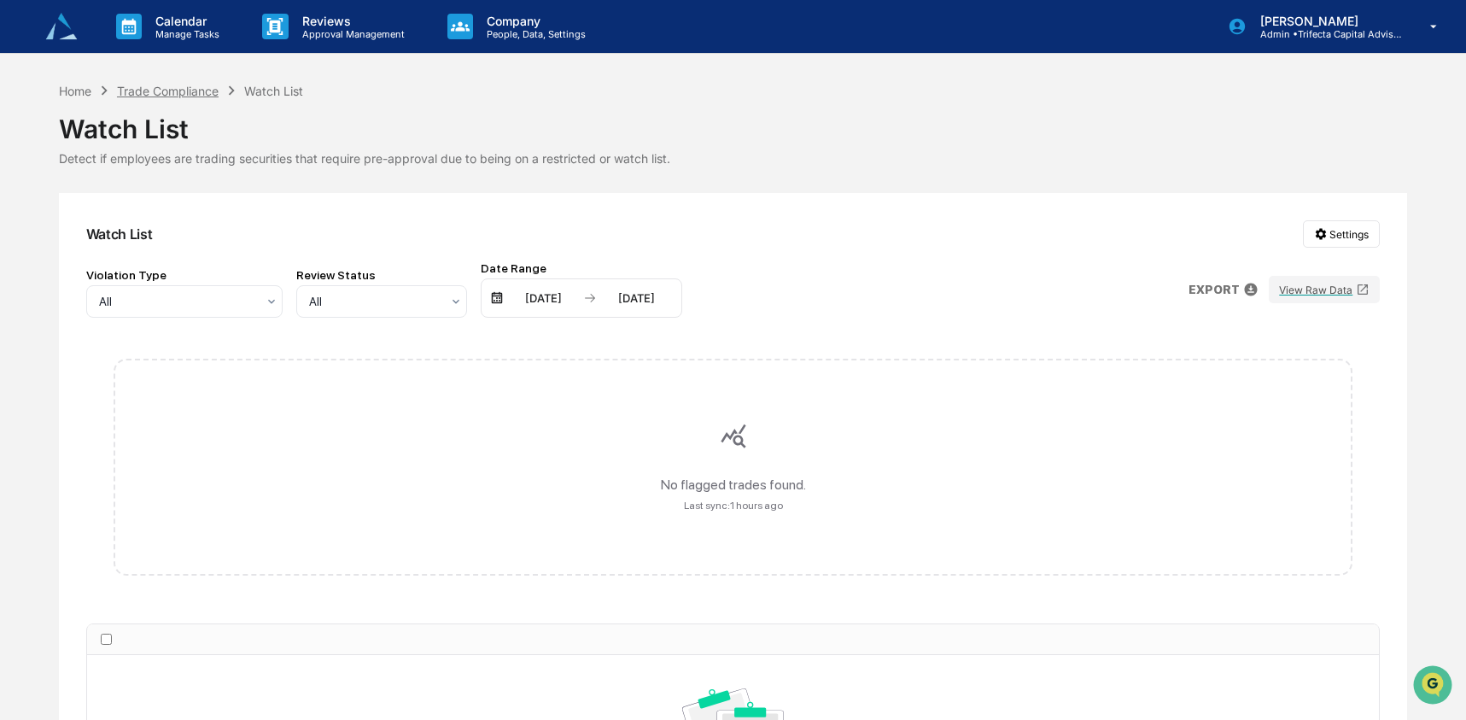
click at [185, 92] on div "Trade Compliance" at bounding box center [168, 91] width 102 height 15
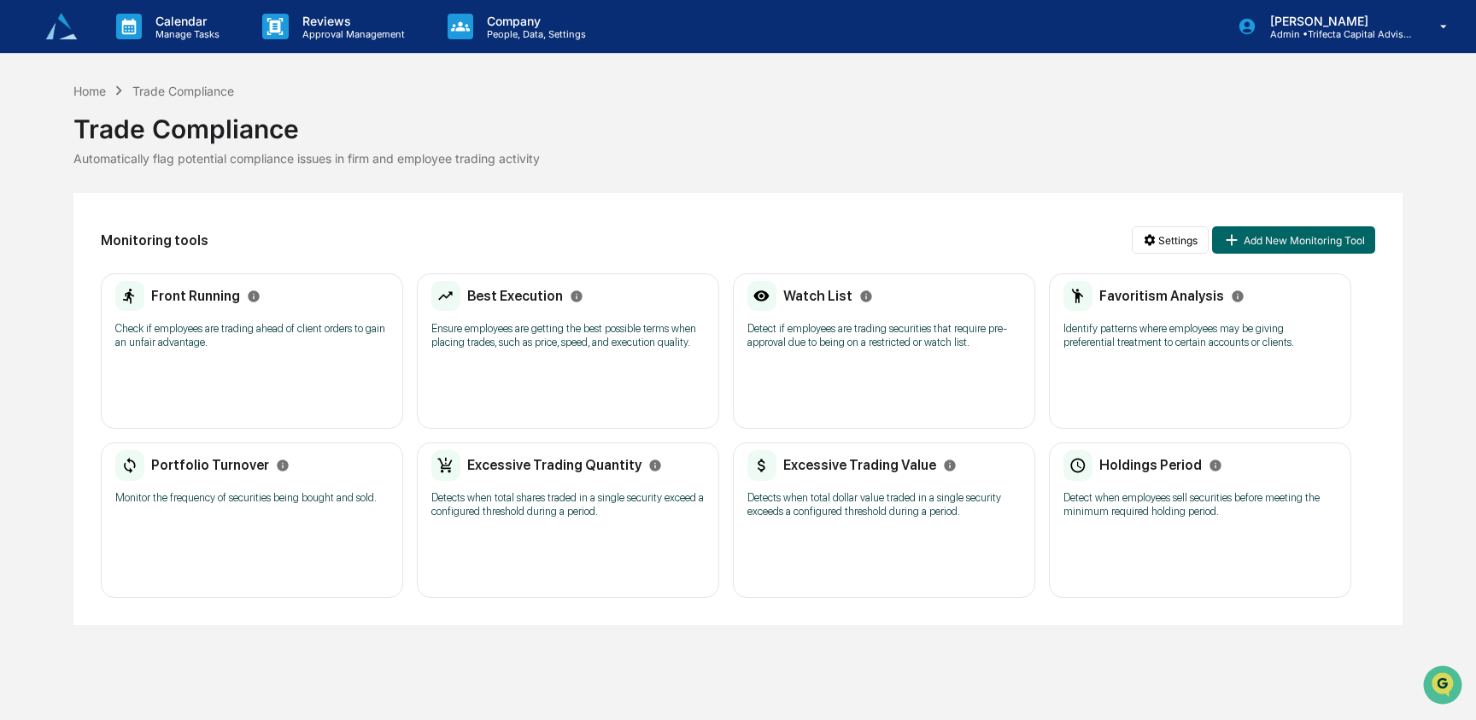
click at [231, 371] on div "Front Running Check if employees are trading ahead of client orders to gain an …" at bounding box center [252, 350] width 302 height 155
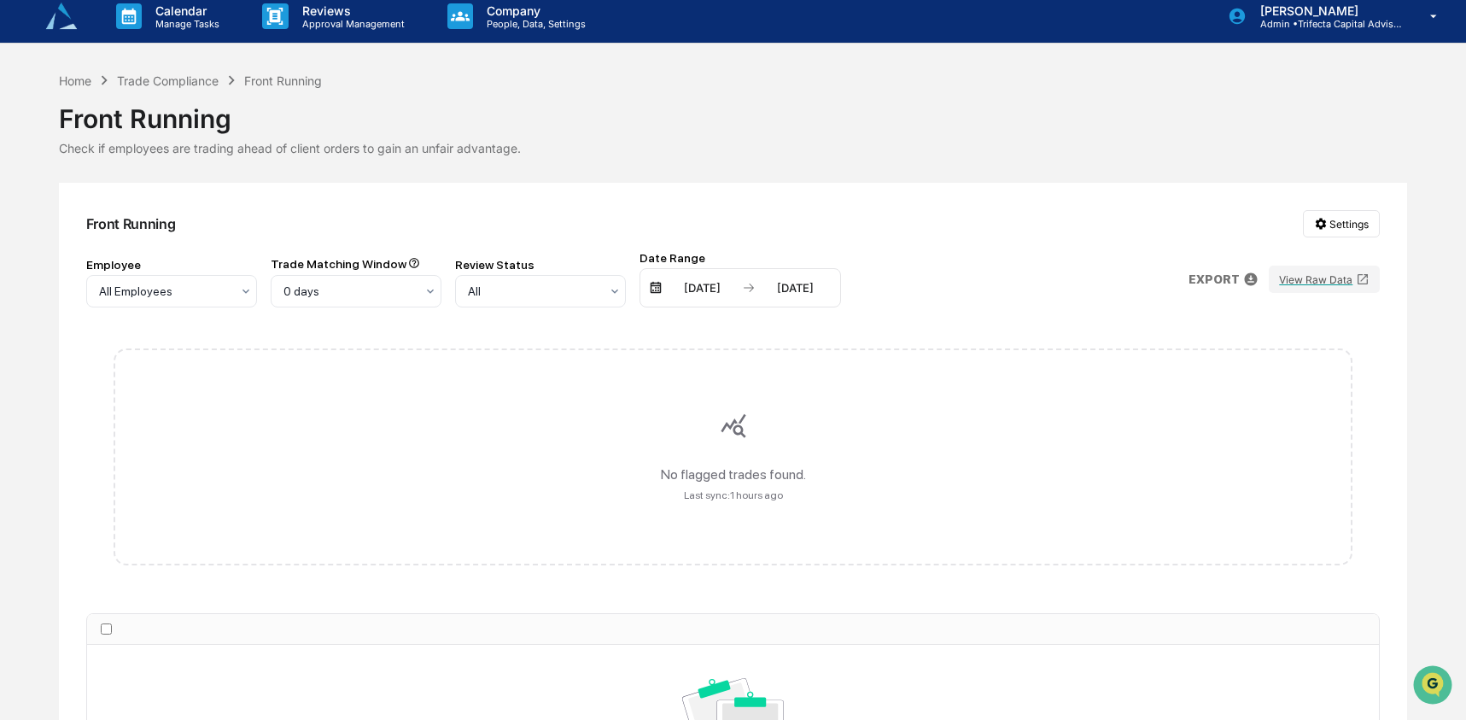
scroll to position [12, 0]
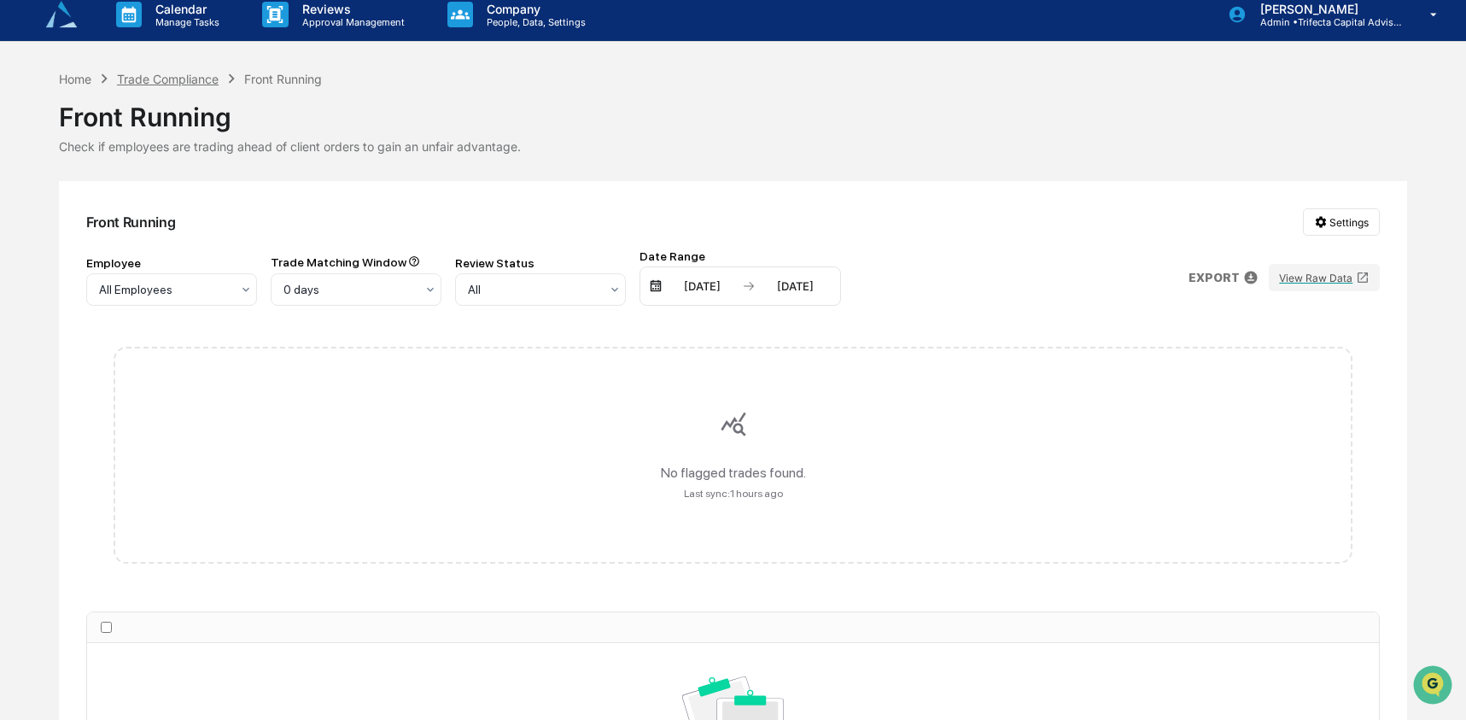
click at [192, 79] on div "Trade Compliance" at bounding box center [168, 79] width 102 height 15
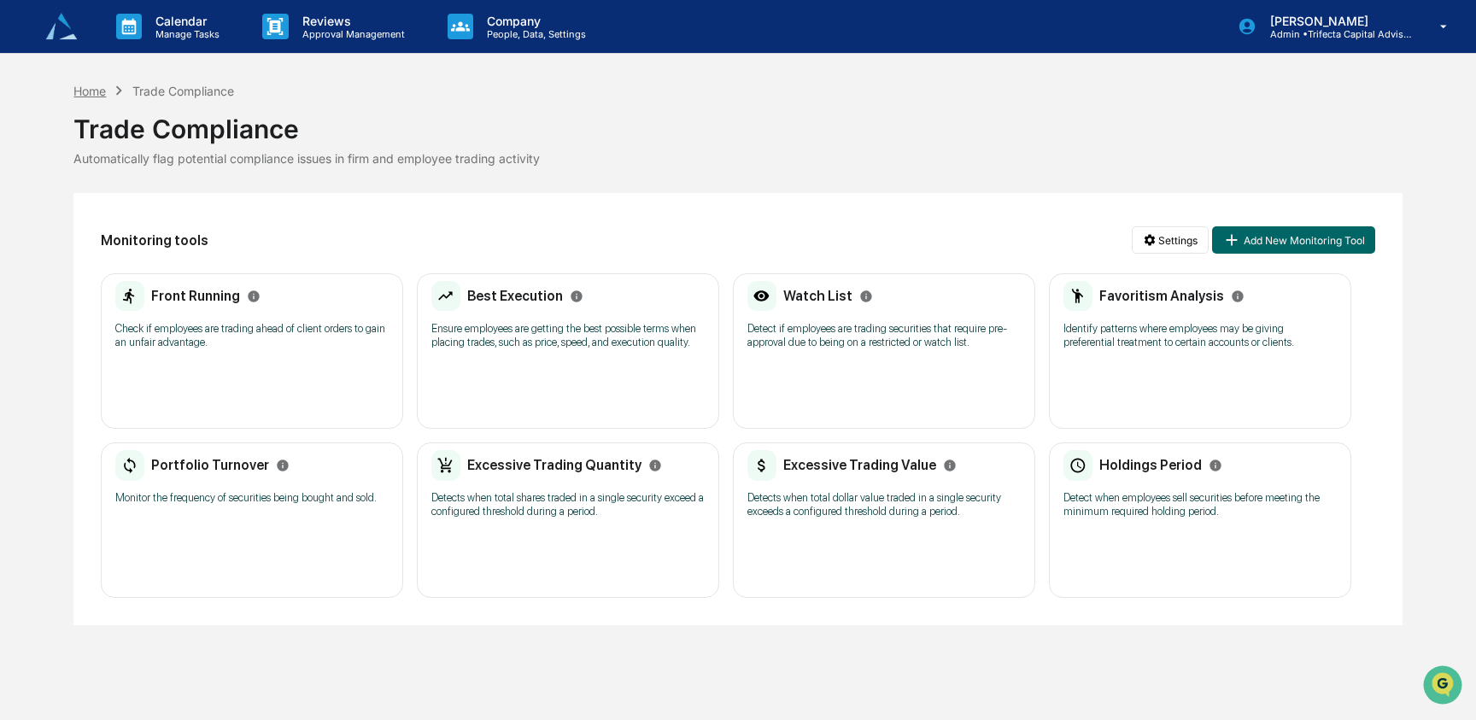
click at [96, 91] on div "Home" at bounding box center [89, 91] width 32 height 15
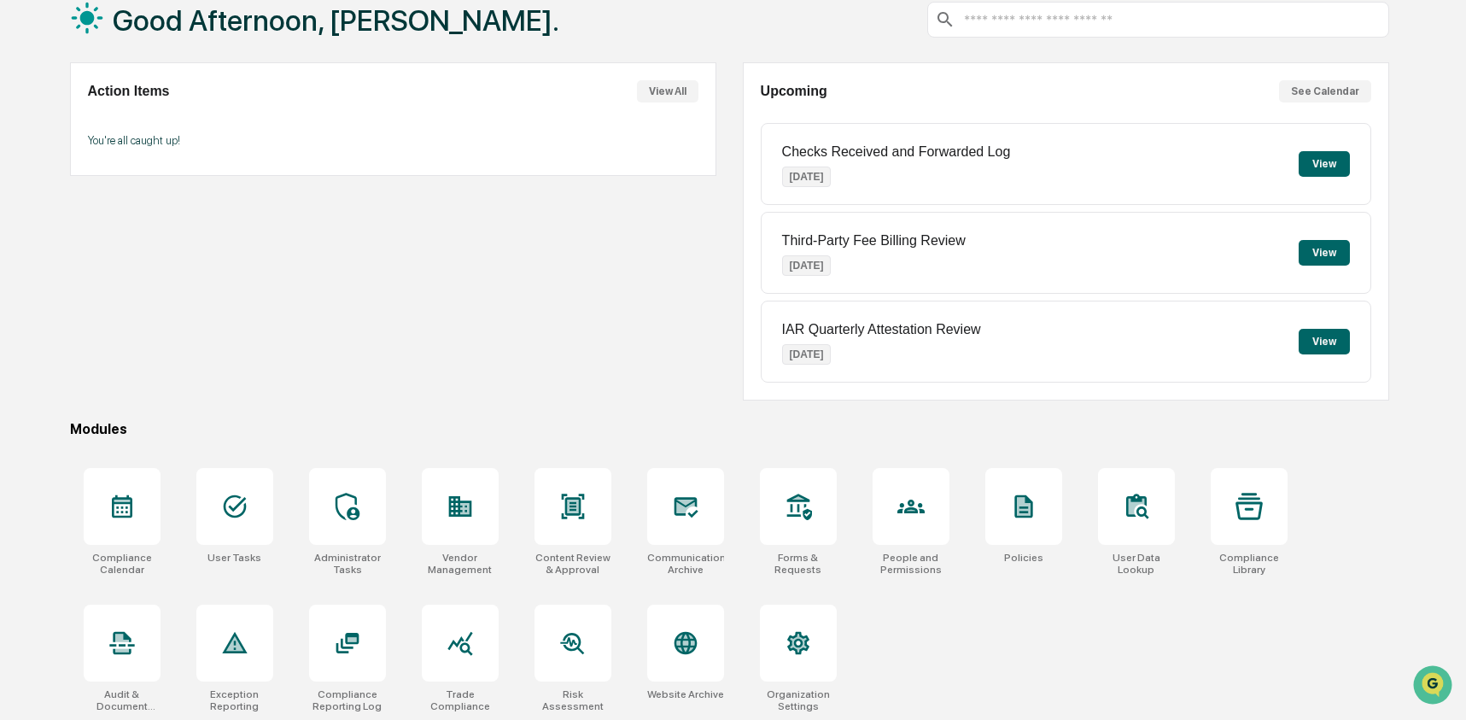
scroll to position [110, 0]
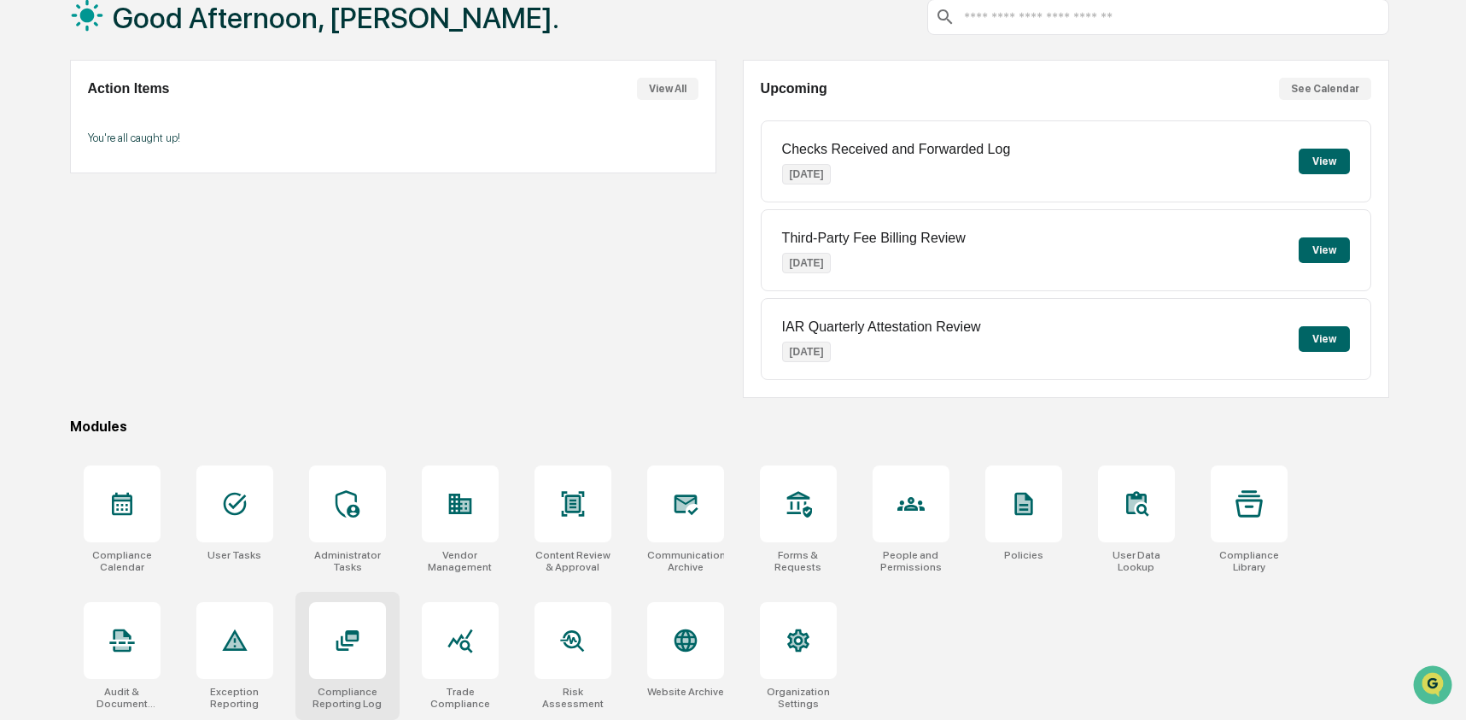
click at [349, 635] on icon at bounding box center [352, 637] width 9 height 4
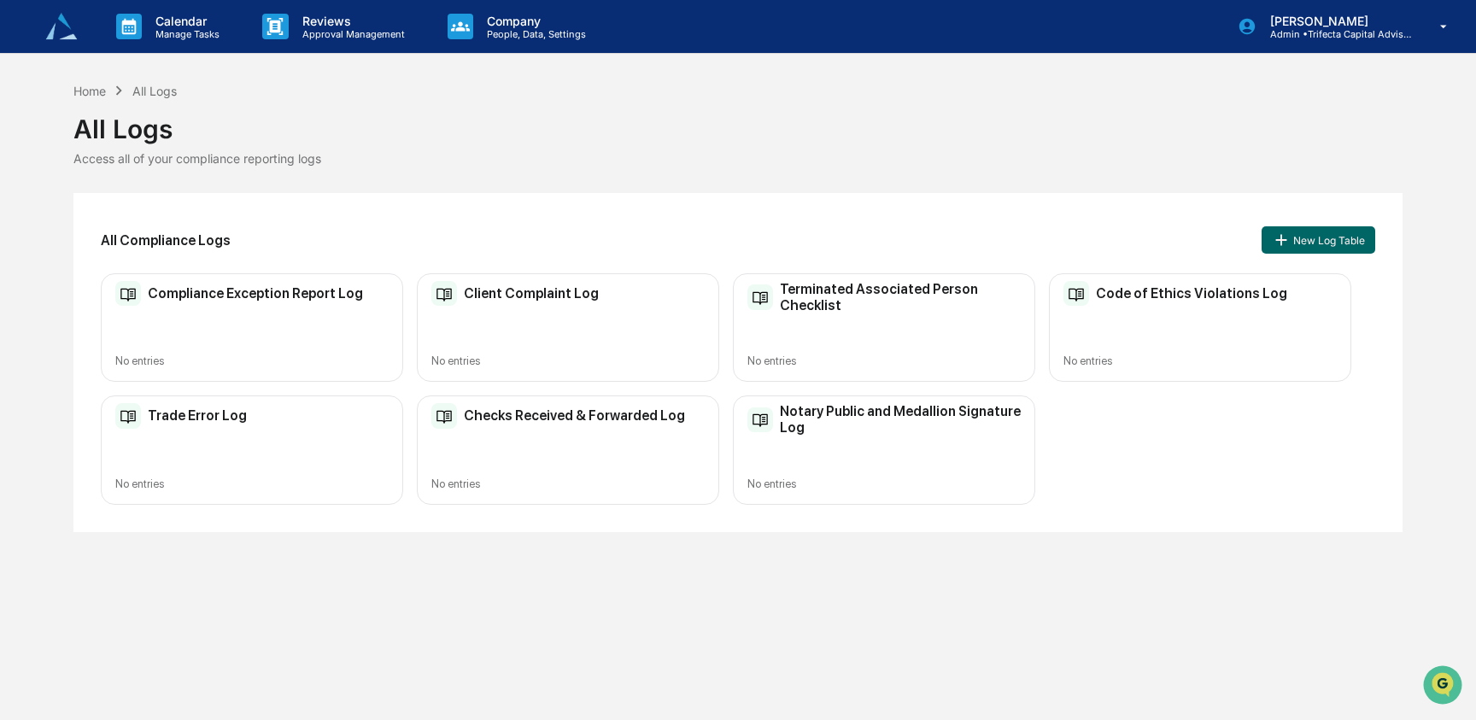
click at [253, 342] on div "Compliance Exception Report Log No entries" at bounding box center [252, 327] width 302 height 108
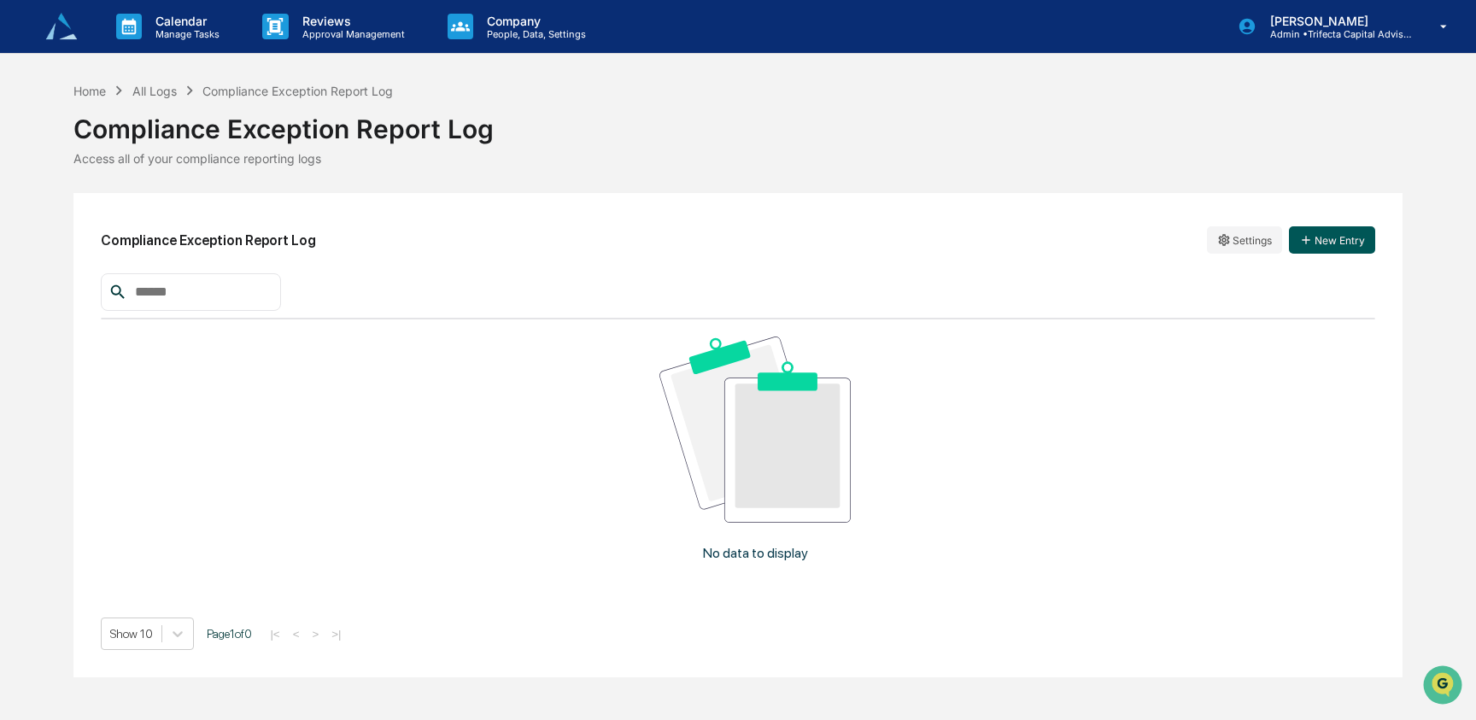
click at [1367, 237] on button "New Entry" at bounding box center [1332, 239] width 86 height 27
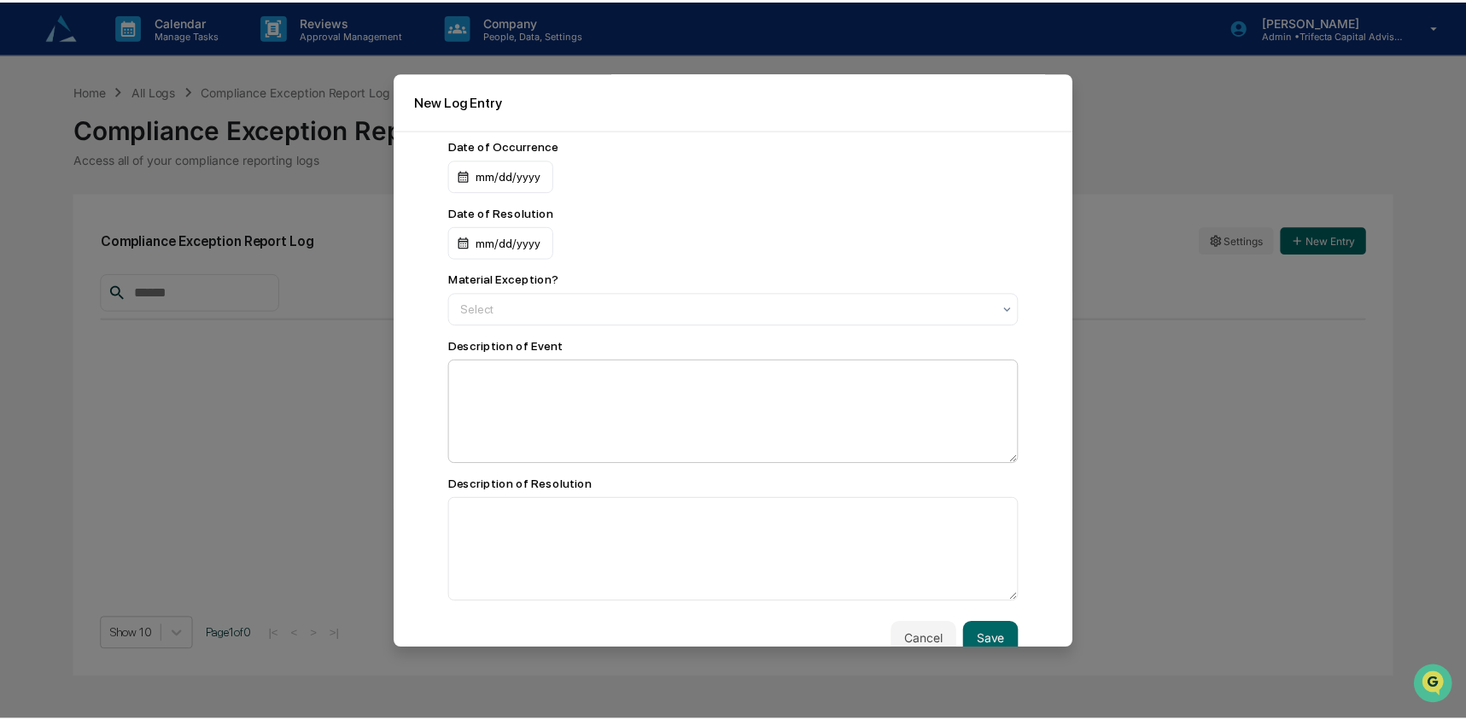
scroll to position [11, 0]
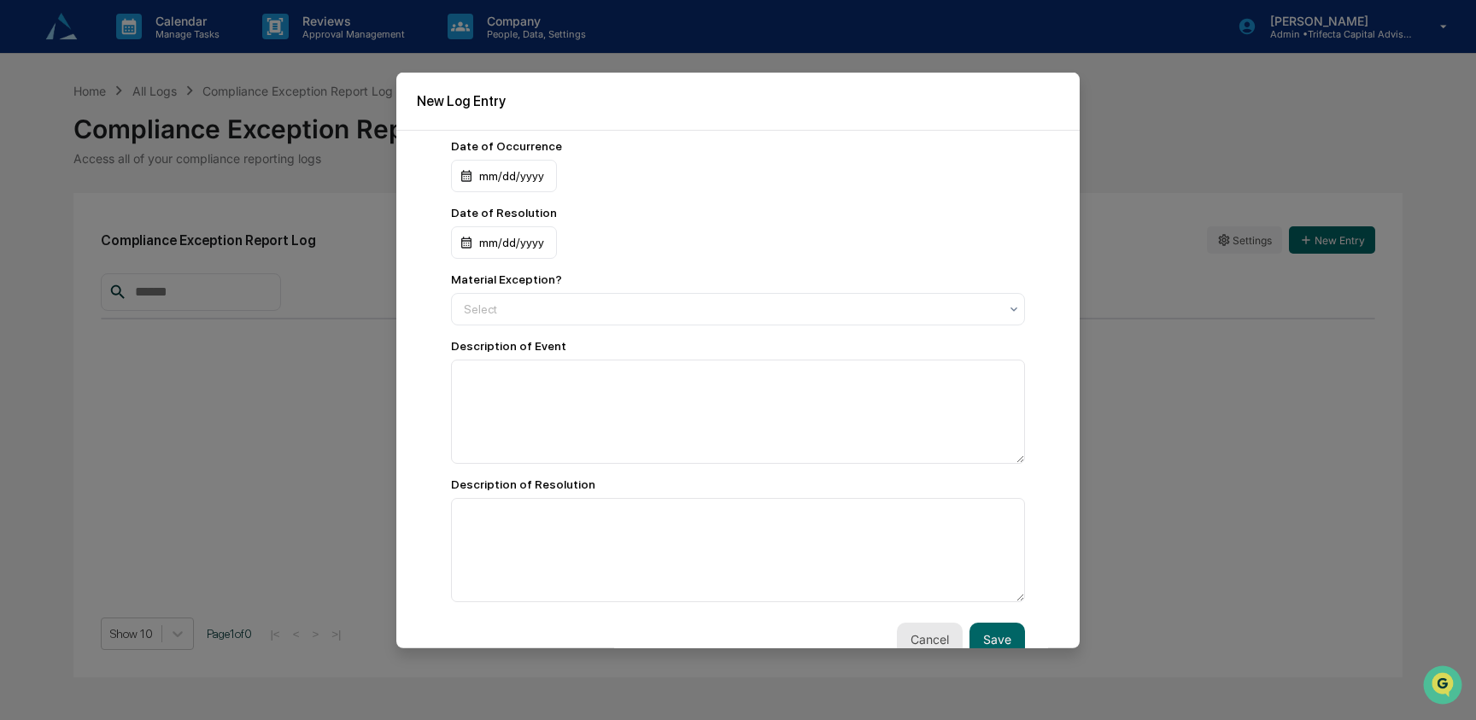
click at [899, 633] on button "Cancel" at bounding box center [930, 639] width 66 height 34
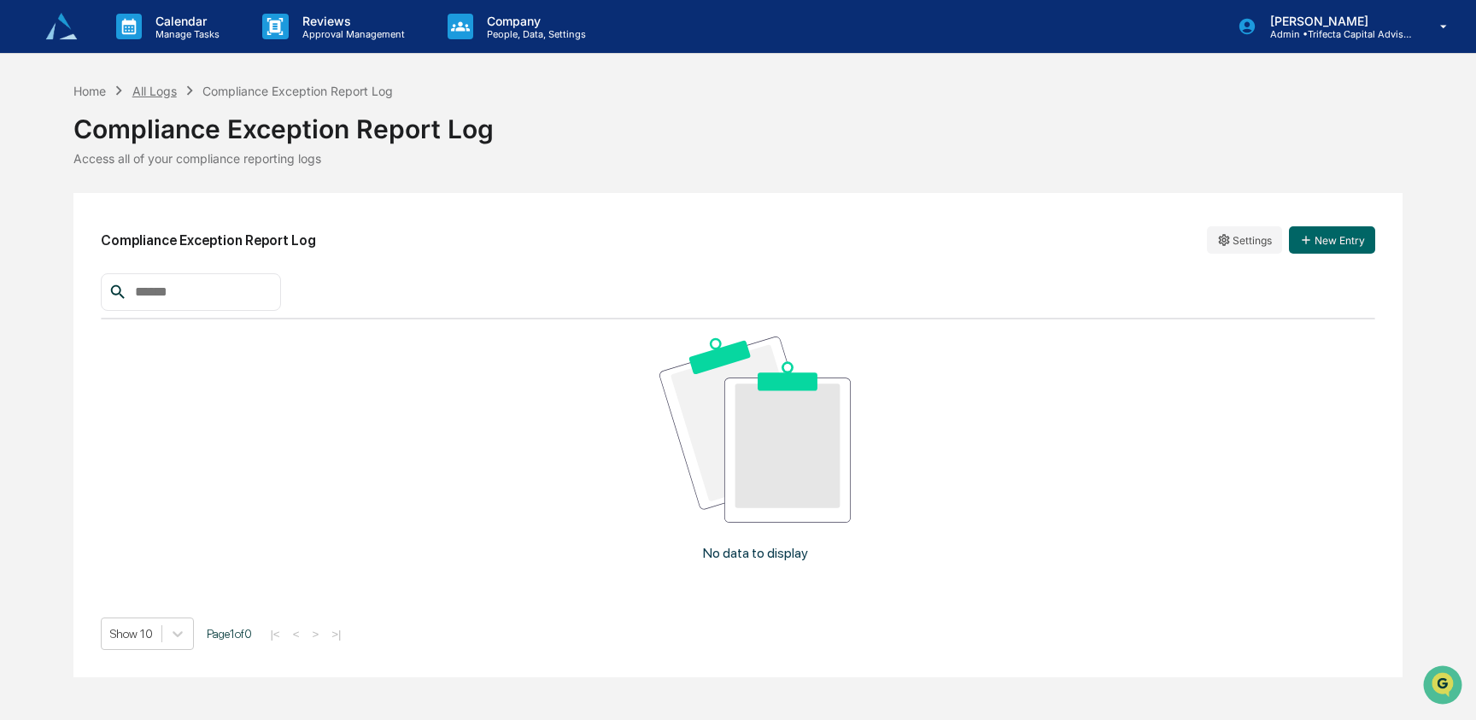
click at [167, 97] on div "All Logs" at bounding box center [154, 91] width 44 height 15
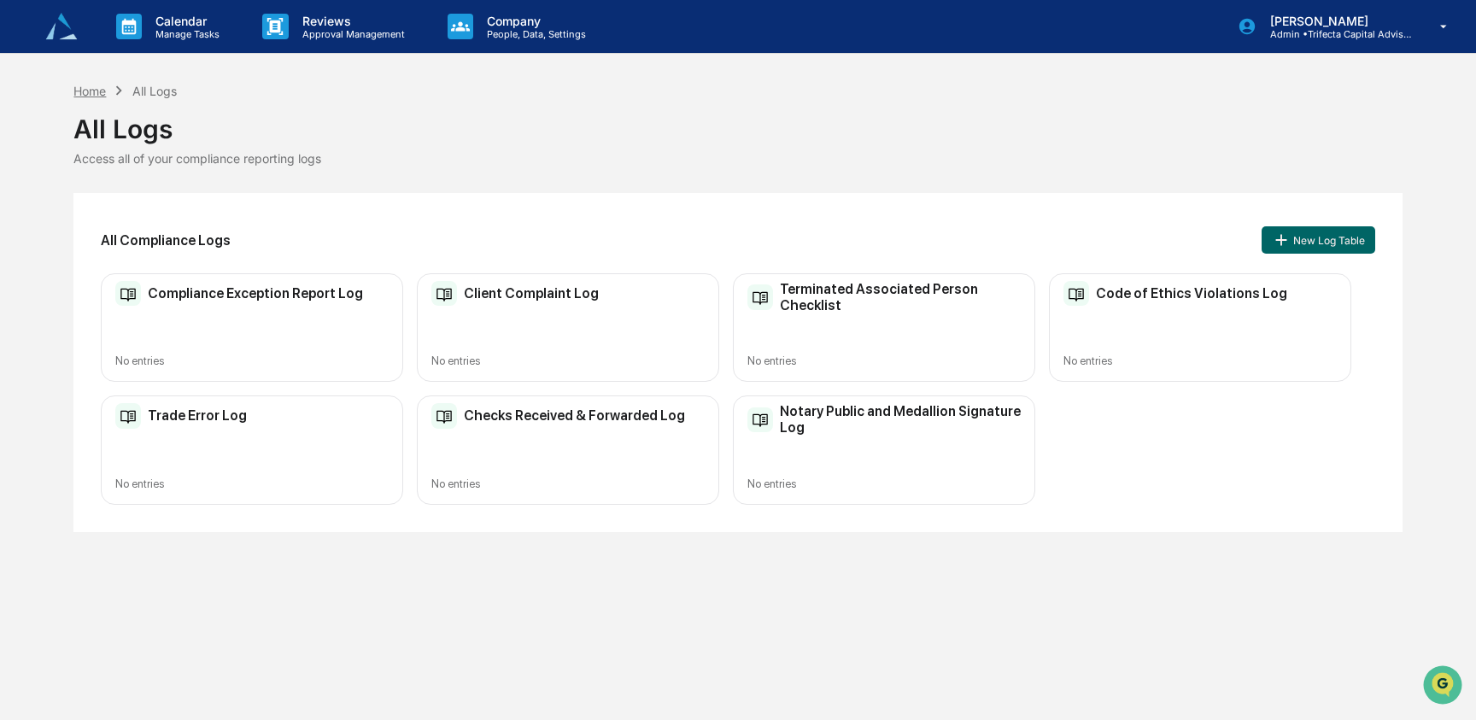
click at [96, 89] on div "Home" at bounding box center [89, 91] width 32 height 15
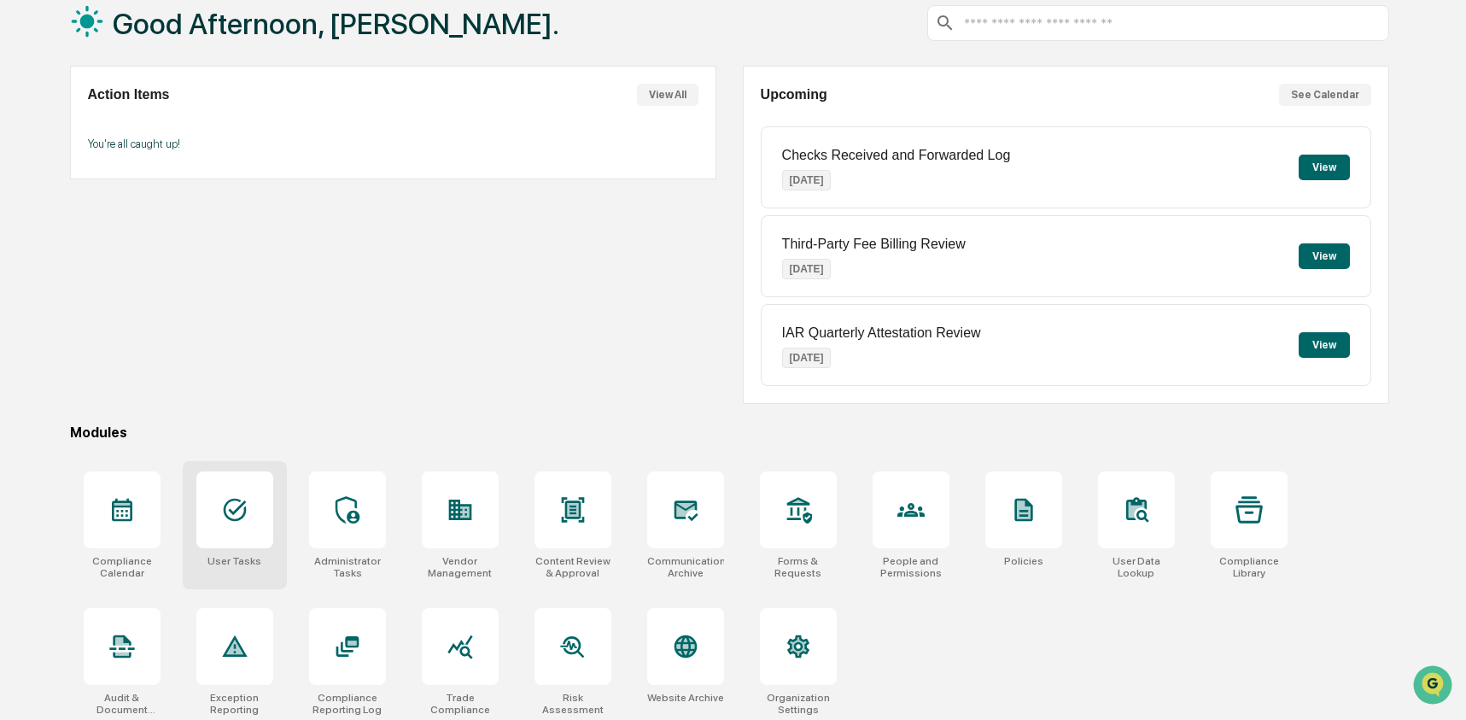
scroll to position [110, 0]
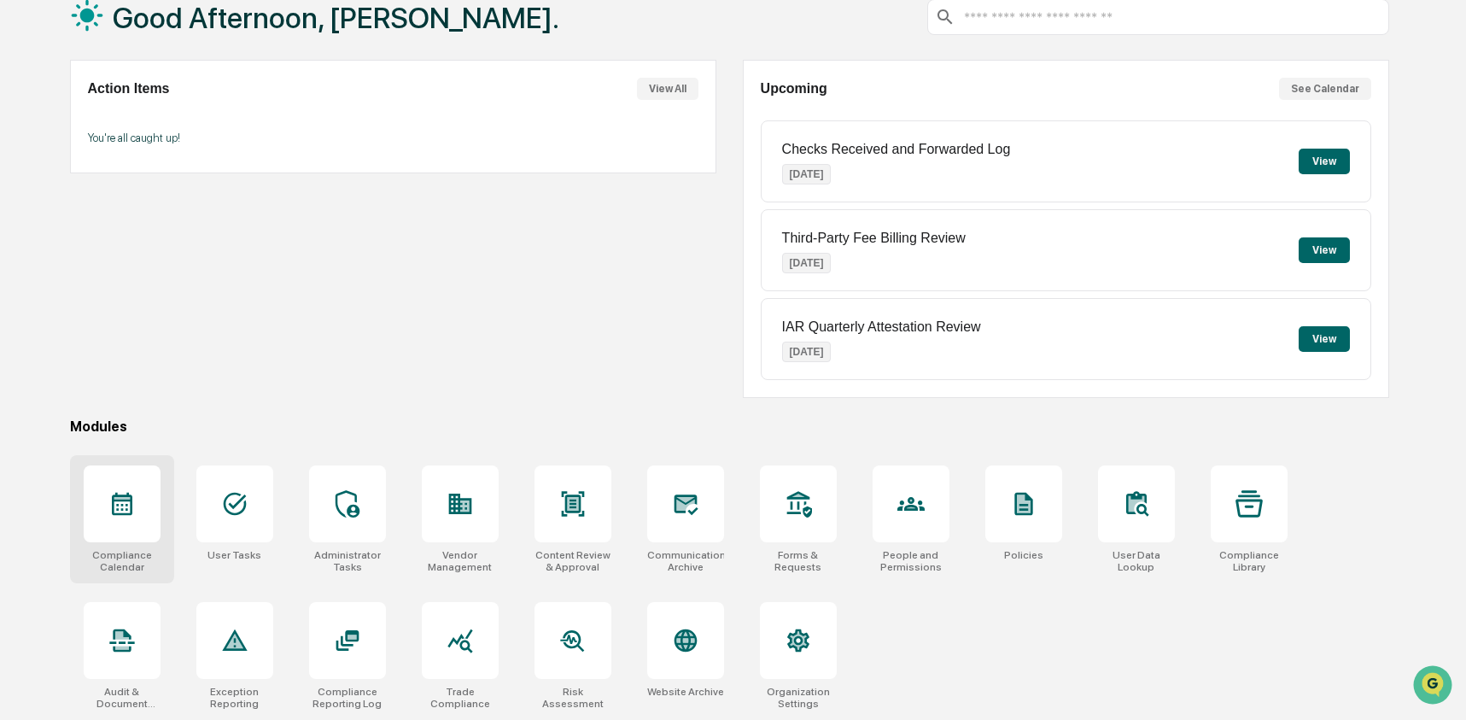
click at [130, 522] on div at bounding box center [122, 503] width 77 height 77
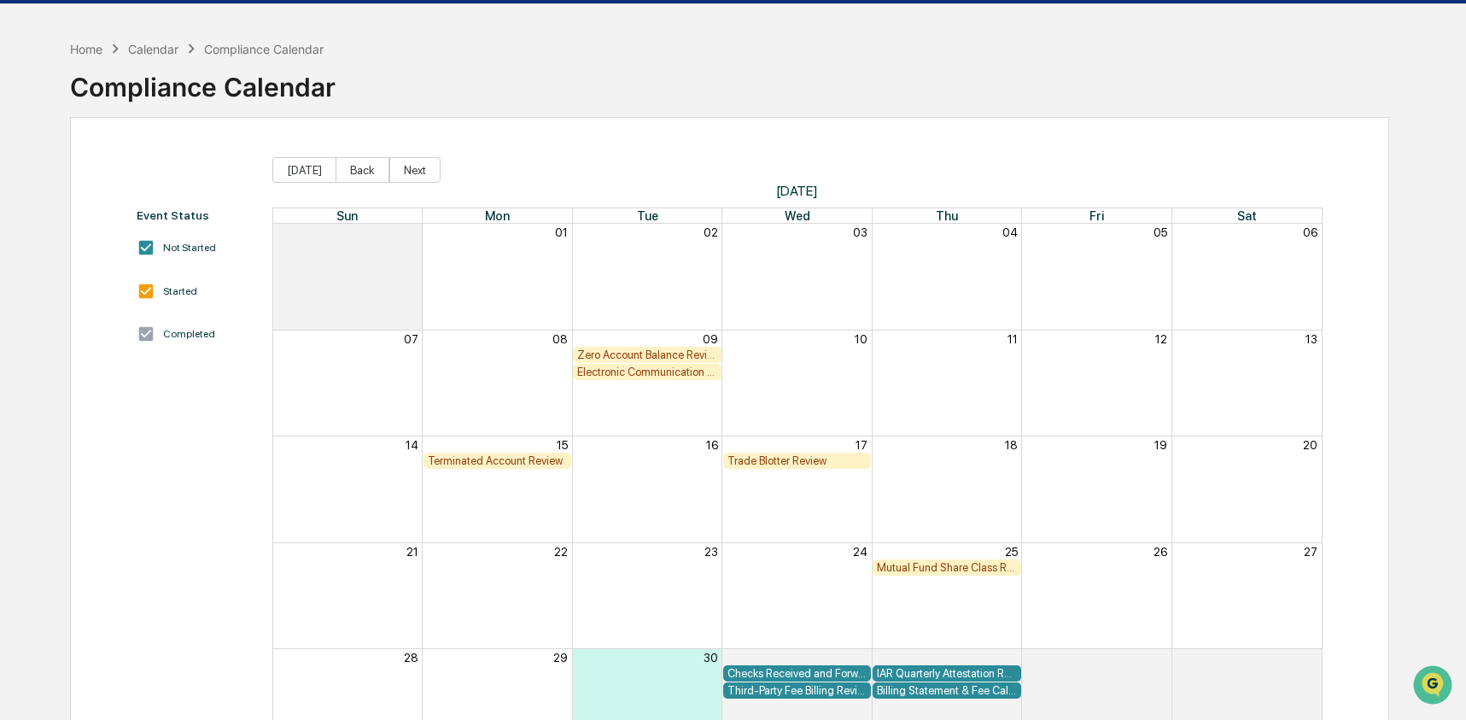
scroll to position [126, 0]
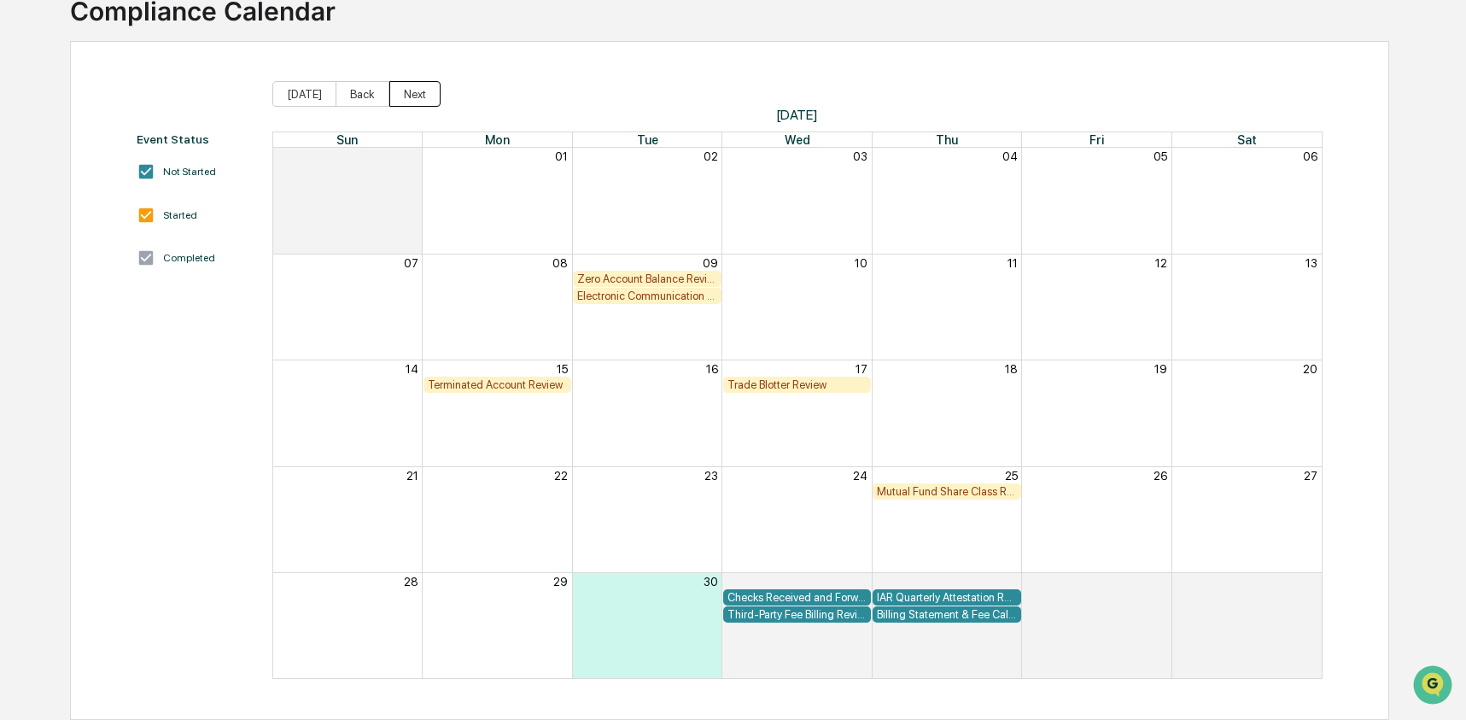
click at [429, 98] on button "Next" at bounding box center [414, 94] width 51 height 26
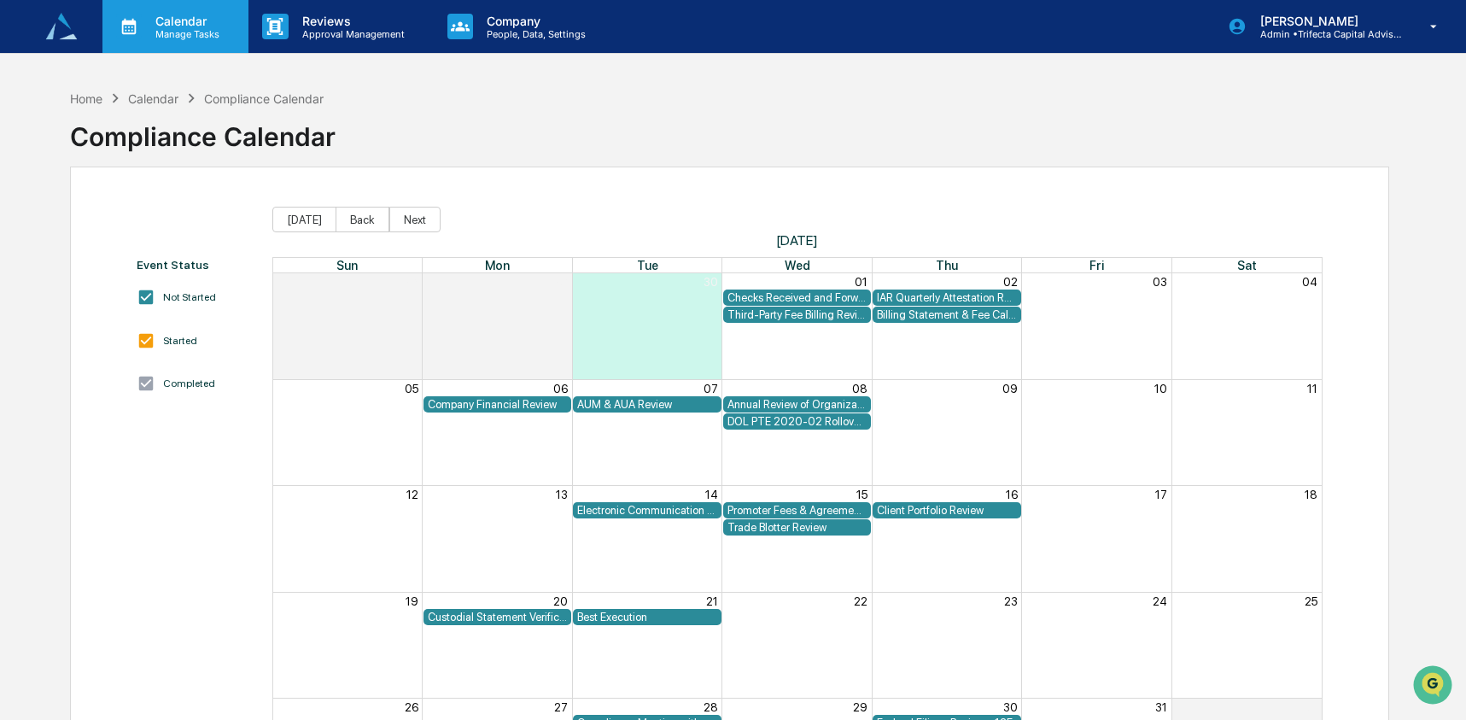
click at [177, 34] on p "Manage Tasks" at bounding box center [185, 34] width 86 height 12
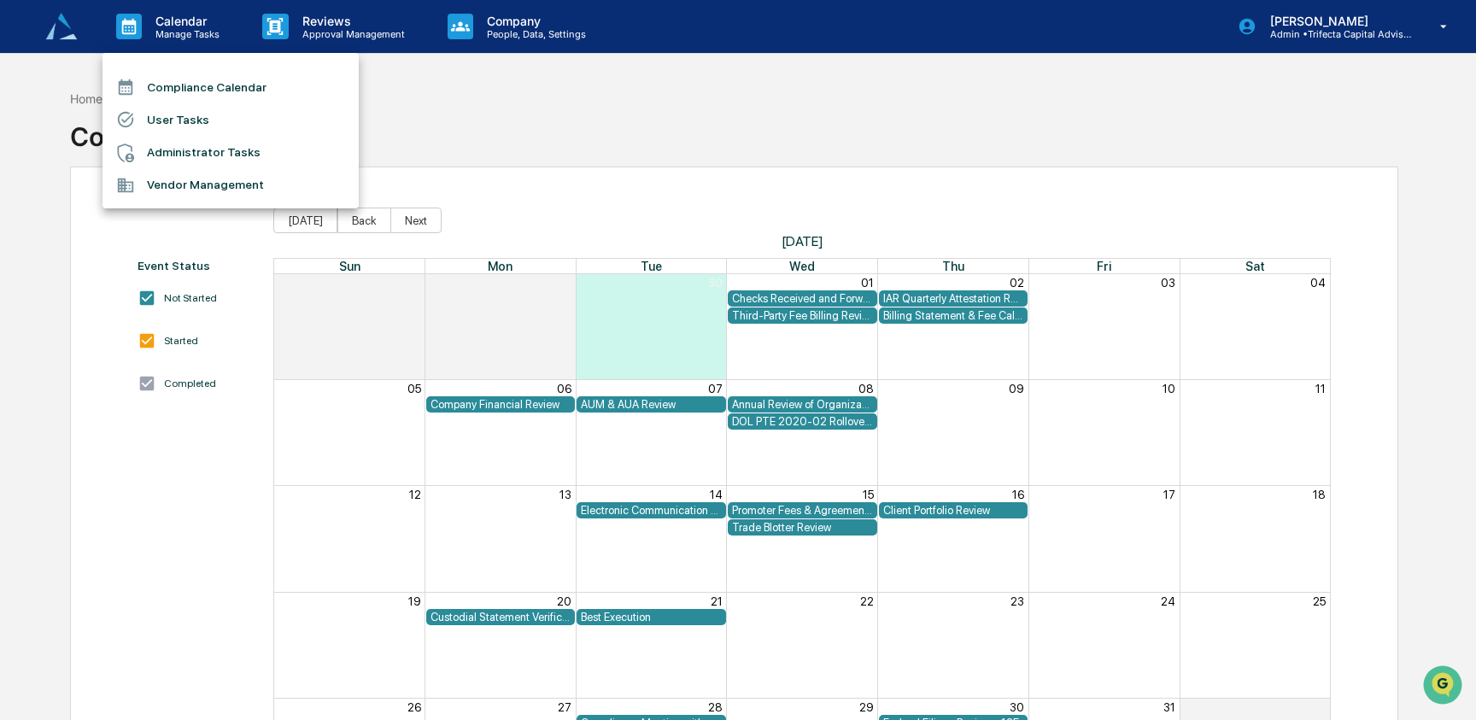
click at [224, 154] on li "Administrator Tasks" at bounding box center [230, 153] width 256 height 32
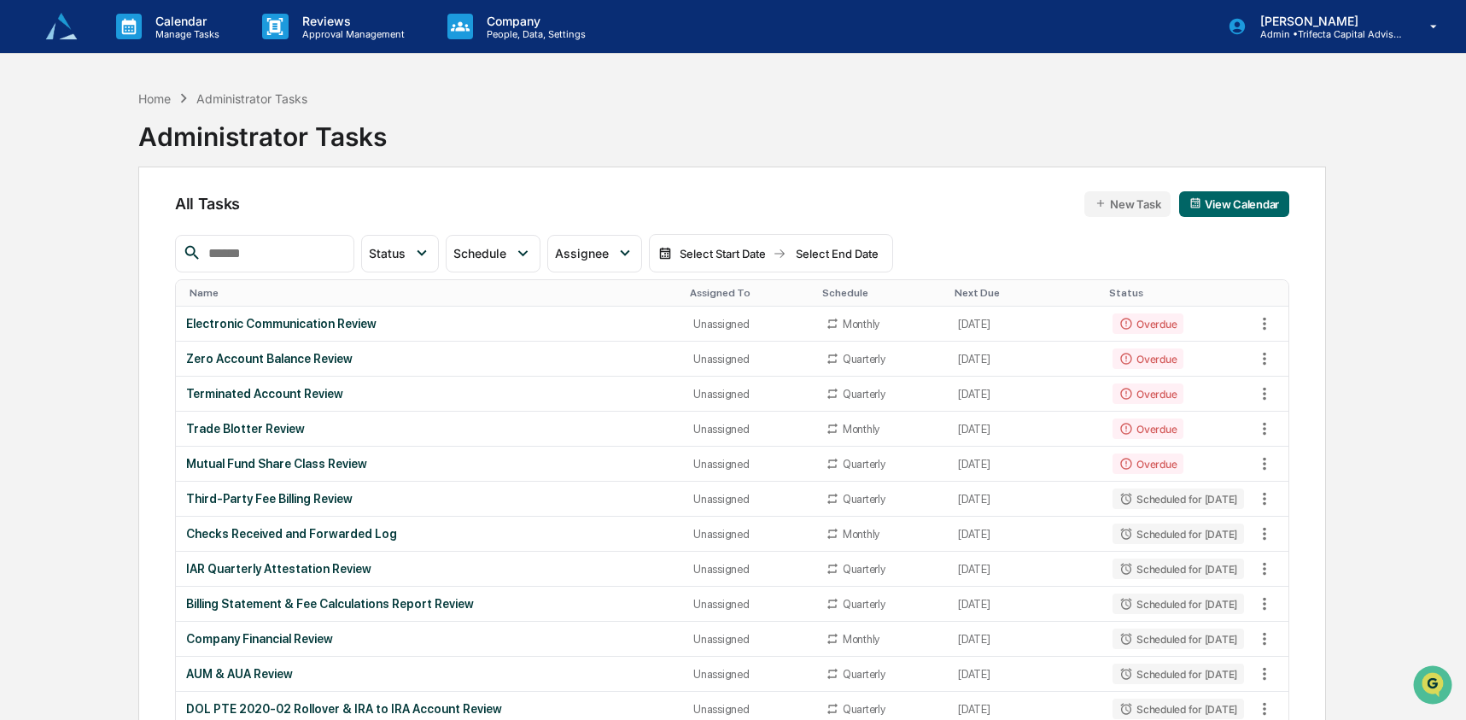
click at [80, 31] on img at bounding box center [61, 26] width 41 height 41
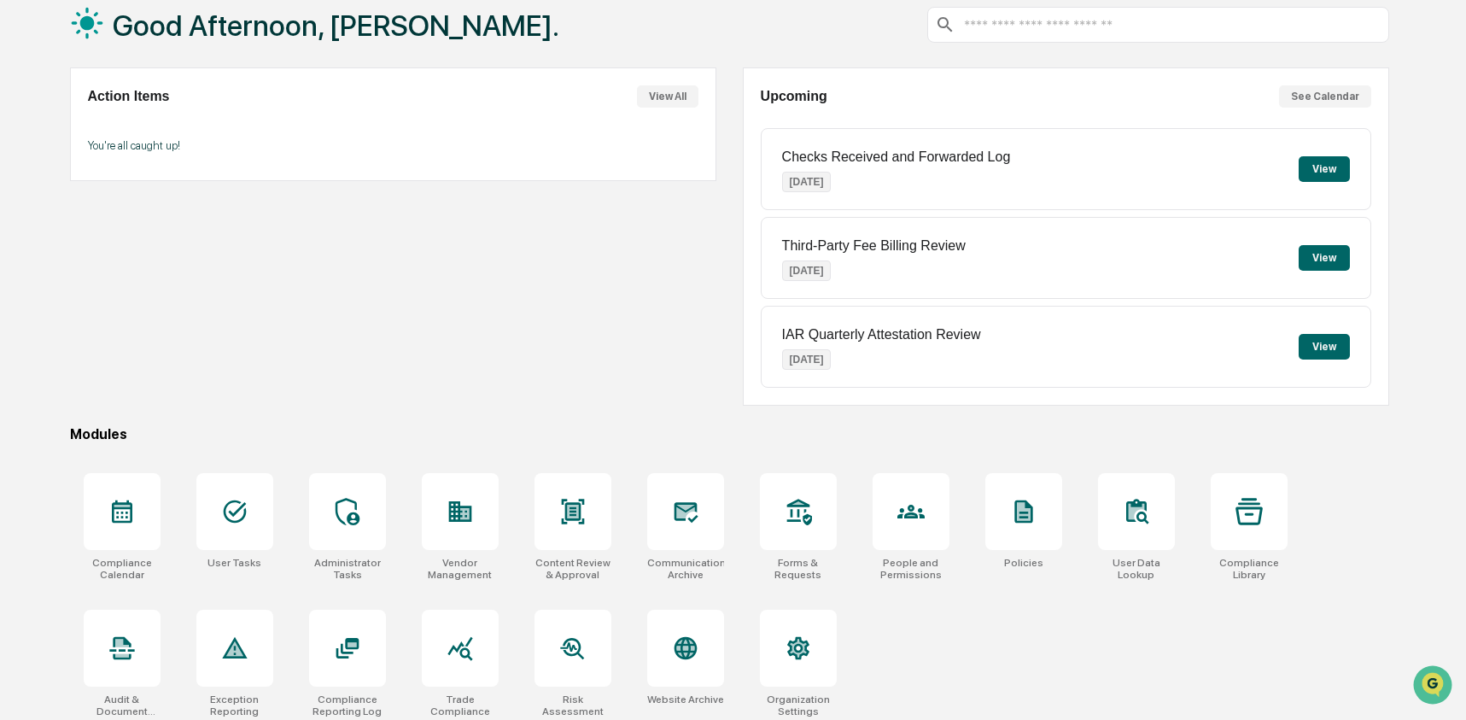
scroll to position [110, 0]
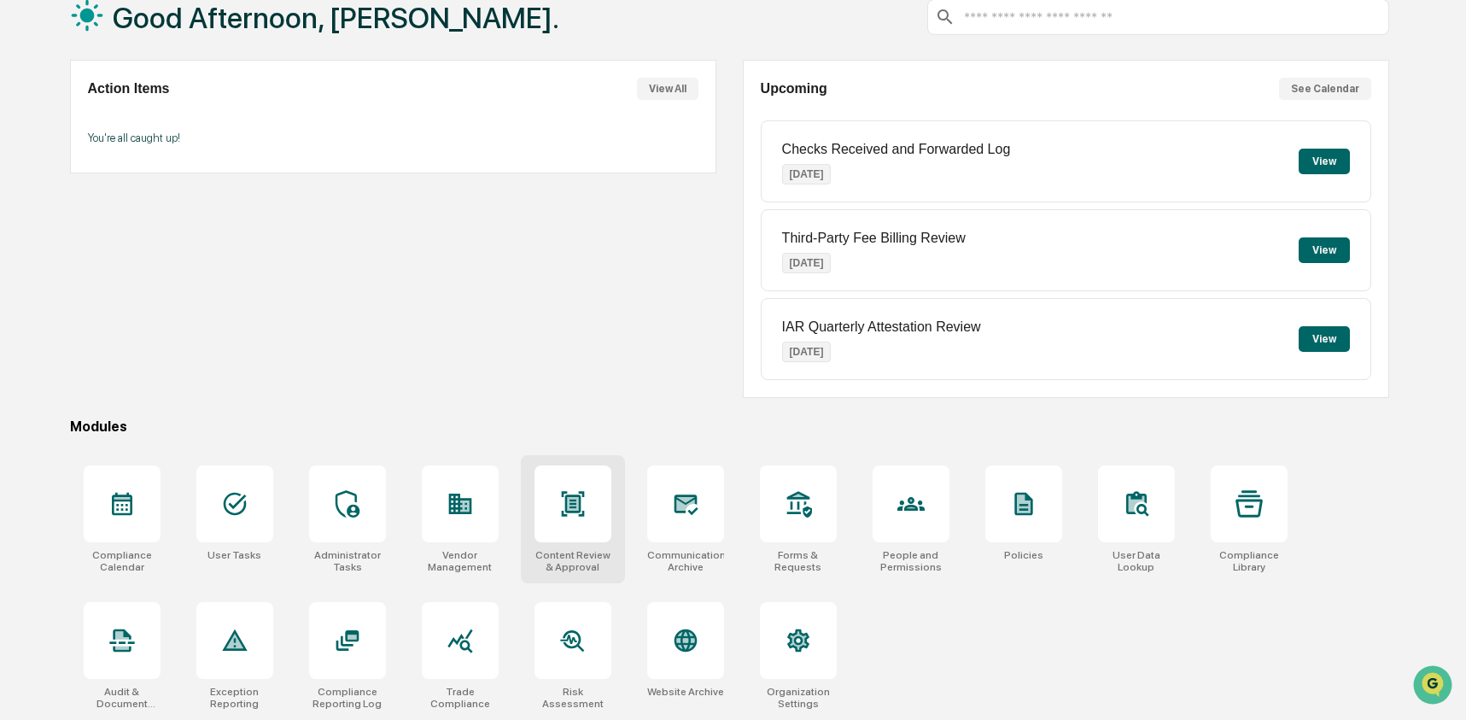
click at [574, 496] on icon at bounding box center [572, 503] width 23 height 25
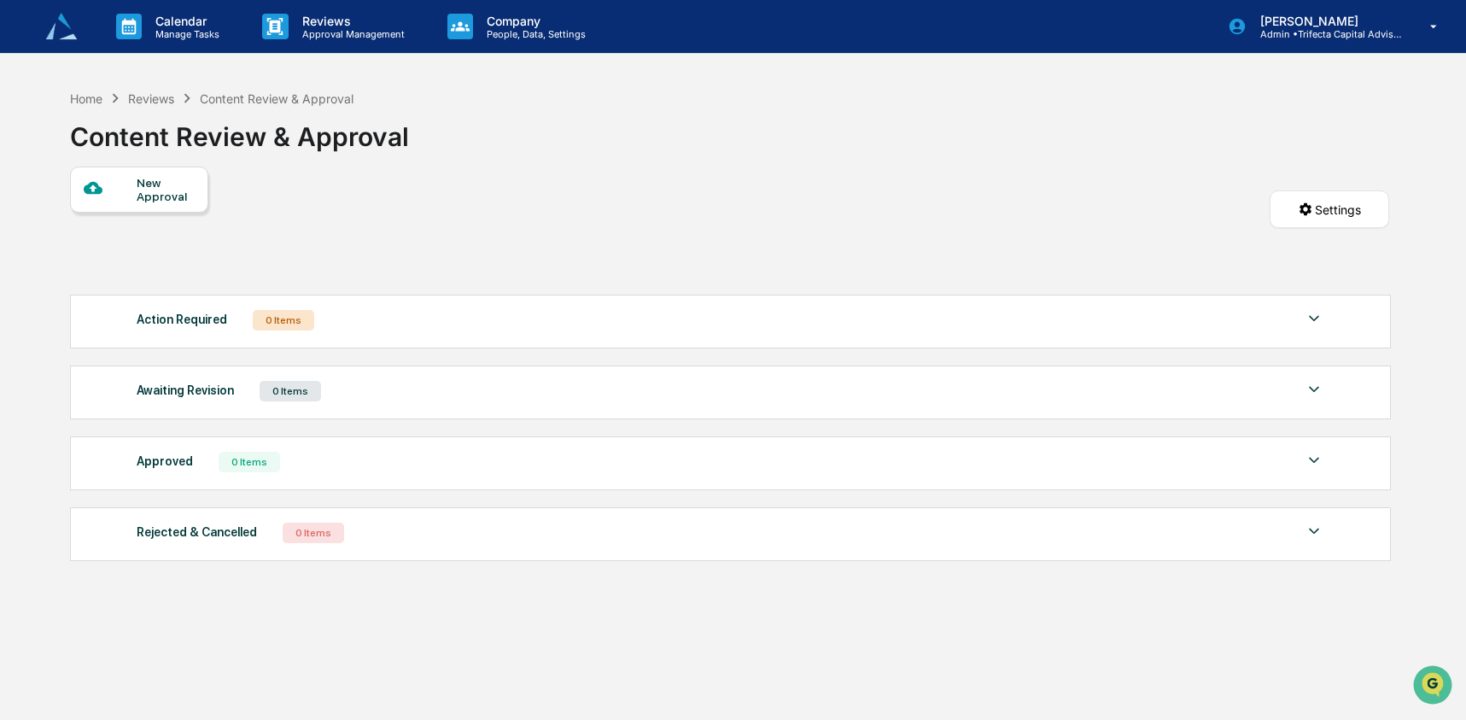
scroll to position [3, 0]
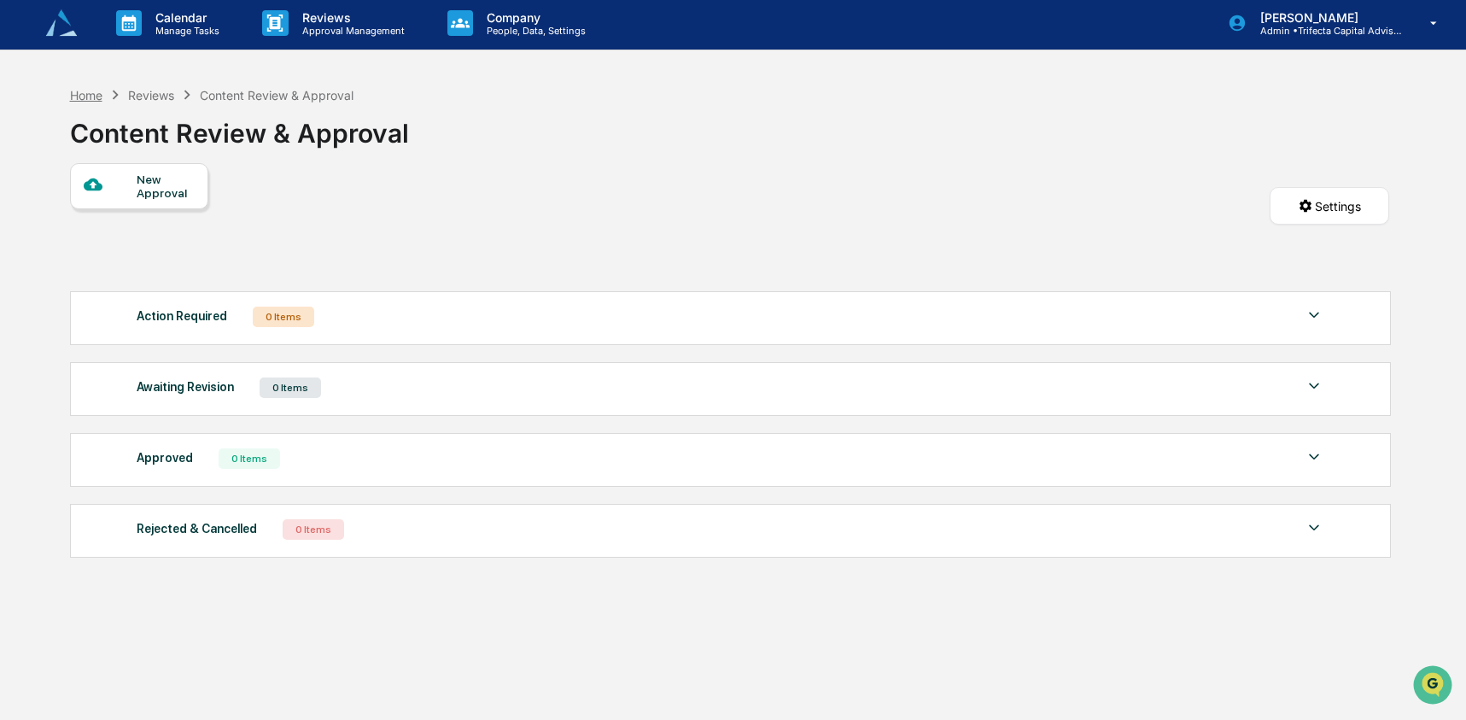
click at [87, 91] on div "Home" at bounding box center [86, 95] width 32 height 15
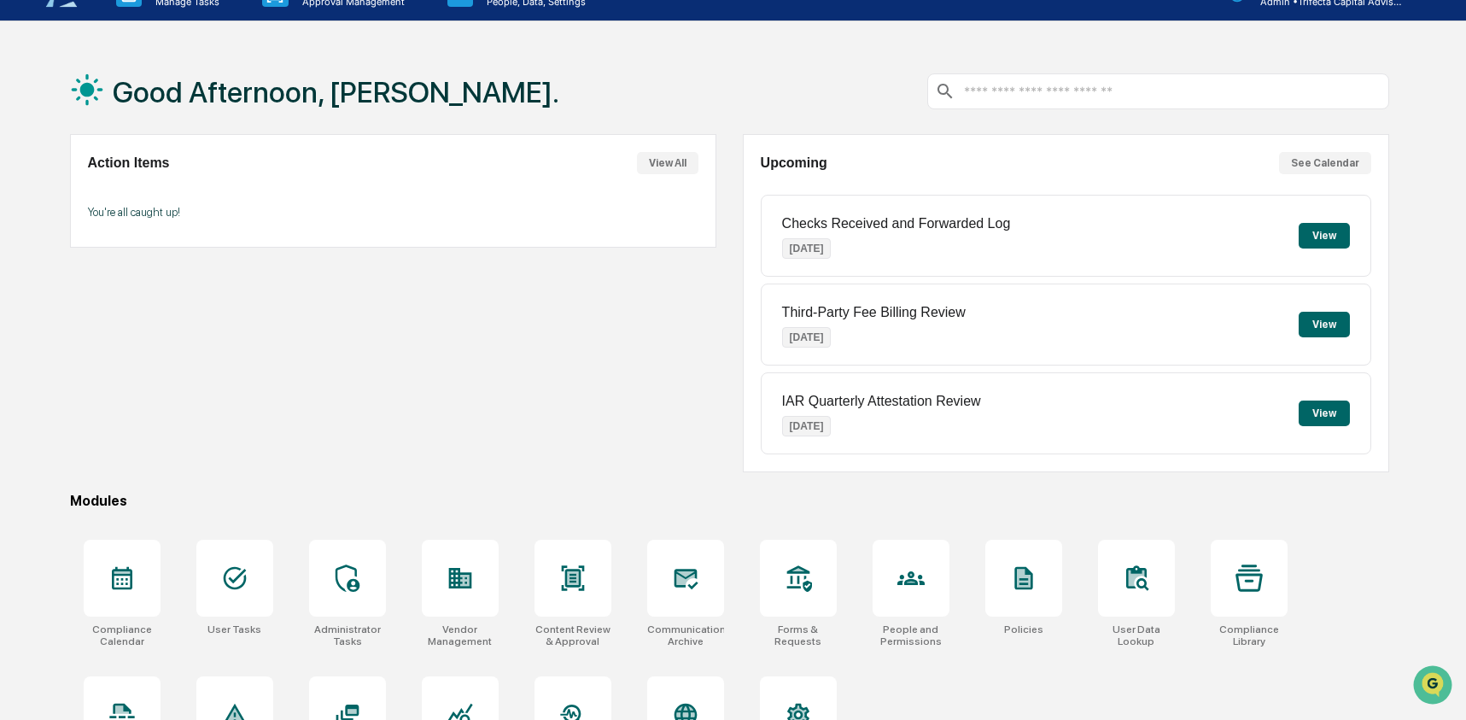
scroll to position [110, 0]
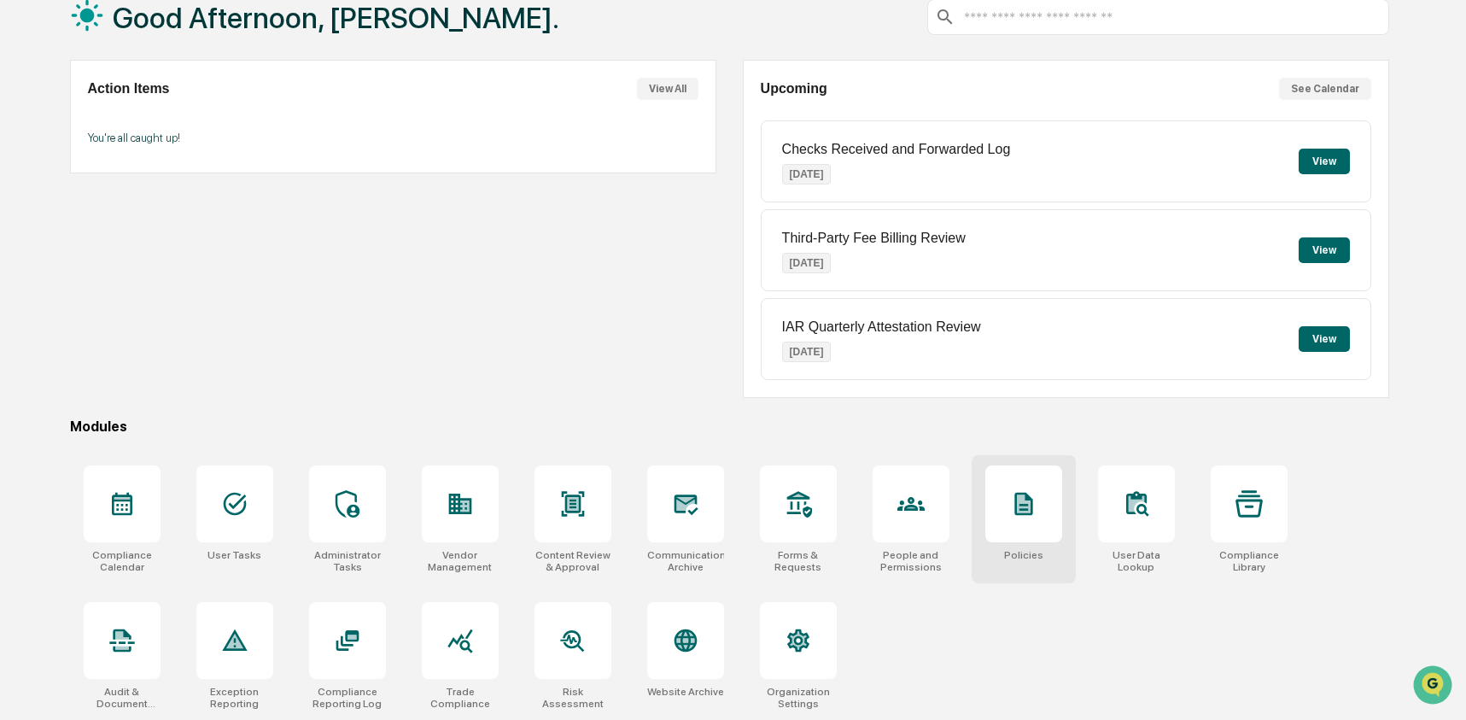
click at [1029, 495] on icon at bounding box center [1024, 504] width 18 height 23
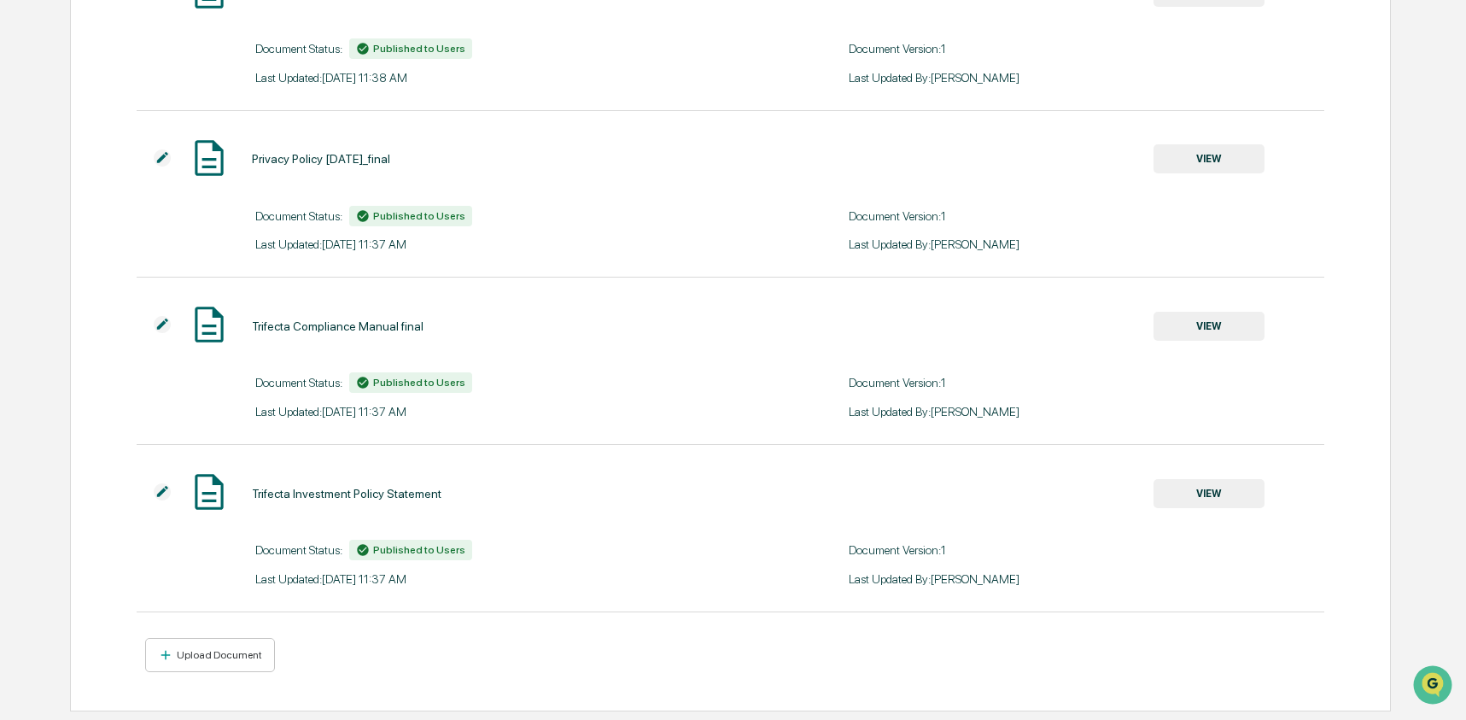
scroll to position [272, 0]
click at [233, 658] on div "Upload Document" at bounding box center [217, 655] width 89 height 12
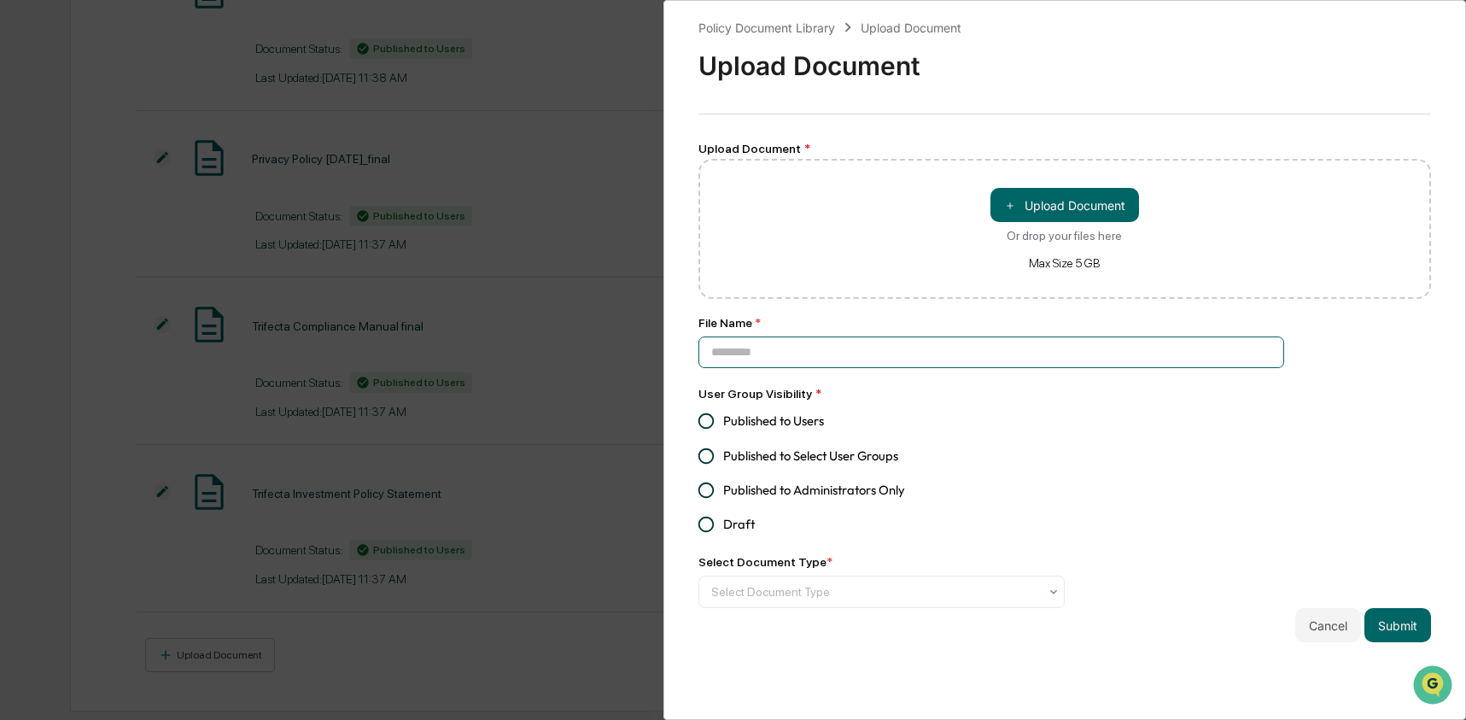
click at [775, 366] on input at bounding box center [992, 352] width 587 height 32
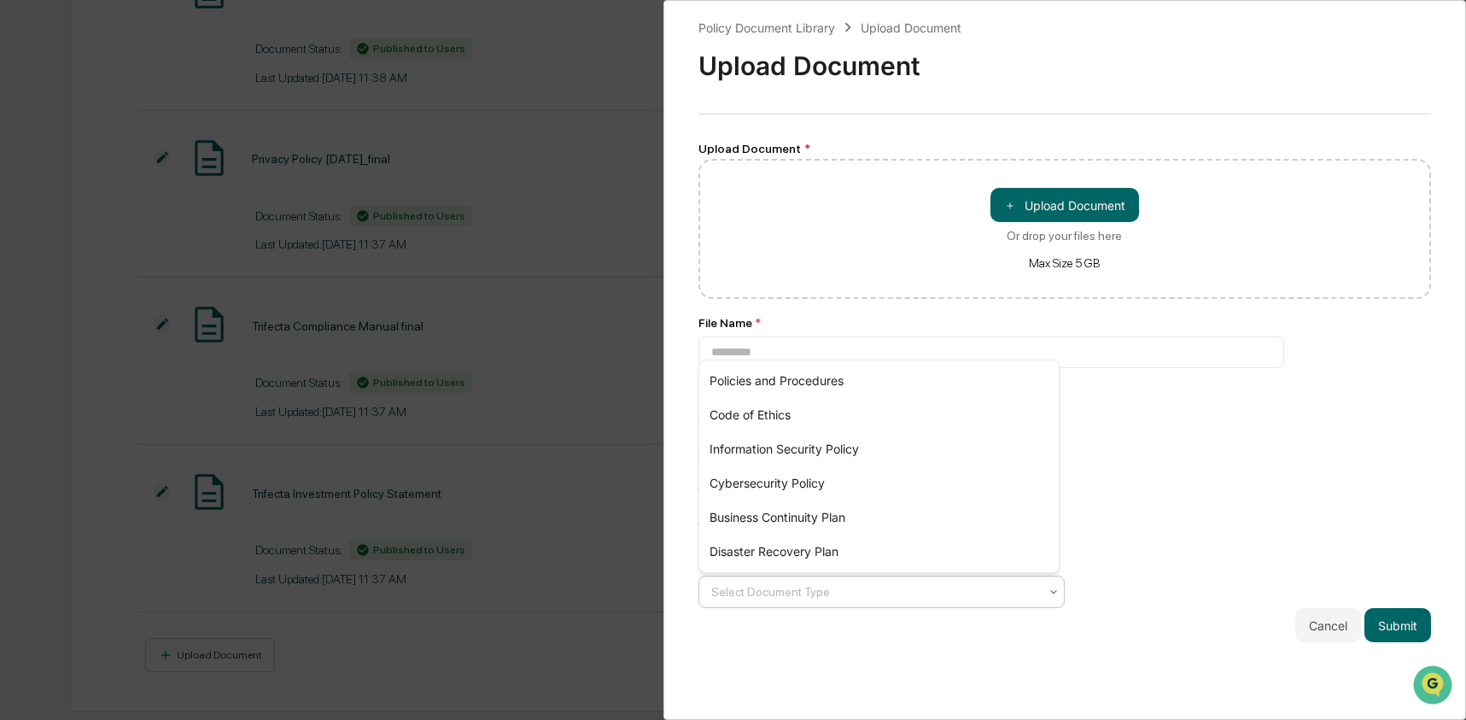
click at [775, 600] on div at bounding box center [874, 591] width 327 height 17
click at [787, 510] on div "Business Continuity Plan" at bounding box center [879, 517] width 360 height 34
click at [1122, 605] on div "Policy Document Library Upload Document Upload Document Upload Document * ＋ Upl…" at bounding box center [1066, 330] width 734 height 624
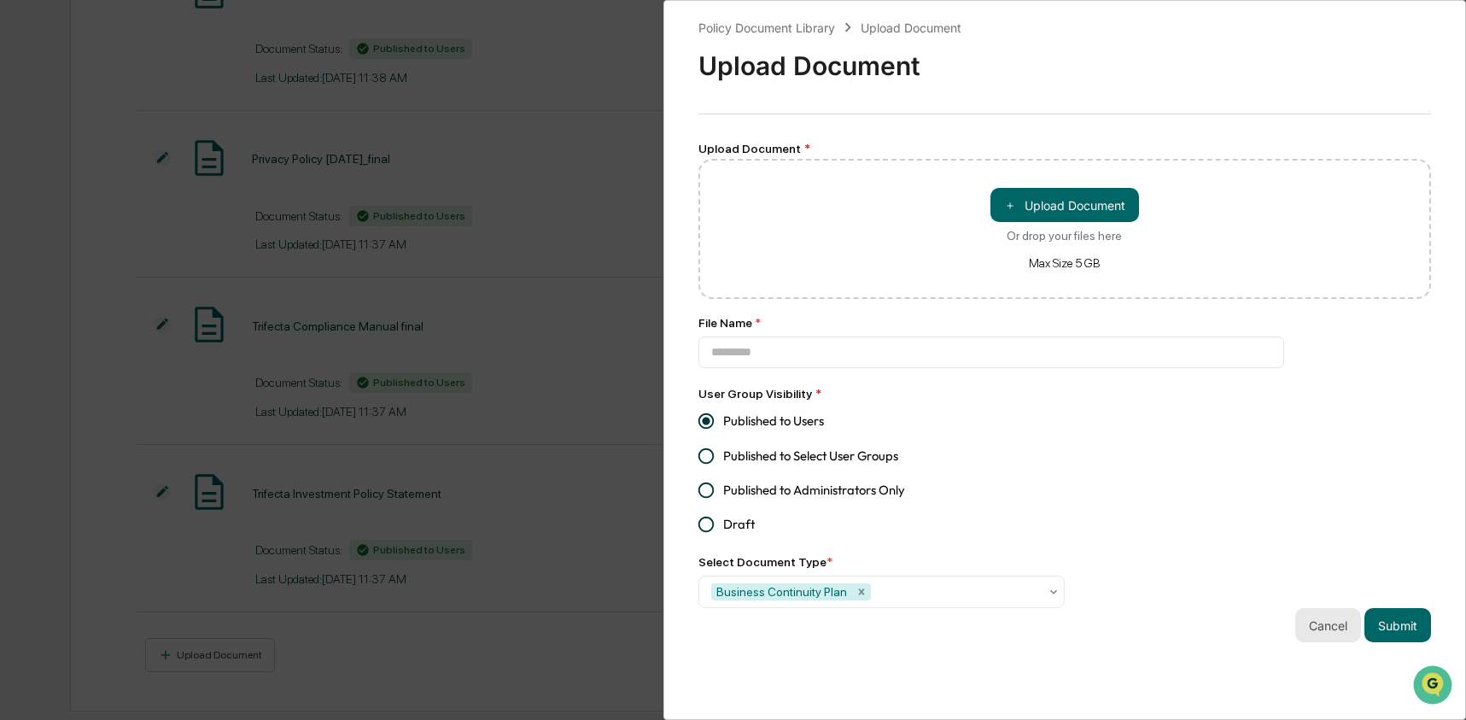
click at [1306, 633] on button "Cancel" at bounding box center [1328, 625] width 66 height 34
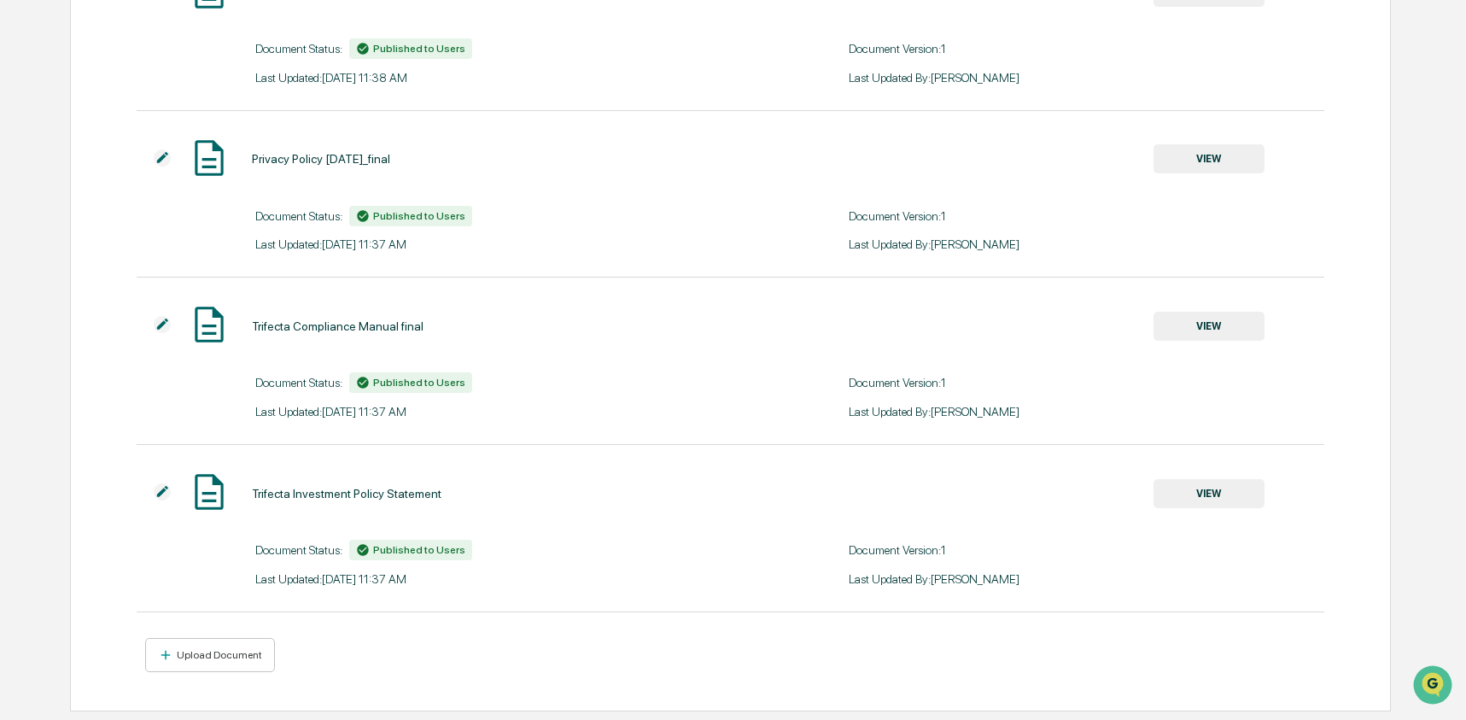
scroll to position [0, 0]
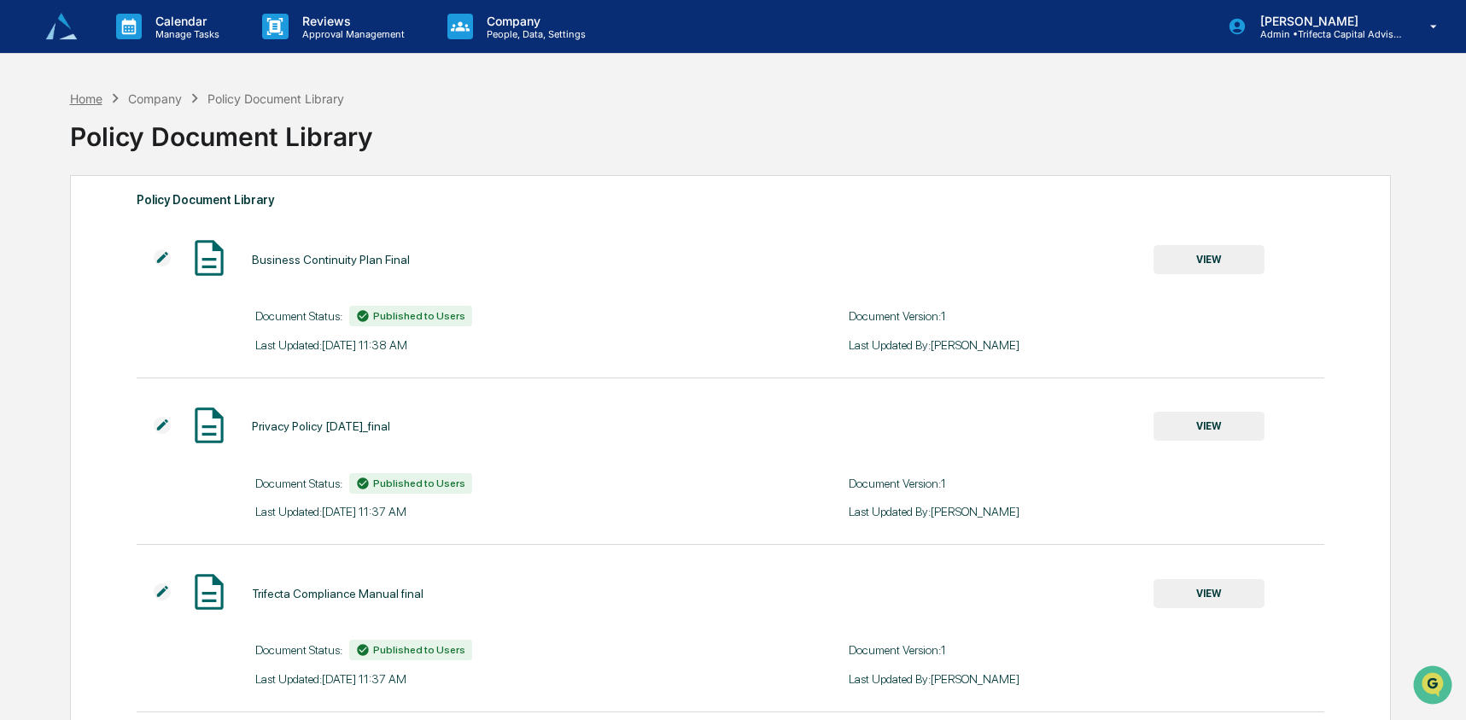
click at [73, 102] on div "Home" at bounding box center [86, 98] width 32 height 15
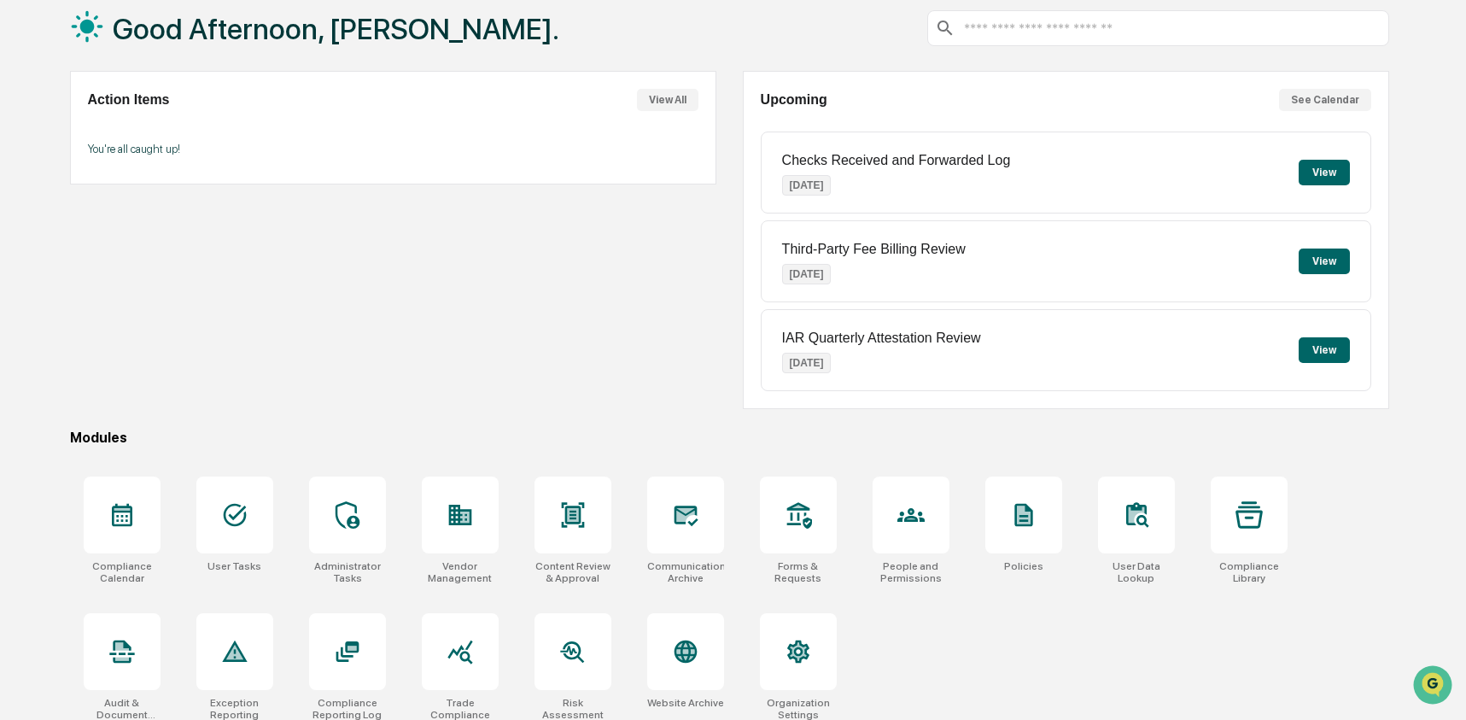
scroll to position [110, 0]
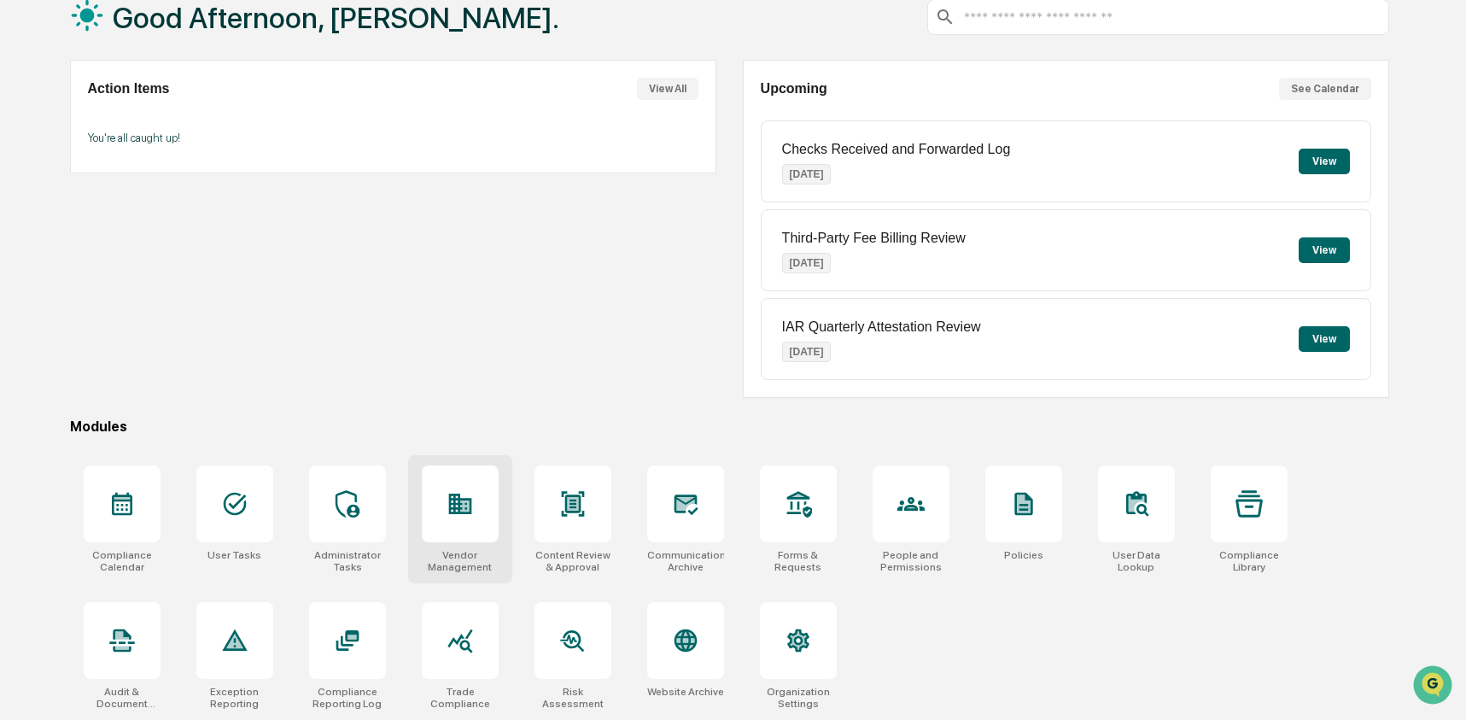
click at [474, 522] on div at bounding box center [460, 503] width 77 height 77
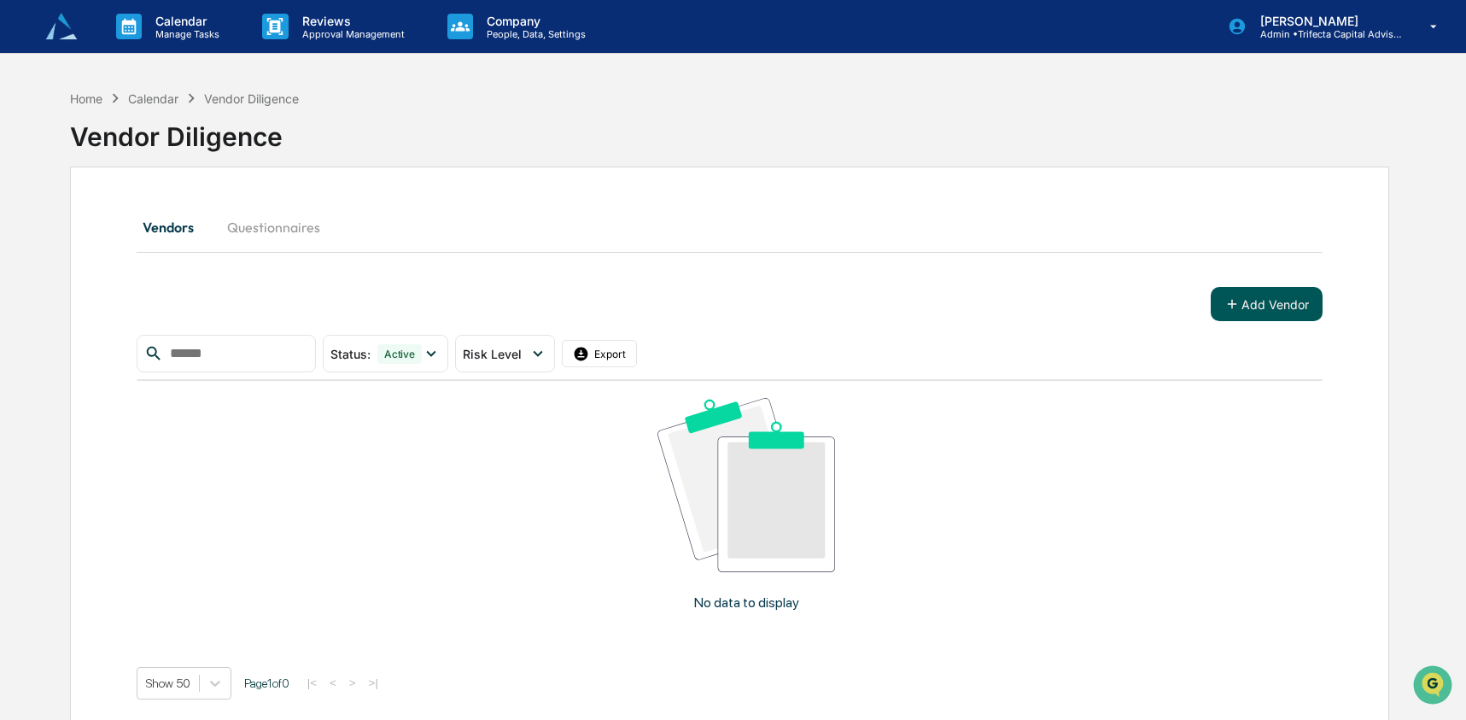
click at [1228, 309] on icon at bounding box center [1232, 303] width 15 height 15
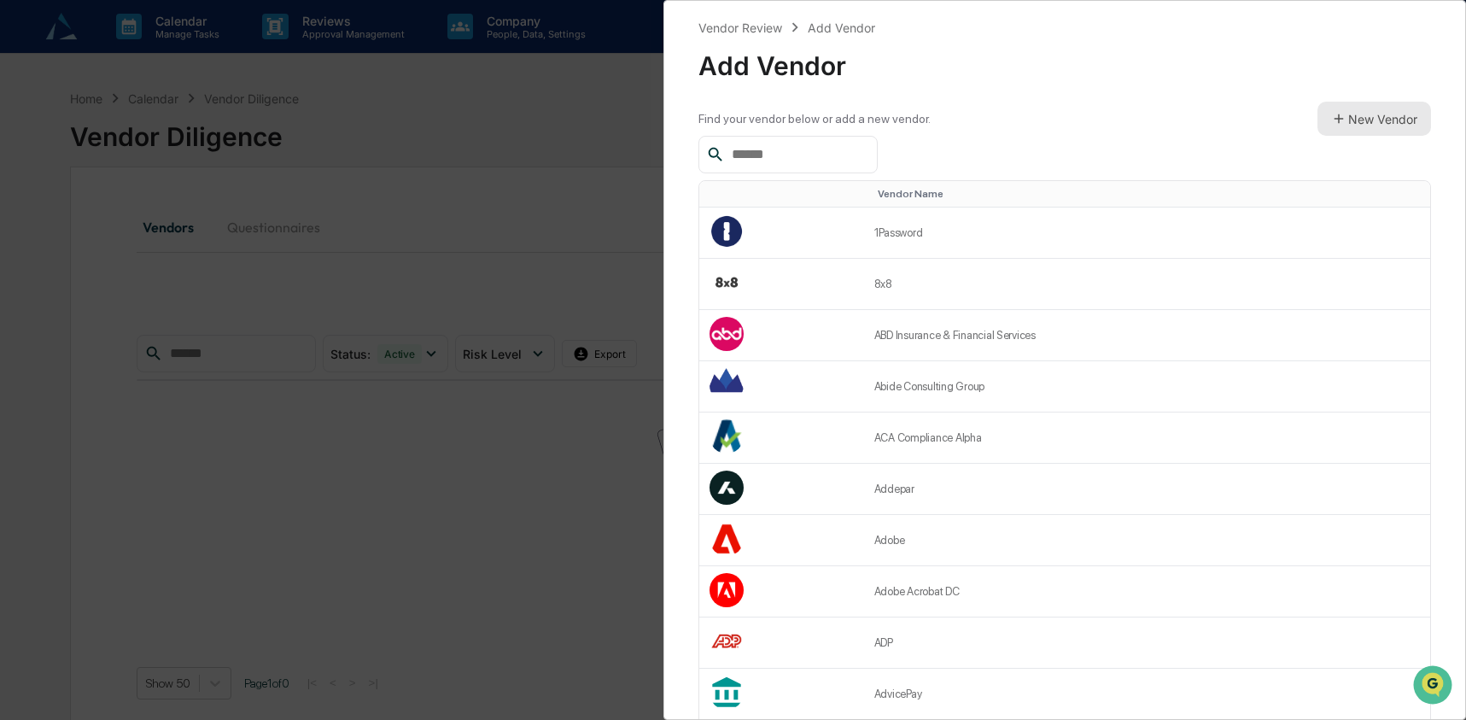
click at [1348, 123] on button "New Vendor" at bounding box center [1375, 119] width 114 height 34
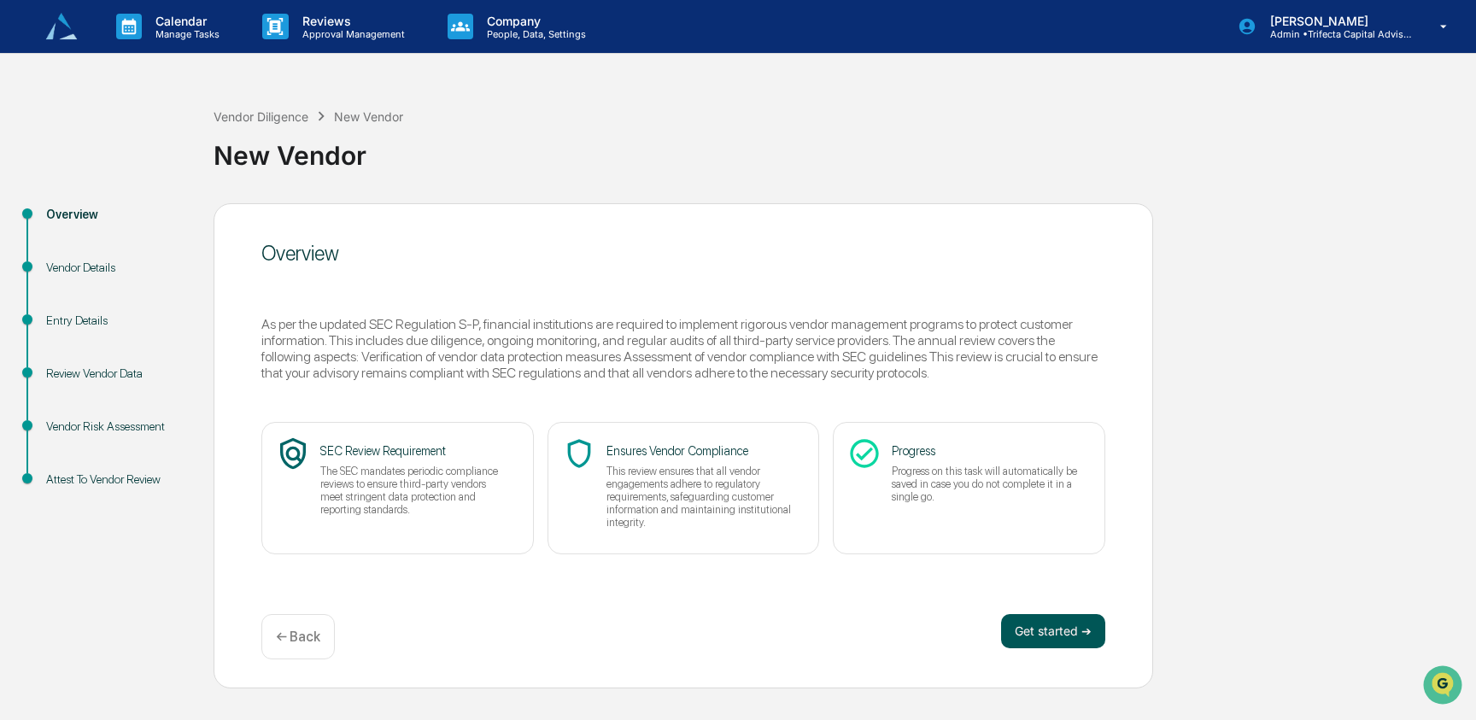
click at [1052, 623] on button "Get started ➔" at bounding box center [1053, 631] width 104 height 34
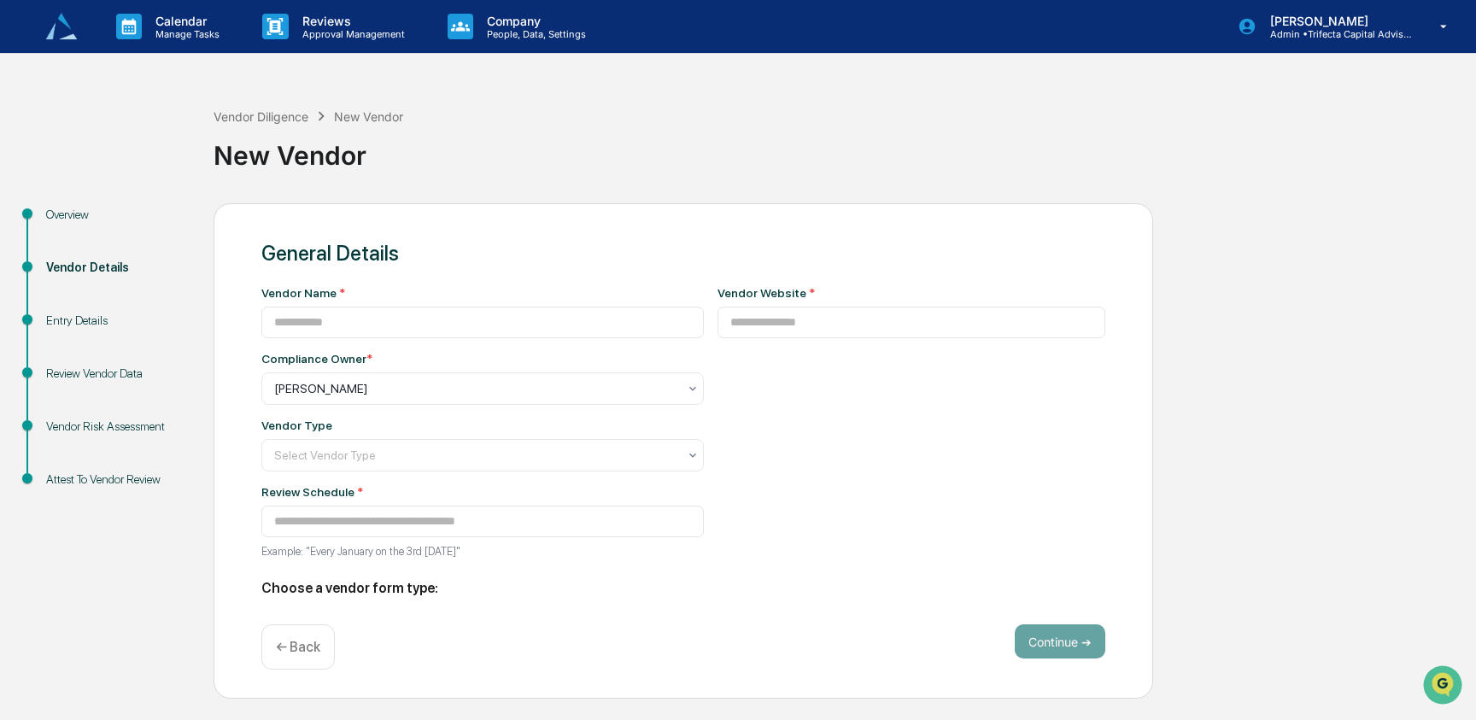
type input "**********"
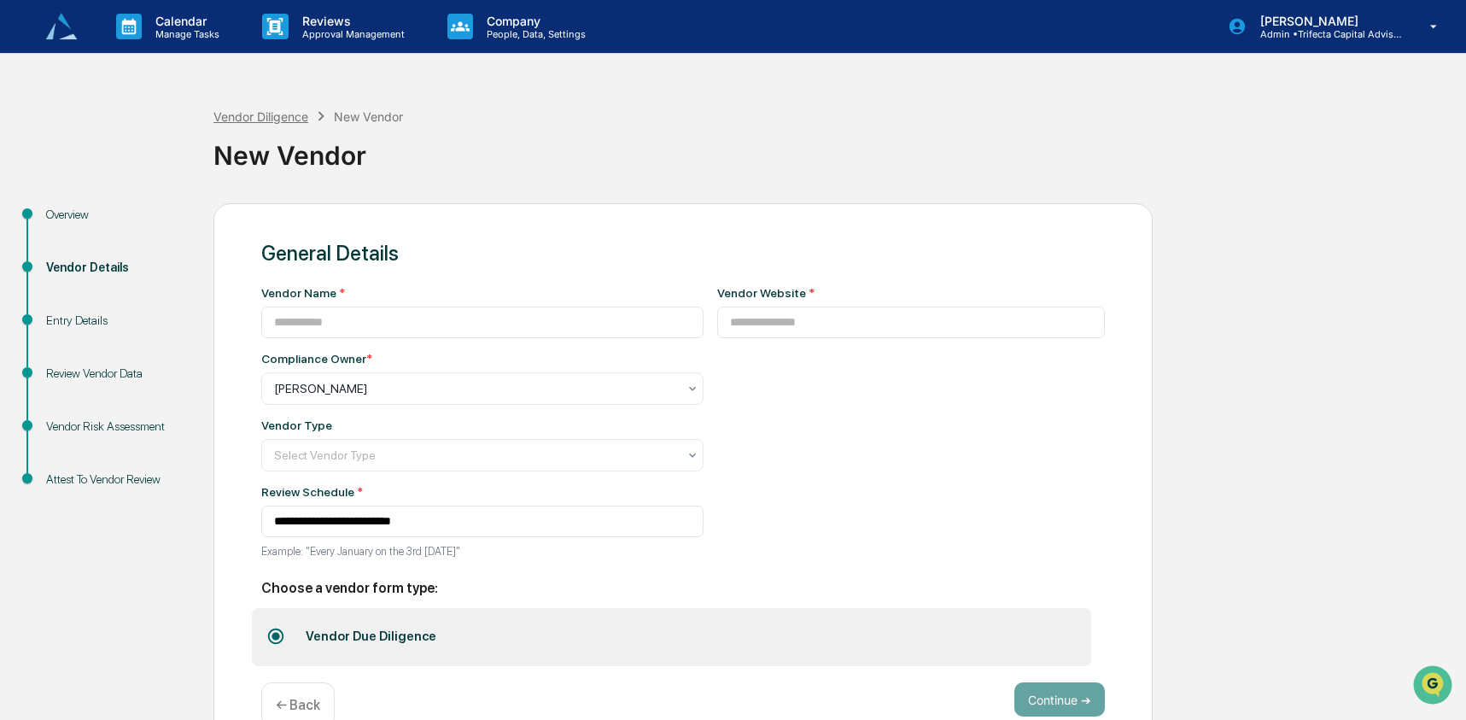
click at [250, 114] on div "Vendor Diligence" at bounding box center [260, 116] width 95 height 15
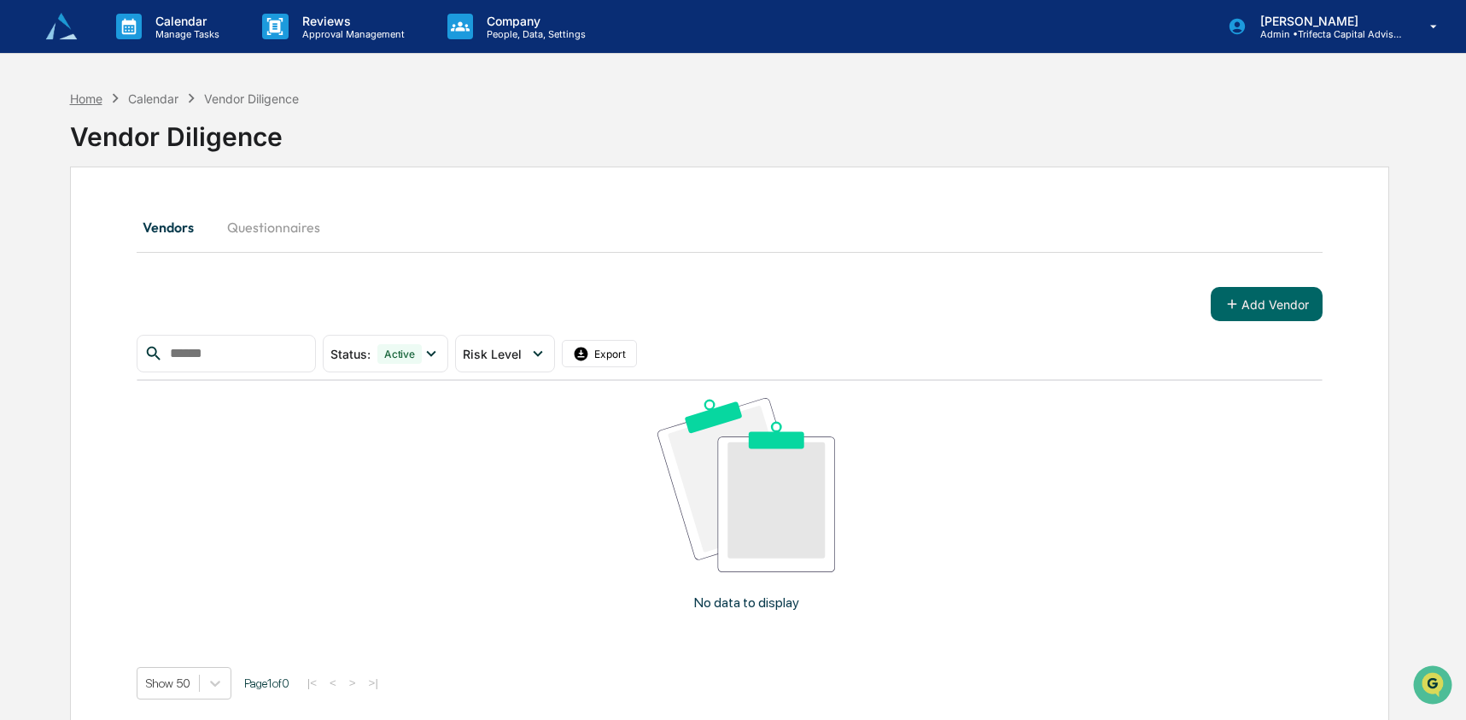
click at [73, 99] on div "Home" at bounding box center [86, 98] width 32 height 15
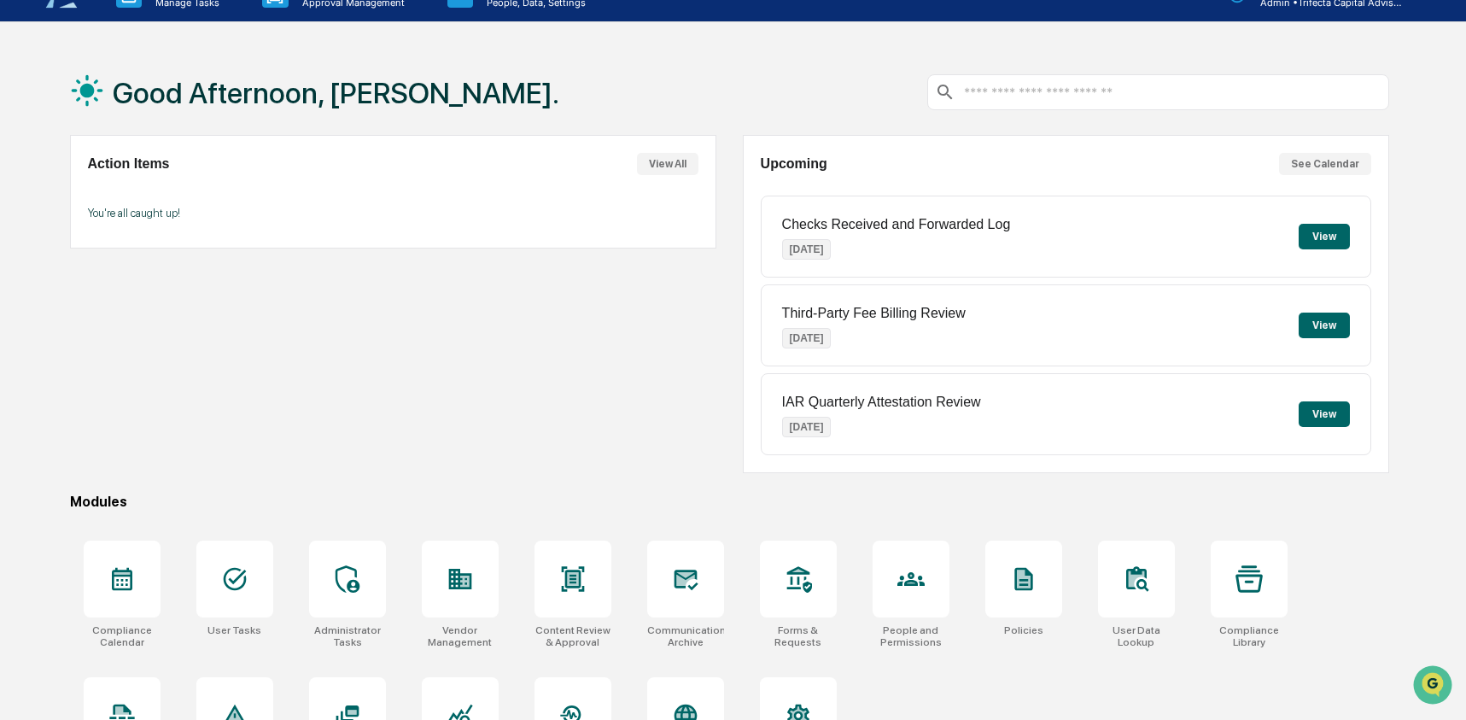
scroll to position [110, 0]
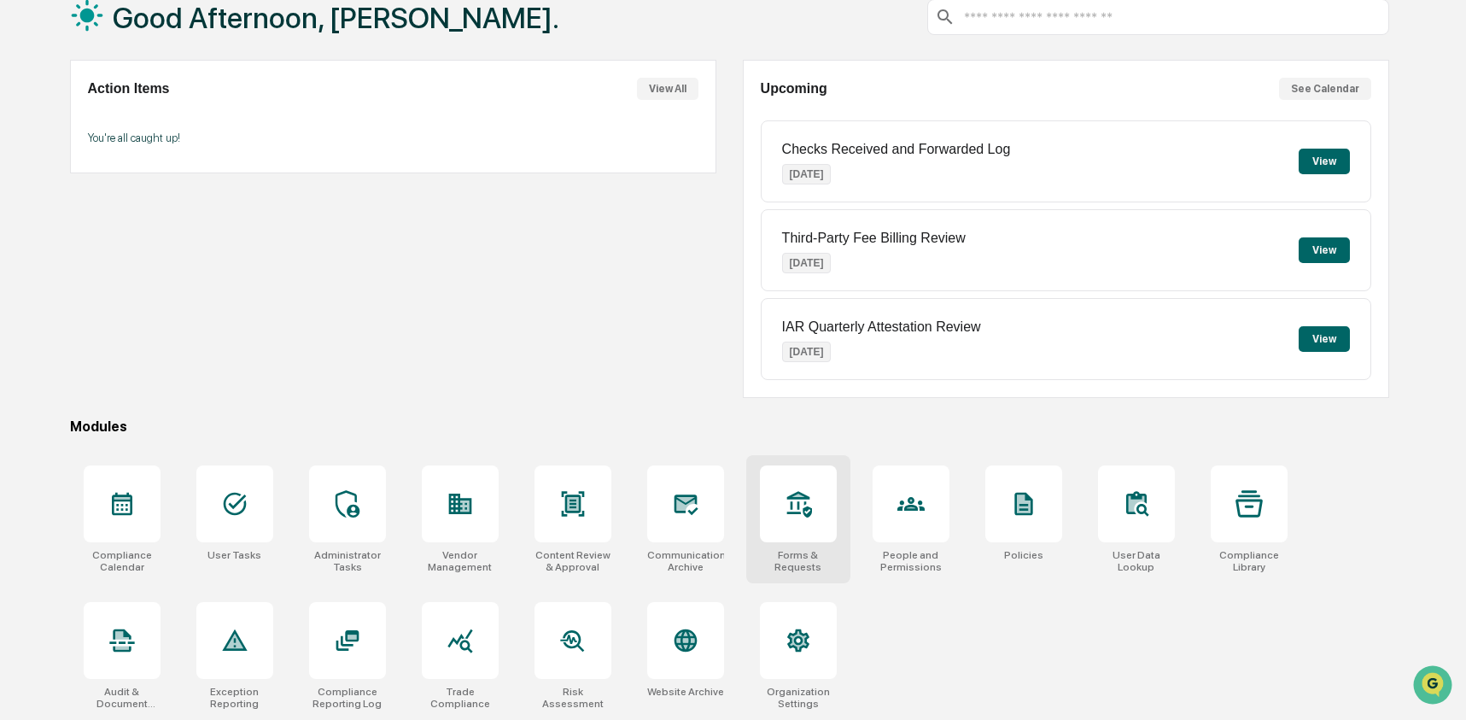
click at [806, 485] on div at bounding box center [798, 503] width 77 height 77
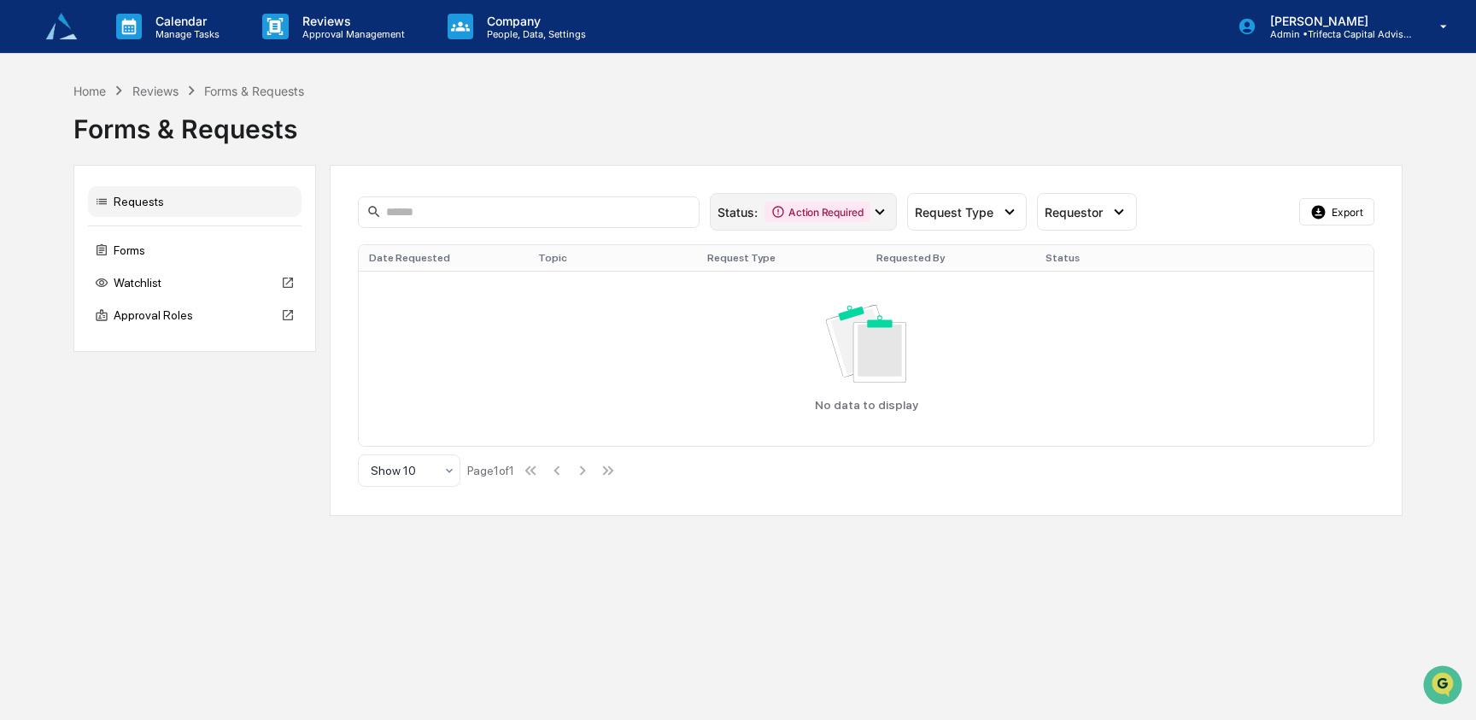
click at [877, 210] on icon at bounding box center [879, 211] width 19 height 19
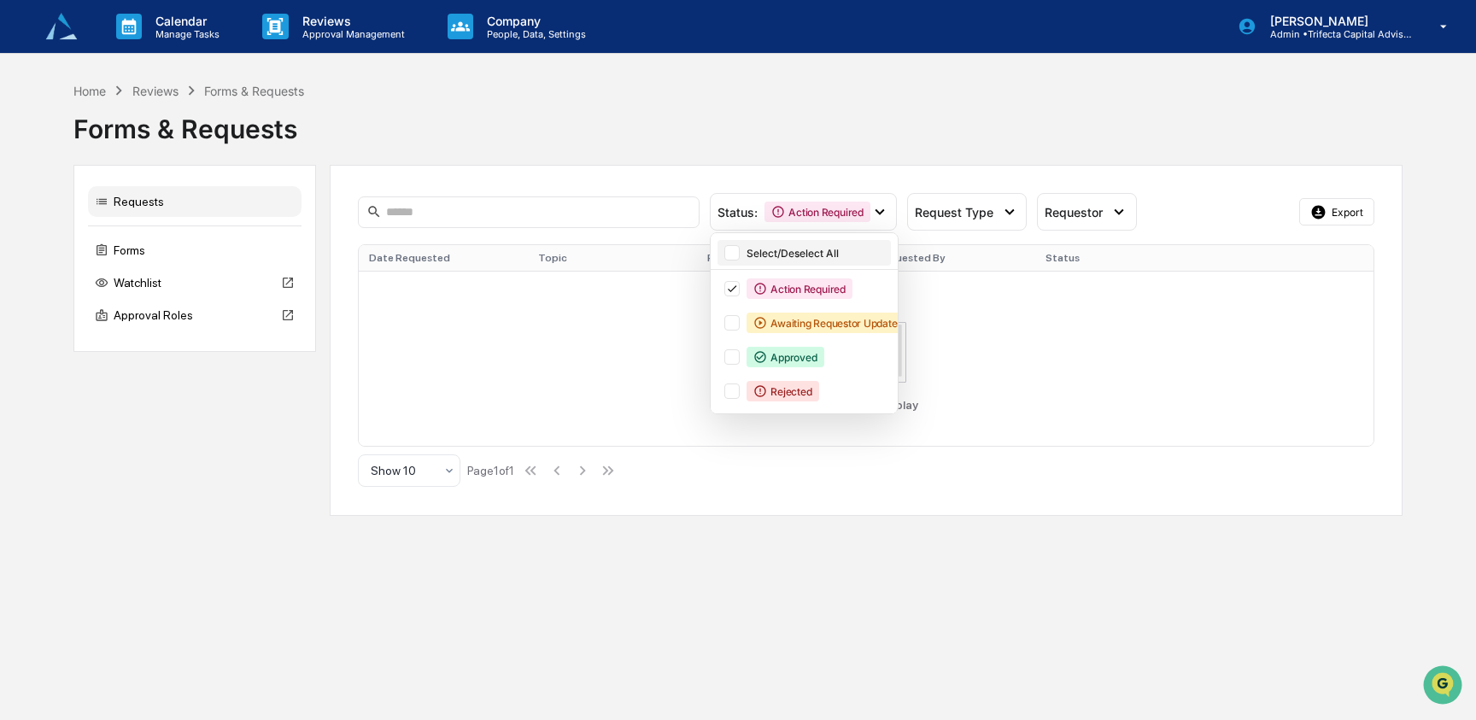
click at [729, 261] on div "Select/Deselect All" at bounding box center [803, 253] width 173 height 26
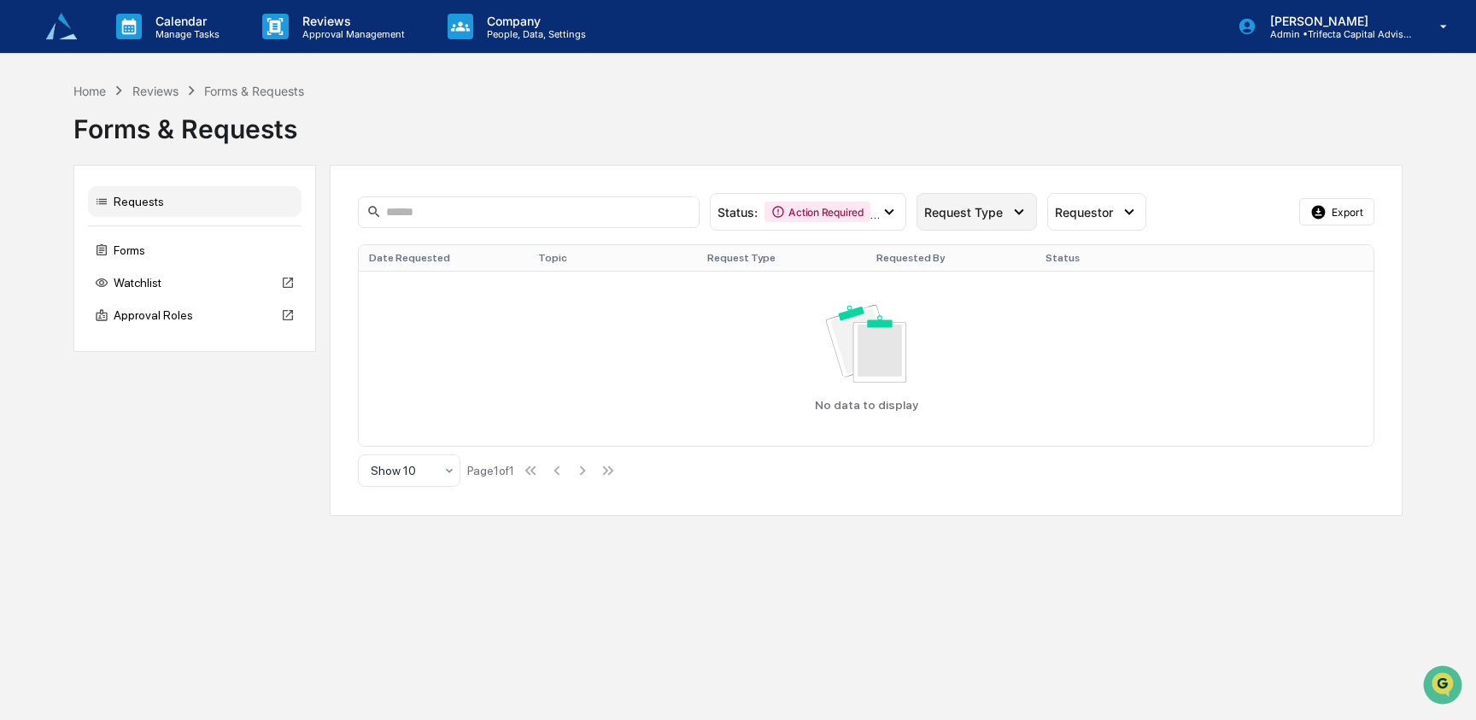
click at [991, 213] on span "Request Type" at bounding box center [963, 212] width 79 height 15
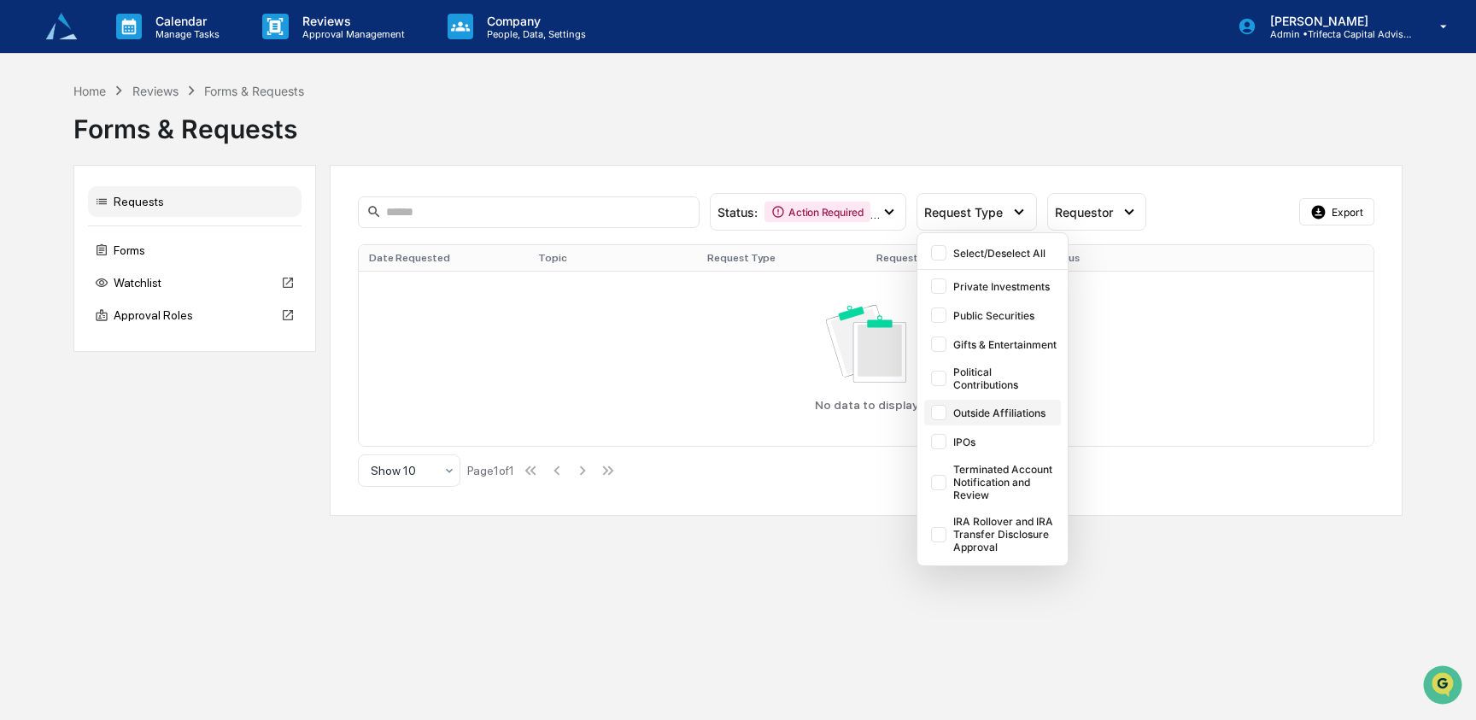
click at [946, 412] on div "Outside Affiliations" at bounding box center [992, 413] width 137 height 26
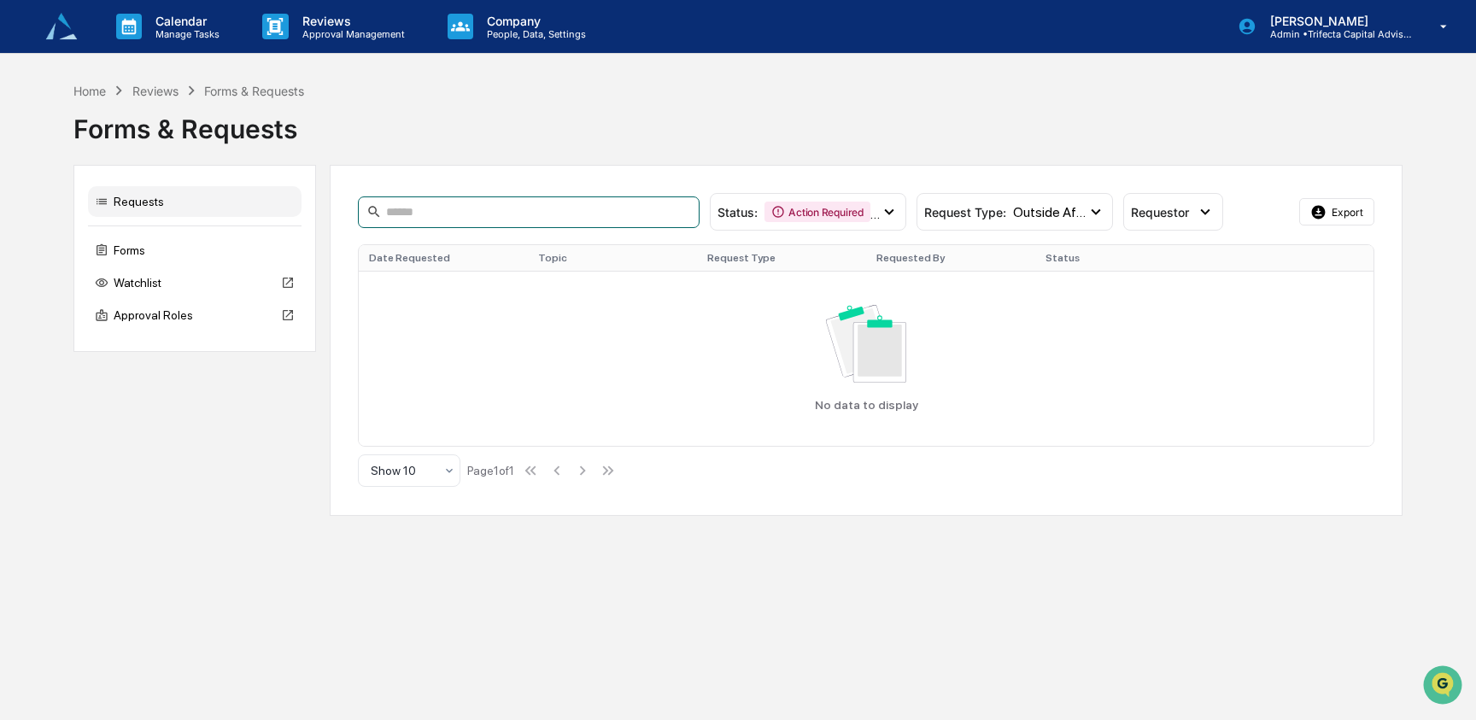
click at [498, 213] on input at bounding box center [529, 212] width 342 height 32
click at [146, 255] on div "Forms" at bounding box center [194, 250] width 213 height 31
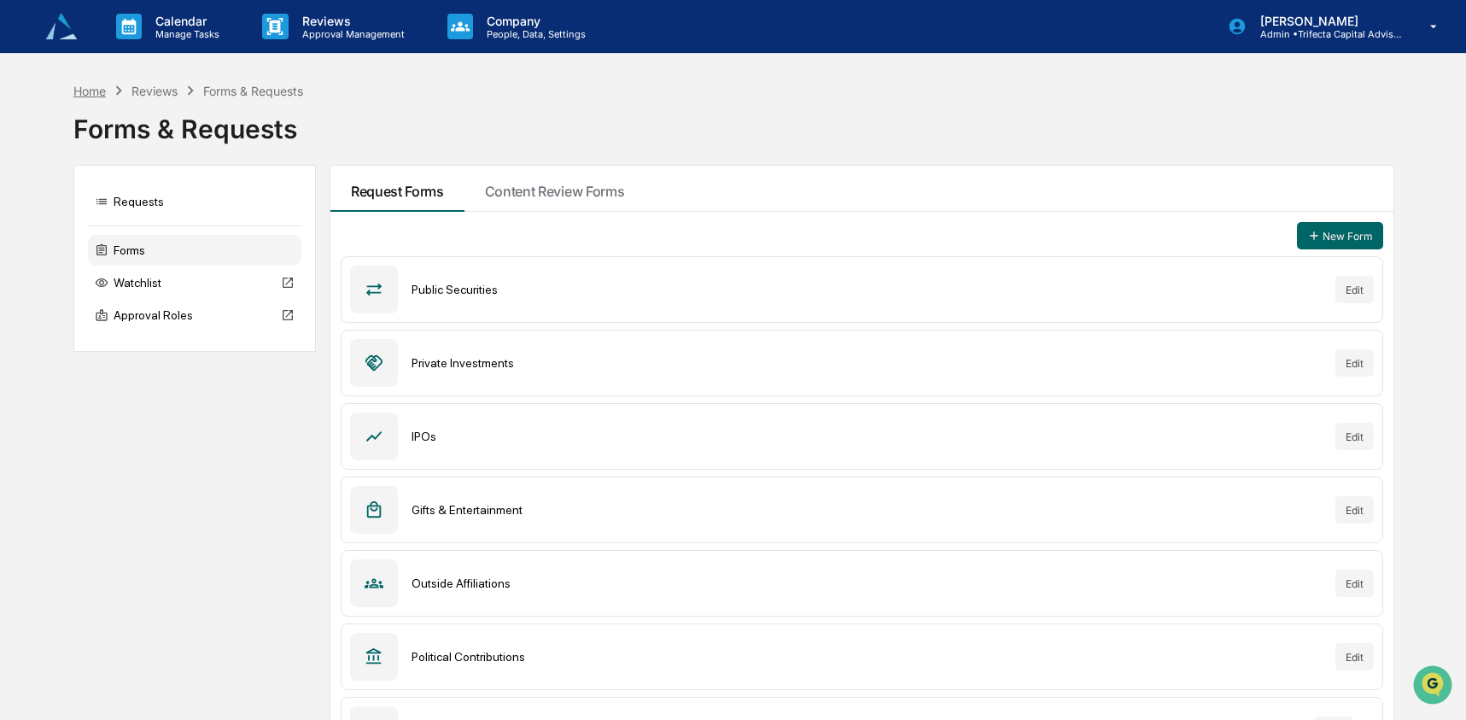
click at [88, 89] on div "Home" at bounding box center [89, 91] width 32 height 15
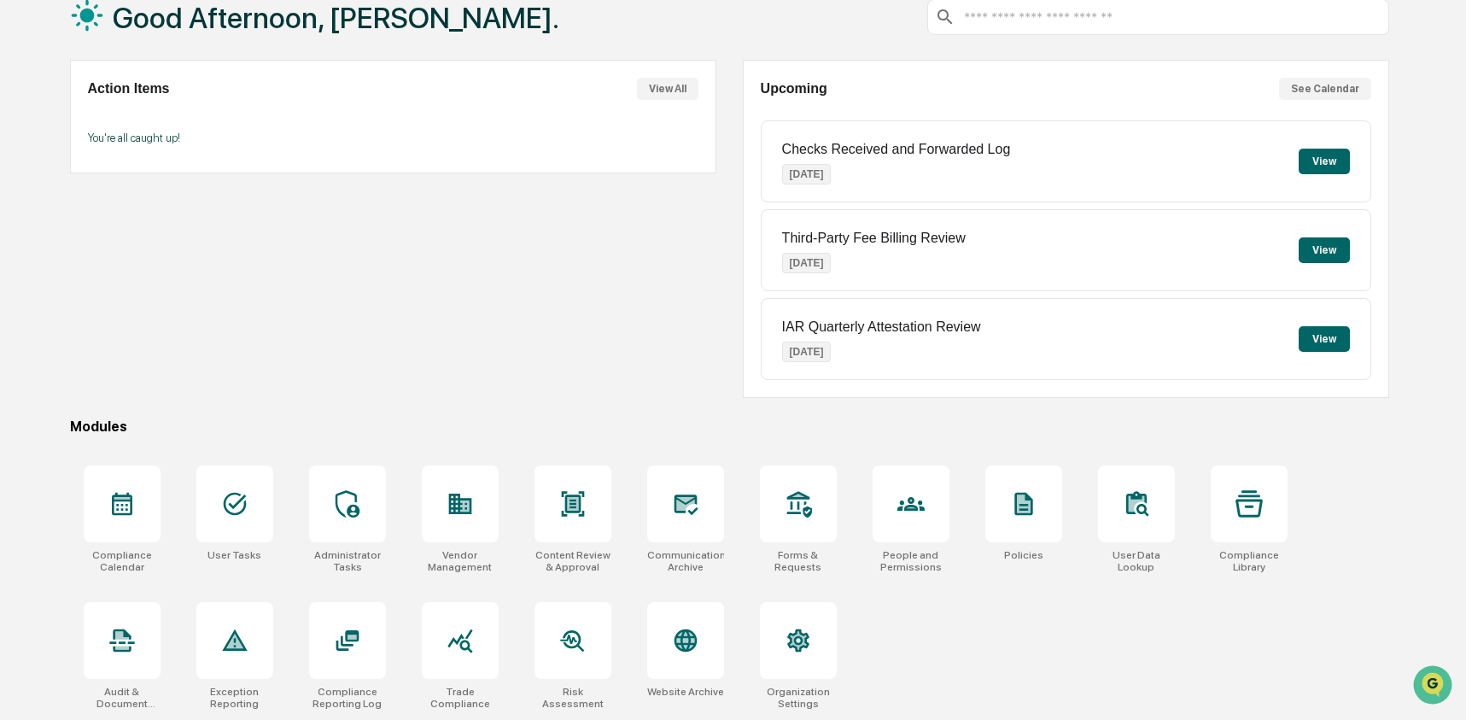
scroll to position [110, 0]
click at [1252, 512] on icon at bounding box center [1249, 503] width 27 height 26
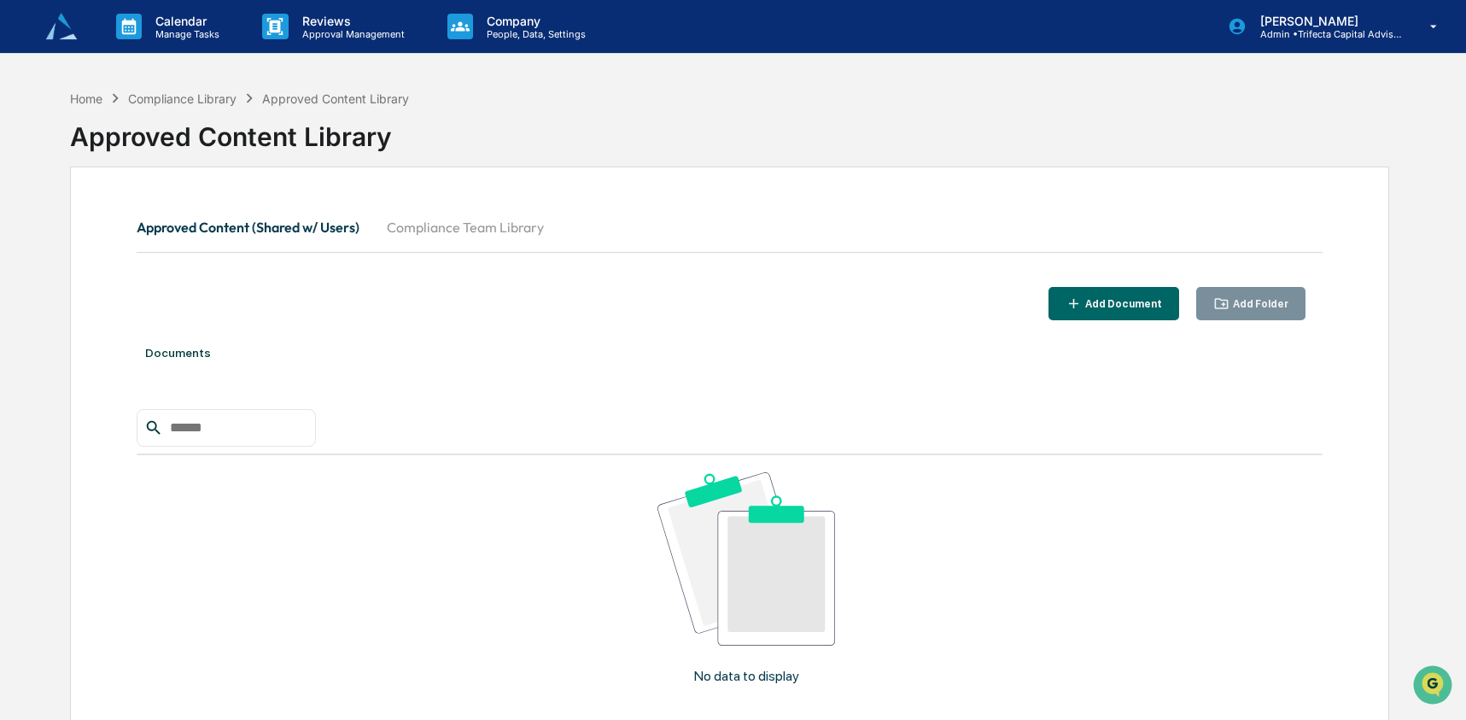
click at [471, 229] on button "Compliance Team Library" at bounding box center [465, 227] width 184 height 41
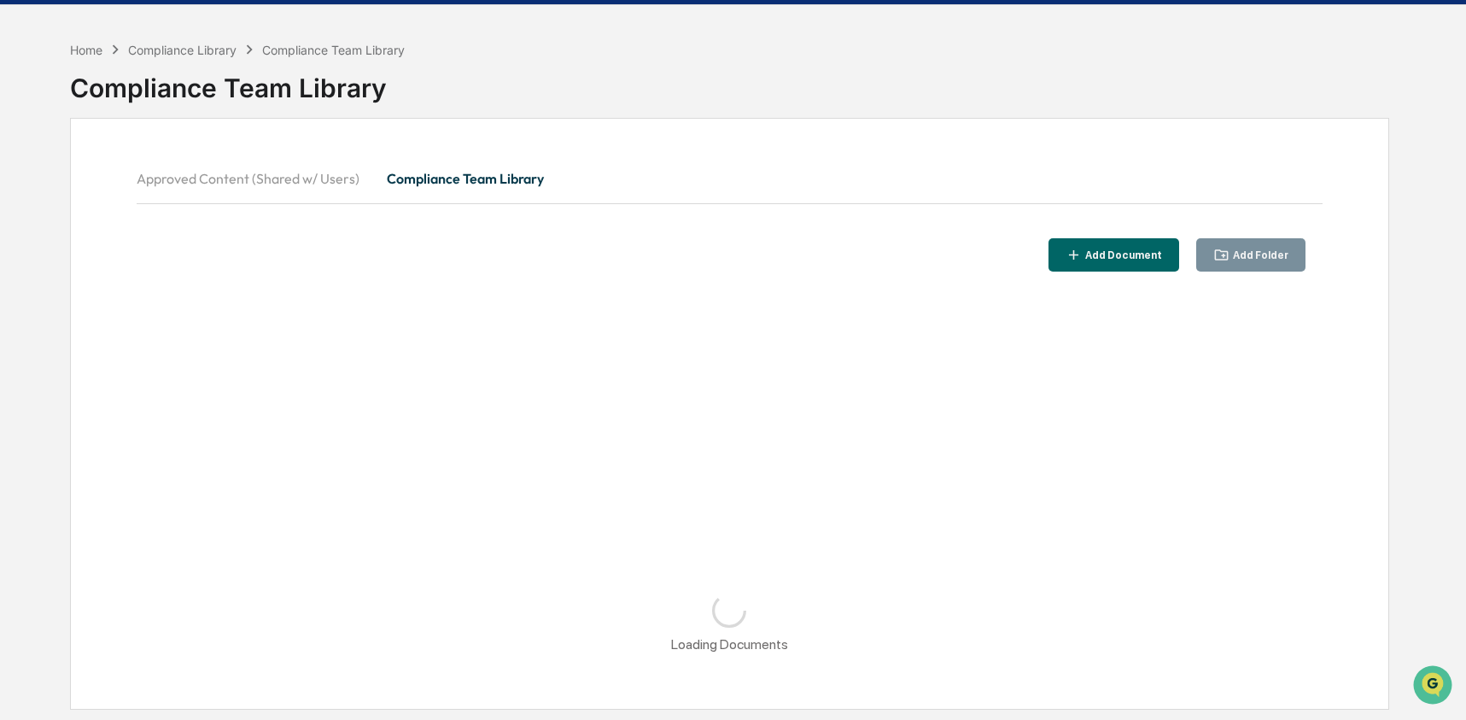
scroll to position [44, 0]
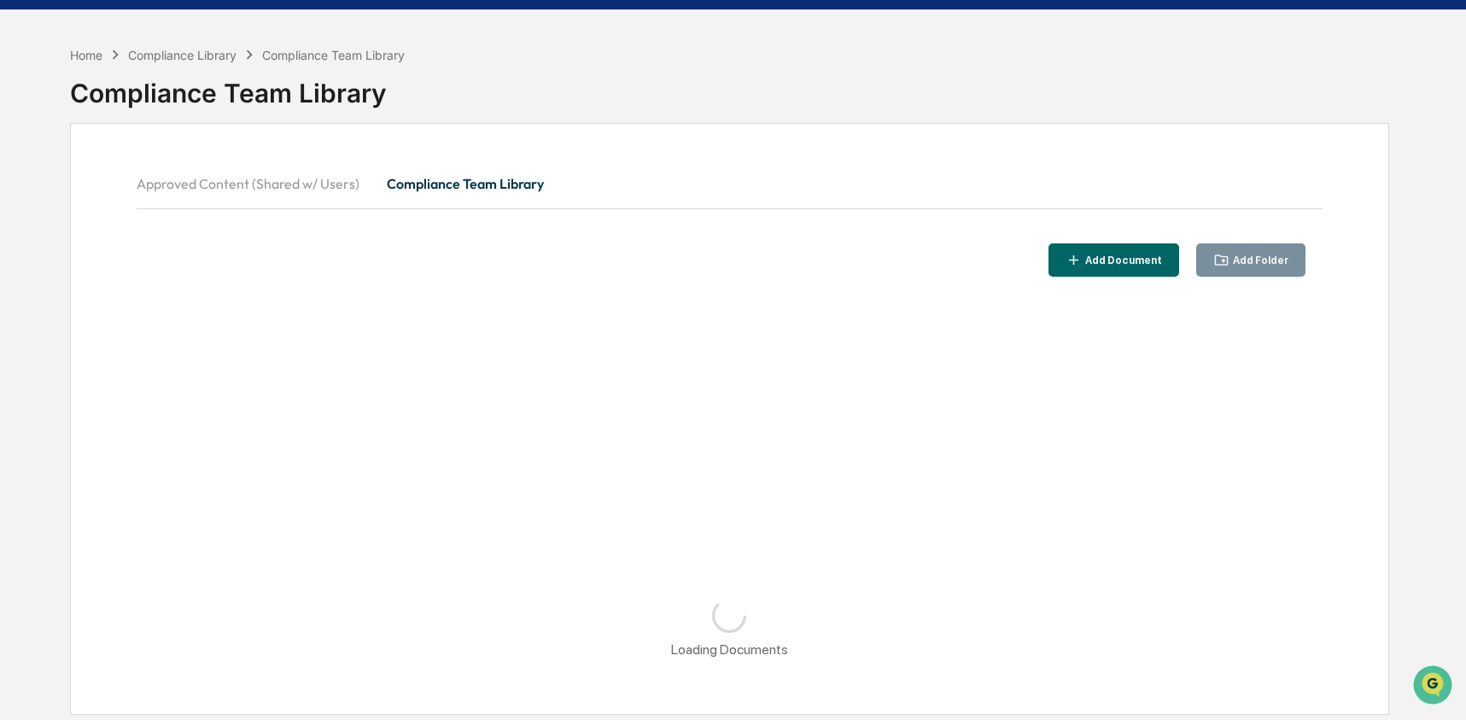
click at [631, 129] on div "Approved Content (Shared w/ Users) Compliance Team Library Add Document Add Fol…" at bounding box center [729, 419] width 1319 height 592
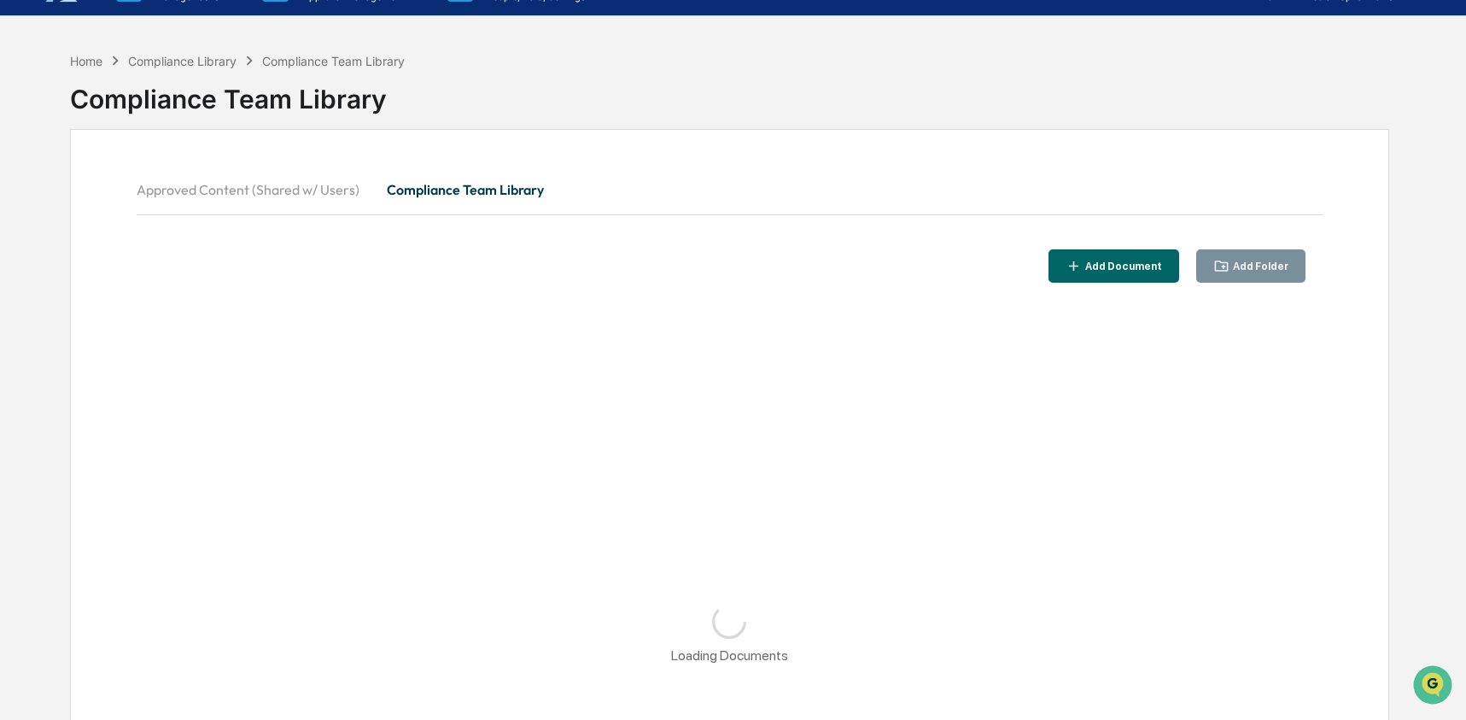
scroll to position [37, 0]
click at [97, 56] on div "Home" at bounding box center [86, 62] width 32 height 15
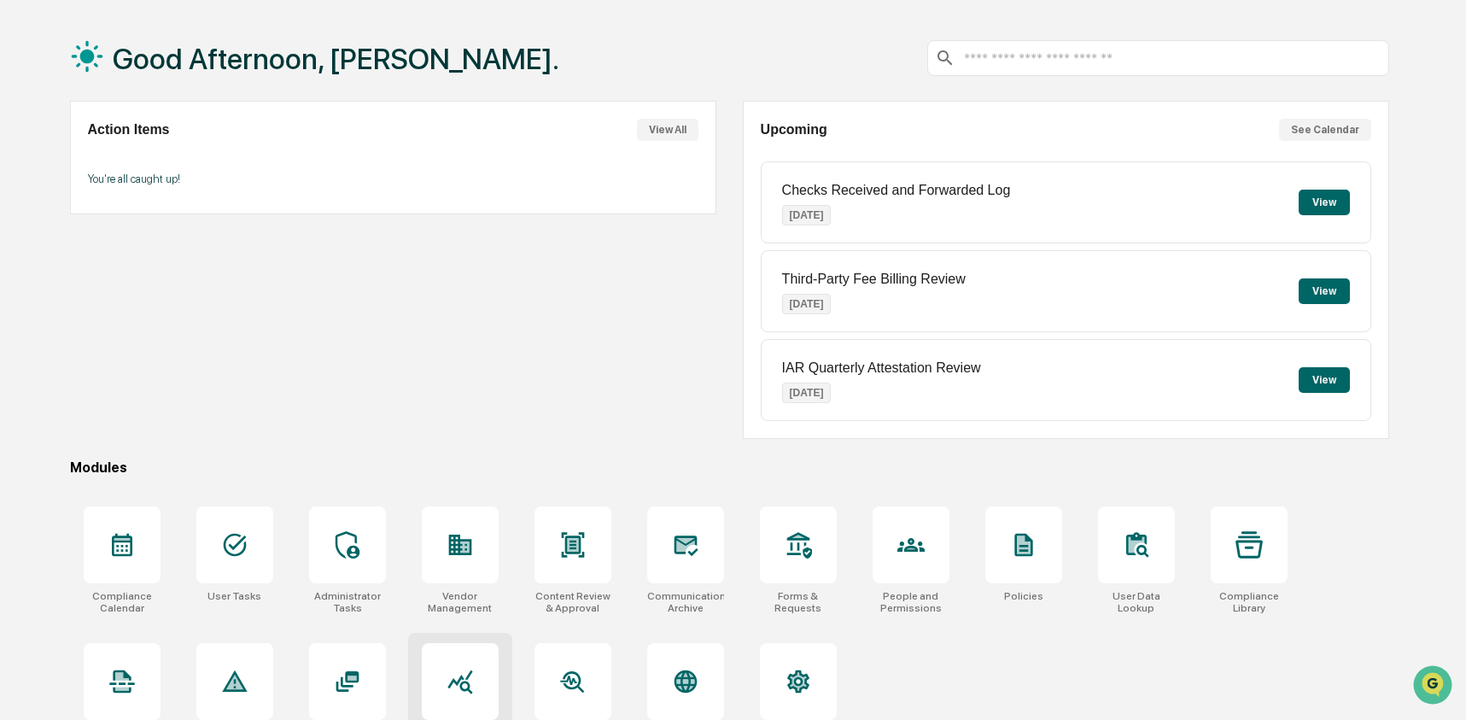
scroll to position [68, 0]
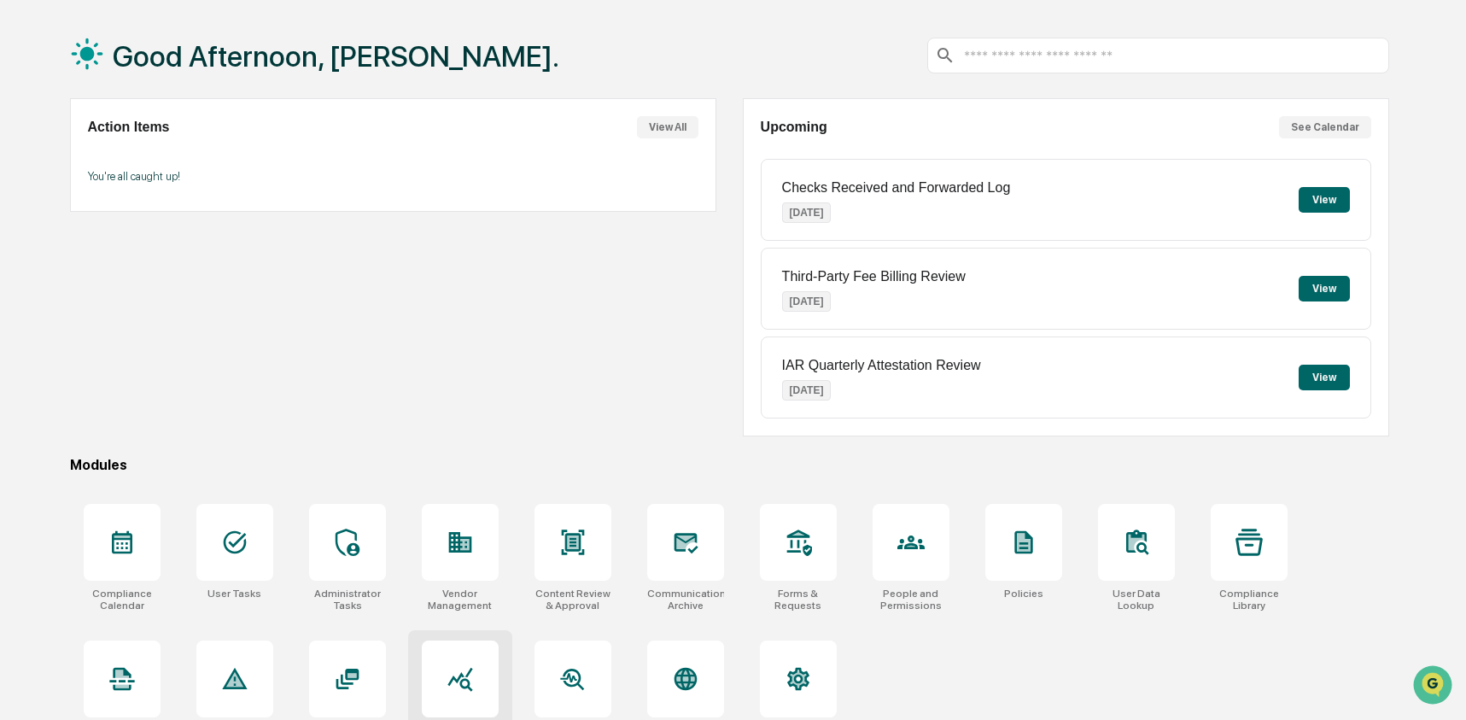
click at [476, 685] on div at bounding box center [460, 678] width 77 height 77
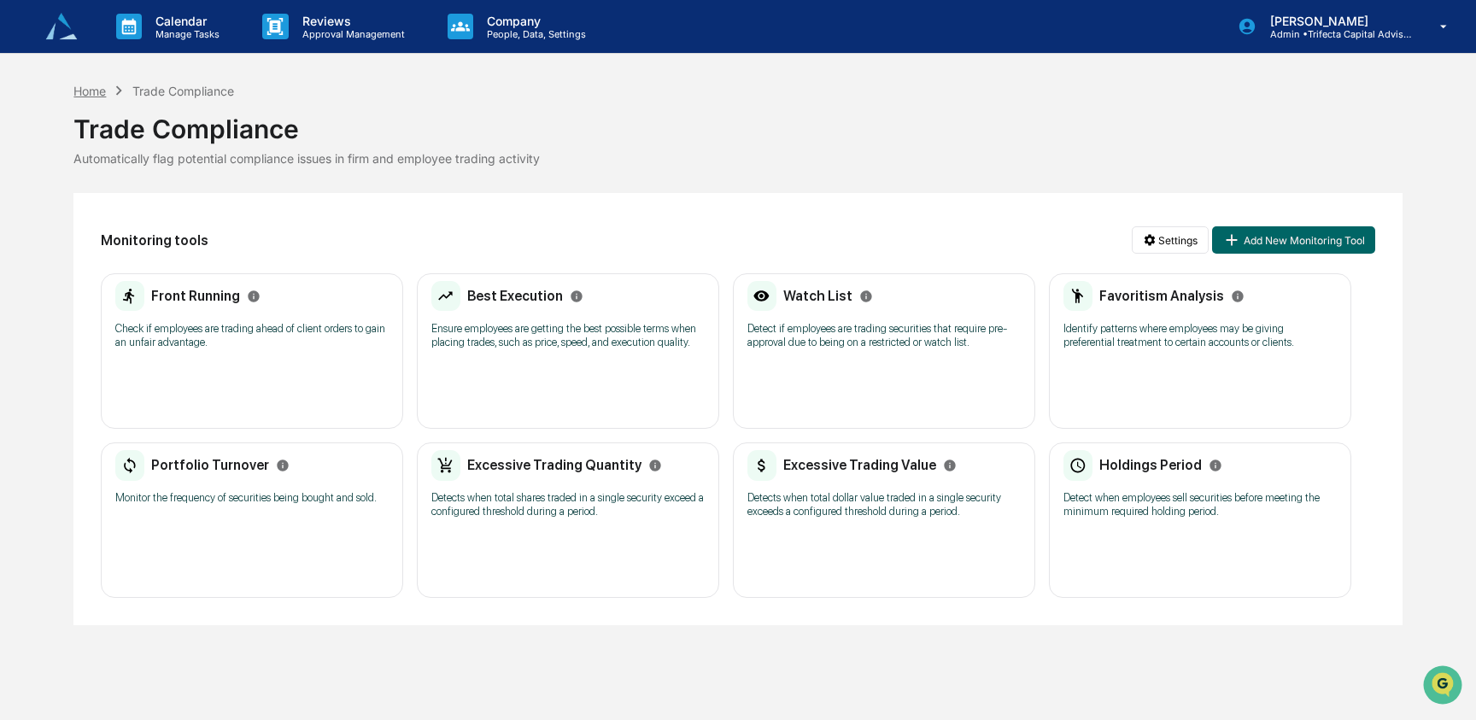
click at [95, 86] on div "Home" at bounding box center [89, 91] width 32 height 15
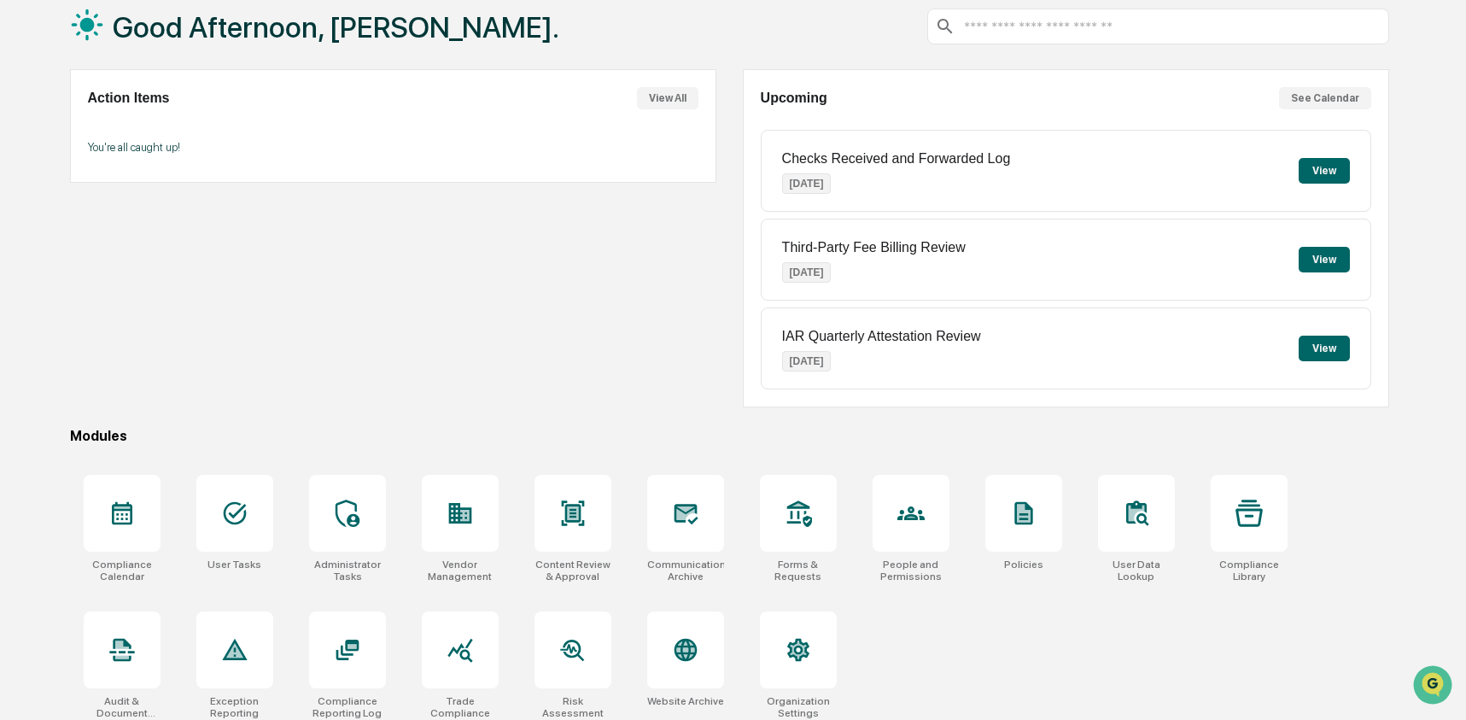
scroll to position [110, 0]
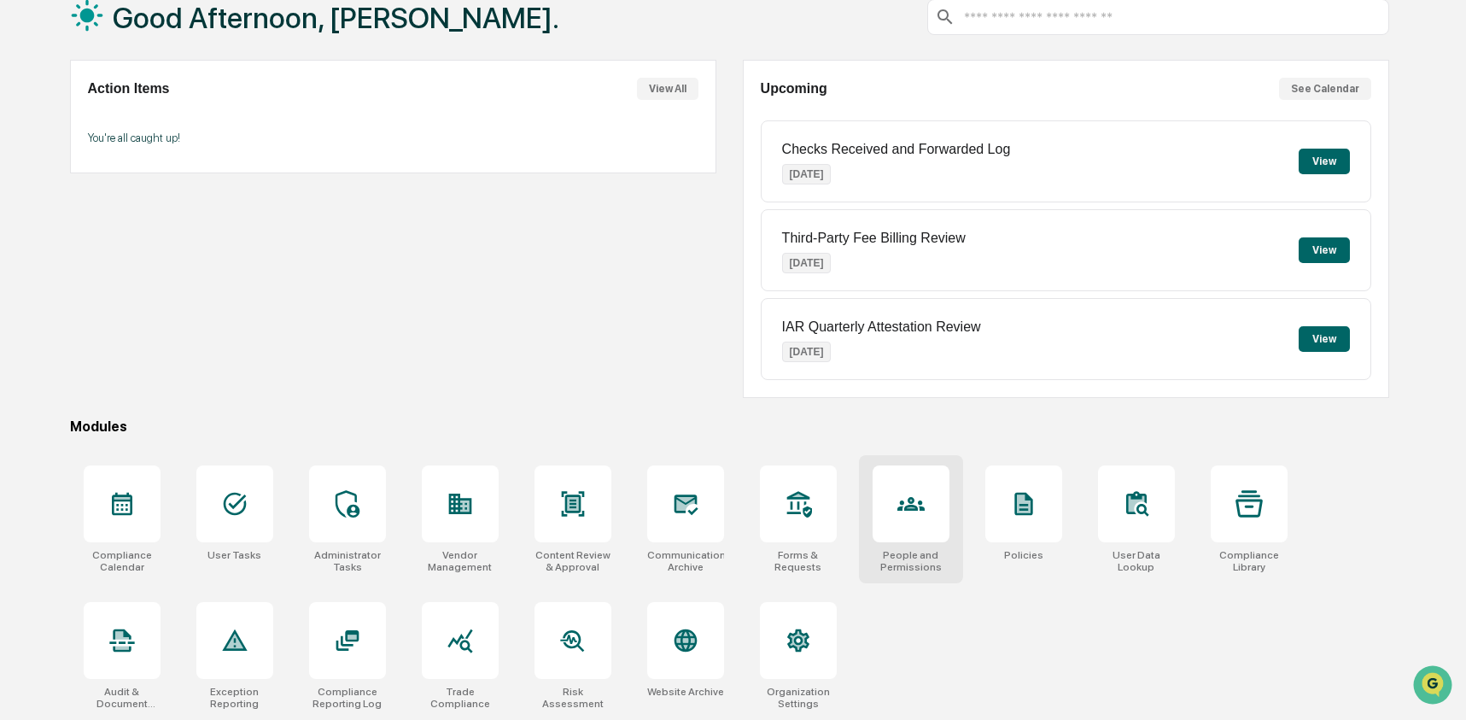
click at [934, 498] on div at bounding box center [911, 503] width 77 height 77
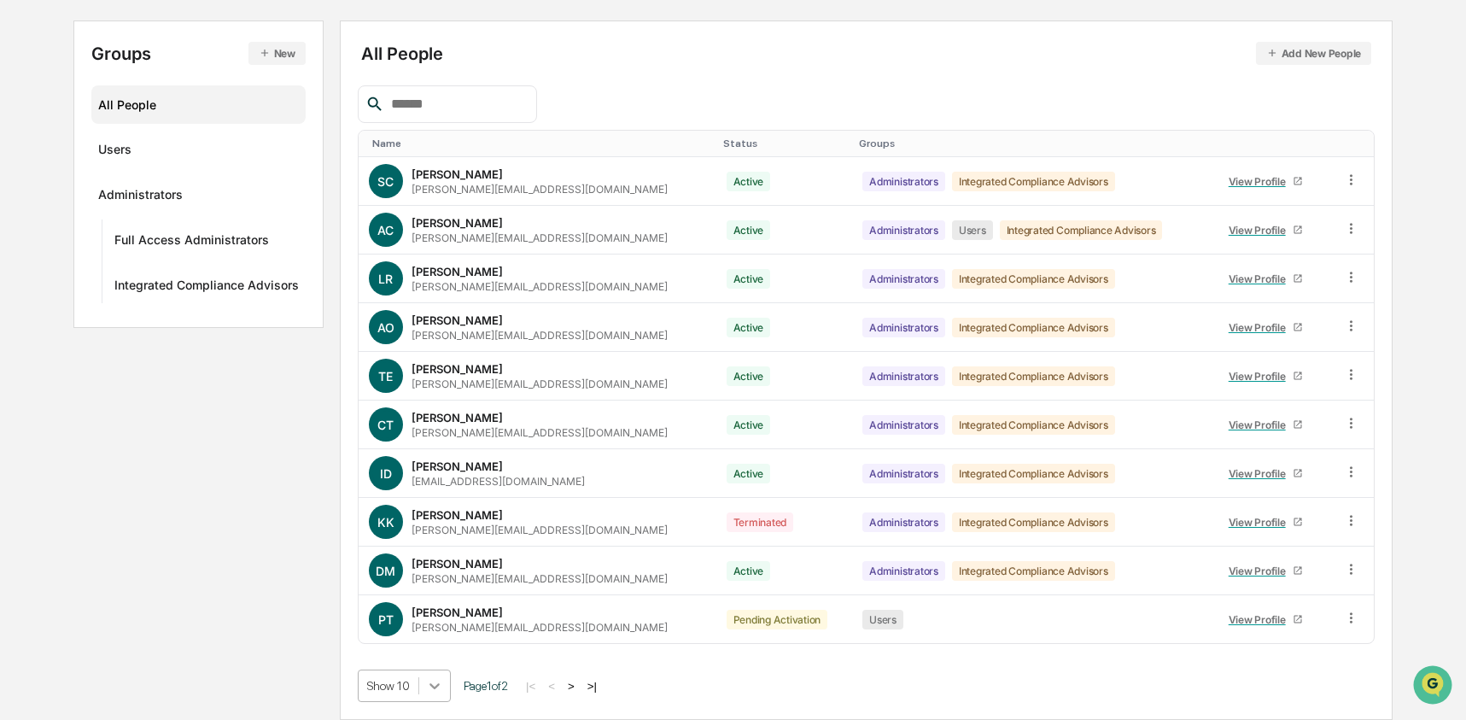
click at [436, 681] on body "Calendar Manage Tasks Reviews Approval Management Company People, Data, Setting…" at bounding box center [733, 274] width 1466 height 892
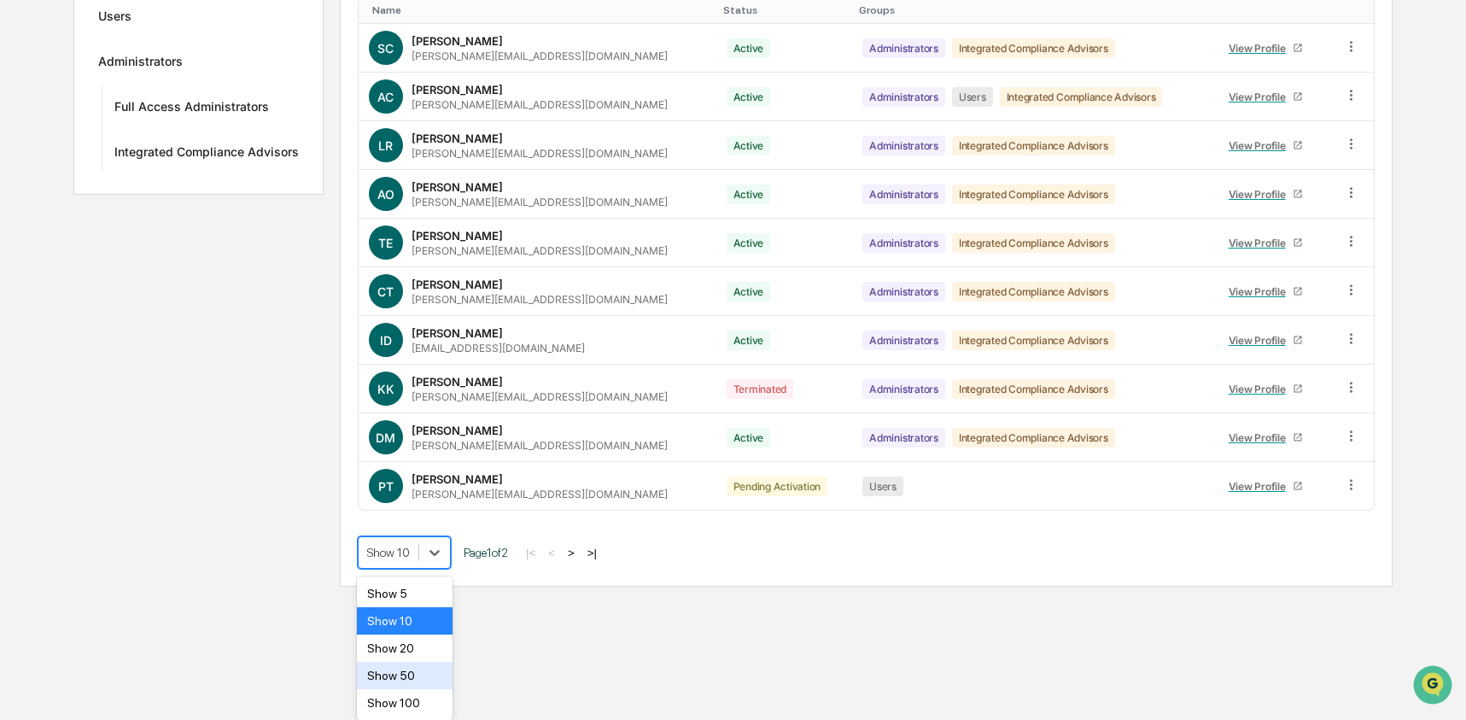
click at [433, 676] on div "Show 50" at bounding box center [405, 675] width 97 height 27
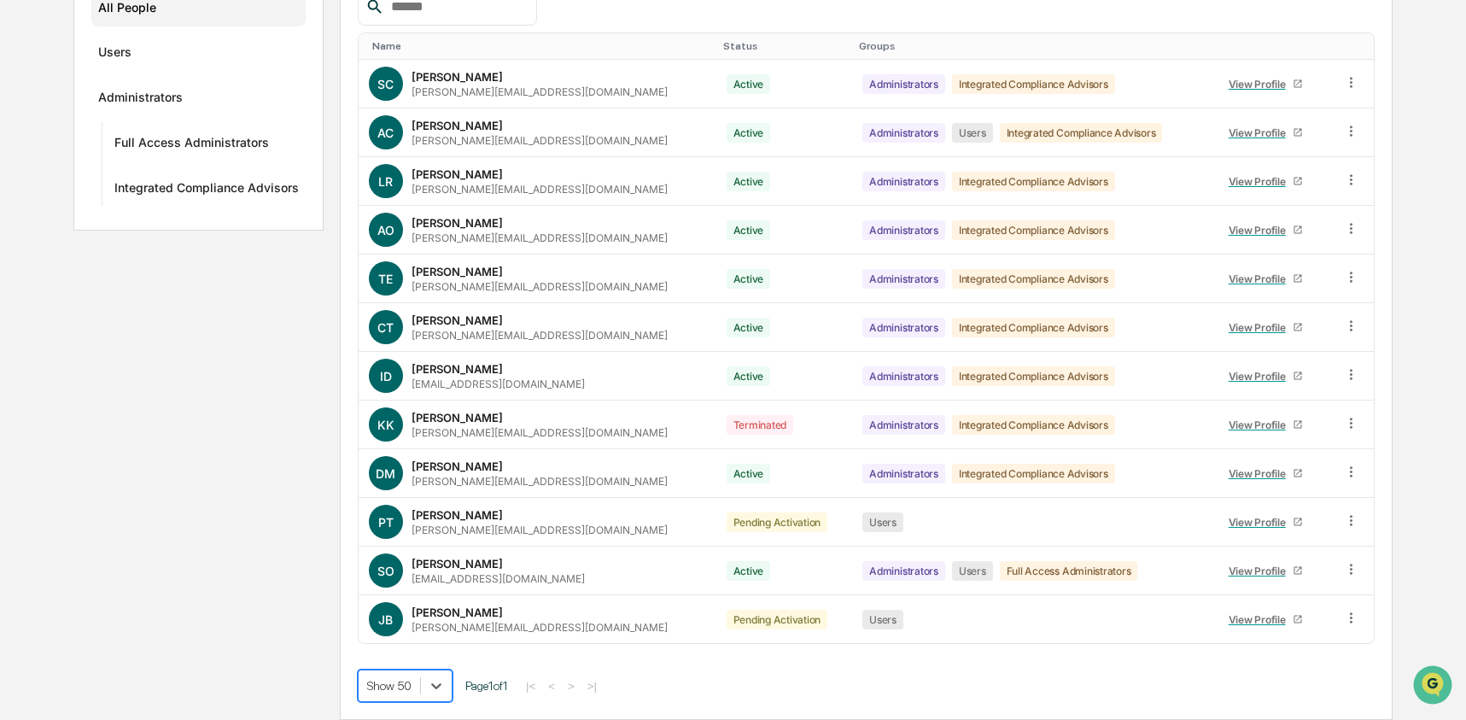
scroll to position [270, 0]
click at [1348, 521] on icon at bounding box center [1351, 520] width 16 height 16
click at [1295, 580] on div "Change Status" at bounding box center [1272, 582] width 147 height 20
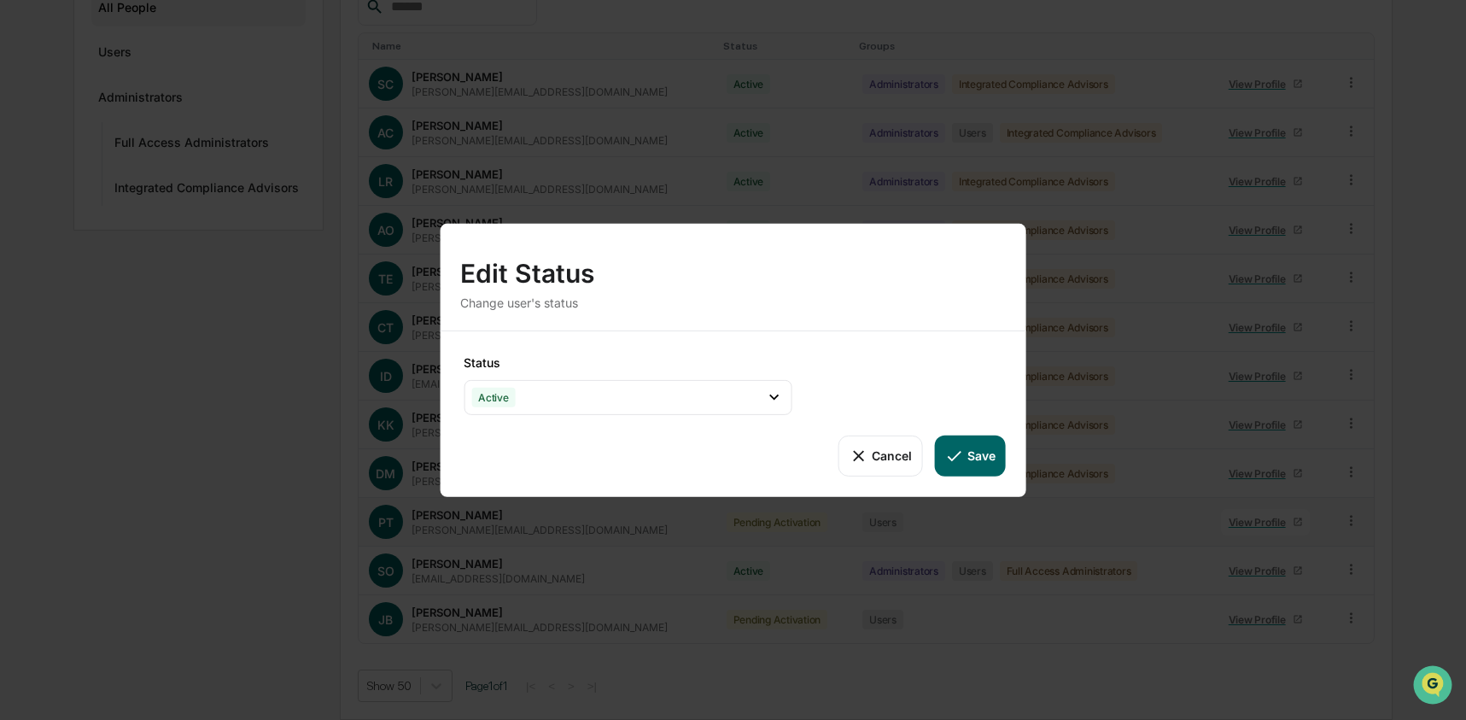
click at [973, 453] on button "Save" at bounding box center [970, 455] width 71 height 41
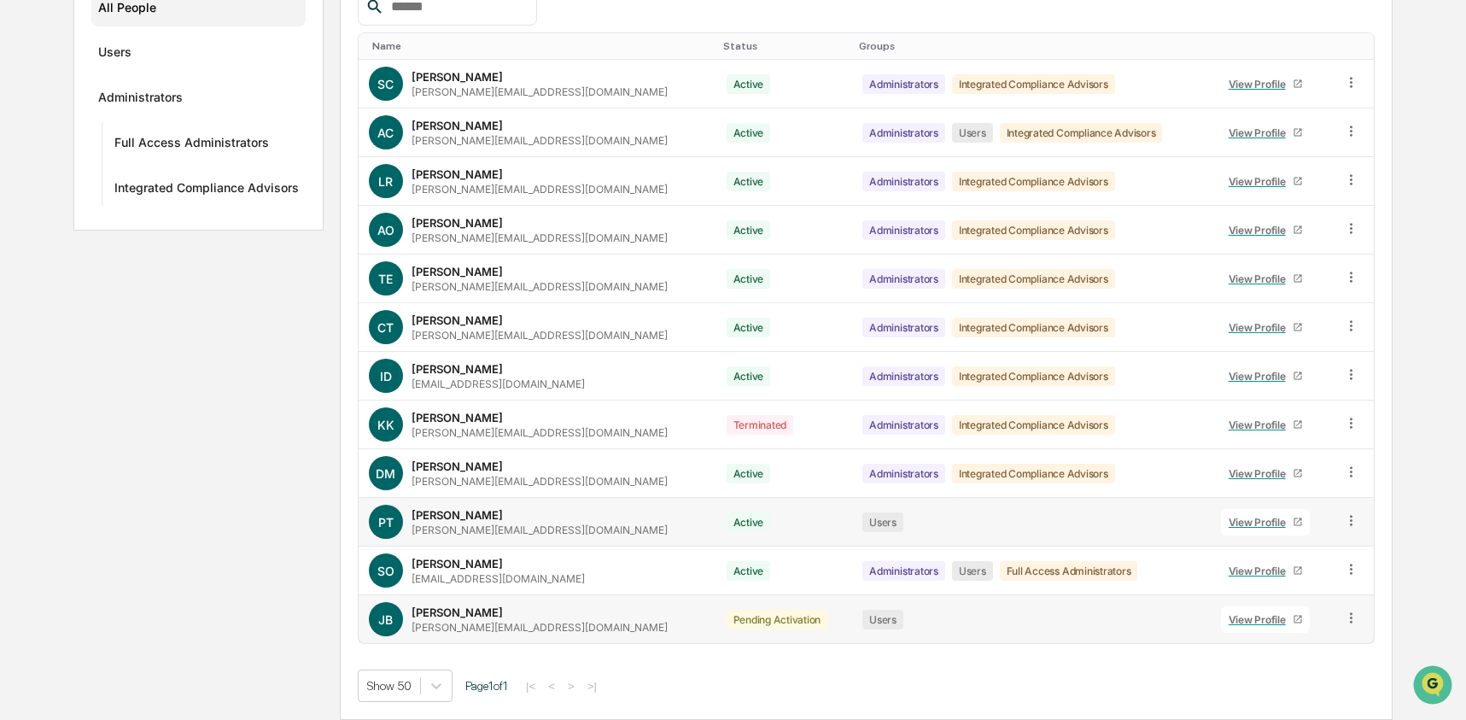
click at [1344, 620] on icon at bounding box center [1351, 618] width 16 height 16
click at [1243, 676] on div "Change Status" at bounding box center [1272, 679] width 147 height 20
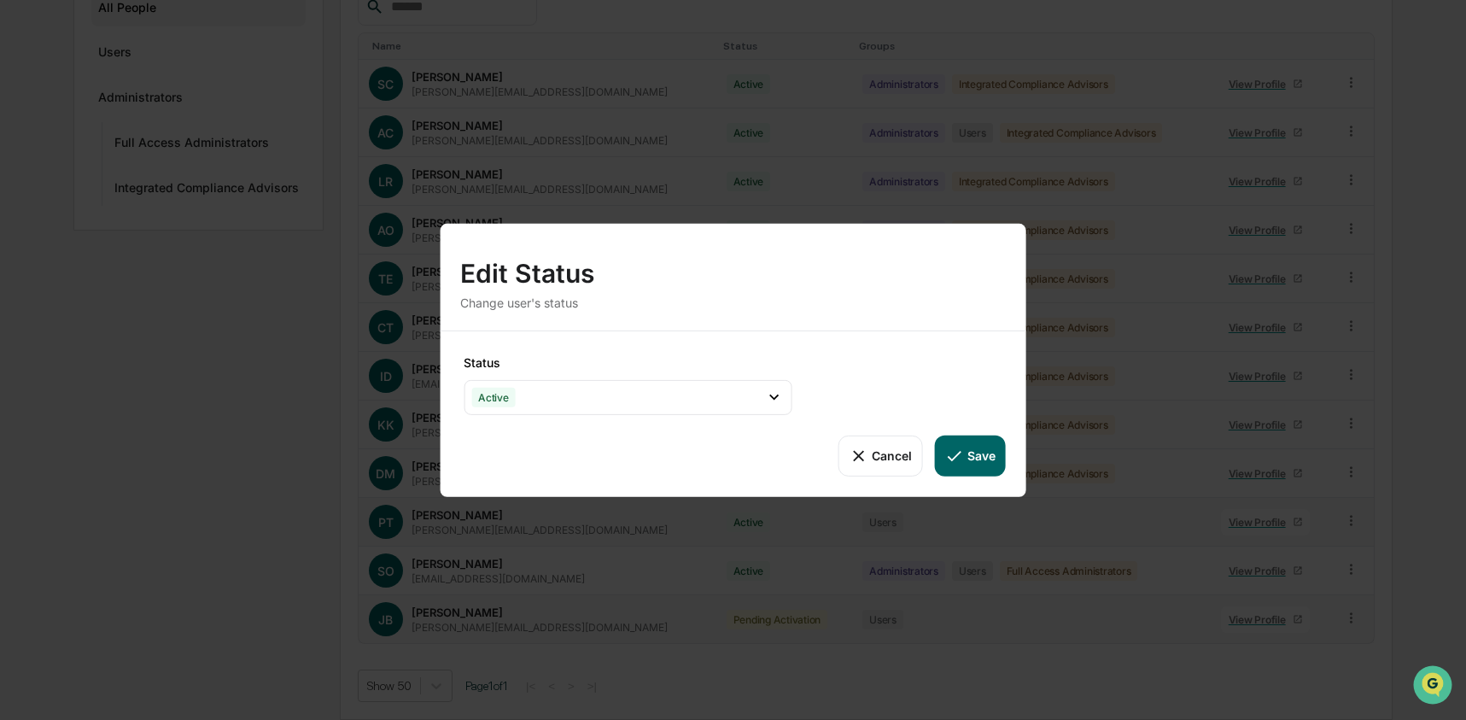
click at [989, 450] on button "Save" at bounding box center [970, 455] width 71 height 41
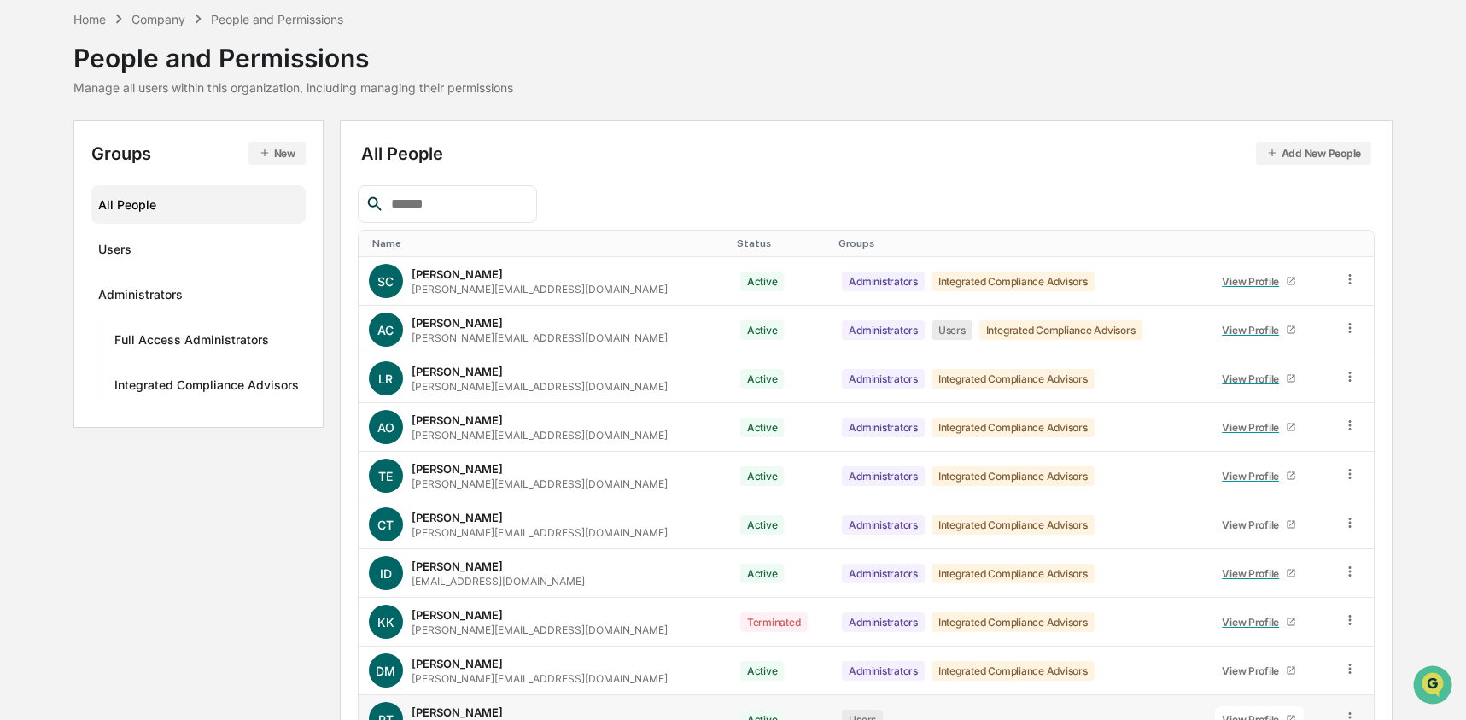
scroll to position [3, 0]
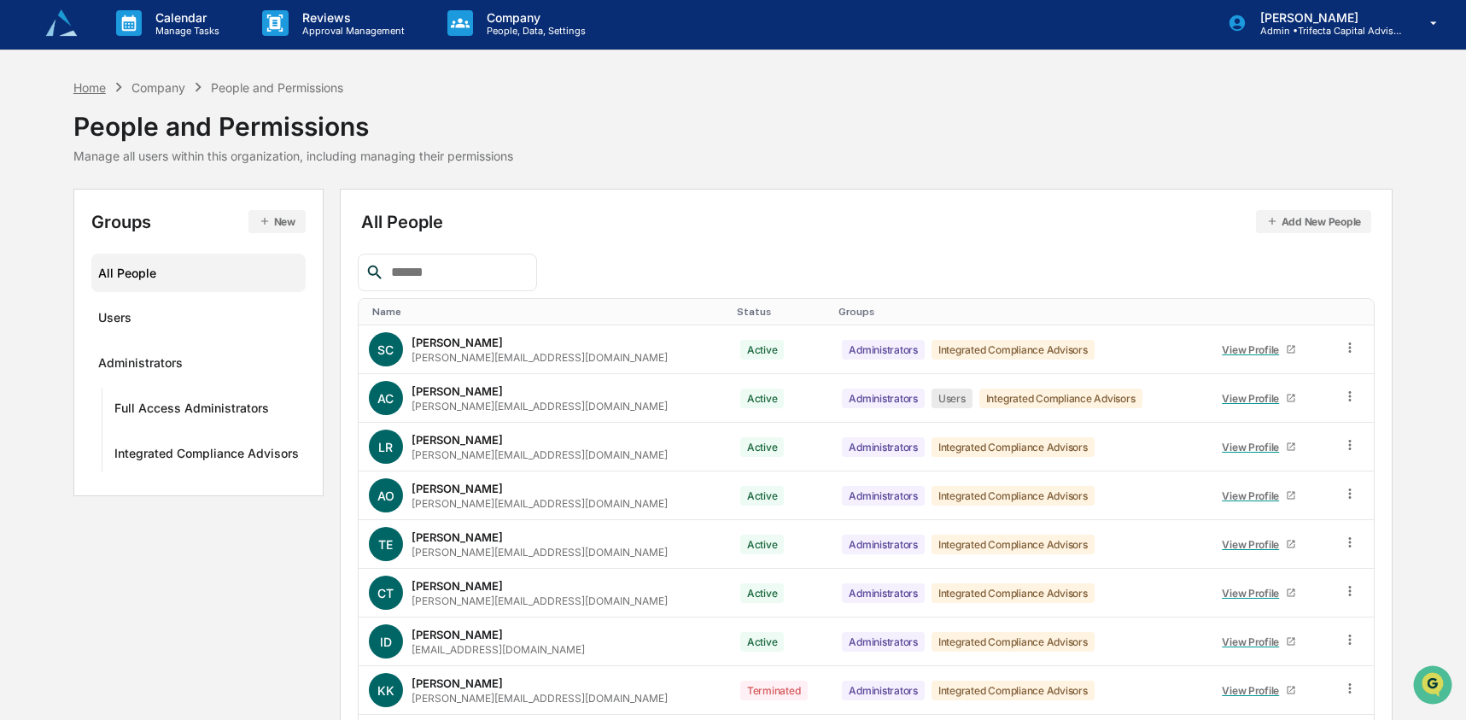
click at [93, 91] on div "Home" at bounding box center [89, 87] width 32 height 15
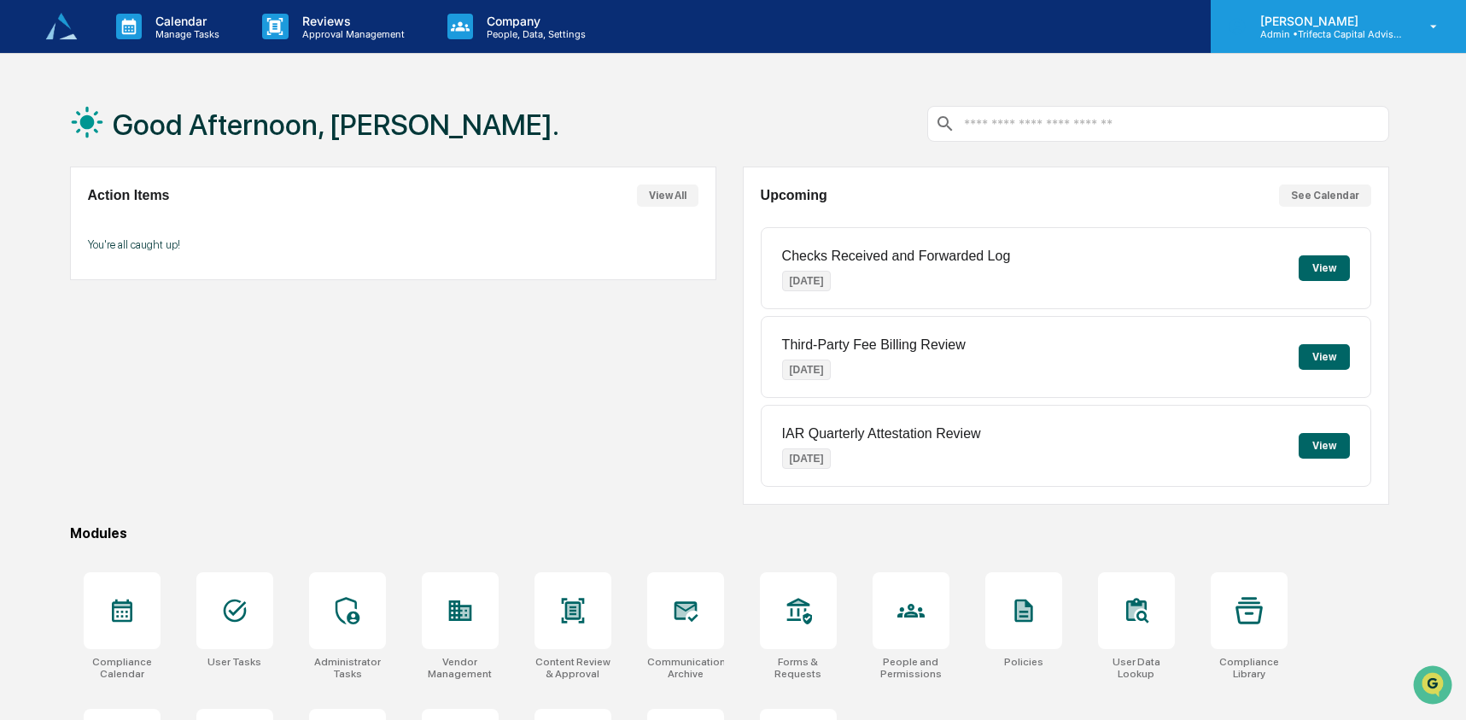
click at [1339, 38] on p "Admin • Trifecta Capital Advisors" at bounding box center [1326, 34] width 159 height 12
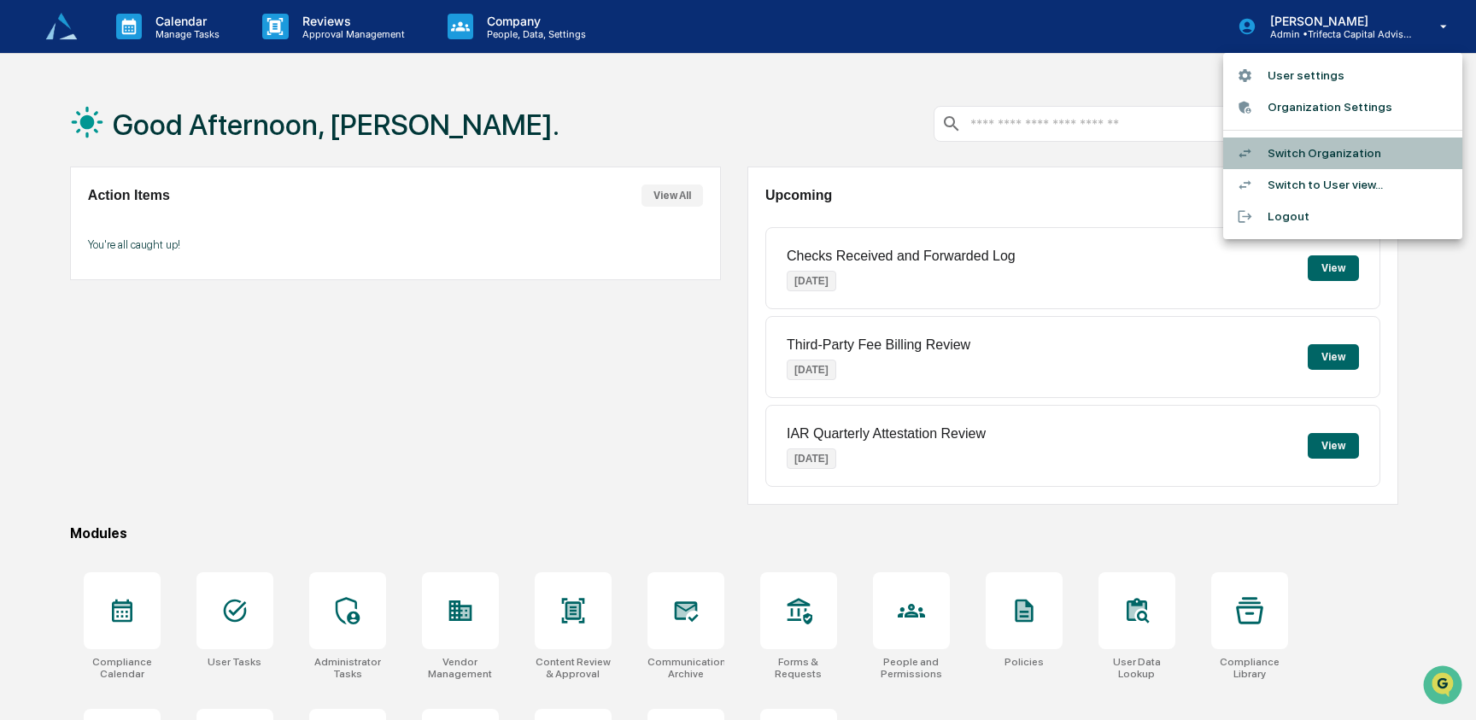
click at [1322, 145] on li "Switch Organization" at bounding box center [1342, 153] width 239 height 32
